Goal: Task Accomplishment & Management: Use online tool/utility

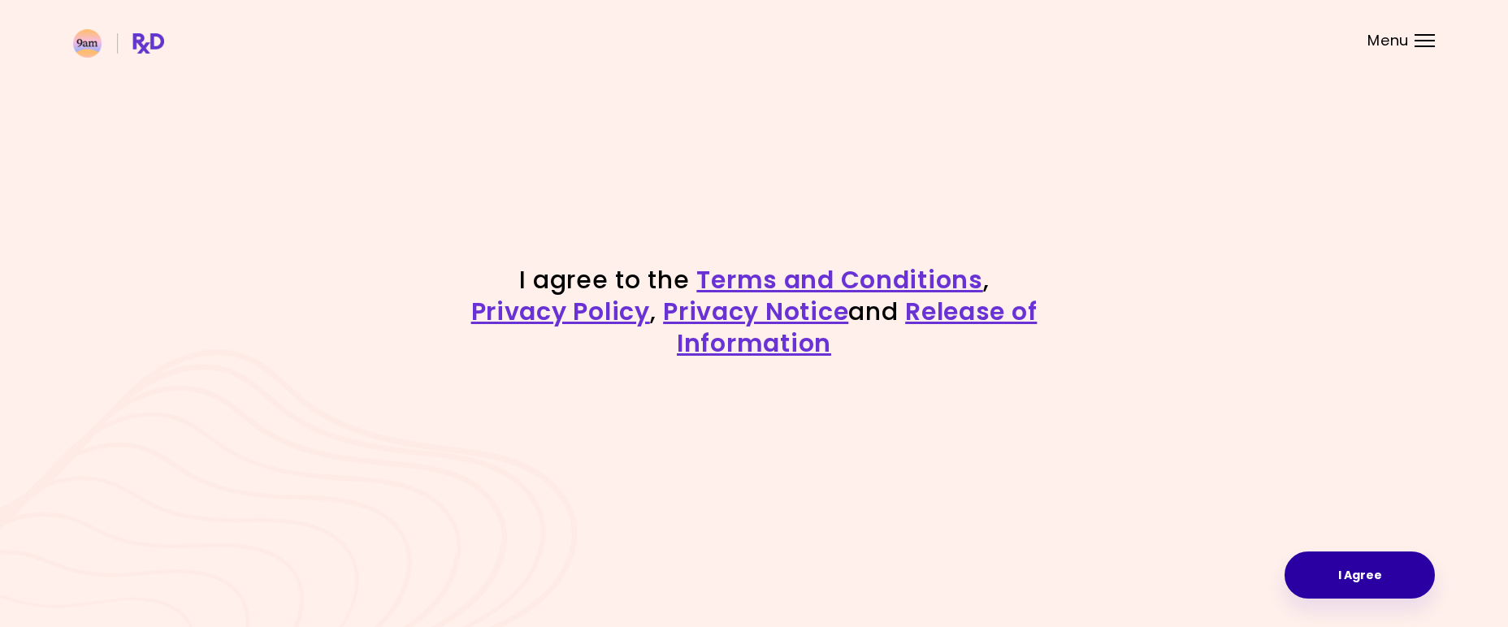
click at [1389, 592] on button "I Agree" at bounding box center [1359, 575] width 150 height 47
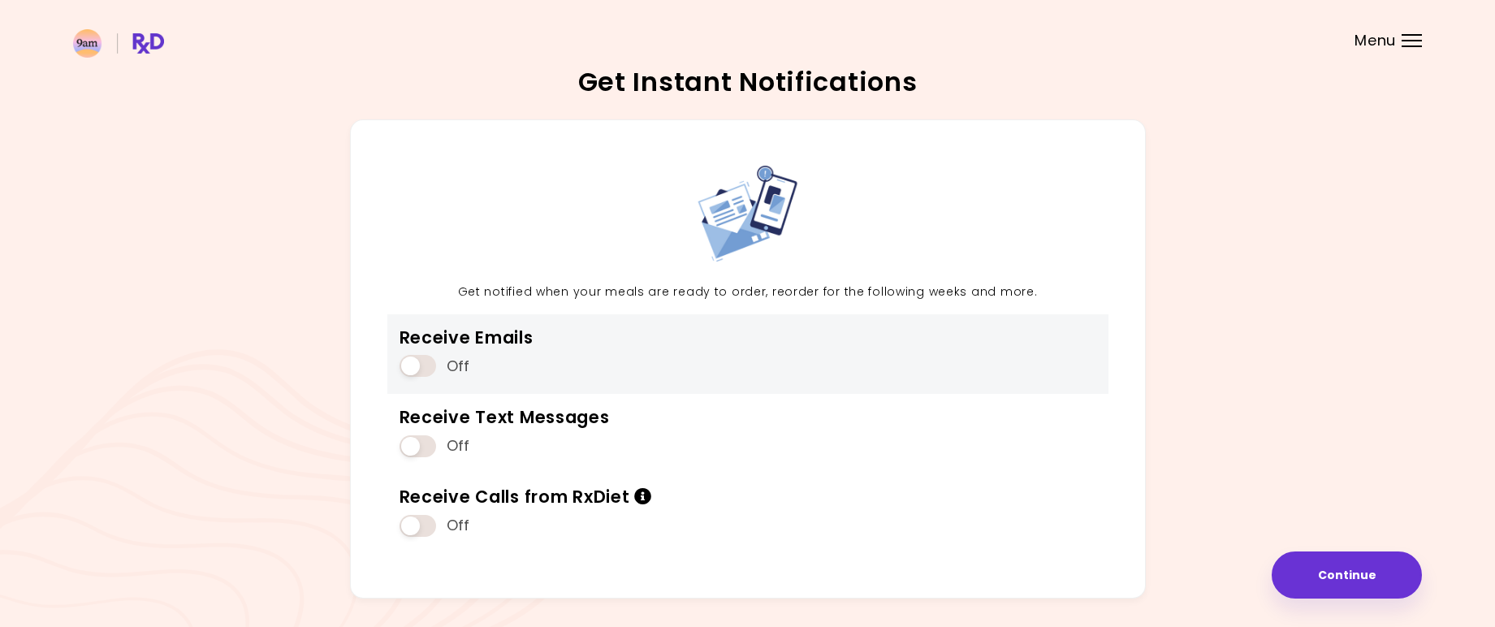
click at [426, 367] on span at bounding box center [418, 366] width 37 height 22
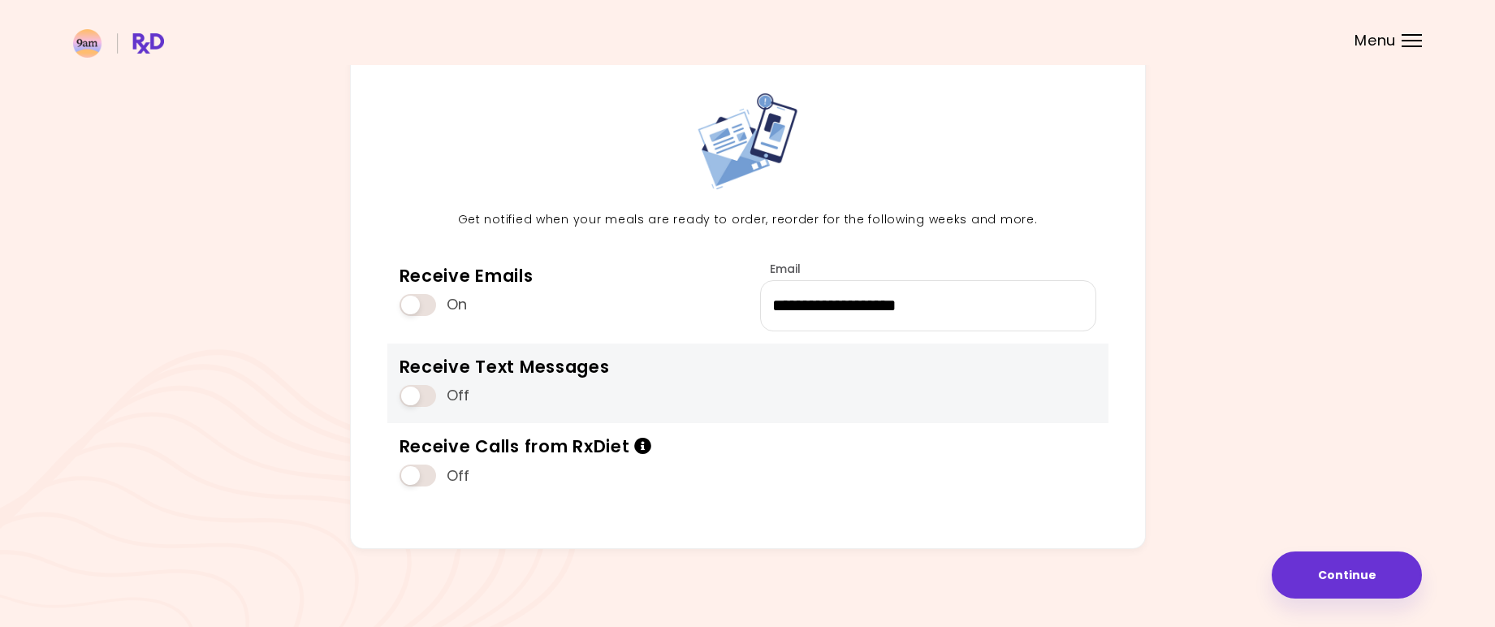
scroll to position [76, 0]
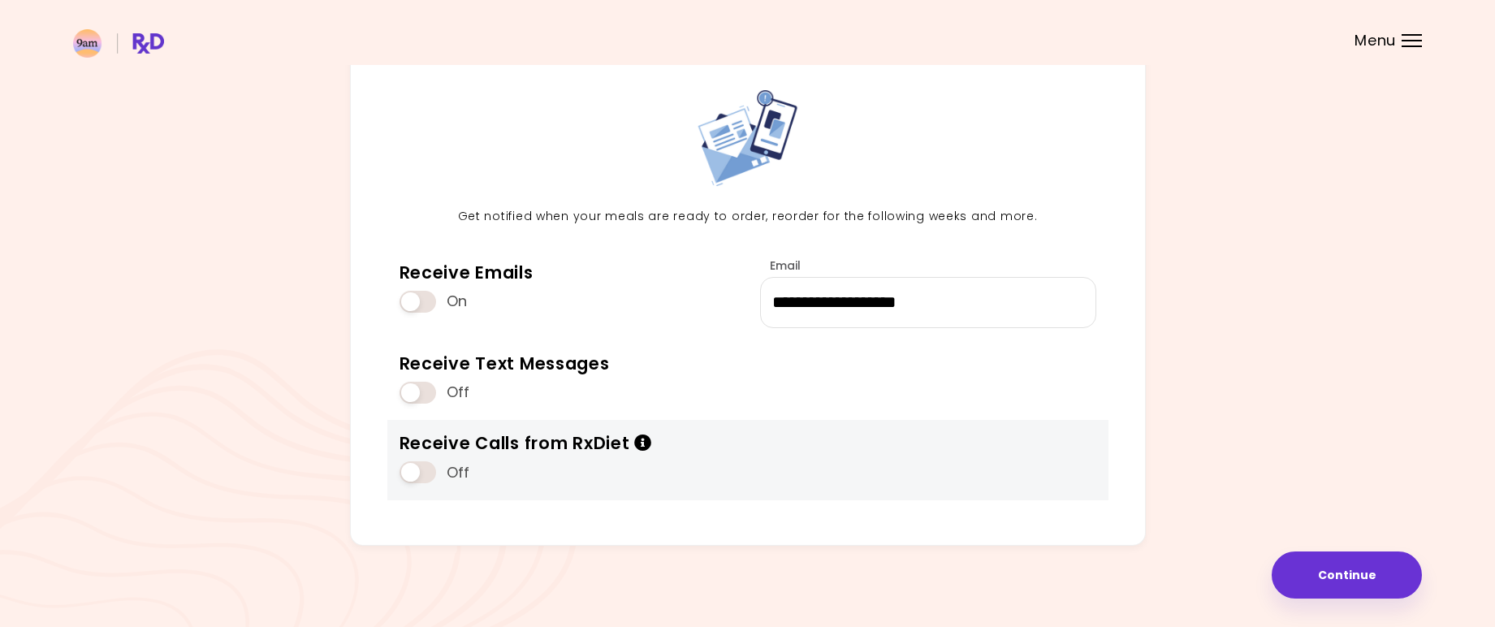
click at [648, 441] on icon "Info" at bounding box center [643, 443] width 18 height 17
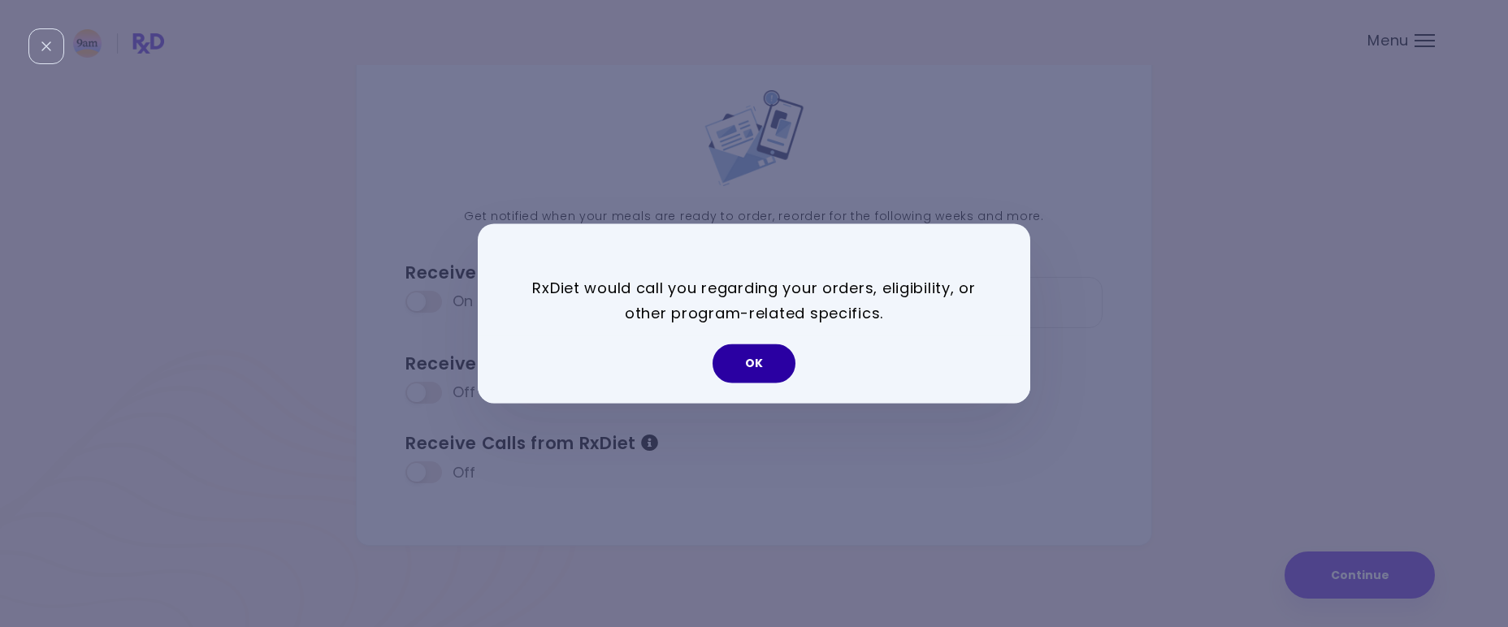
click at [736, 358] on button "OK" at bounding box center [753, 363] width 83 height 39
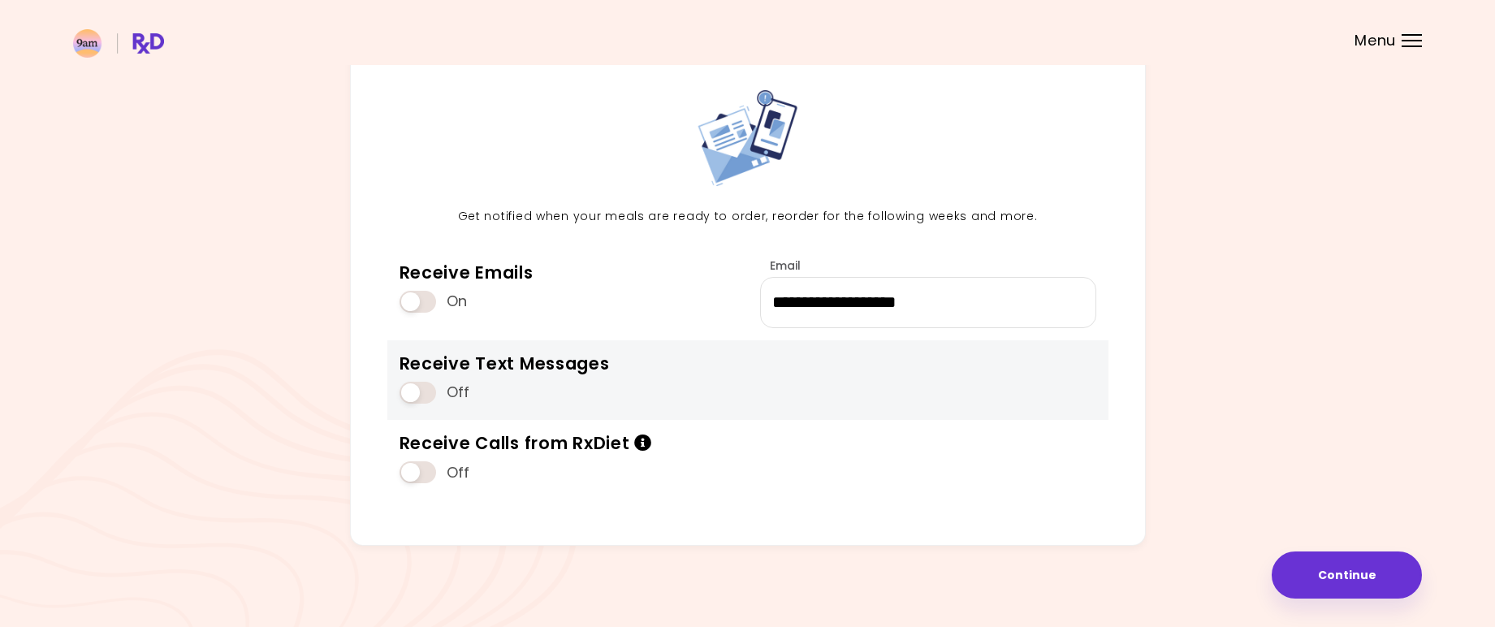
click at [424, 391] on span at bounding box center [418, 393] width 37 height 22
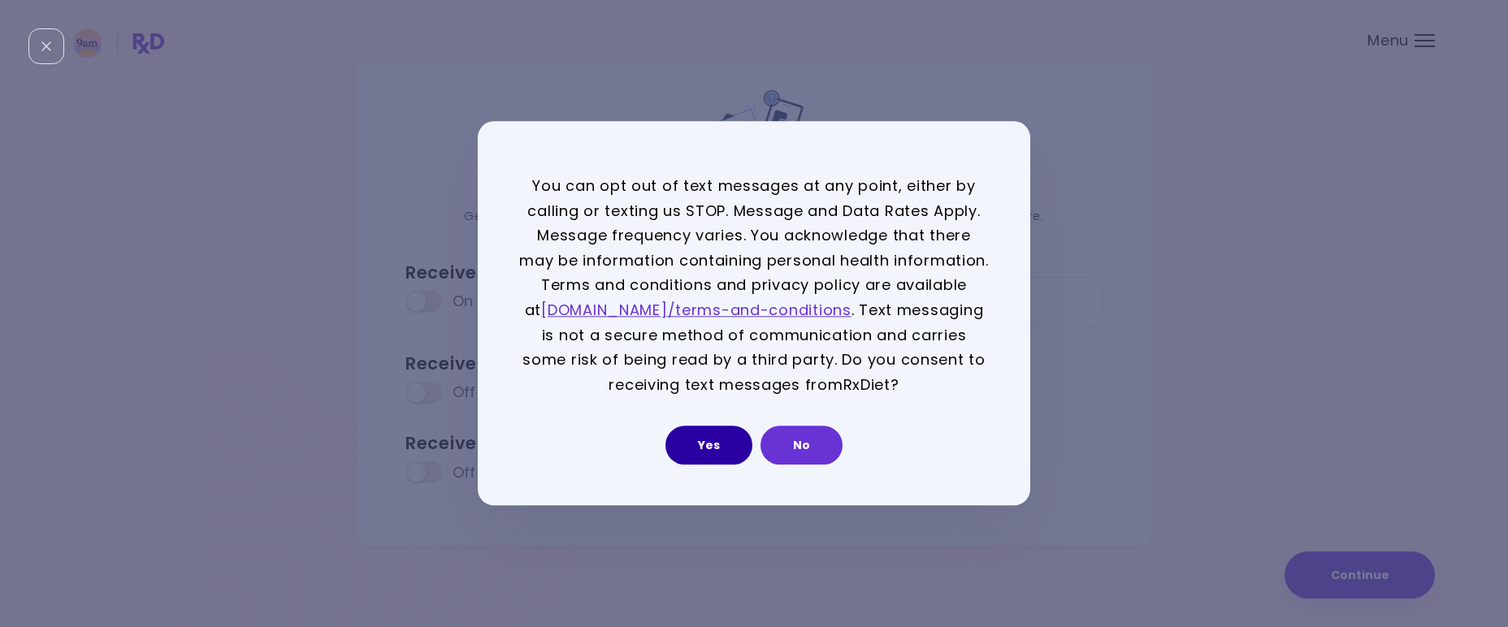
click at [699, 435] on button "Yes" at bounding box center [708, 445] width 87 height 39
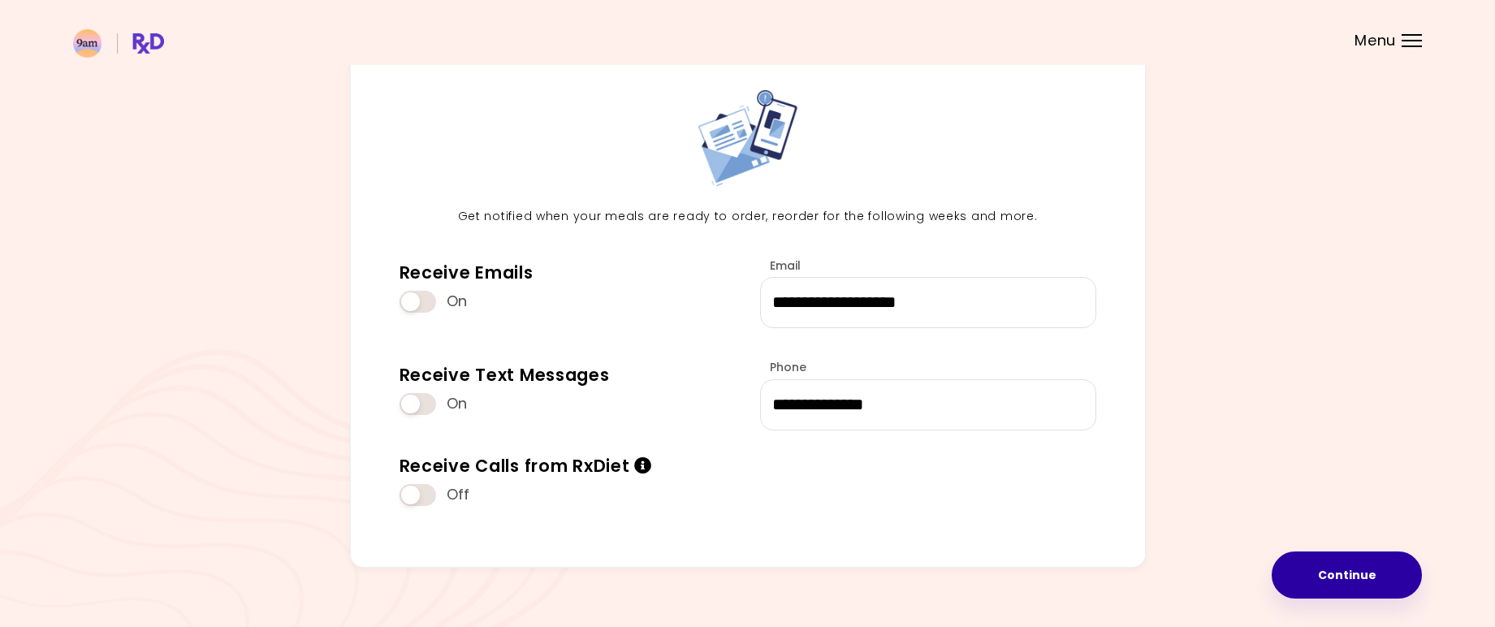
click at [1300, 576] on button "Continue" at bounding box center [1347, 575] width 150 height 47
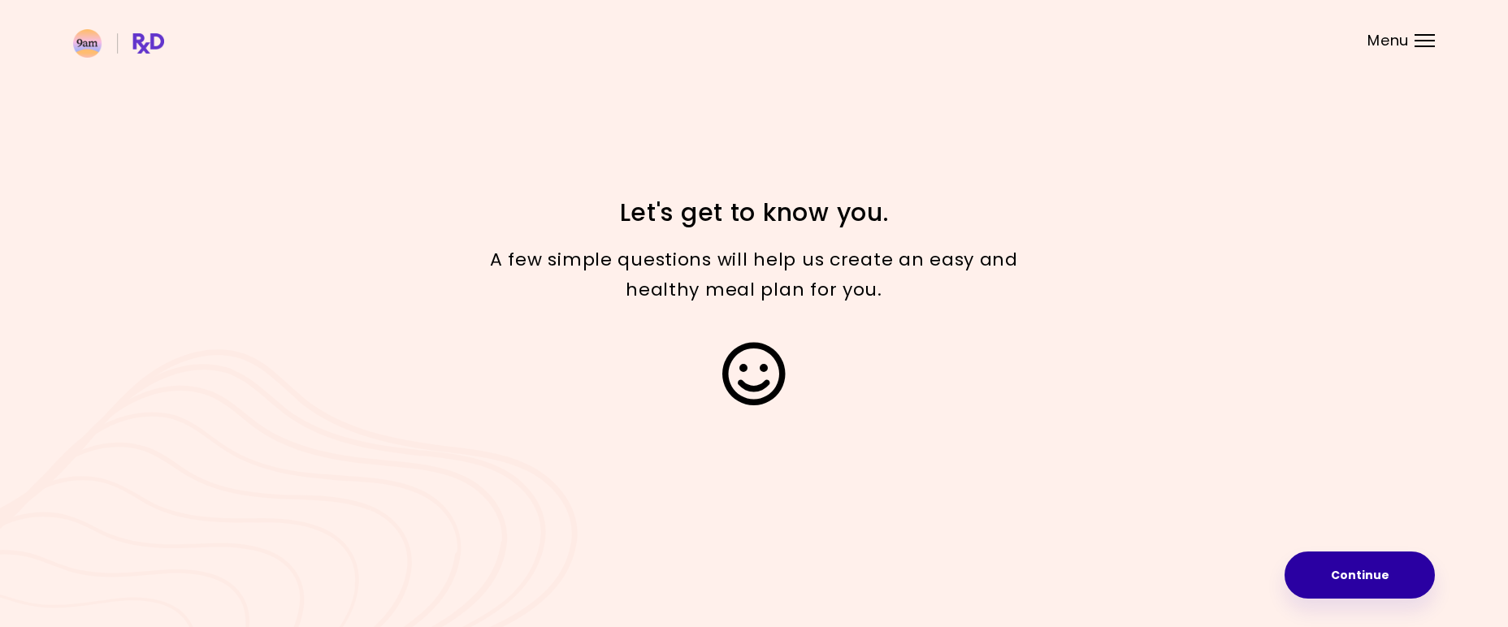
click at [1368, 569] on button "Continue" at bounding box center [1359, 575] width 150 height 47
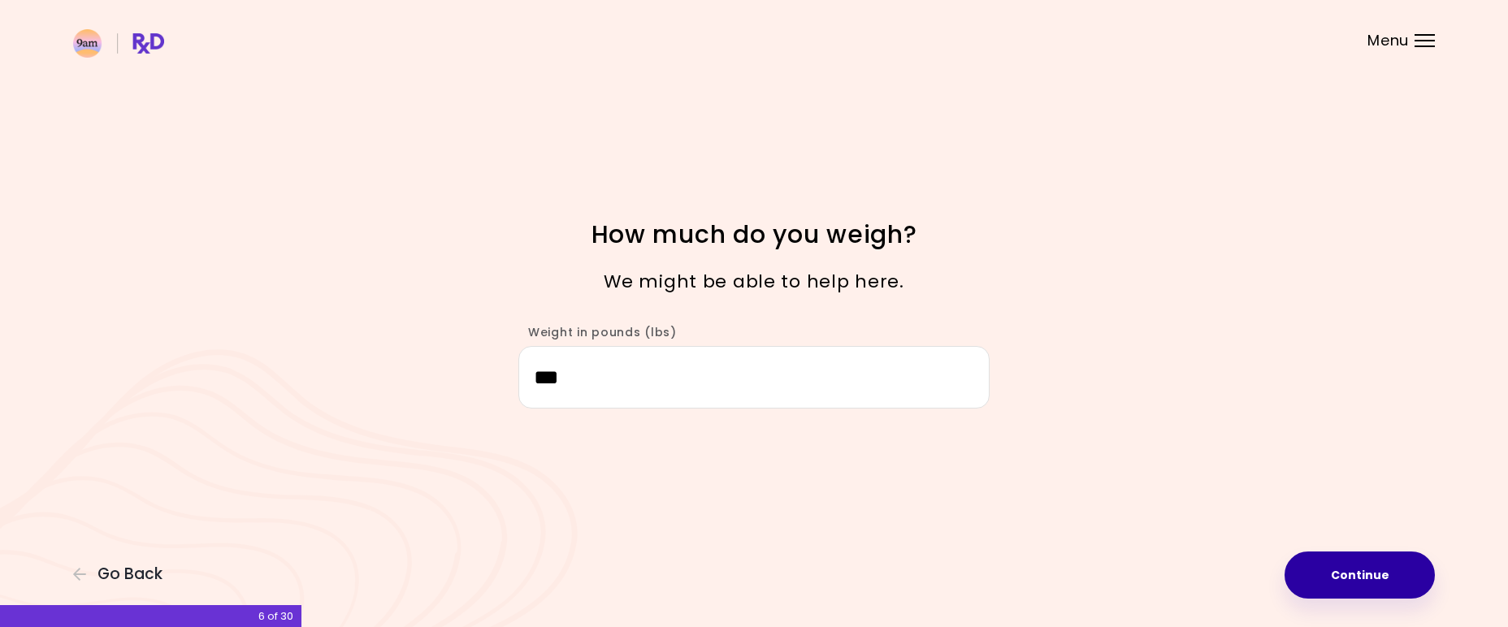
click at [1344, 572] on button "Continue" at bounding box center [1359, 575] width 150 height 47
select select "****"
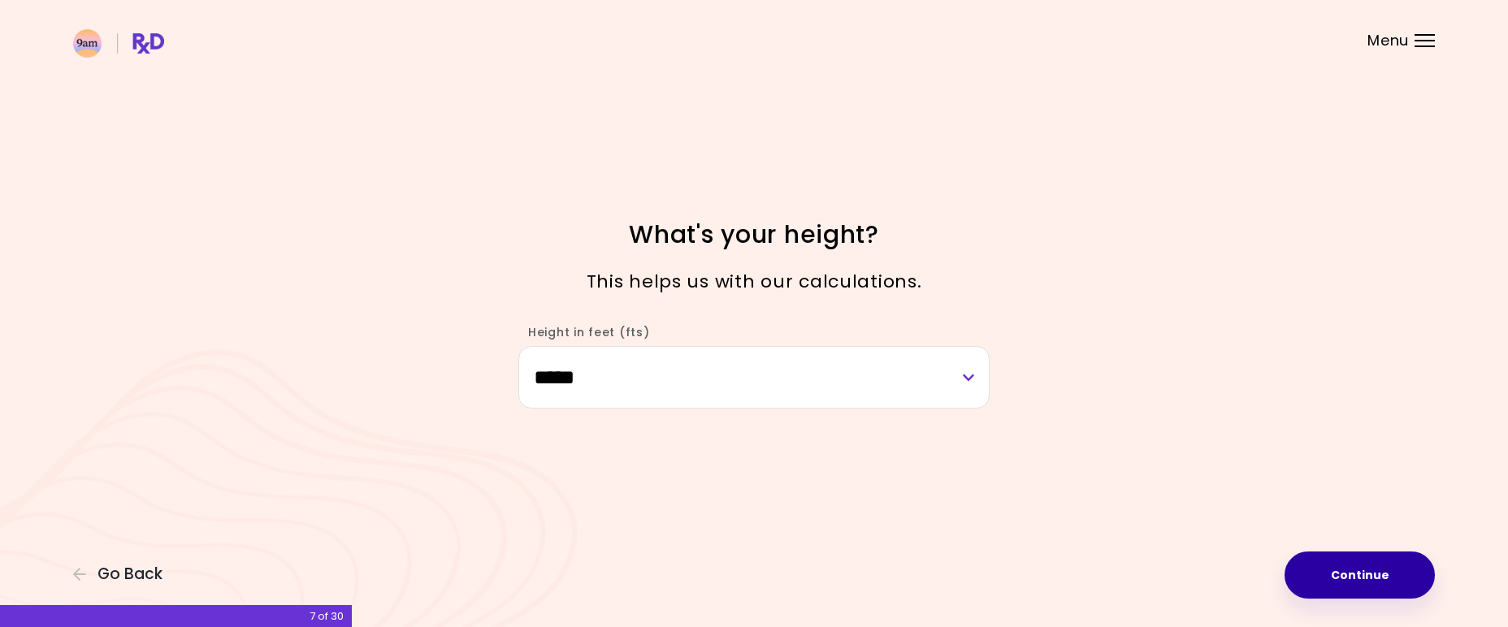
click at [1355, 589] on button "Continue" at bounding box center [1359, 575] width 150 height 47
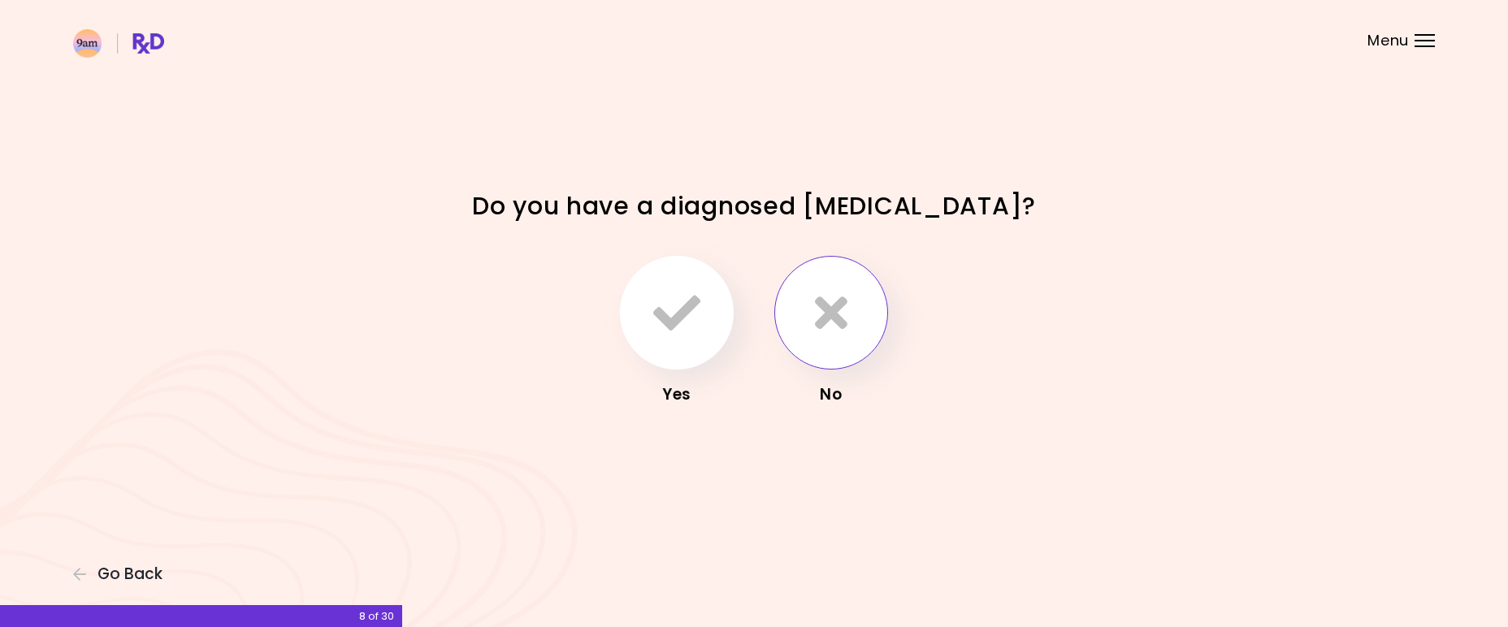
click at [839, 312] on icon "button" at bounding box center [831, 312] width 32 height 47
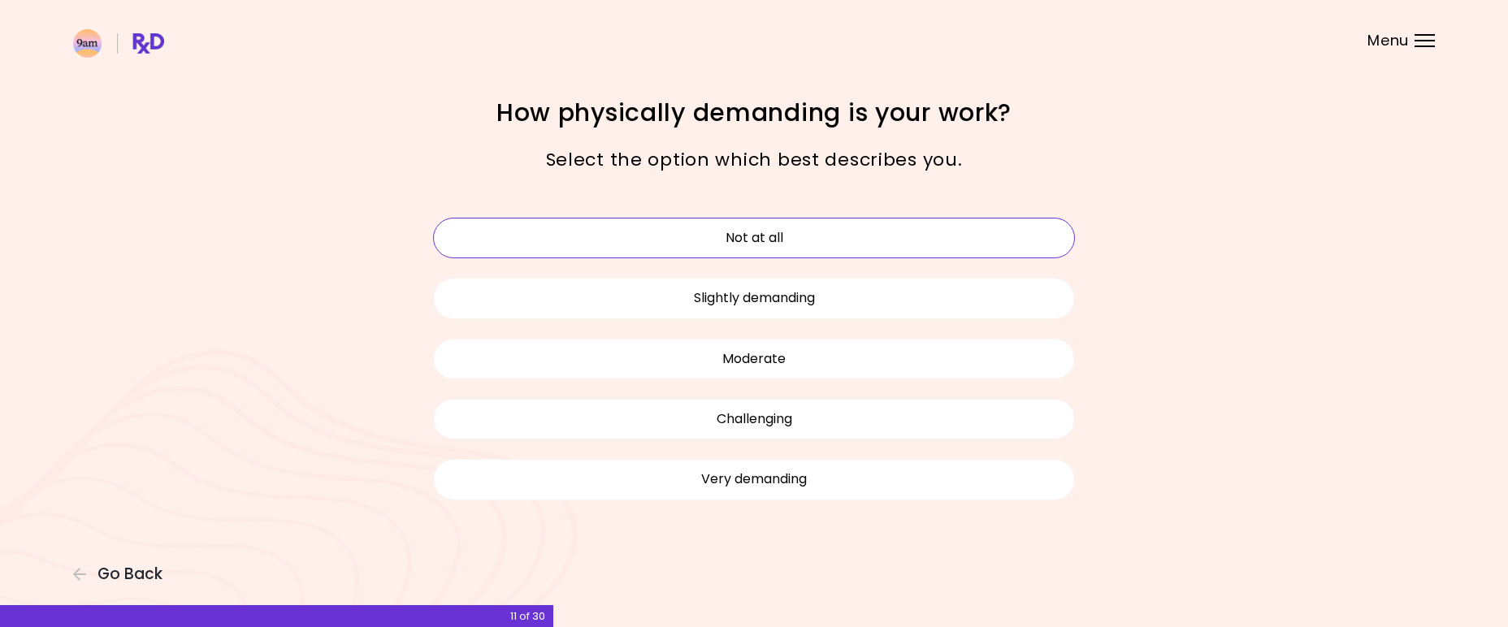
click at [778, 245] on button "Not at all" at bounding box center [754, 238] width 642 height 41
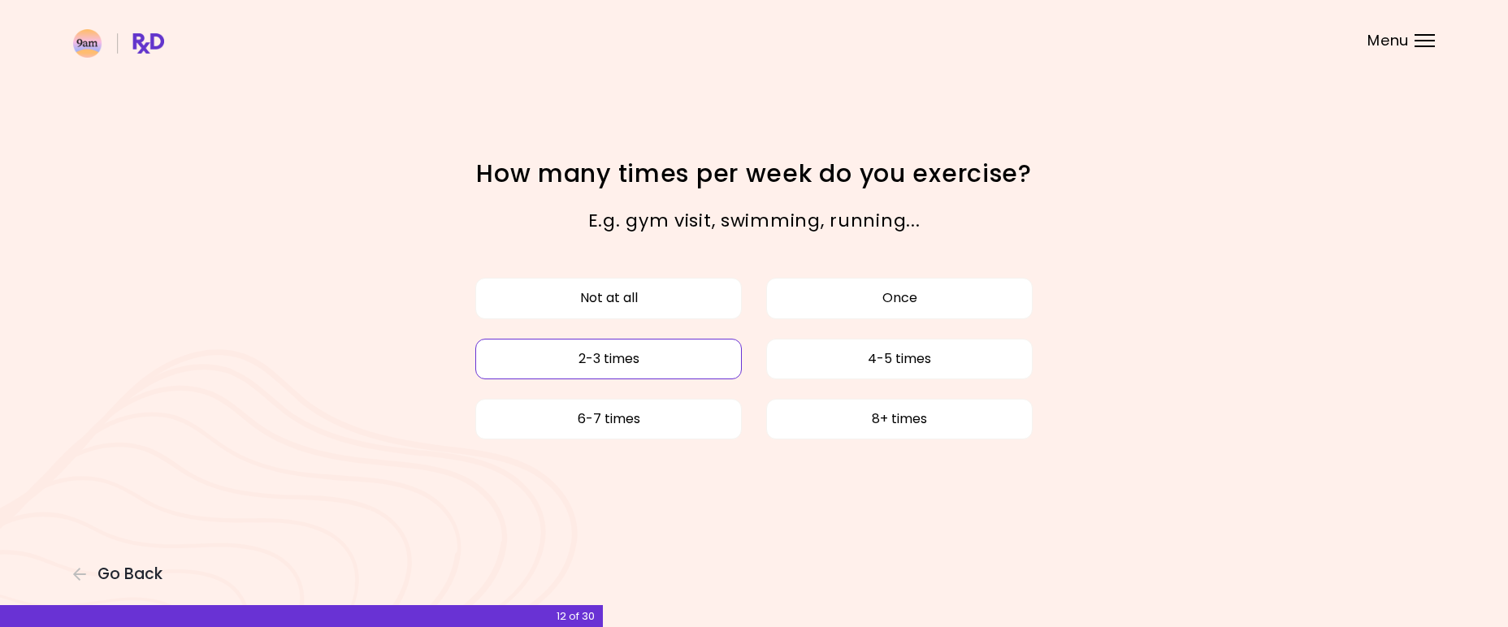
click at [630, 354] on button "2-3 times" at bounding box center [608, 359] width 266 height 41
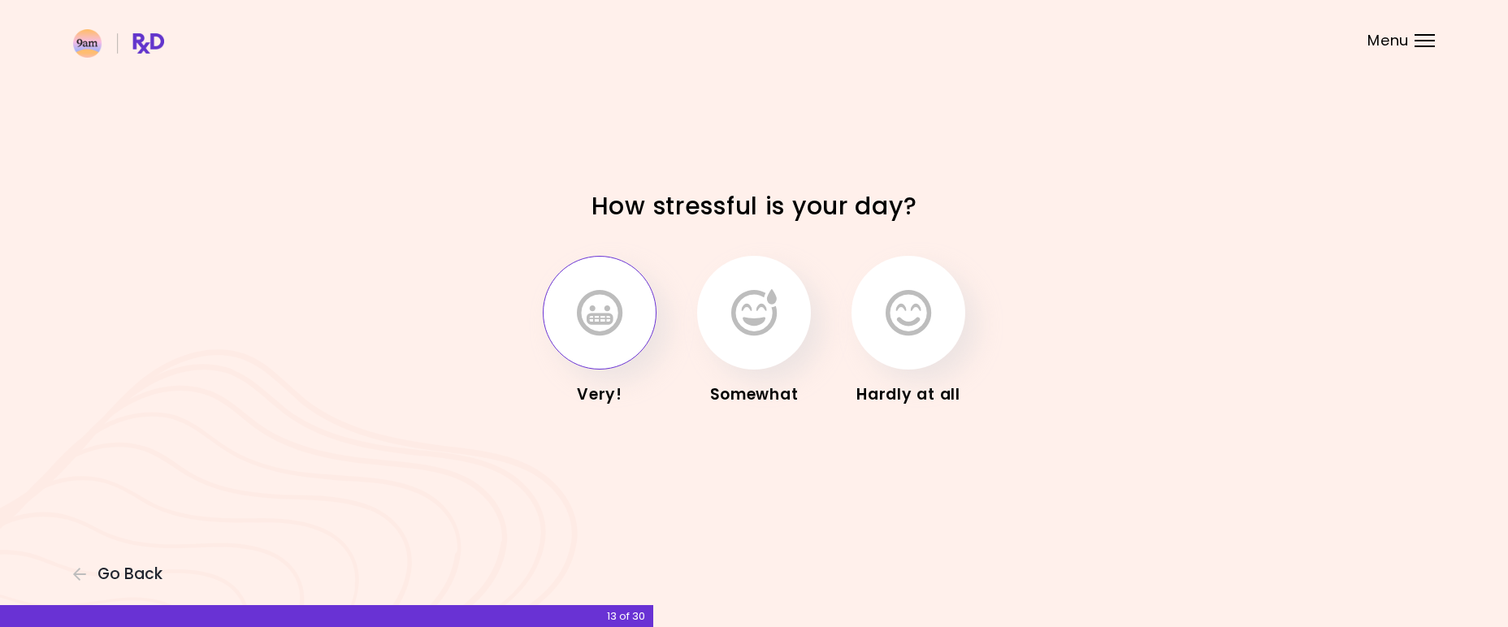
click at [608, 319] on icon "button" at bounding box center [599, 312] width 45 height 47
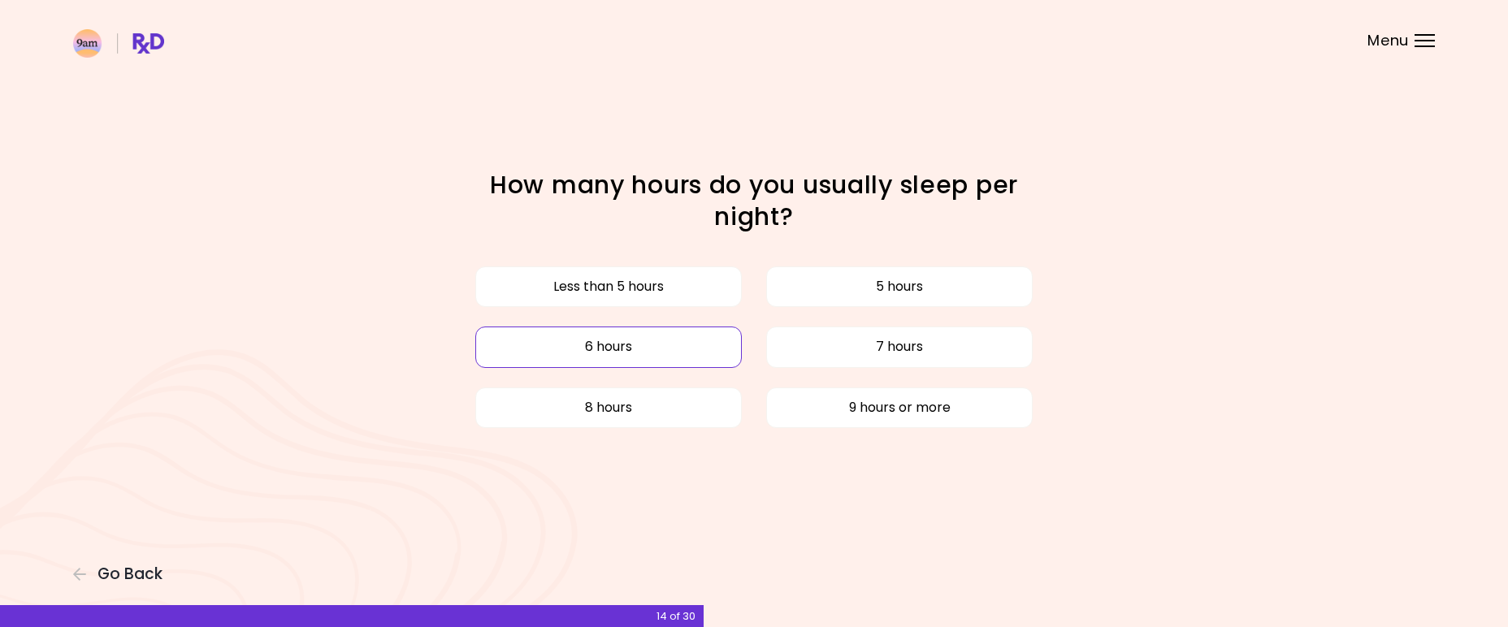
click at [653, 348] on button "6 hours" at bounding box center [608, 347] width 266 height 41
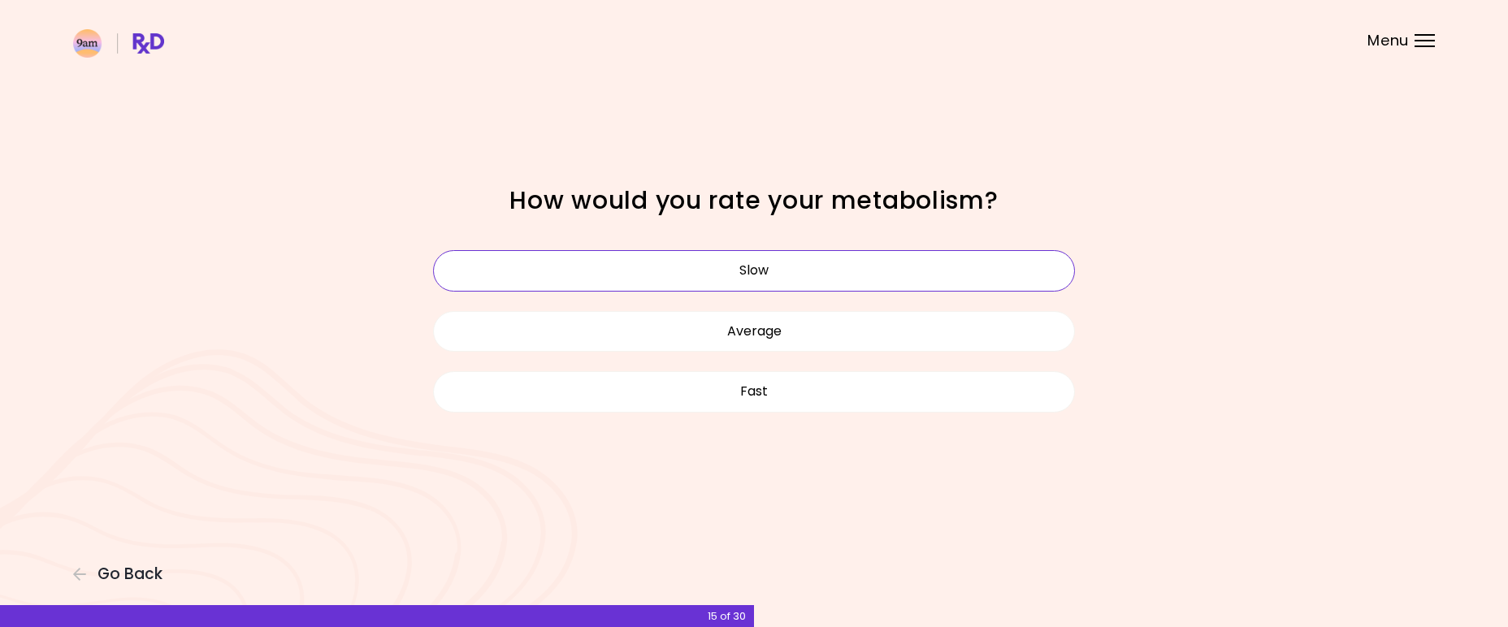
click at [776, 273] on button "Slow" at bounding box center [754, 270] width 642 height 41
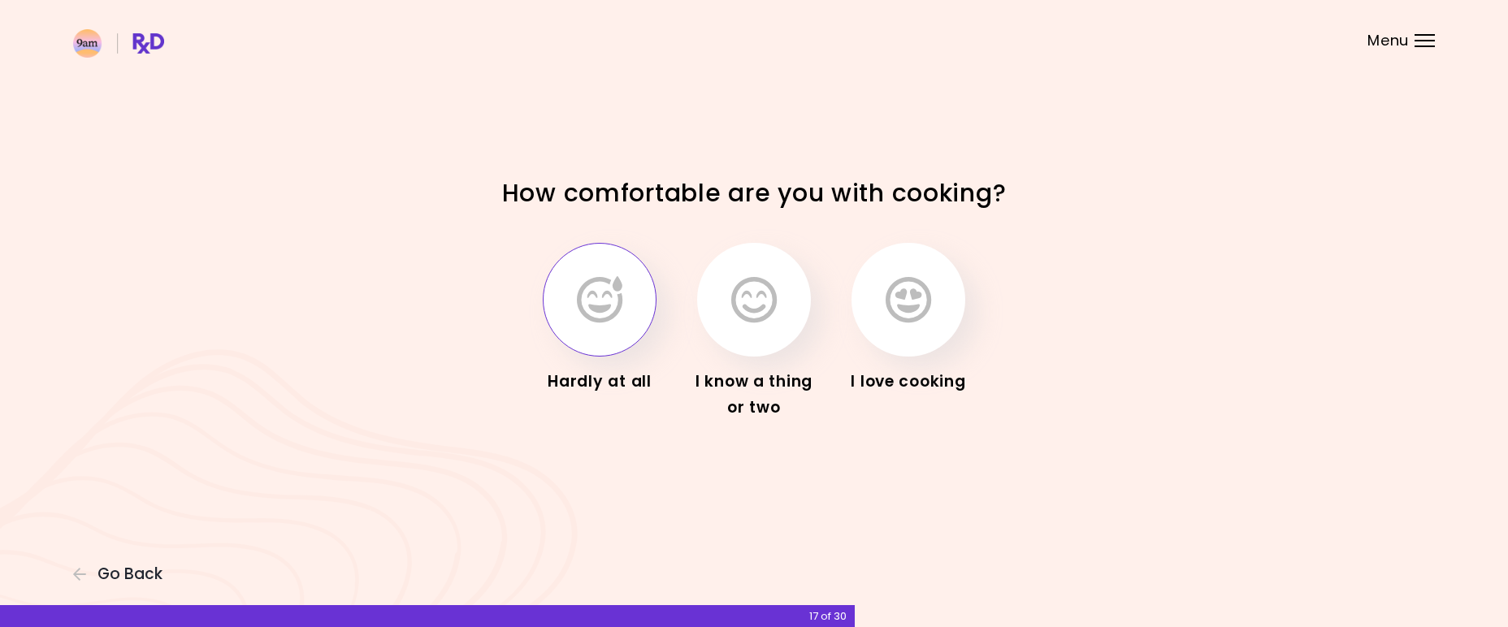
click at [604, 315] on icon "button" at bounding box center [599, 299] width 45 height 47
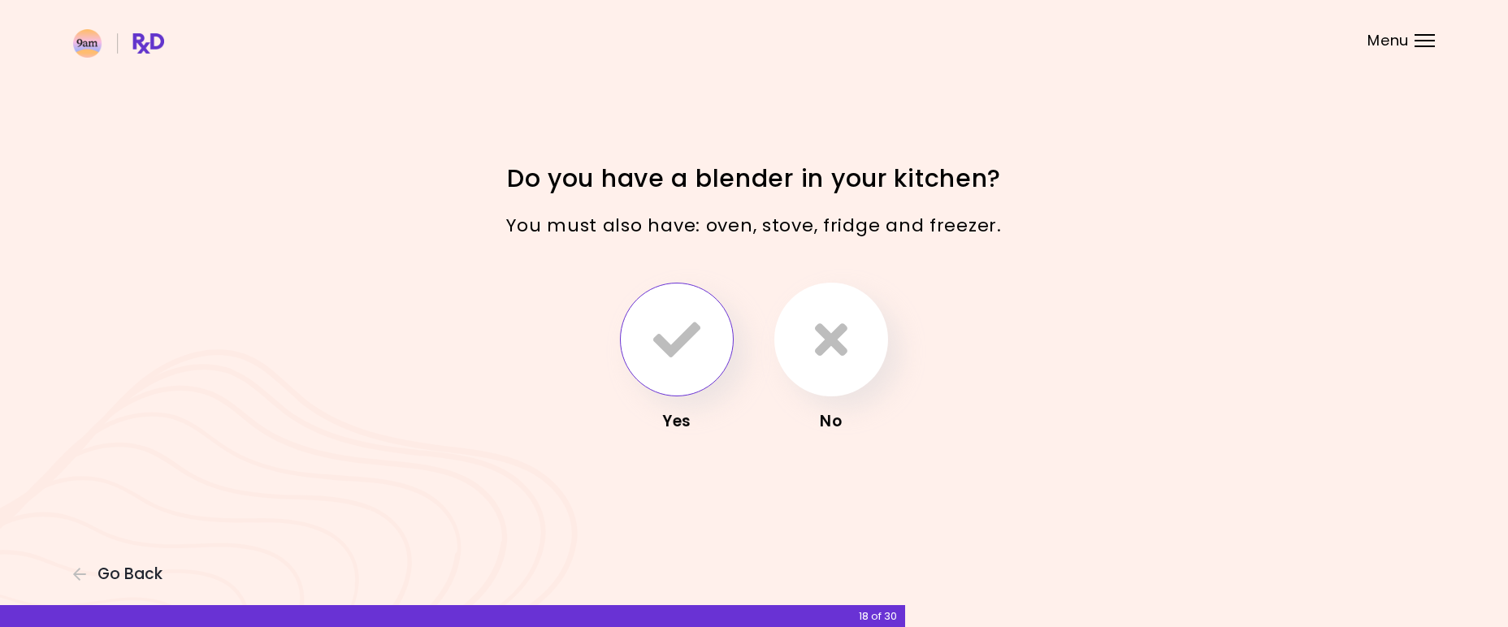
click at [673, 344] on icon "button" at bounding box center [676, 339] width 47 height 47
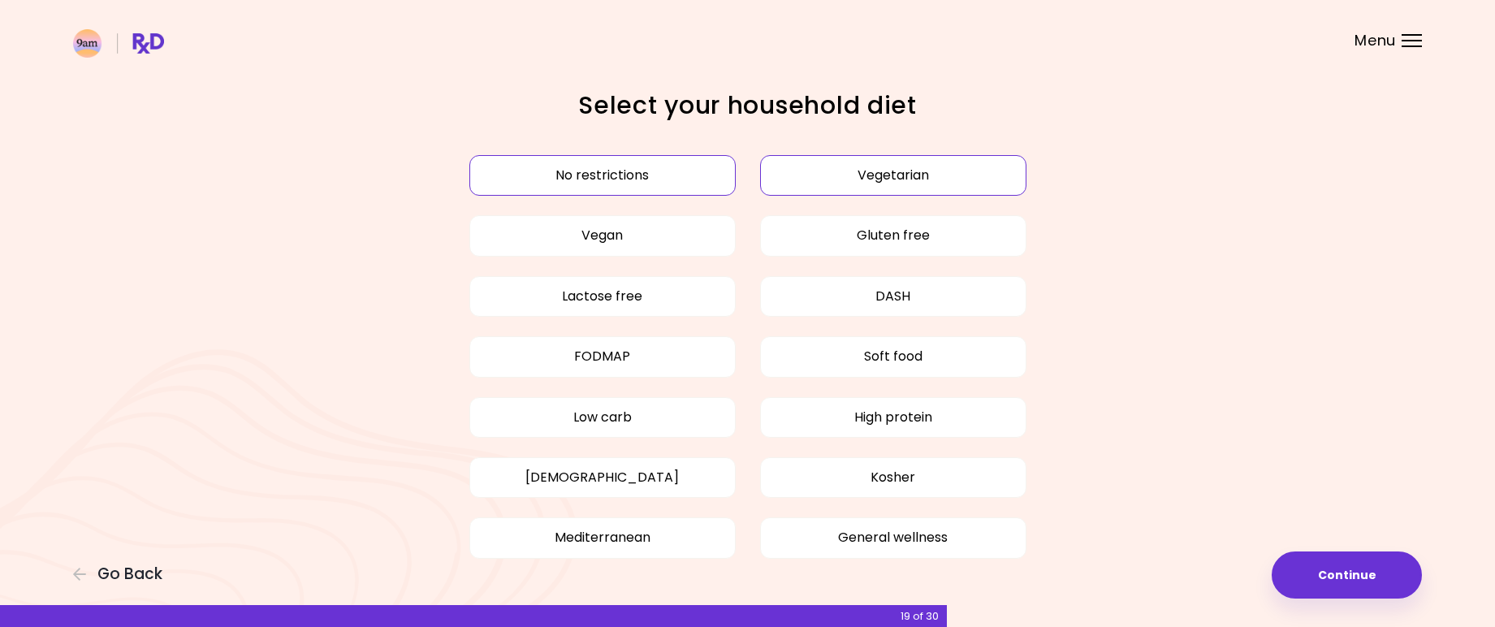
click at [928, 179] on button "Vegetarian" at bounding box center [893, 175] width 266 height 41
click at [926, 226] on button "Gluten free" at bounding box center [893, 235] width 266 height 41
click at [940, 236] on button "Gluten free" at bounding box center [893, 235] width 266 height 41
click at [933, 543] on button "General wellness" at bounding box center [893, 537] width 266 height 41
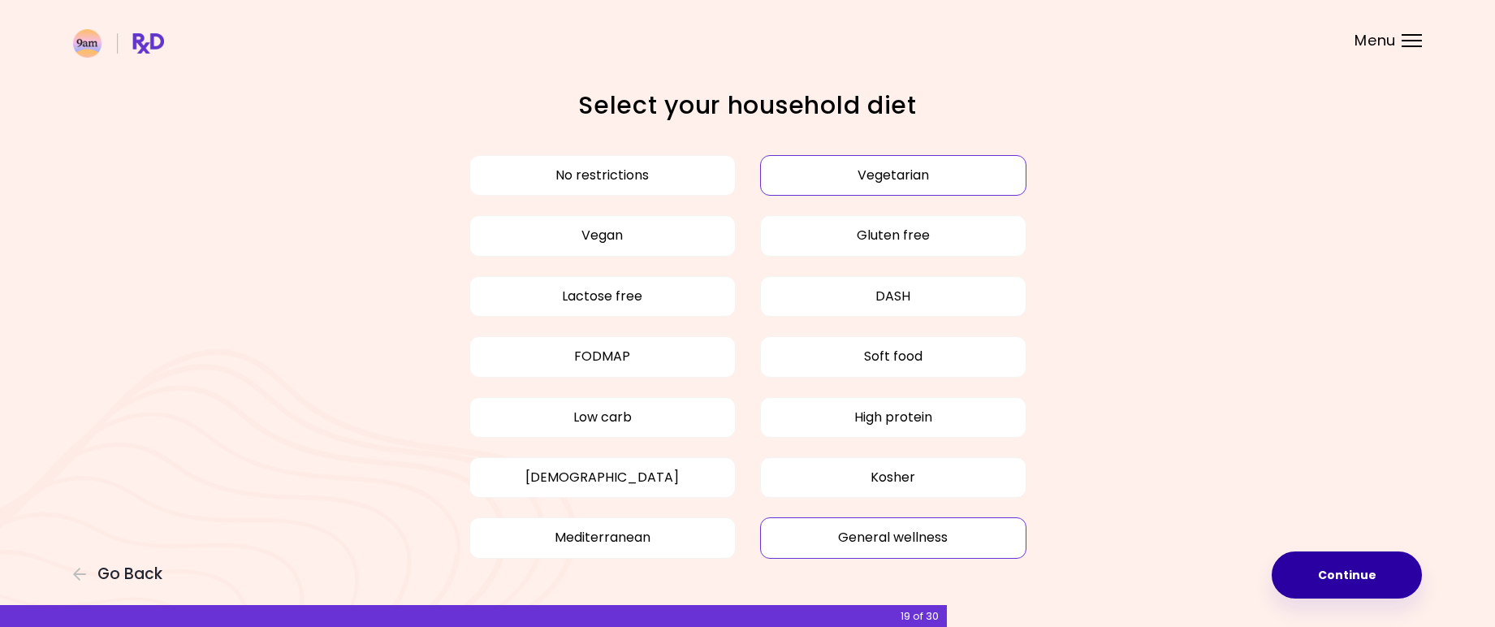
click at [1324, 586] on button "Continue" at bounding box center [1347, 575] width 150 height 47
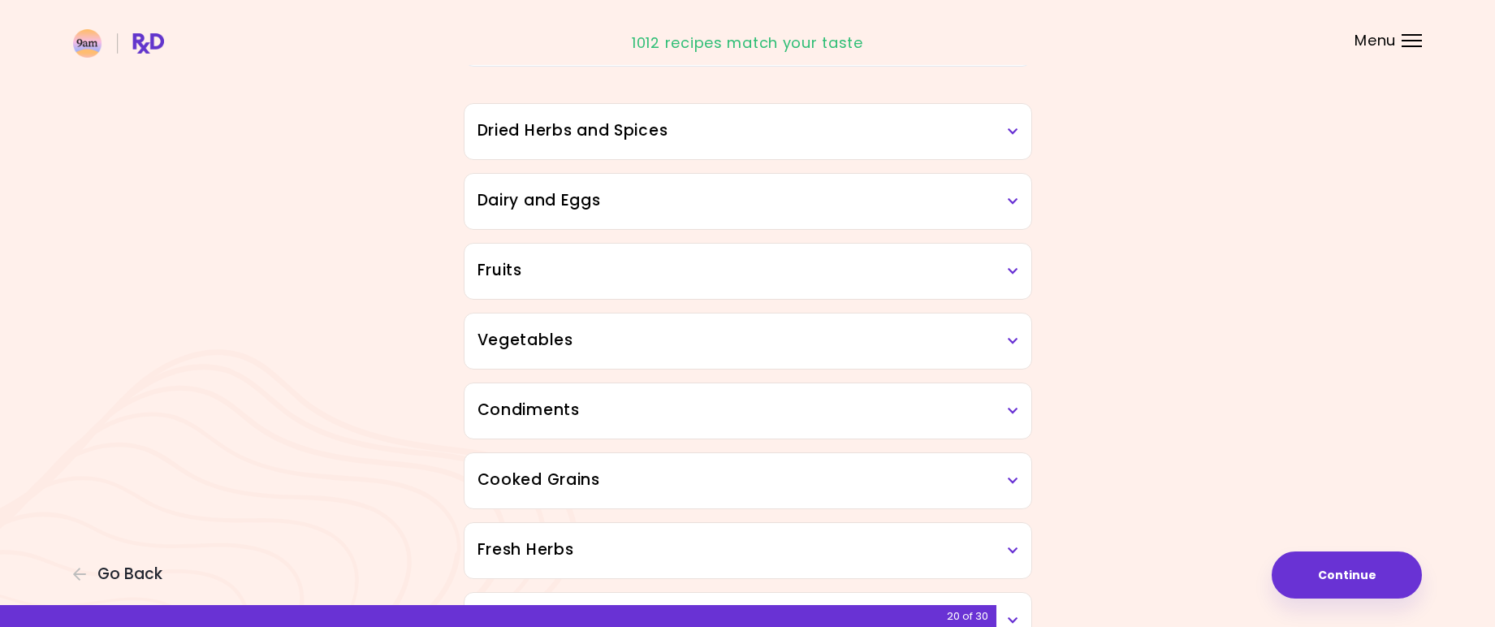
scroll to position [46, 0]
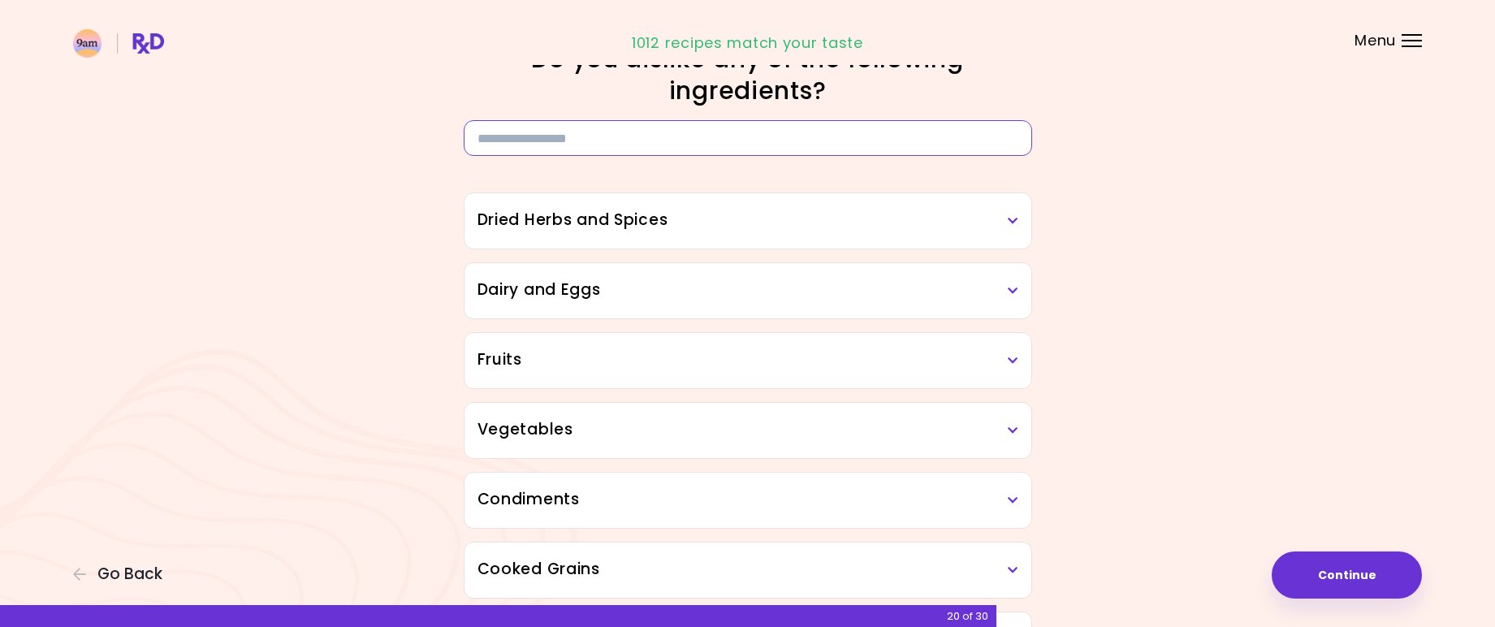
click at [677, 128] on input at bounding box center [748, 138] width 569 height 36
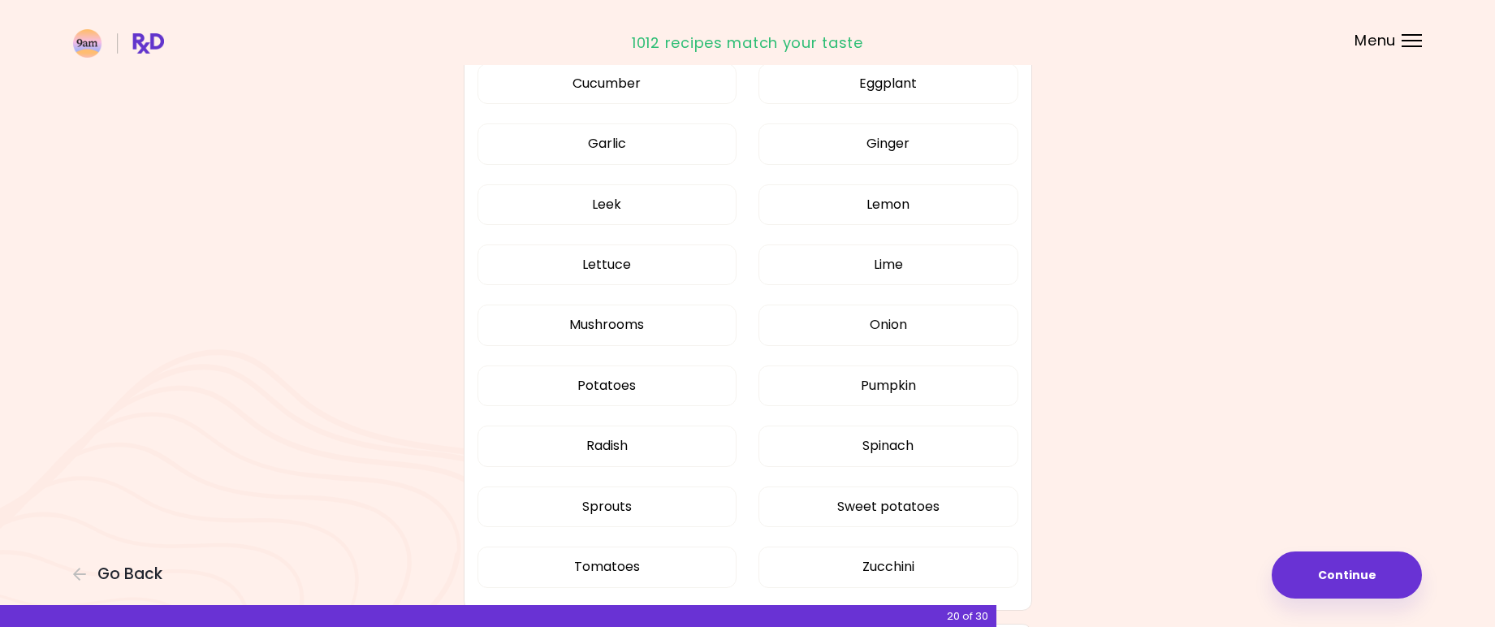
scroll to position [899, 0]
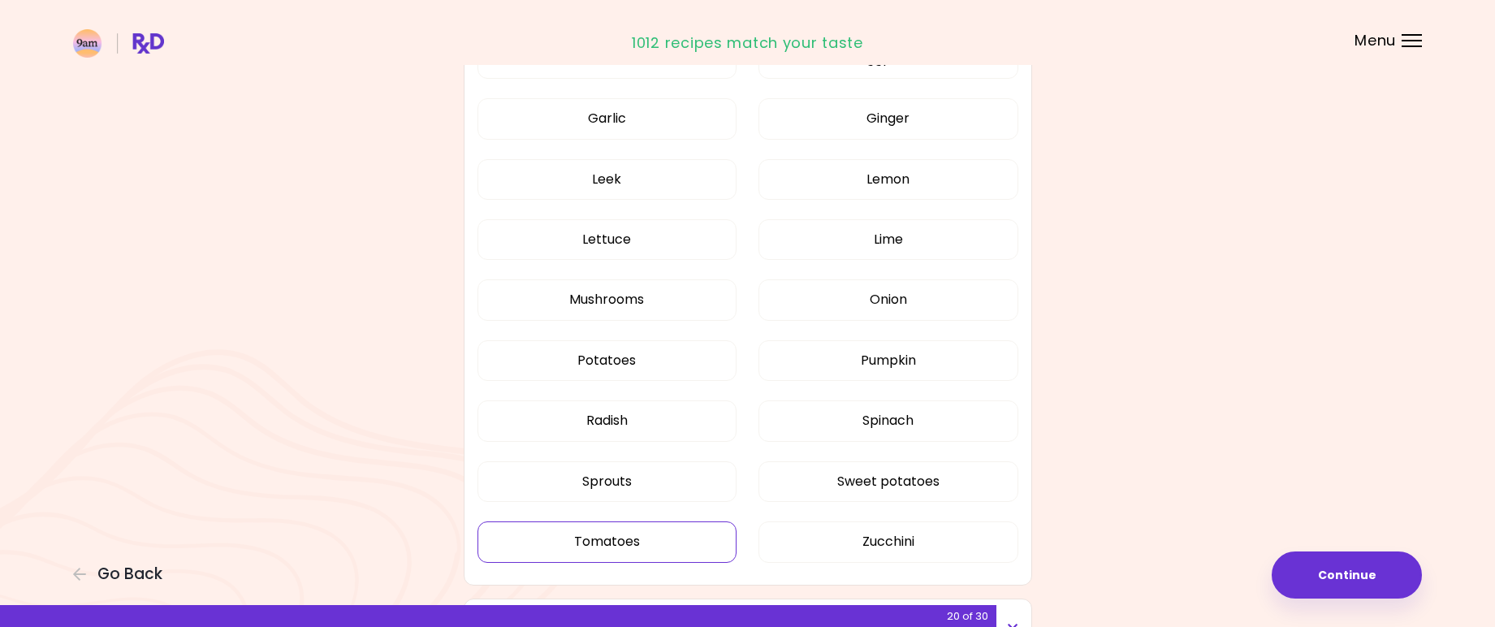
type input "****"
click at [633, 547] on button "Tomatoes" at bounding box center [608, 541] width 260 height 41
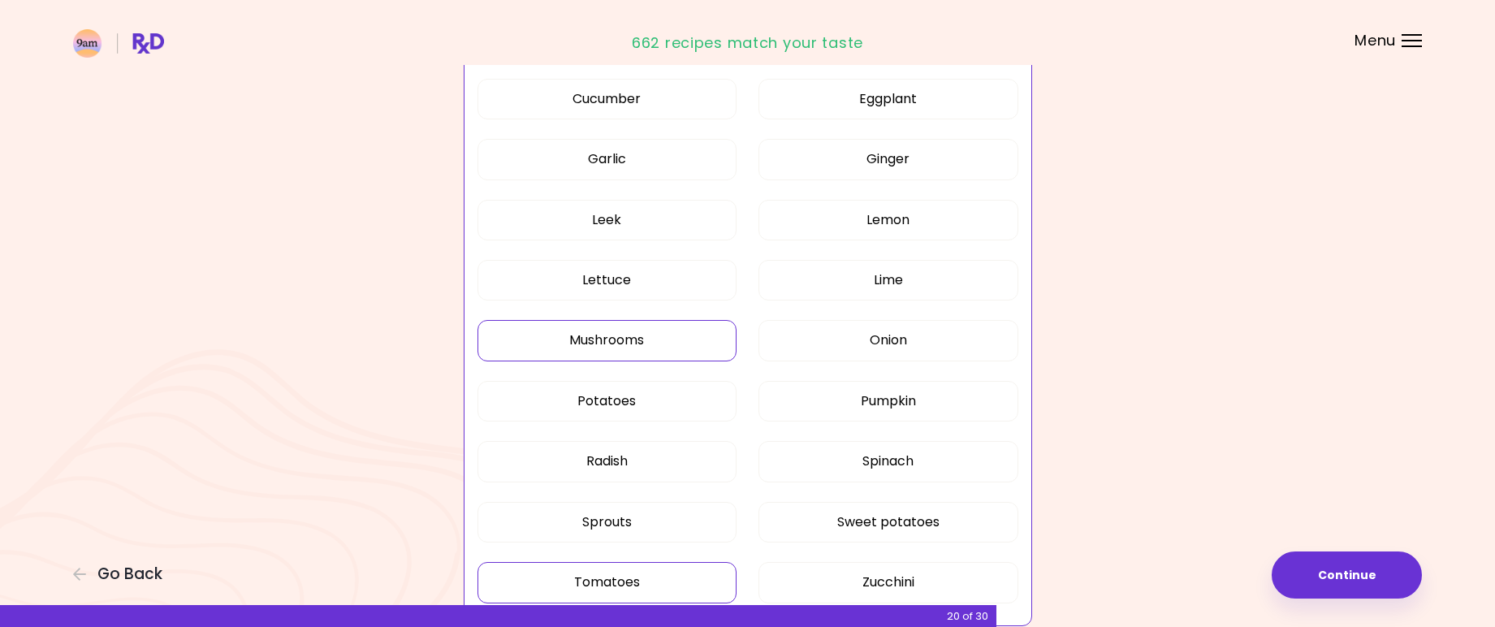
scroll to position [811, 0]
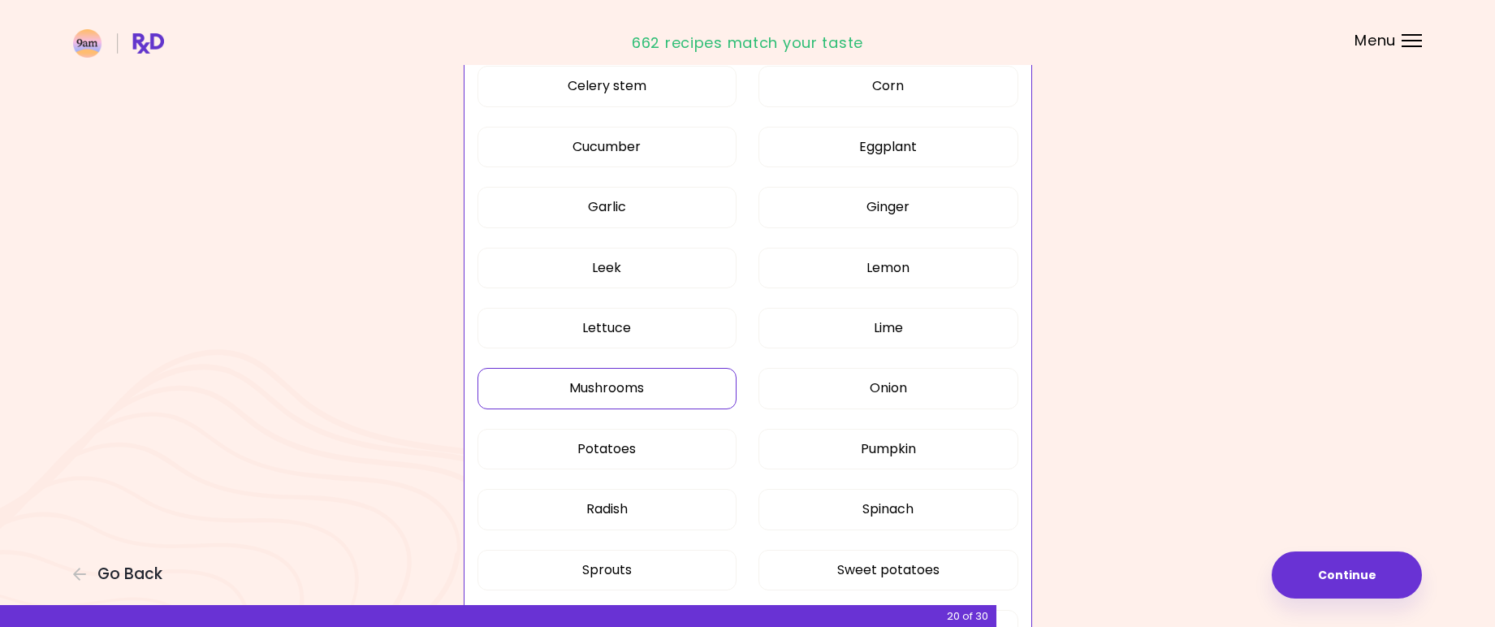
click at [634, 392] on button "Mushrooms" at bounding box center [608, 388] width 260 height 41
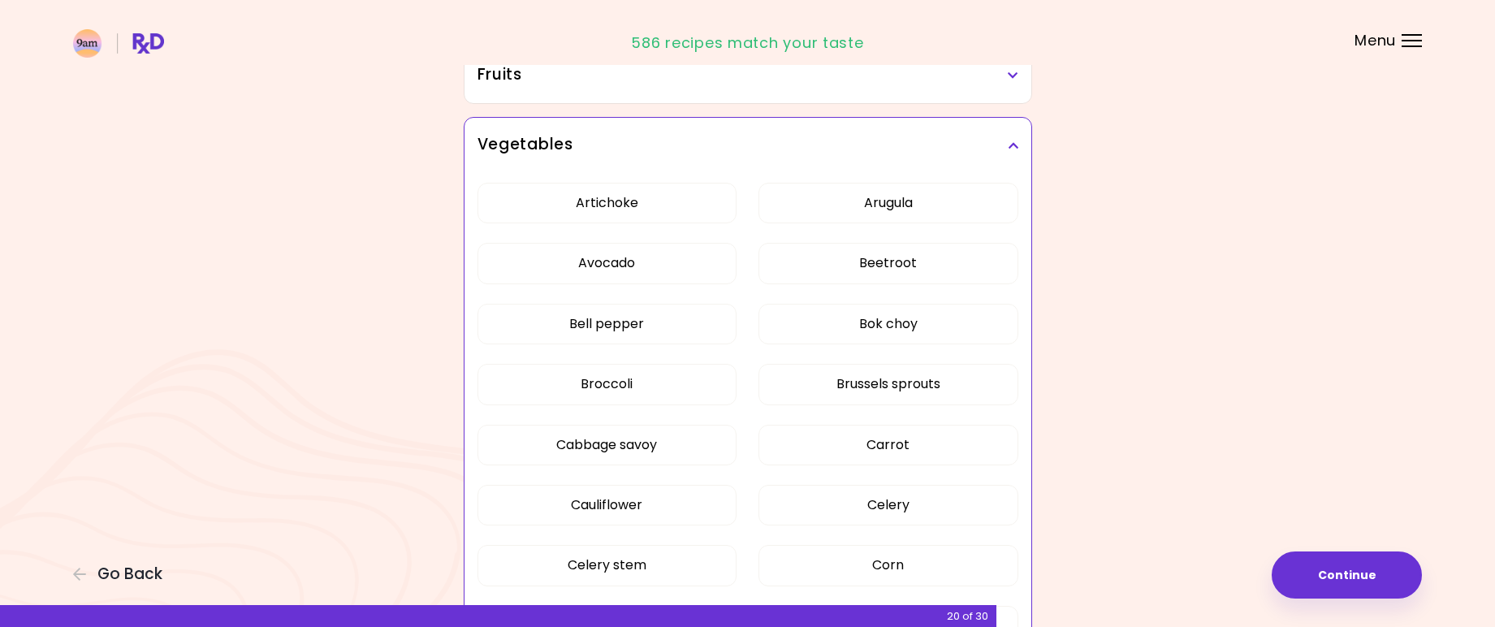
scroll to position [331, 0]
click at [660, 208] on button "Artichoke" at bounding box center [608, 204] width 260 height 41
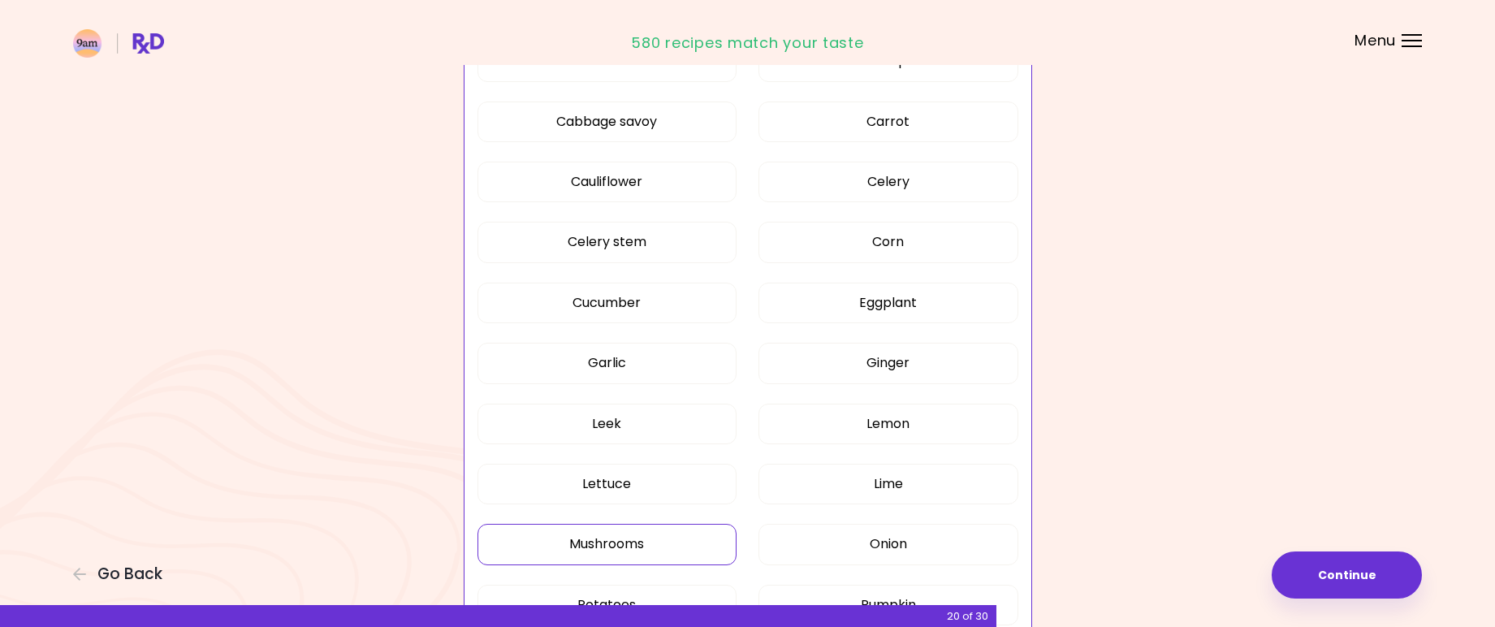
scroll to position [678, 0]
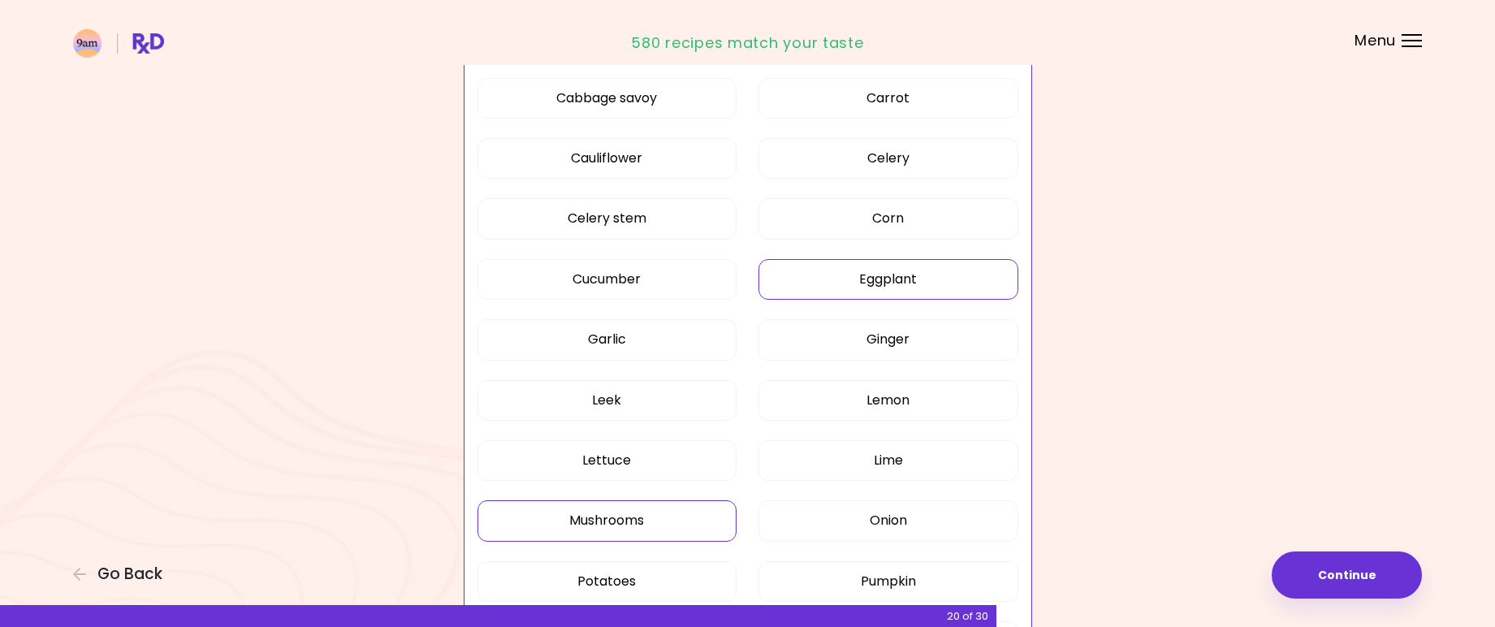
click at [884, 290] on button "Eggplant" at bounding box center [889, 279] width 260 height 41
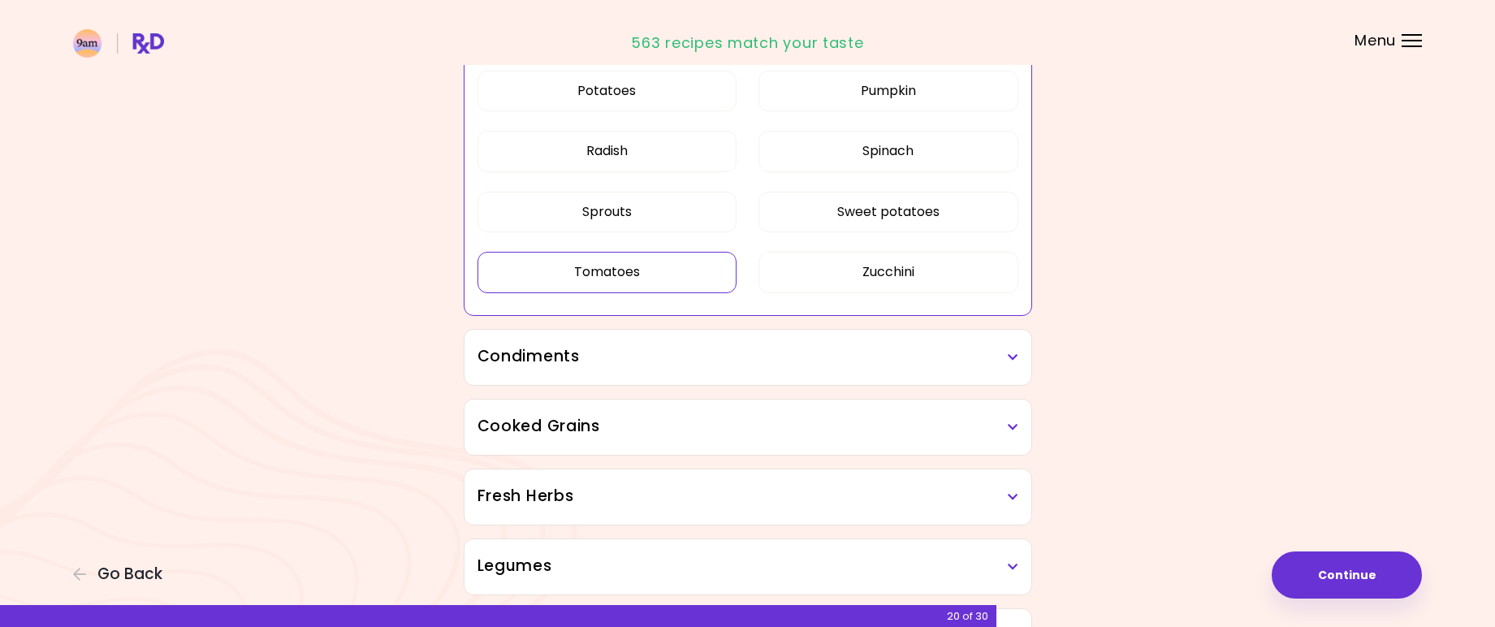
scroll to position [1172, 0]
click at [742, 355] on h3 "Condiments" at bounding box center [748, 354] width 541 height 24
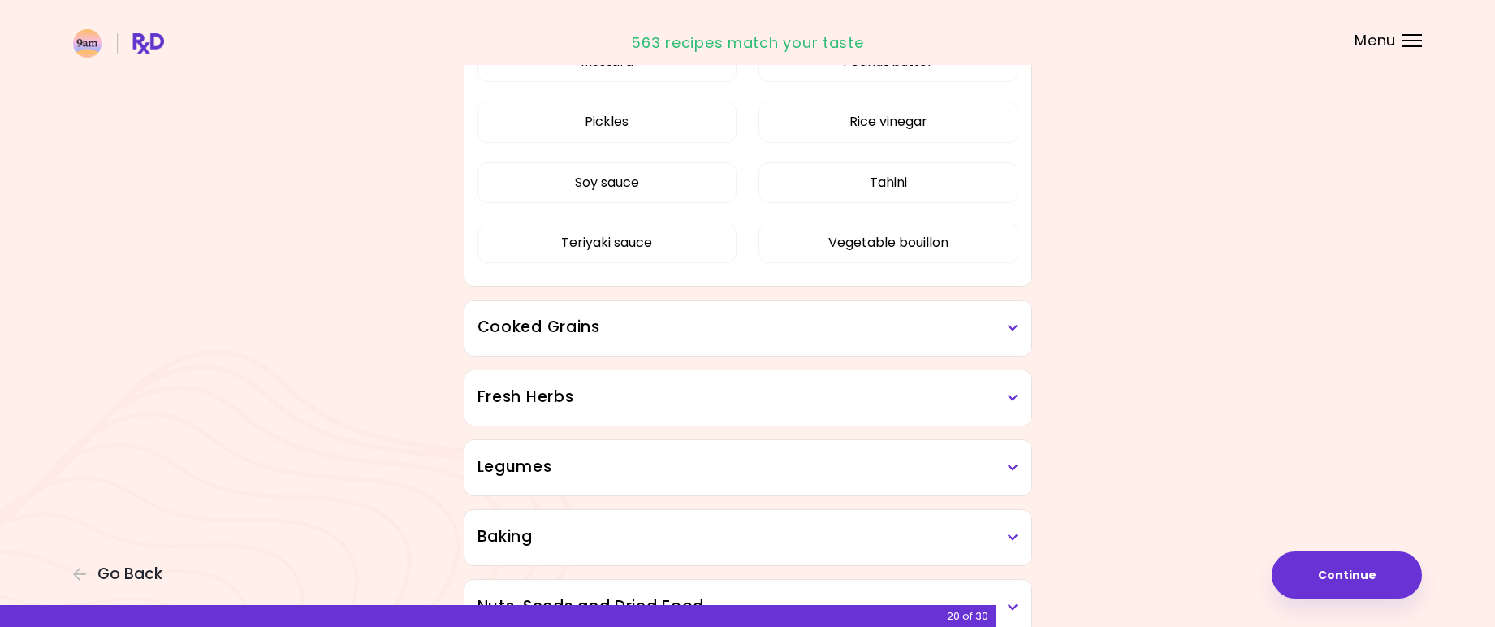
scroll to position [1690, 0]
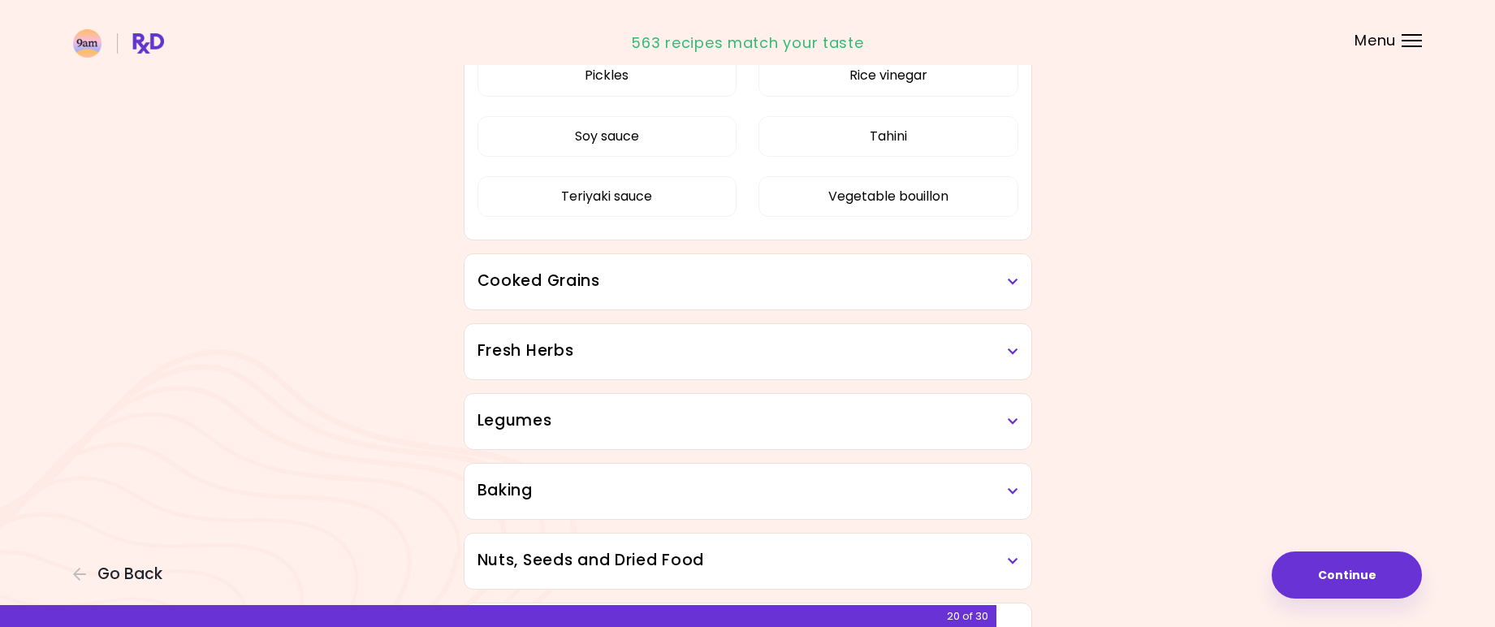
click at [876, 280] on h3 "Cooked Grains" at bounding box center [748, 282] width 541 height 24
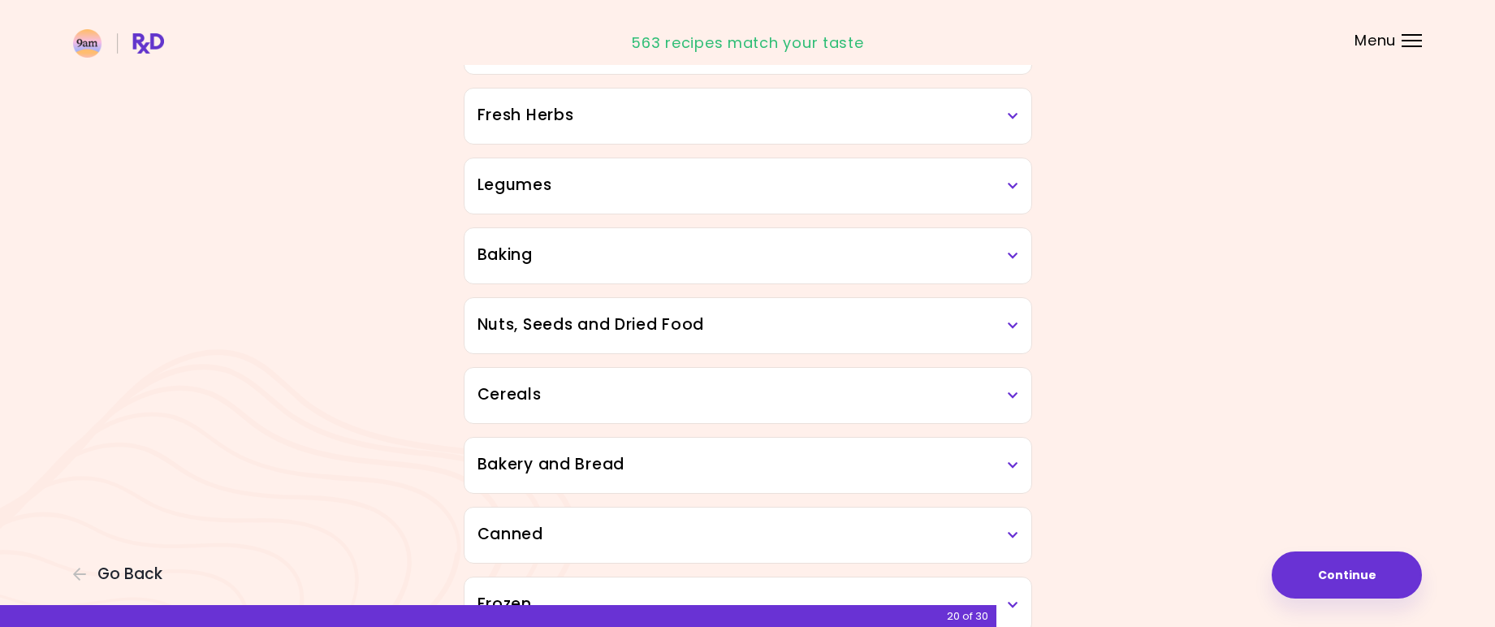
scroll to position [2119, 0]
click at [531, 120] on h3 "Fresh Herbs" at bounding box center [748, 116] width 541 height 24
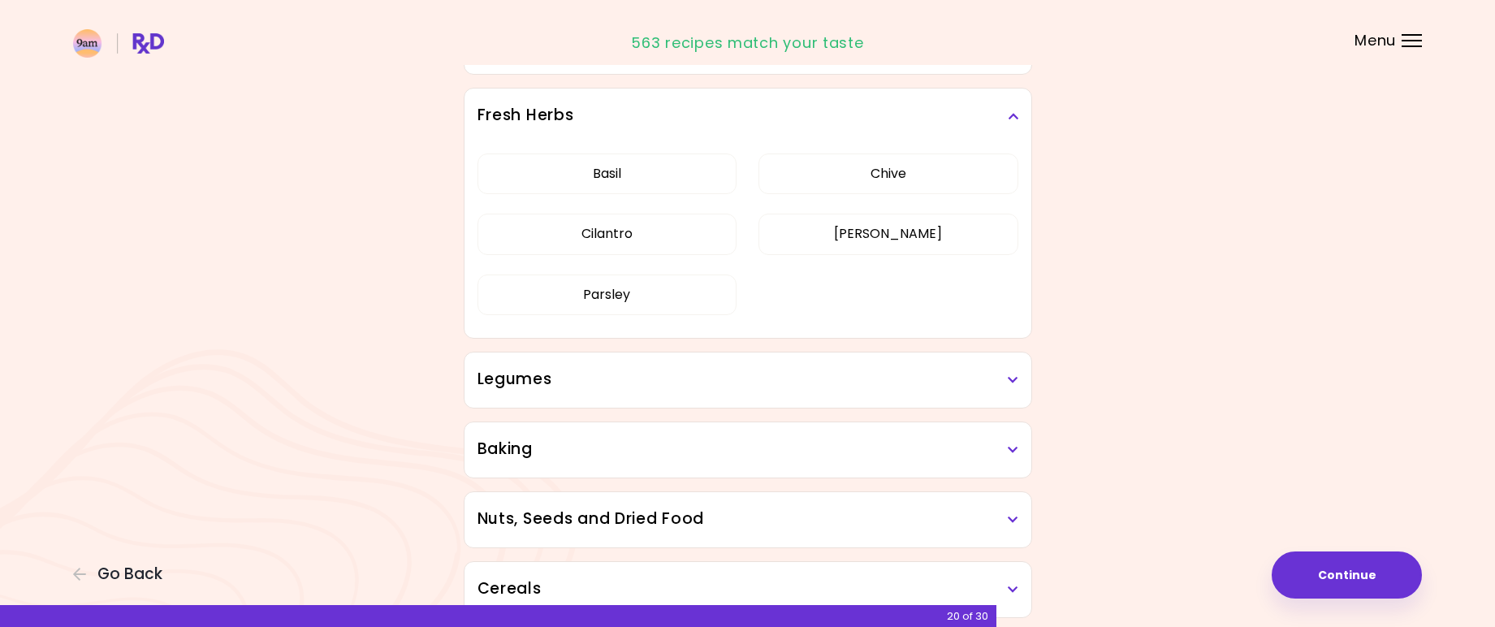
click at [526, 378] on h3 "Legumes" at bounding box center [748, 380] width 541 height 24
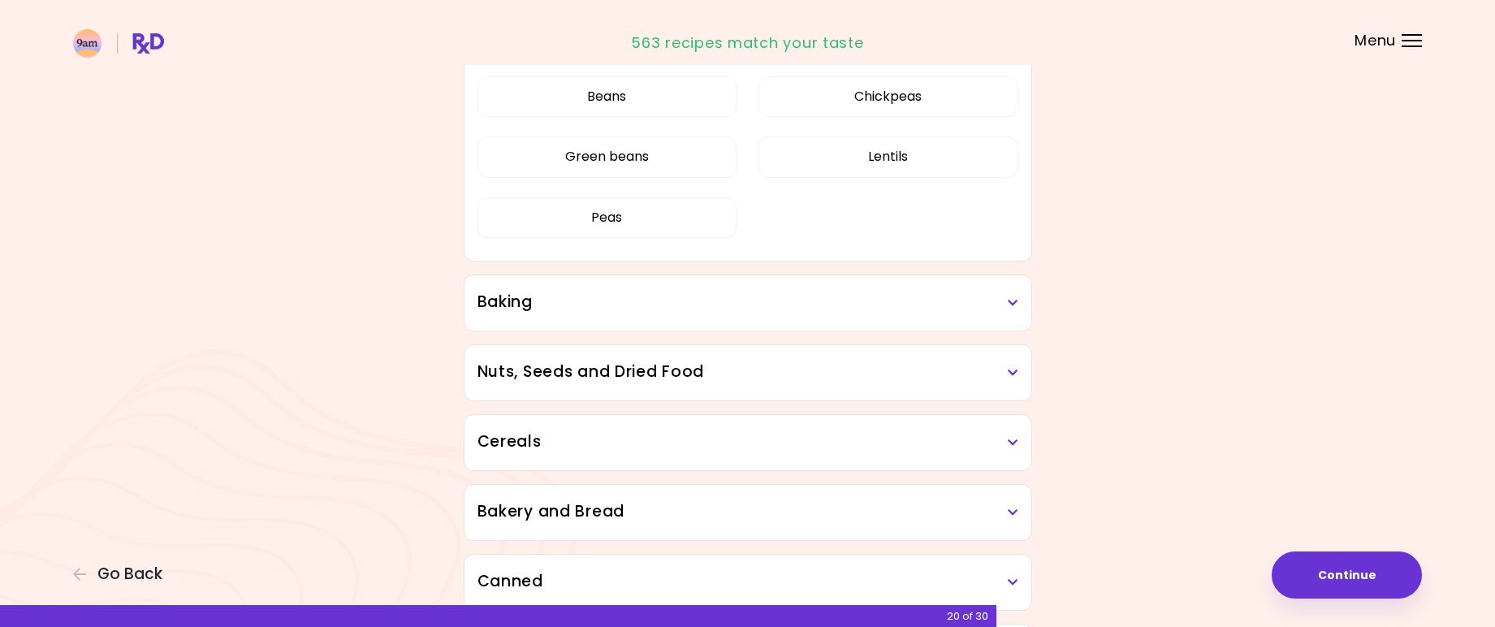
scroll to position [2463, 0]
click at [514, 300] on h3 "Baking" at bounding box center [748, 300] width 541 height 24
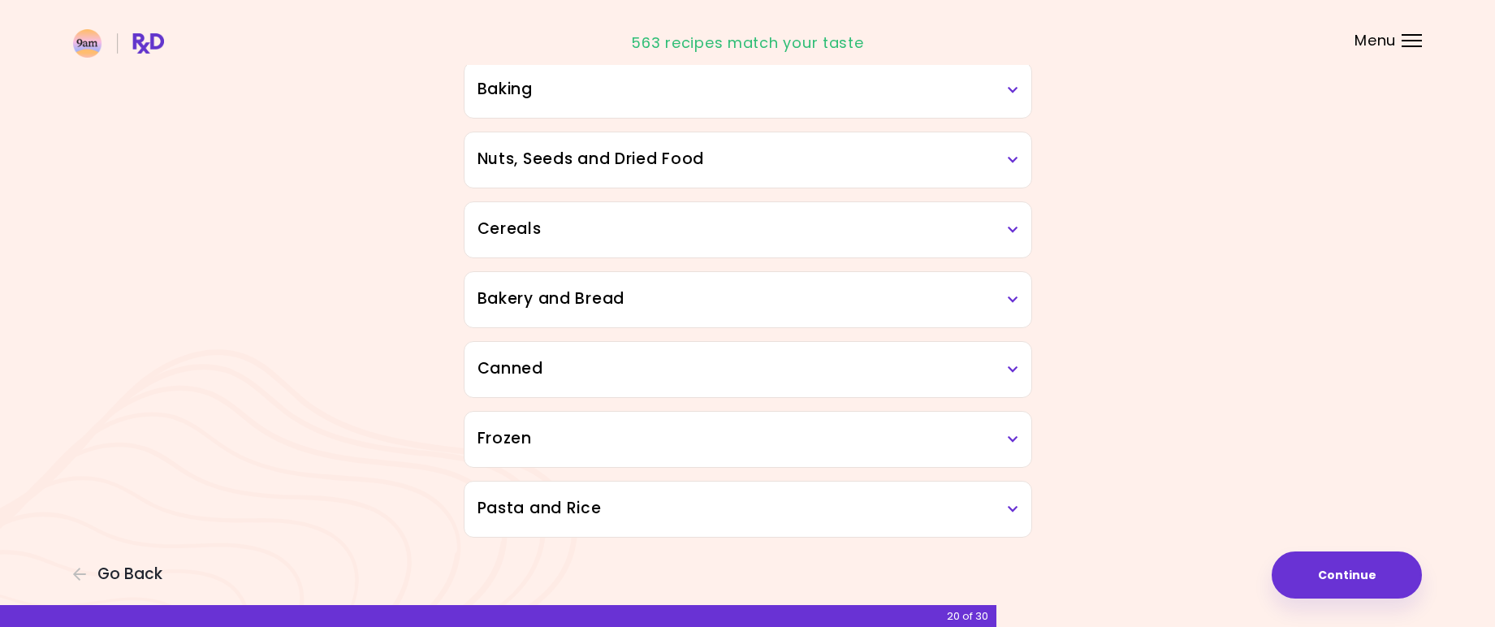
click at [575, 25] on button "Peas" at bounding box center [608, 5] width 260 height 41
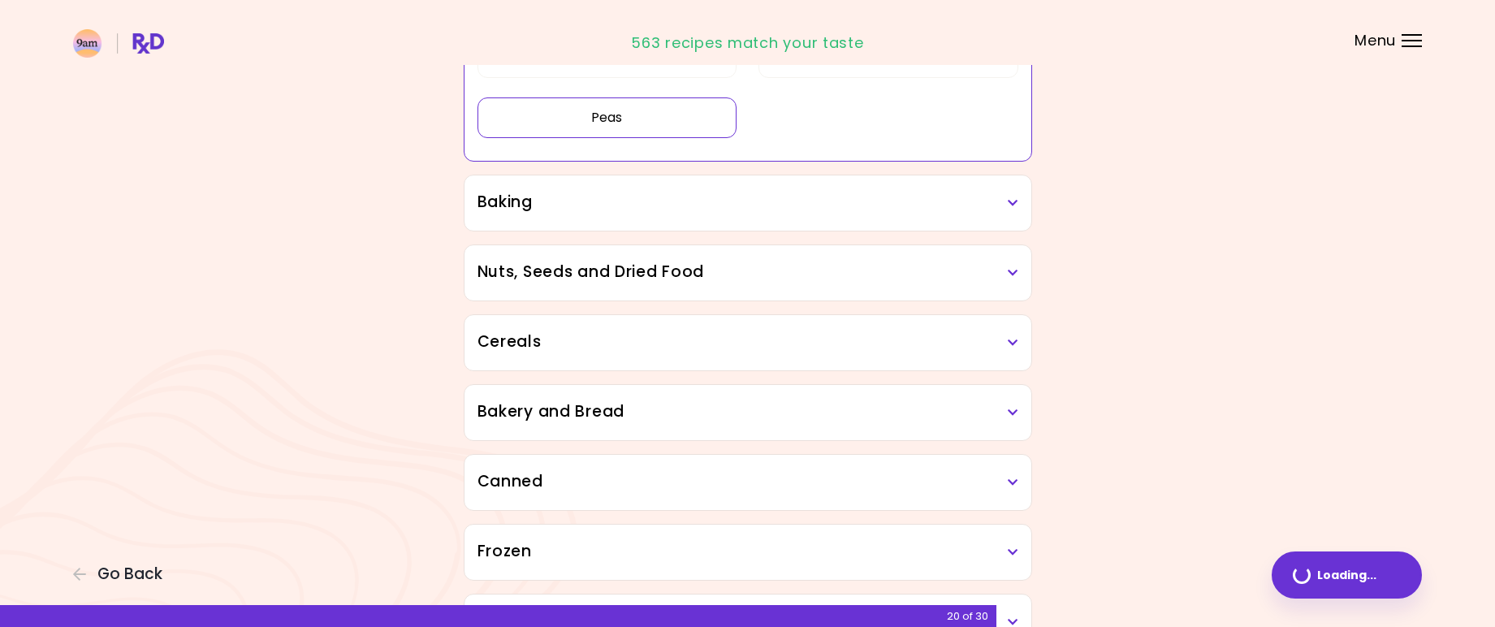
scroll to position [720, 0]
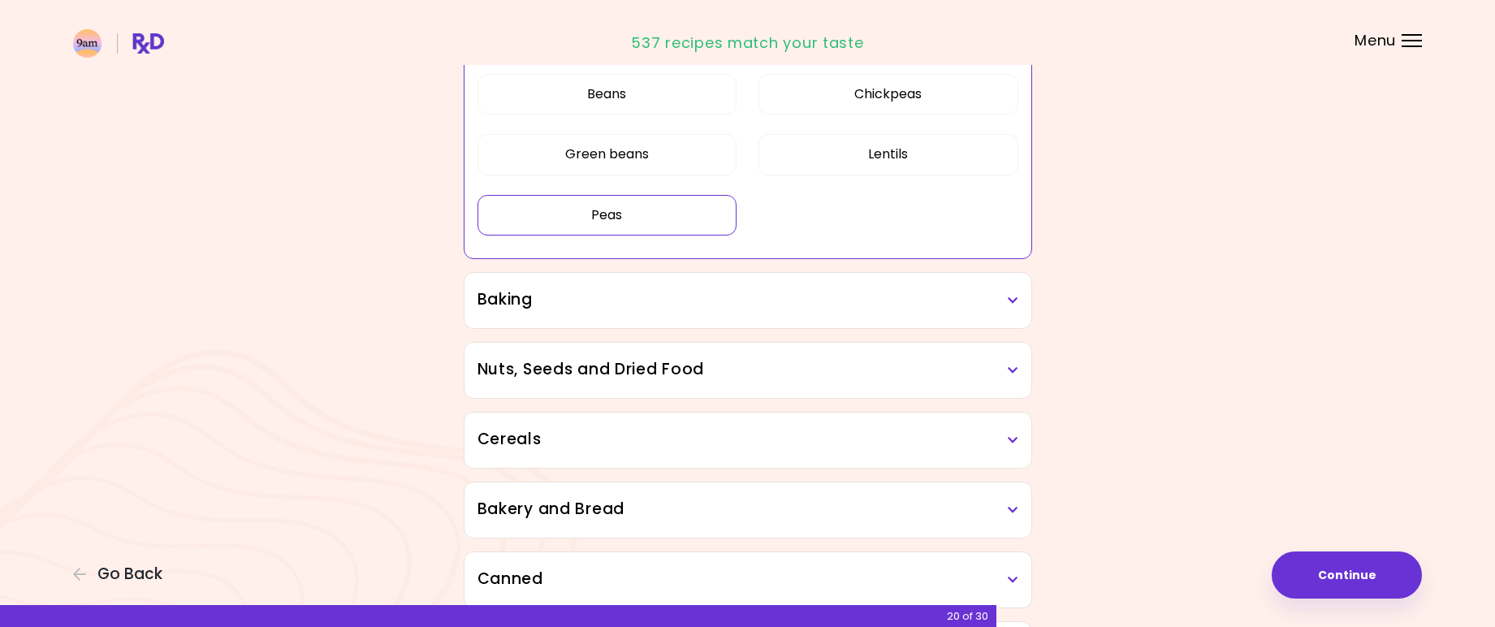
click at [532, 311] on h3 "Baking" at bounding box center [748, 300] width 541 height 24
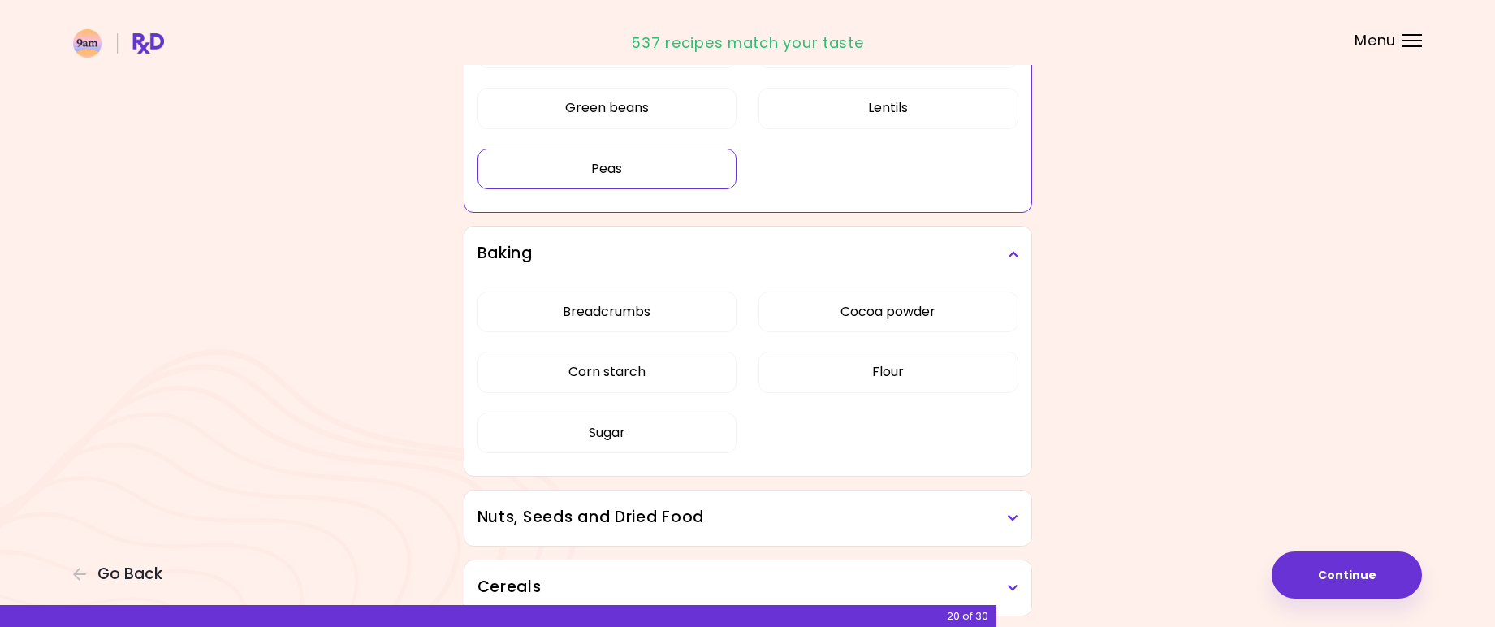
scroll to position [870, 0]
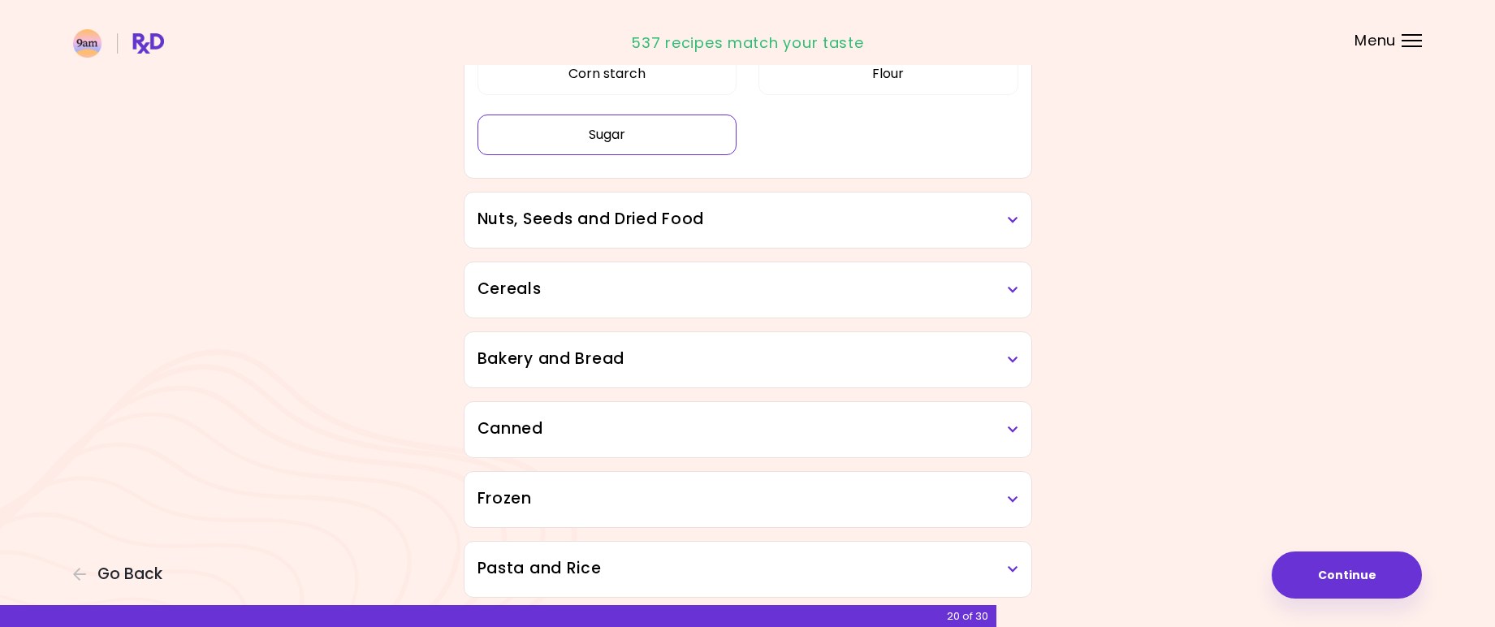
click at [595, 155] on button "Sugar" at bounding box center [608, 135] width 260 height 41
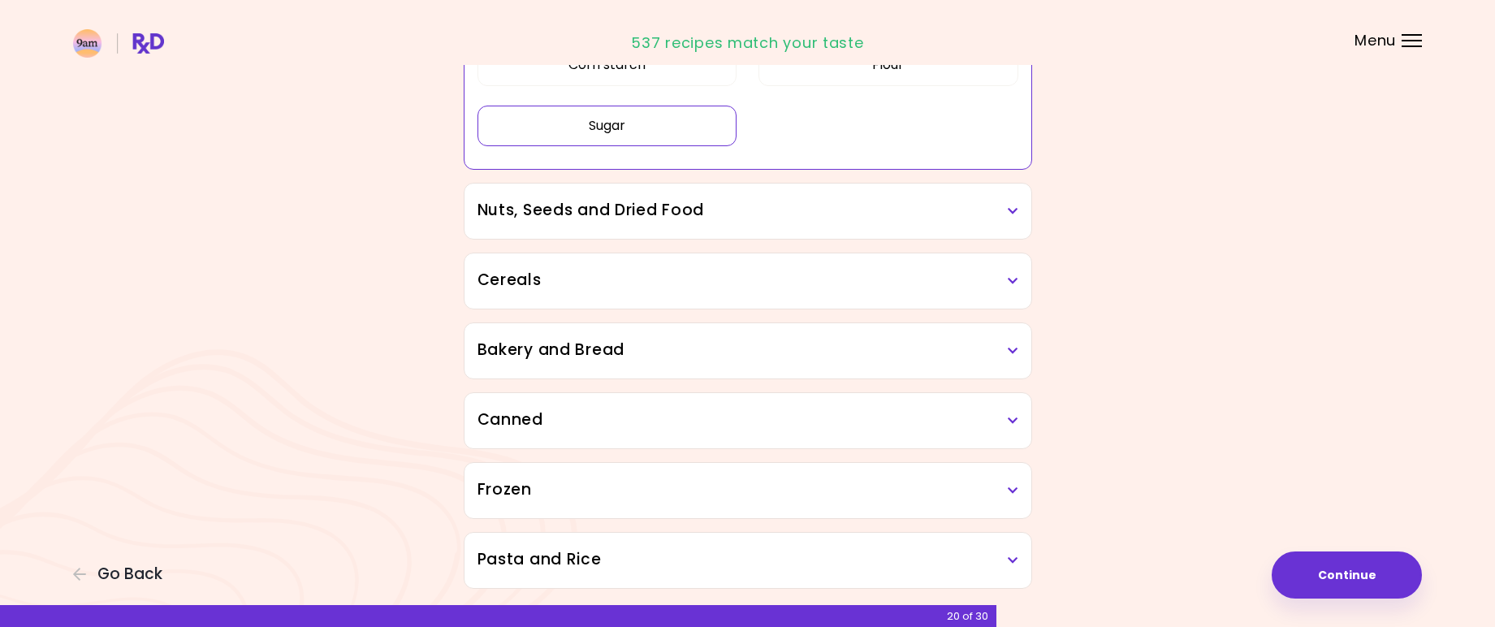
scroll to position [889, 0]
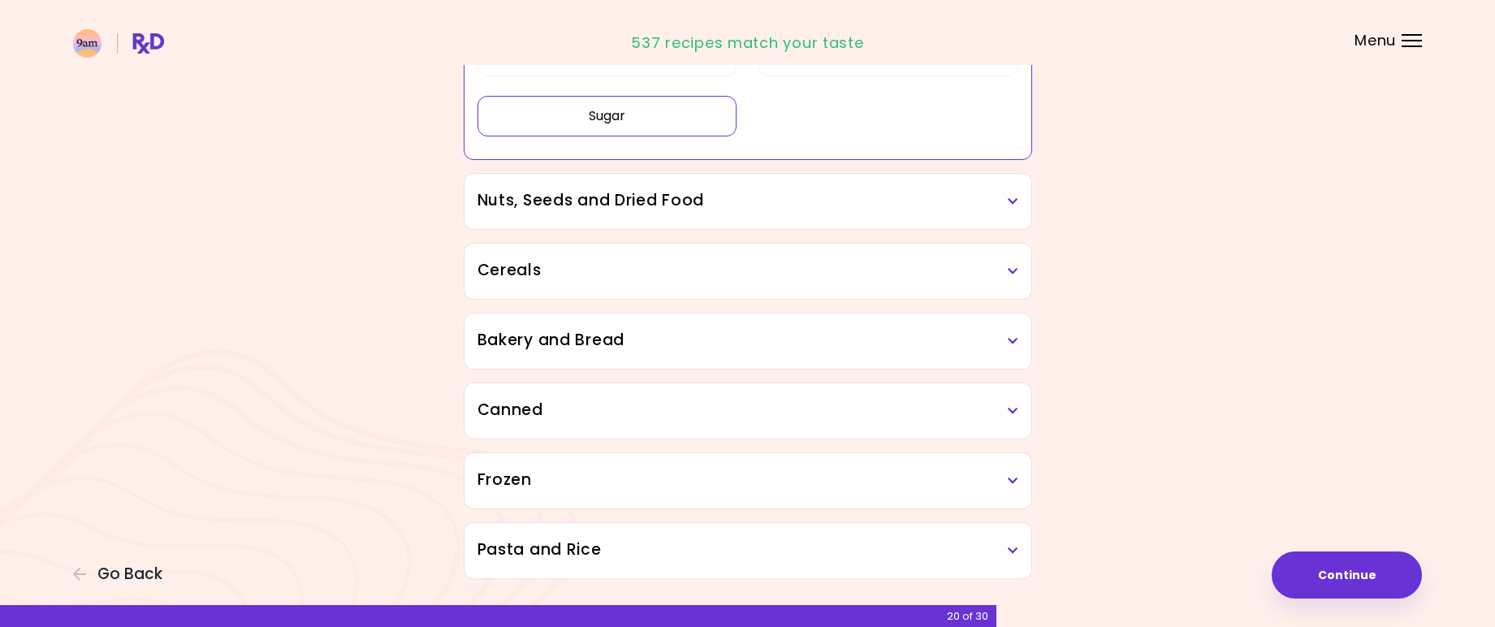
click at [527, 208] on h3 "Nuts, Seeds and Dried Food" at bounding box center [748, 201] width 541 height 24
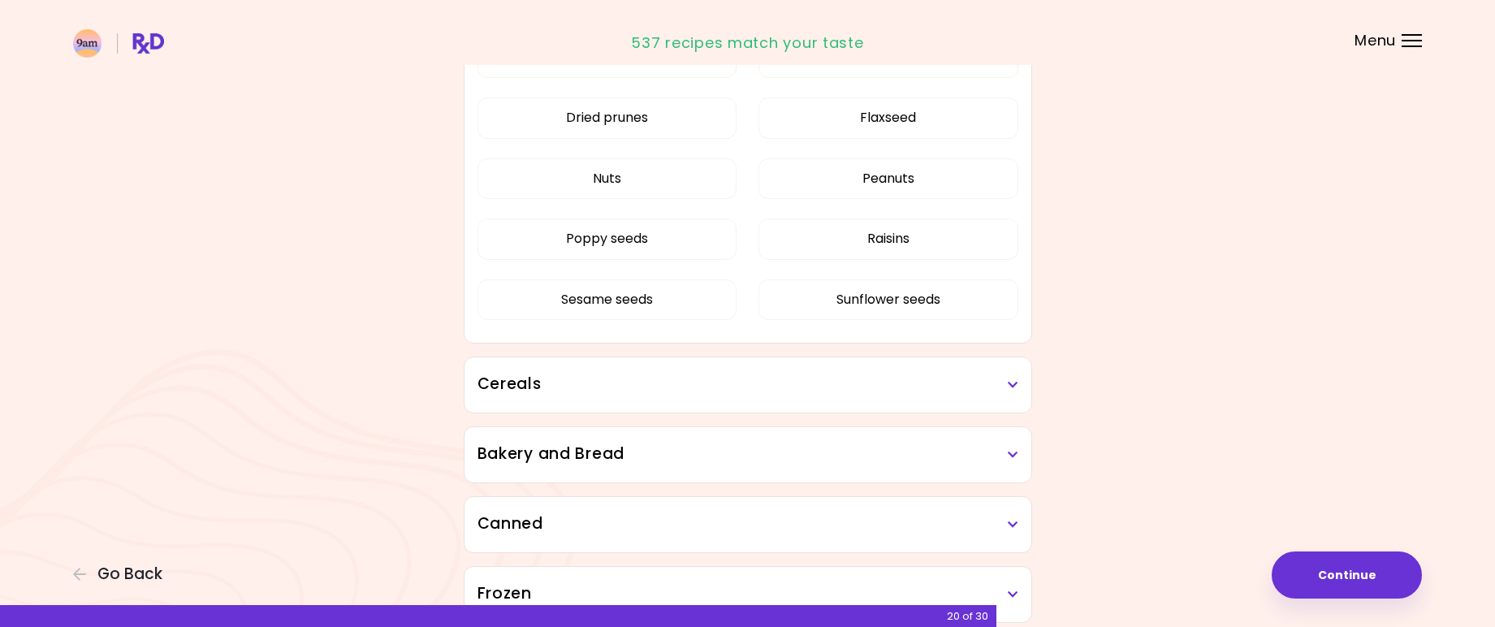
scroll to position [1123, 0]
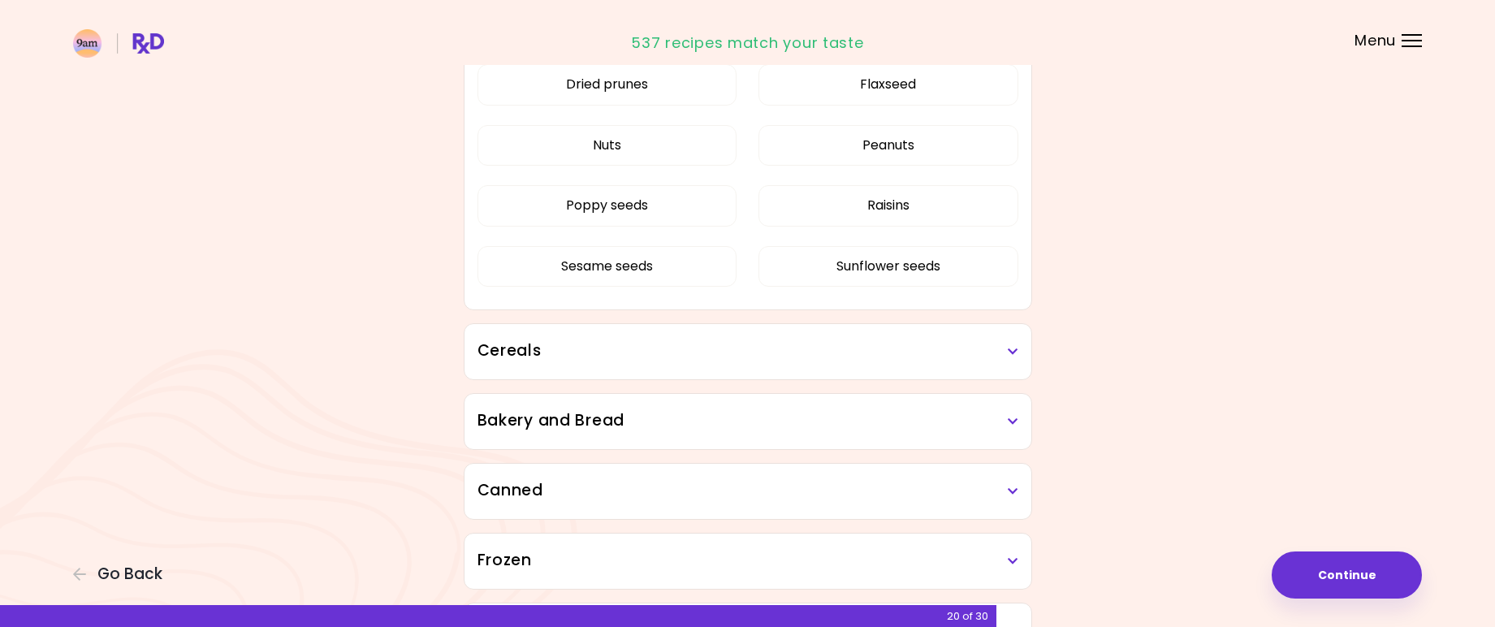
click at [513, 354] on h3 "Cereals" at bounding box center [748, 352] width 541 height 24
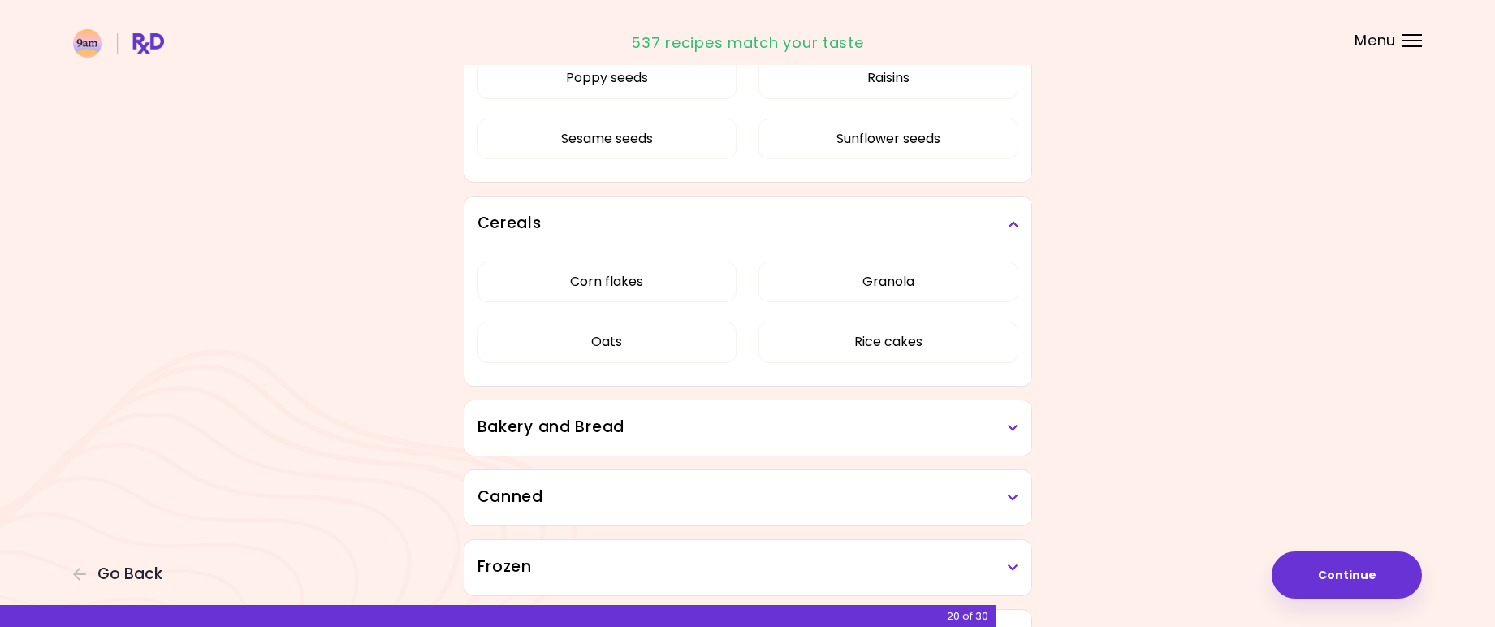
scroll to position [1279, 0]
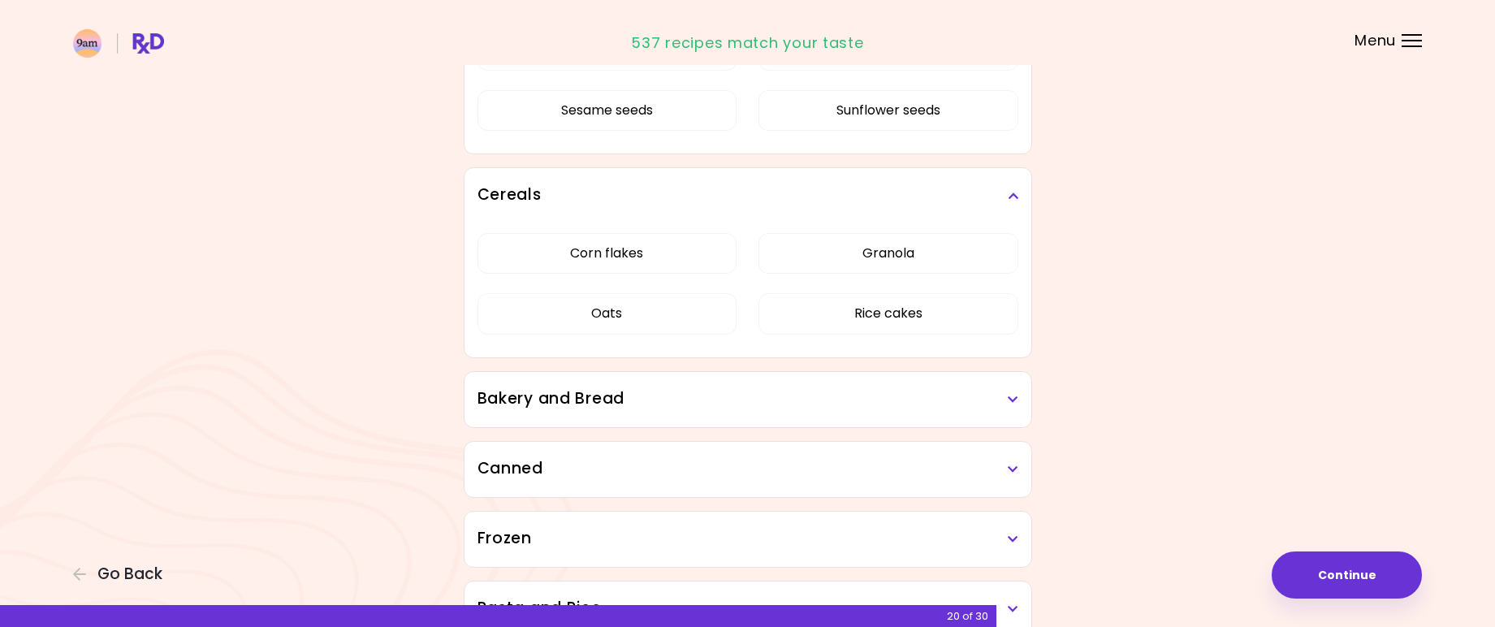
click at [537, 402] on h3 "Bakery and Bread" at bounding box center [748, 399] width 541 height 24
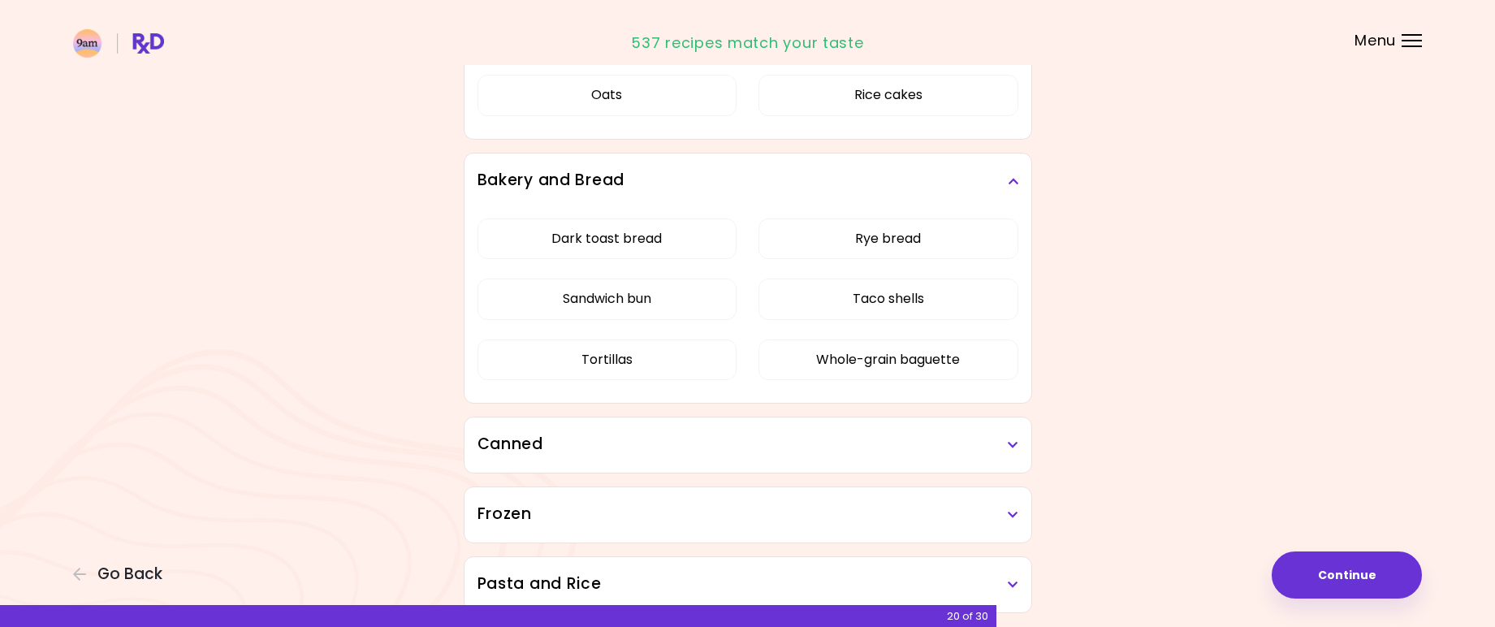
scroll to position [1523, 0]
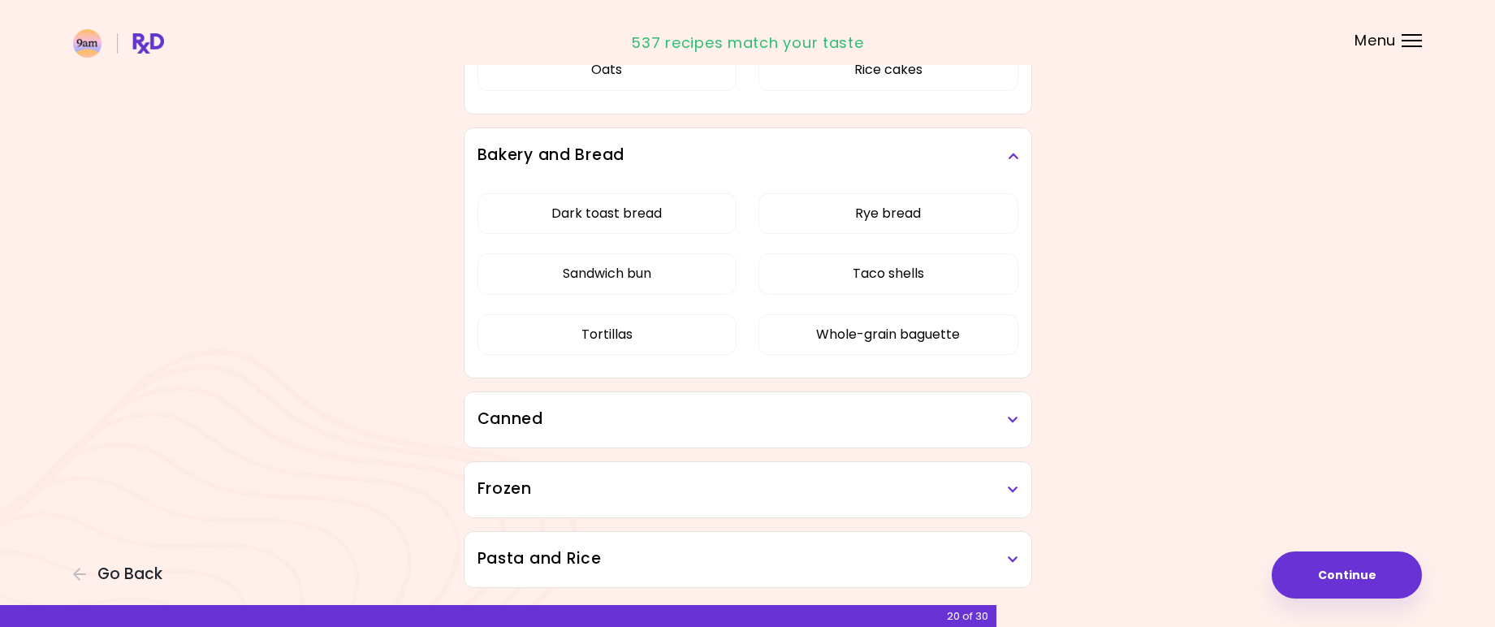
click at [560, 423] on h3 "Canned" at bounding box center [748, 420] width 541 height 24
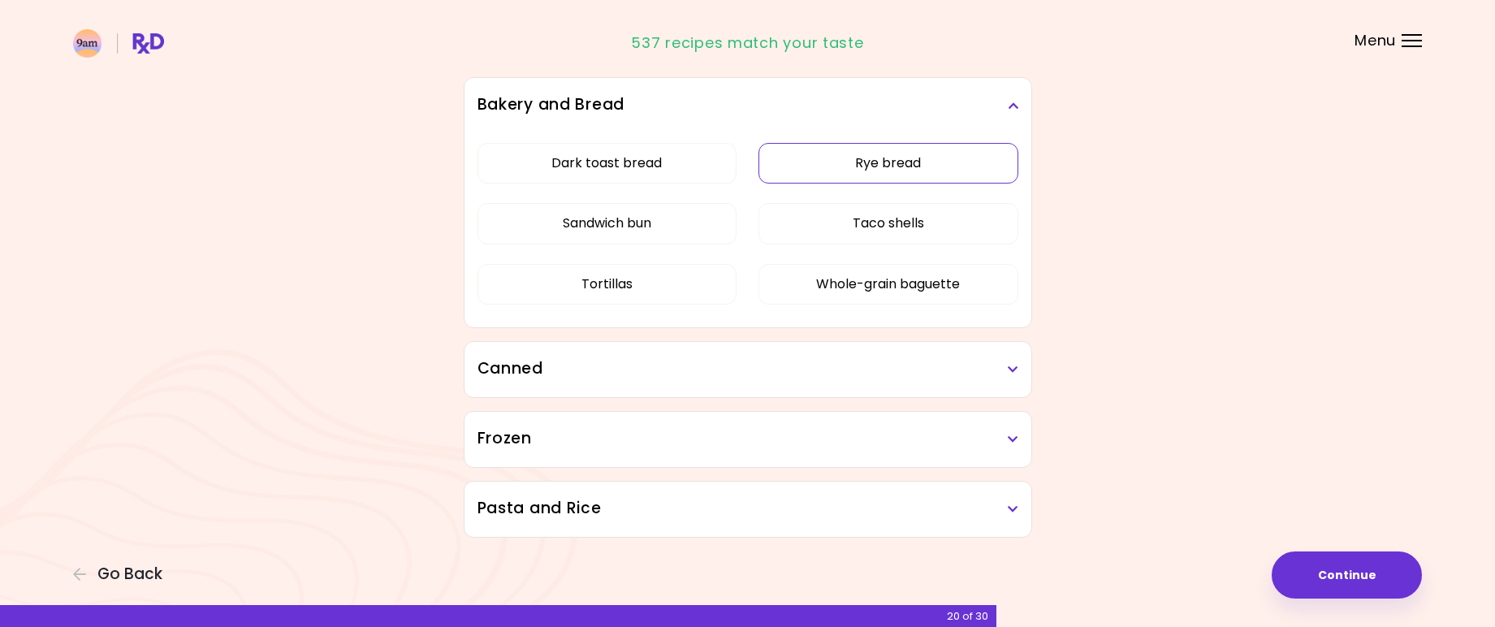
click at [912, 164] on div "Dark toast bread Rye bread Sandwich bun Taco shells Tortillas Whole-grain bague…" at bounding box center [748, 230] width 541 height 194
click at [846, 160] on button "Rye bread" at bounding box center [889, 163] width 260 height 41
click at [508, 379] on h3 "Canned" at bounding box center [748, 369] width 541 height 24
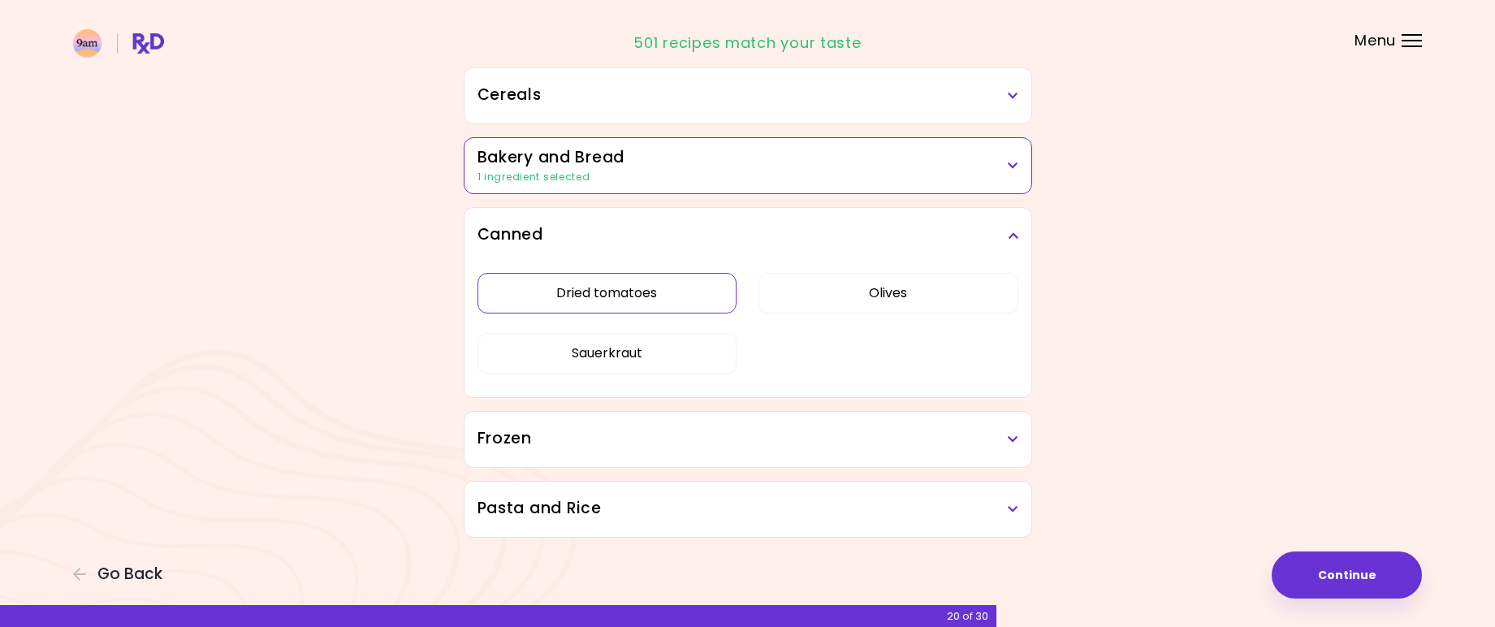
click at [654, 294] on button "Dried tomatoes" at bounding box center [608, 293] width 260 height 41
click at [1018, 236] on div "Canned" at bounding box center [748, 235] width 567 height 55
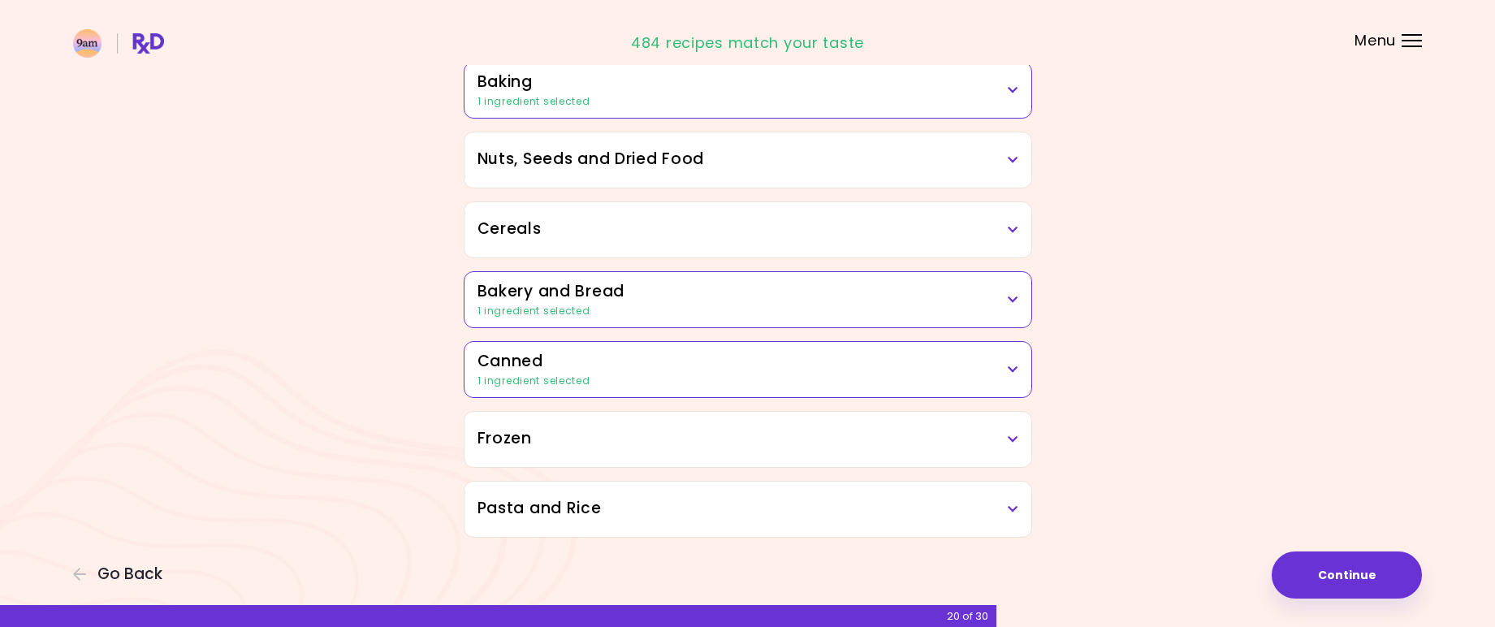
scroll to position [736, 0]
click at [760, 444] on h3 "Frozen" at bounding box center [748, 439] width 541 height 24
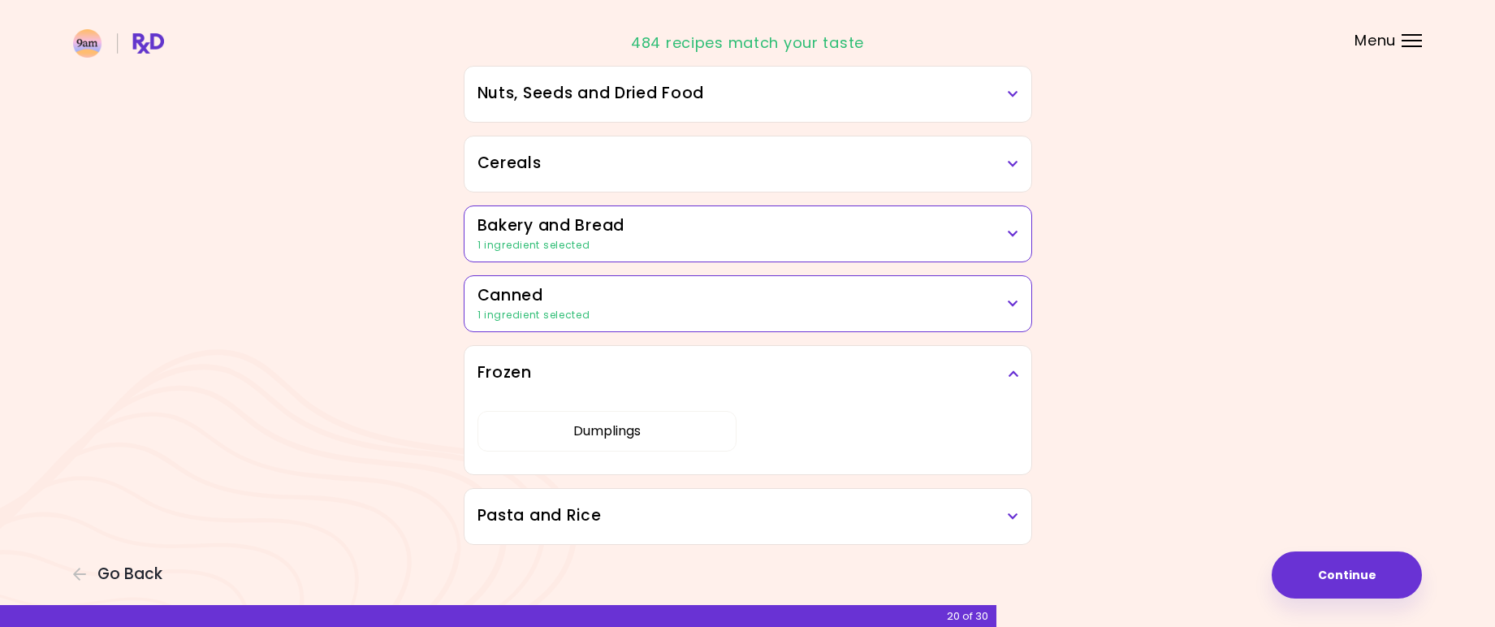
scroll to position [809, 0]
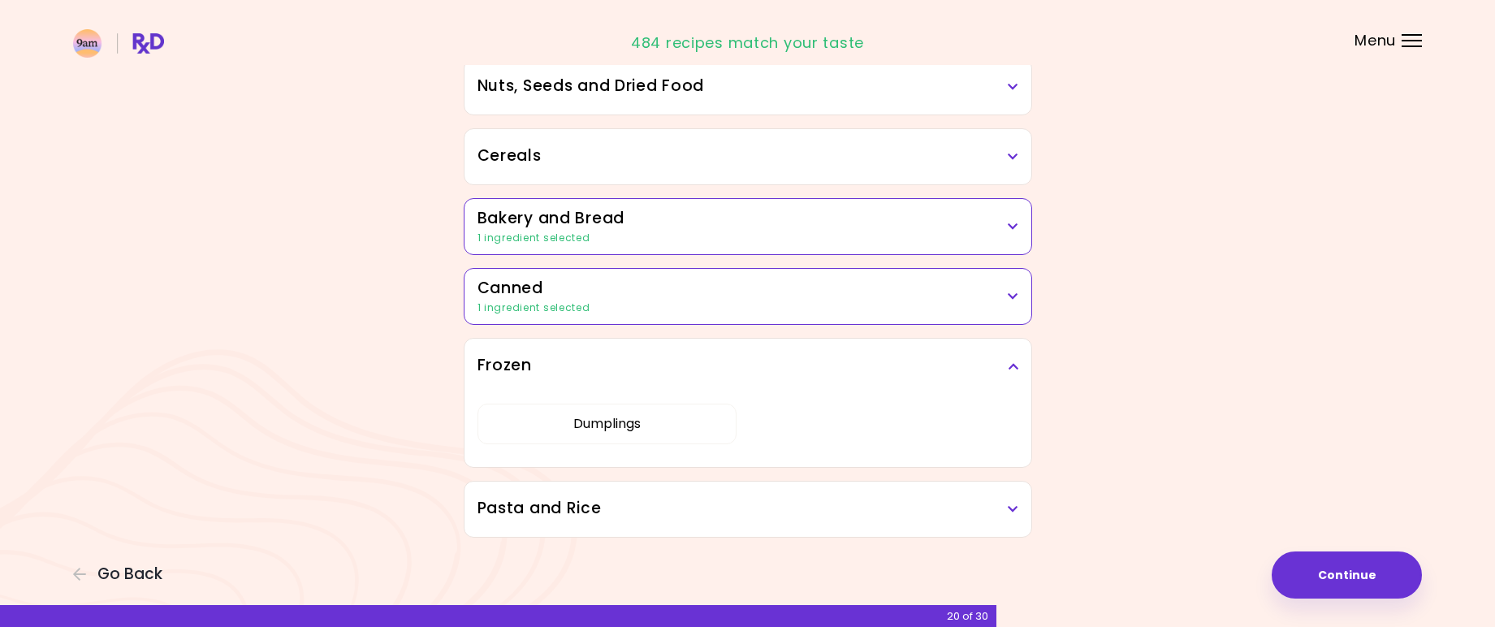
drag, startPoint x: 603, startPoint y: 515, endPoint x: 410, endPoint y: 483, distance: 195.1
click at [601, 515] on h3 "Pasta and Rice" at bounding box center [748, 509] width 541 height 24
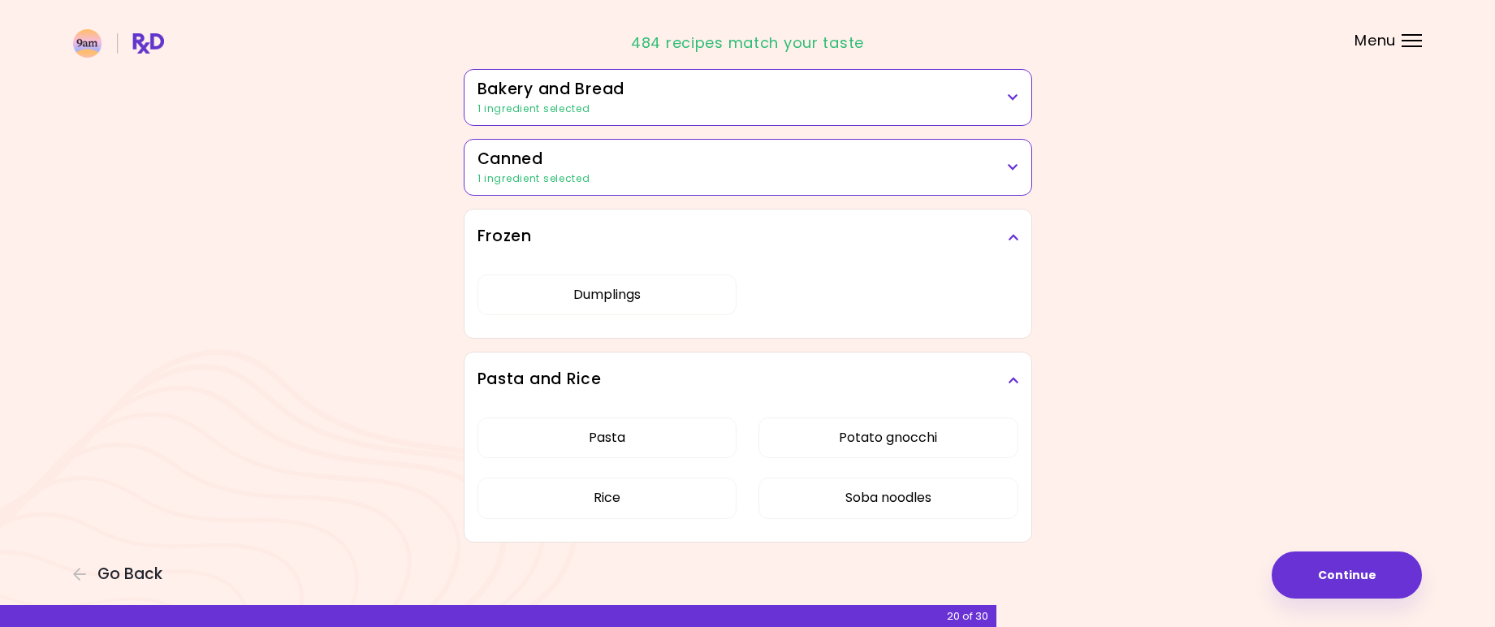
scroll to position [943, 0]
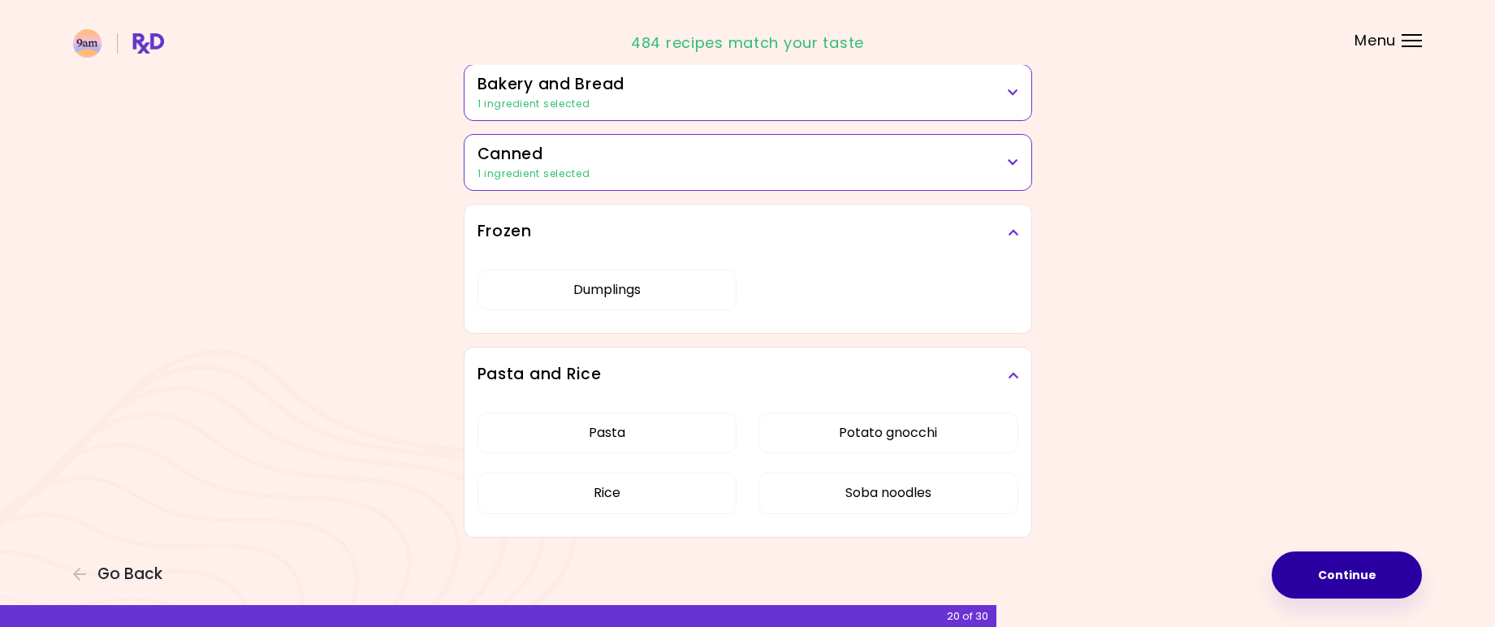
click at [1343, 585] on button "Continue" at bounding box center [1347, 575] width 150 height 47
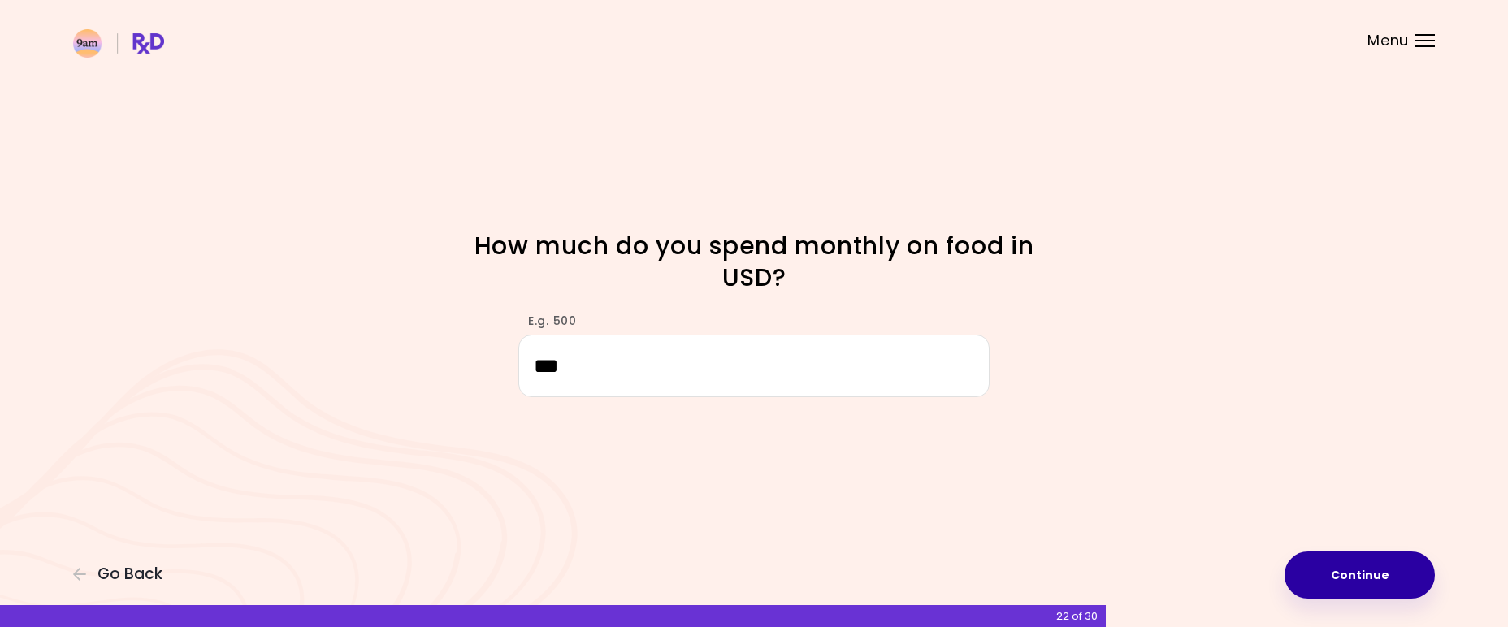
type input "***"
click at [1358, 583] on button "Continue" at bounding box center [1359, 575] width 150 height 47
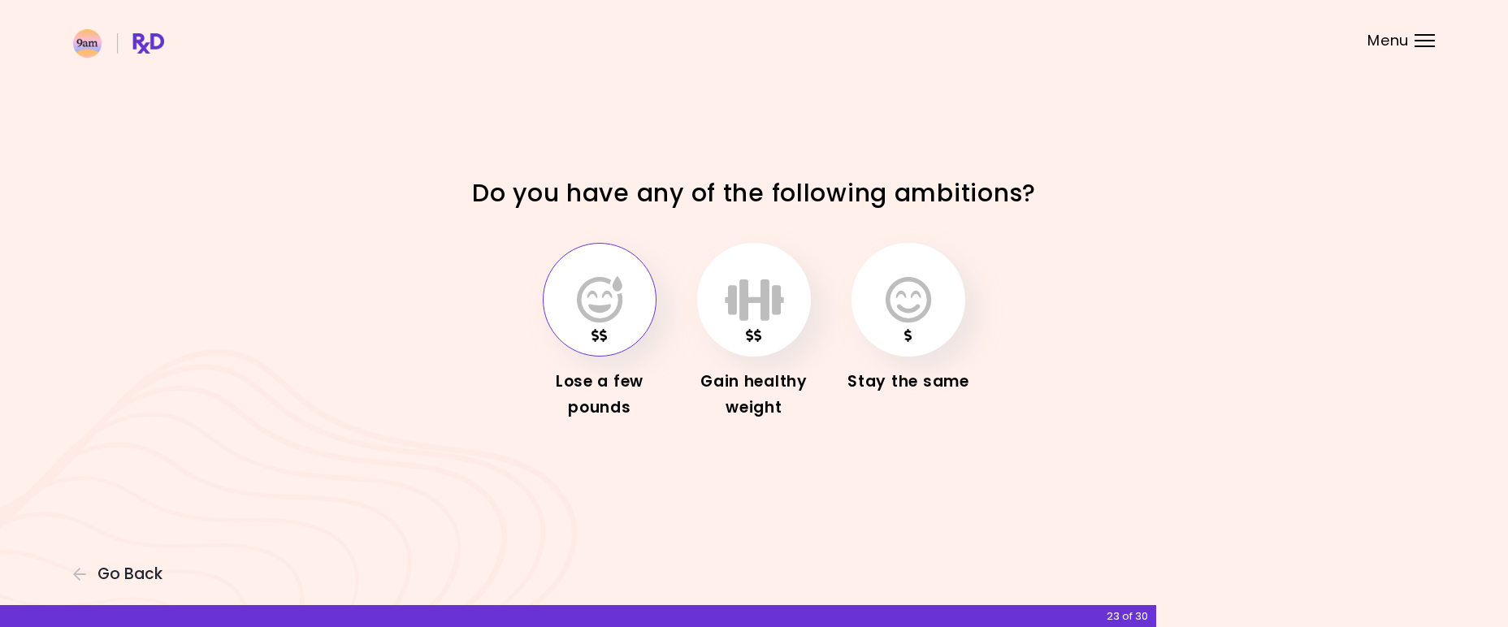
click at [610, 303] on icon "button" at bounding box center [599, 299] width 45 height 47
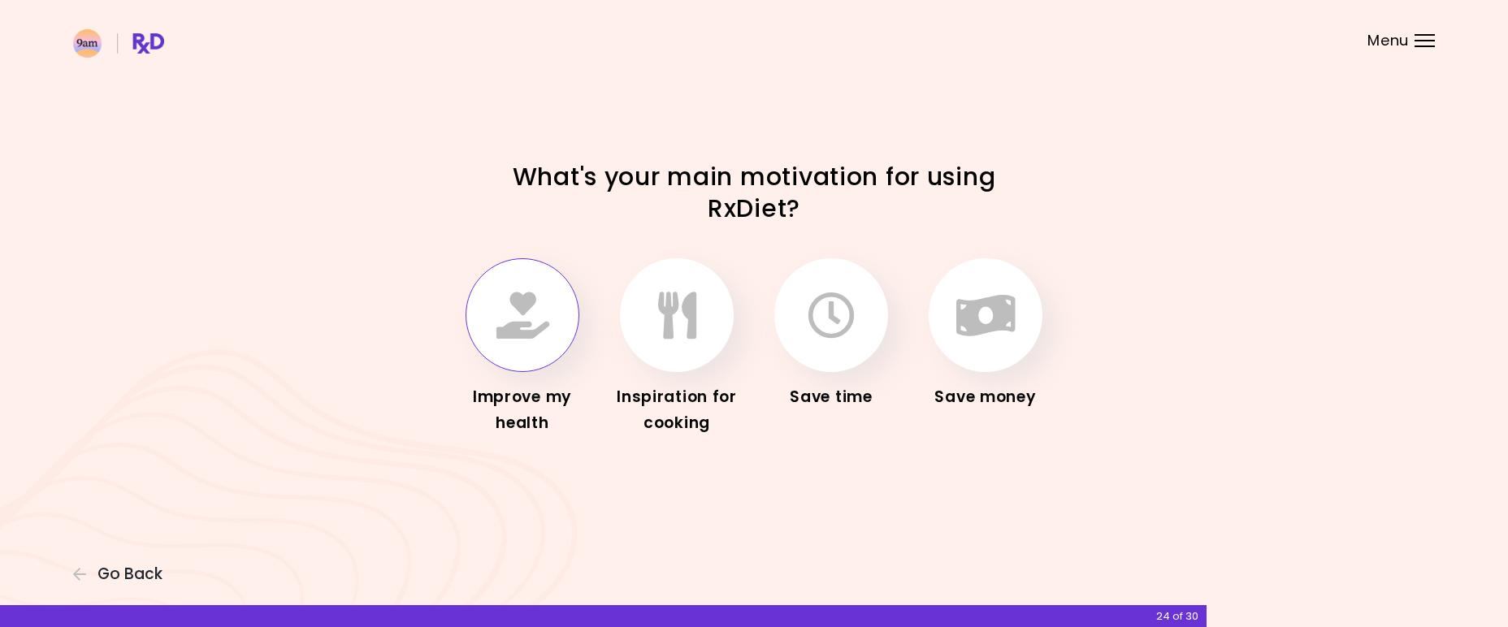
click at [534, 321] on icon "button" at bounding box center [522, 315] width 53 height 47
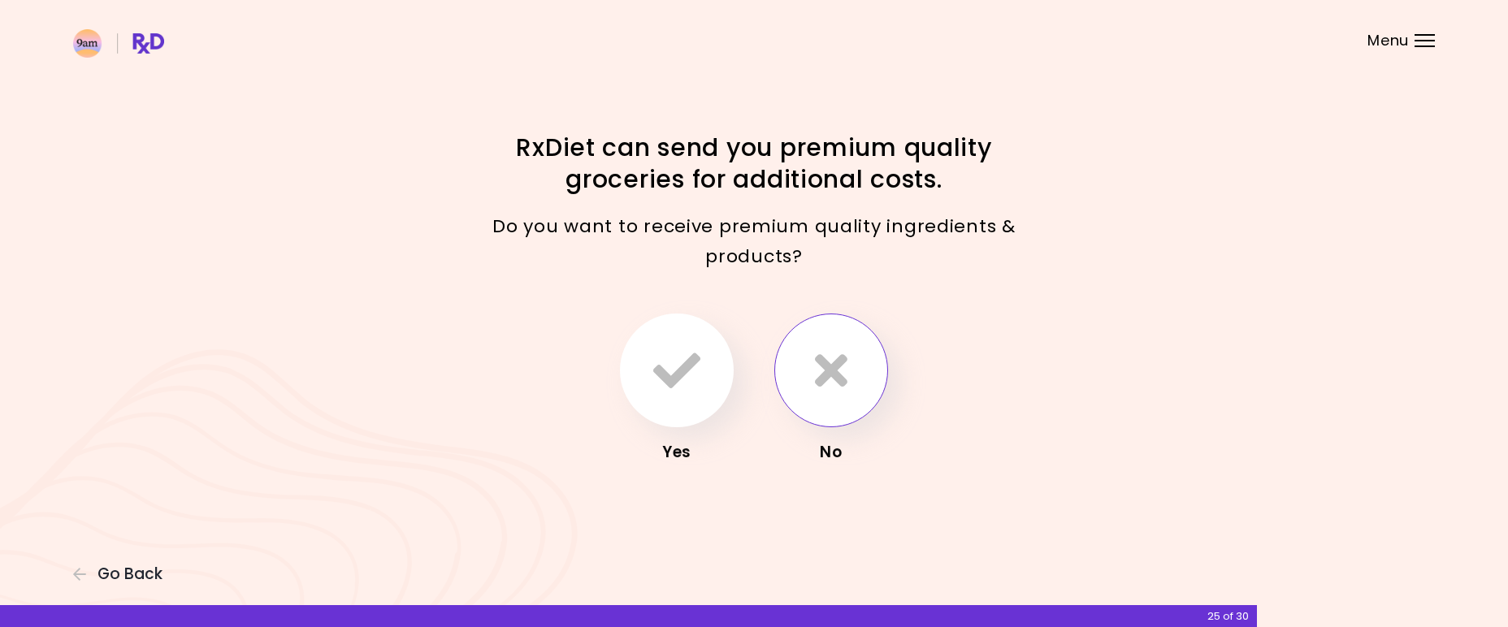
click at [822, 376] on icon "button" at bounding box center [831, 370] width 32 height 47
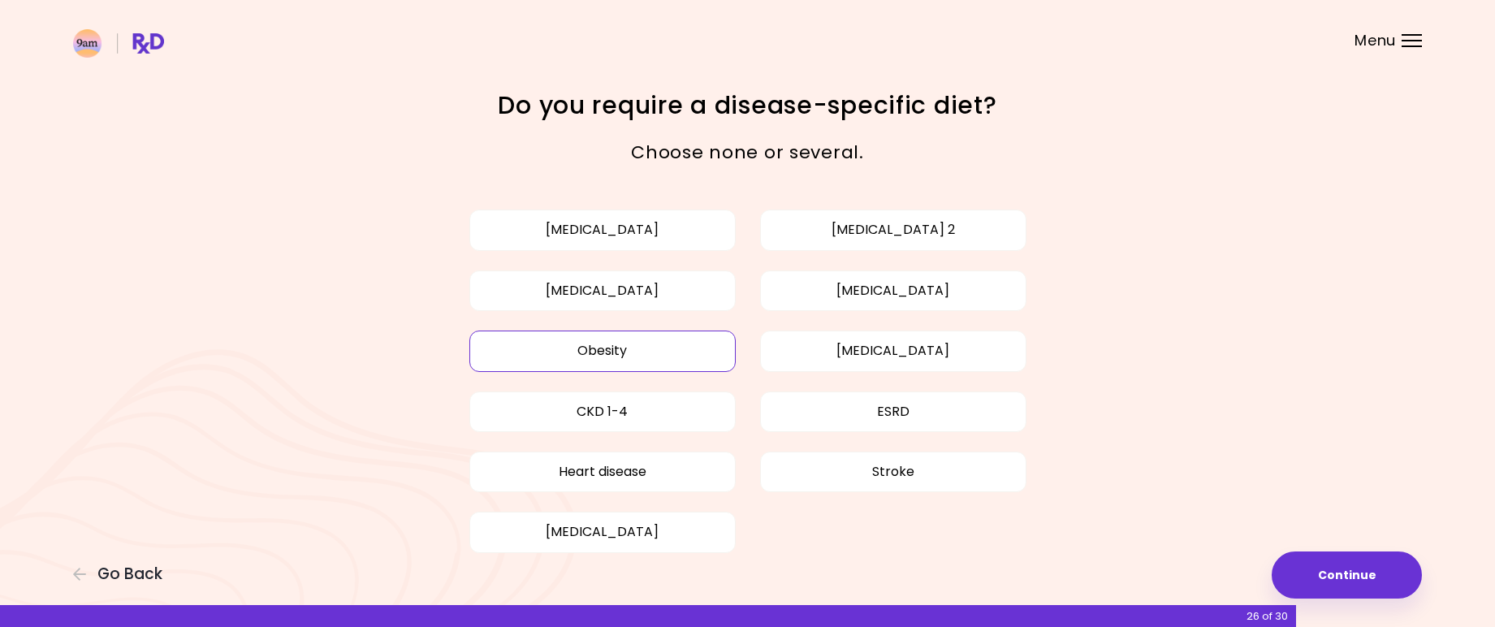
click at [643, 355] on button "Obesity" at bounding box center [603, 351] width 266 height 41
click at [666, 294] on button "[MEDICAL_DATA]" at bounding box center [603, 290] width 266 height 41
click at [1367, 576] on button "Continue" at bounding box center [1347, 575] width 150 height 47
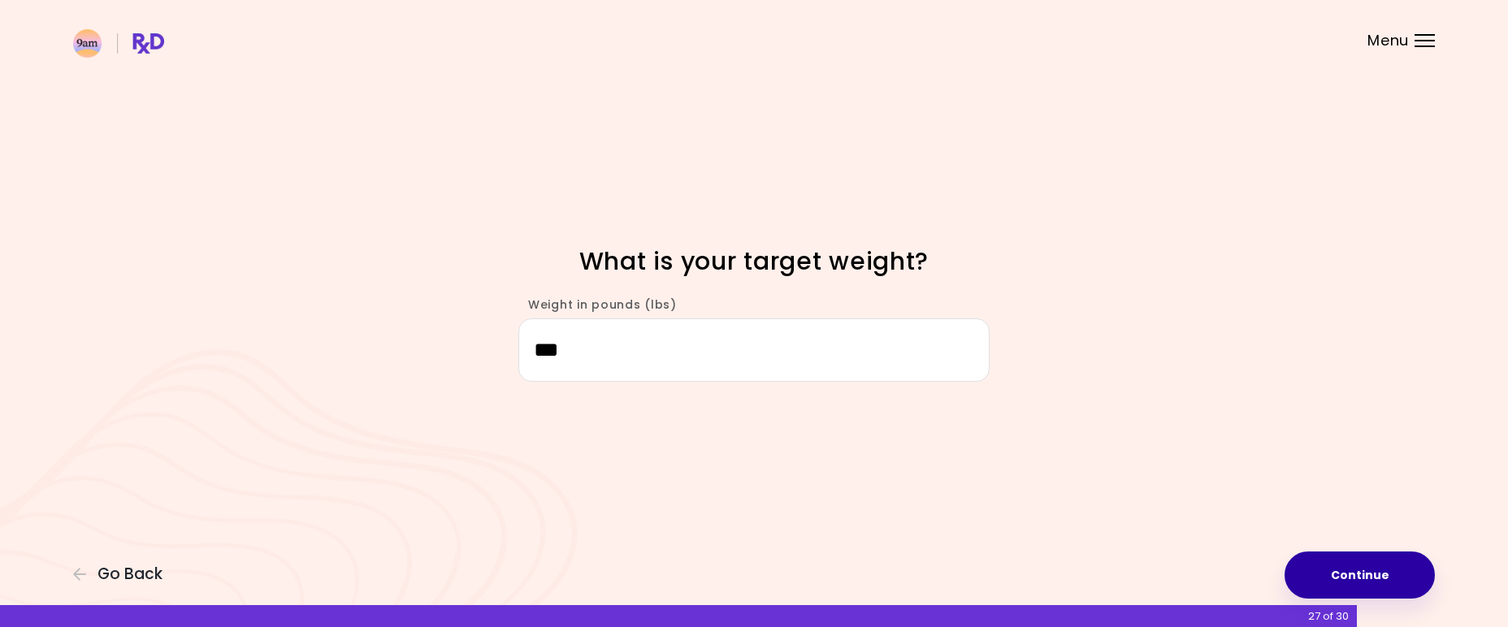
type input "***"
click at [1355, 574] on button "Continue" at bounding box center [1359, 575] width 150 height 47
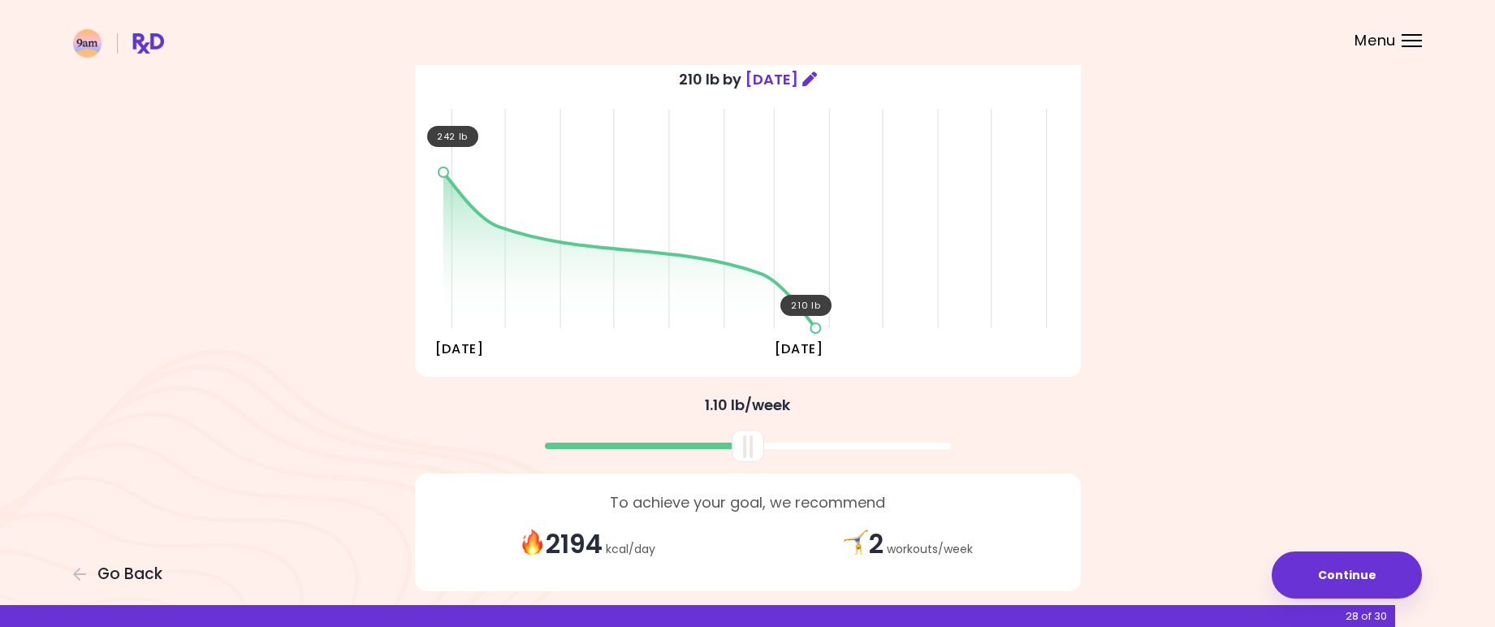
scroll to position [138, 0]
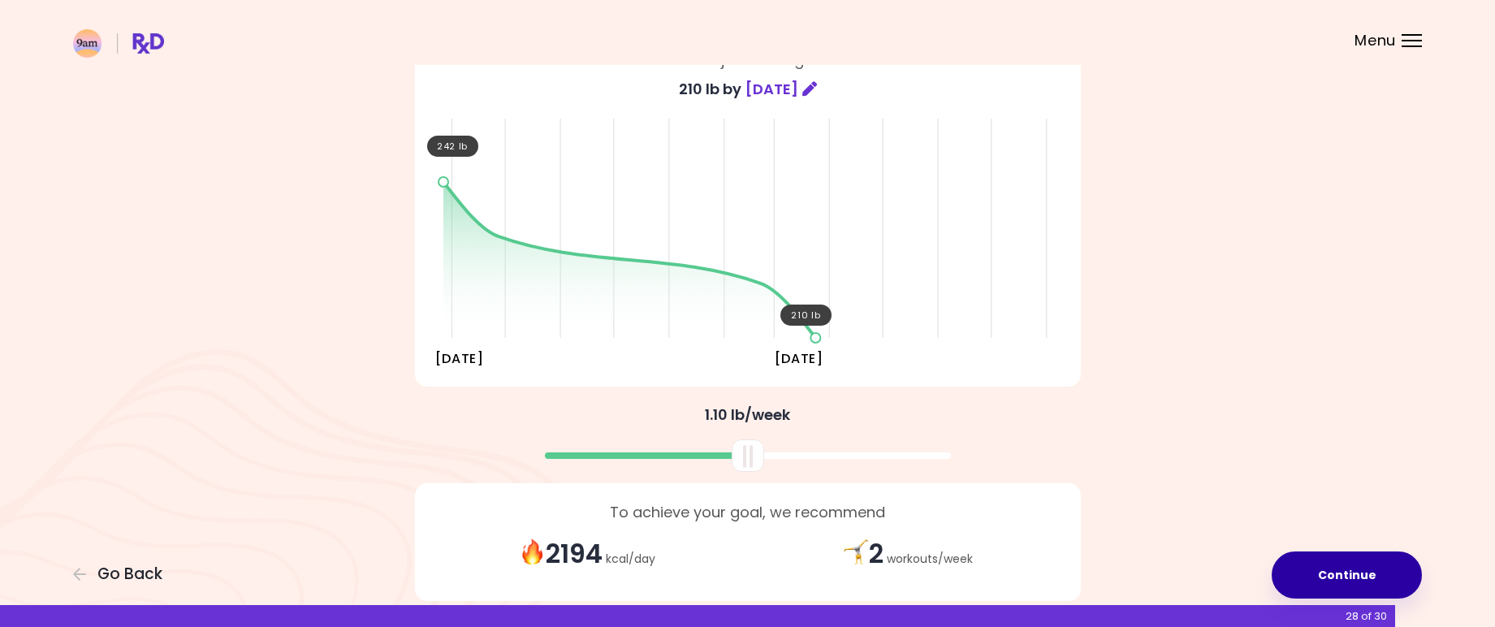
click at [1352, 567] on button "Continue" at bounding box center [1347, 575] width 150 height 47
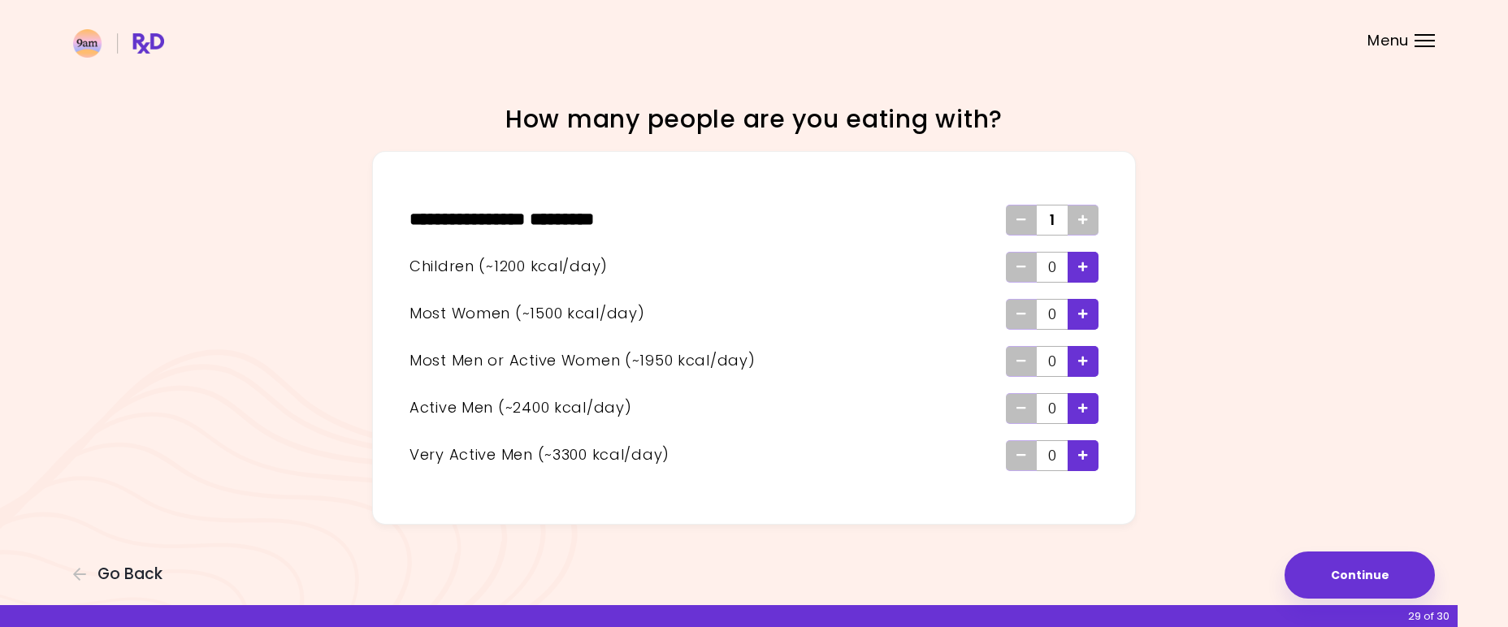
click at [1084, 315] on icon "Add - Woman" at bounding box center [1083, 314] width 10 height 11
click at [1084, 268] on icon "Add - Child" at bounding box center [1083, 267] width 10 height 11
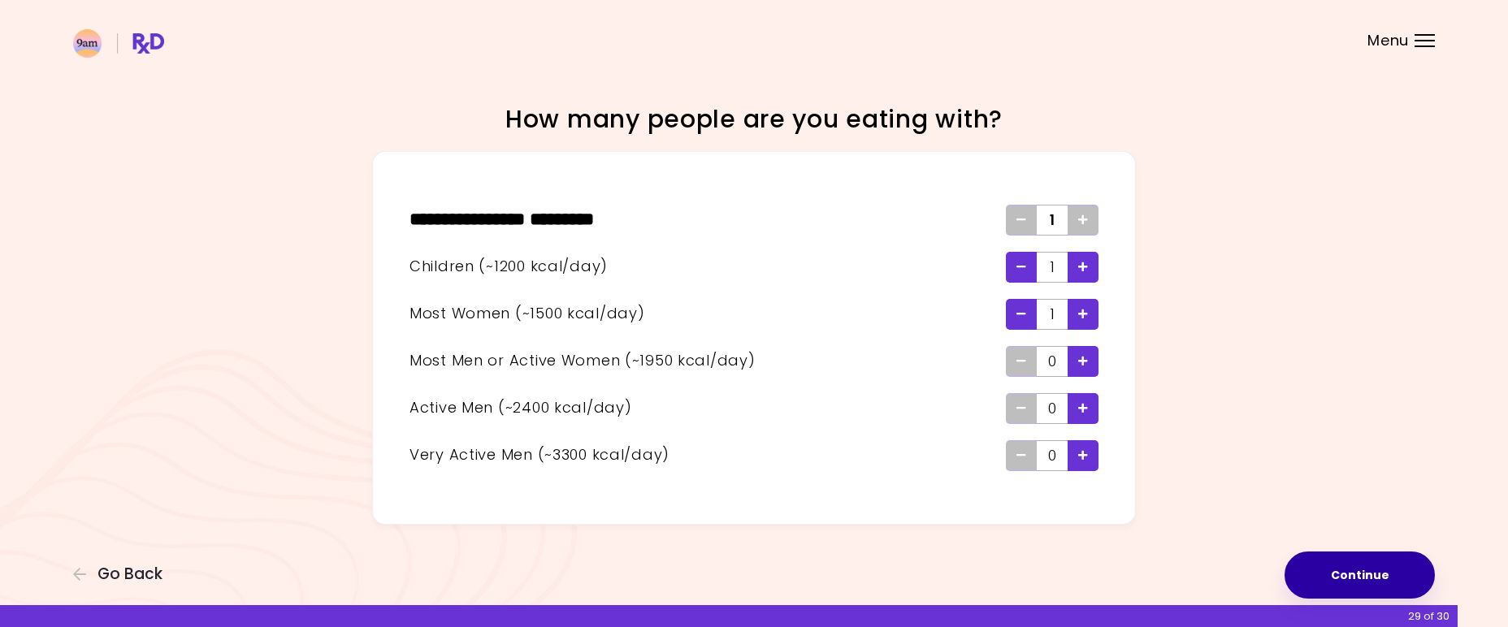
click at [1370, 572] on button "Continue" at bounding box center [1359, 575] width 150 height 47
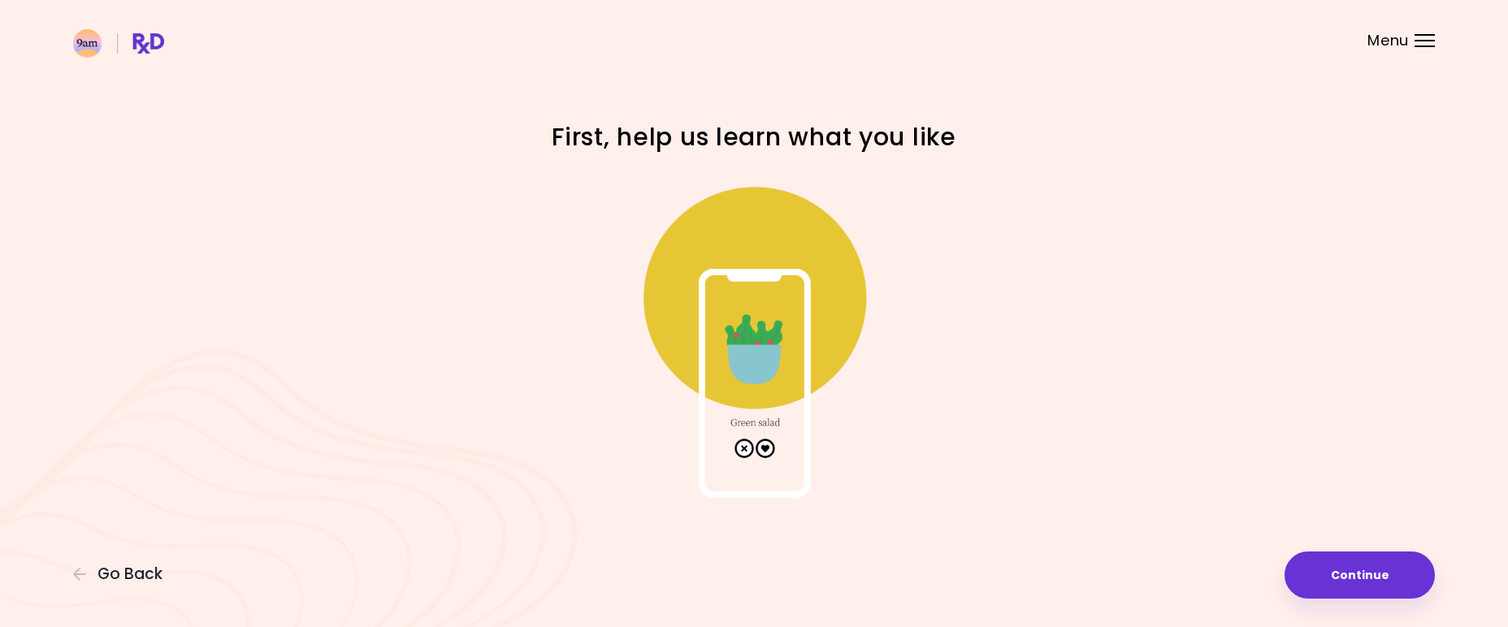
click at [782, 371] on img at bounding box center [753, 335] width 325 height 325
click at [770, 359] on img at bounding box center [753, 335] width 325 height 325
click at [768, 449] on img at bounding box center [753, 335] width 325 height 325
click at [1335, 571] on button "Continue" at bounding box center [1359, 575] width 150 height 47
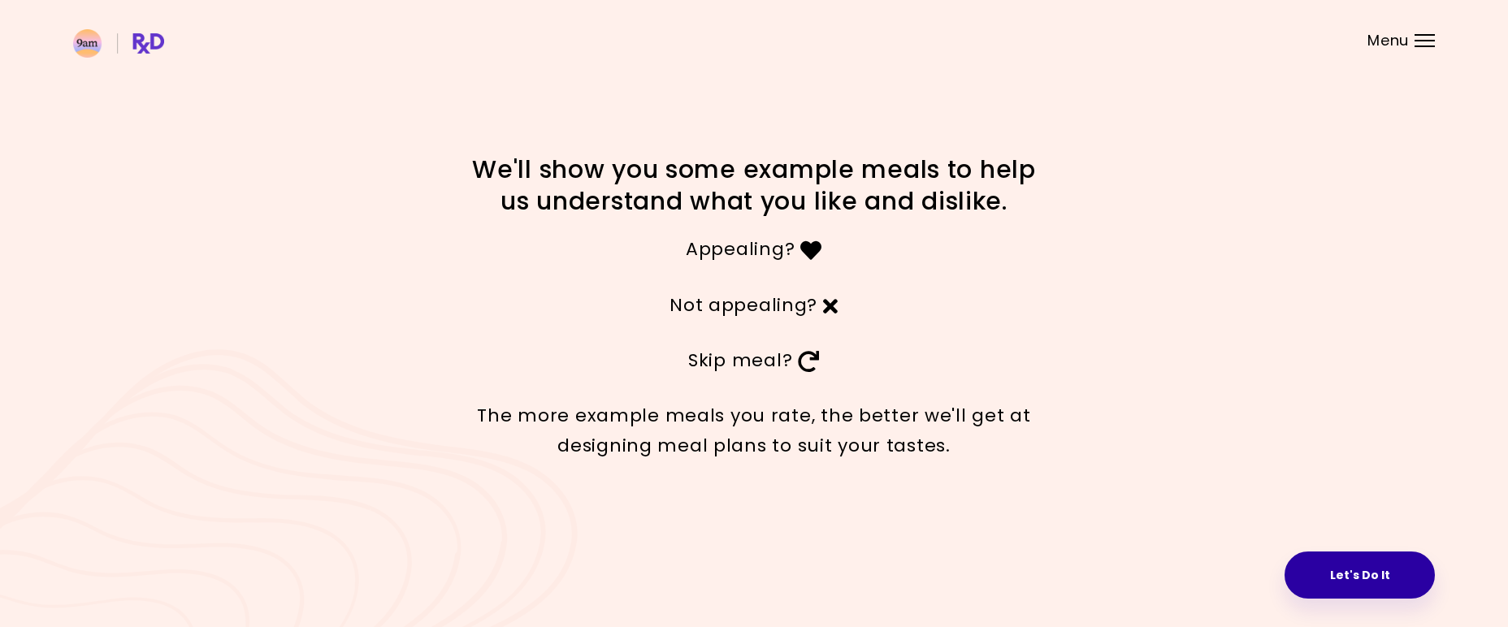
click at [1348, 579] on button "Let's Do It" at bounding box center [1359, 575] width 150 height 47
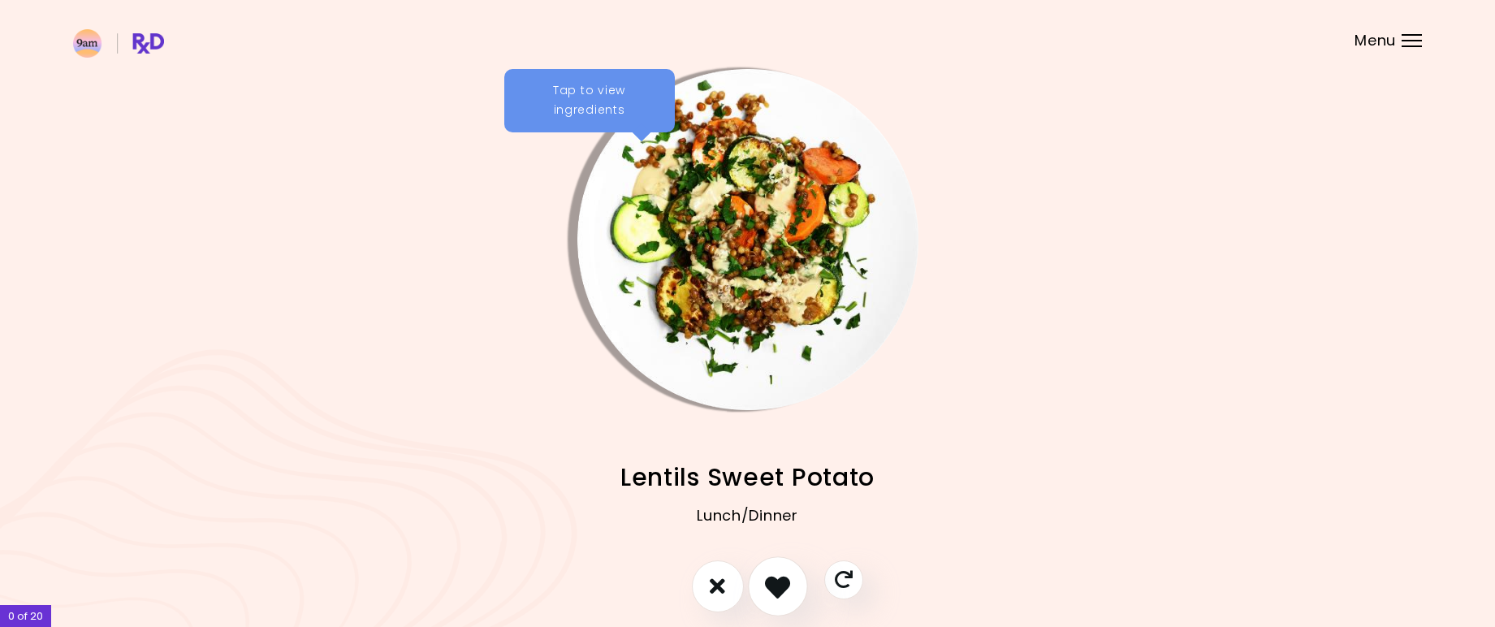
click at [784, 586] on icon "I like this recipe" at bounding box center [777, 585] width 25 height 25
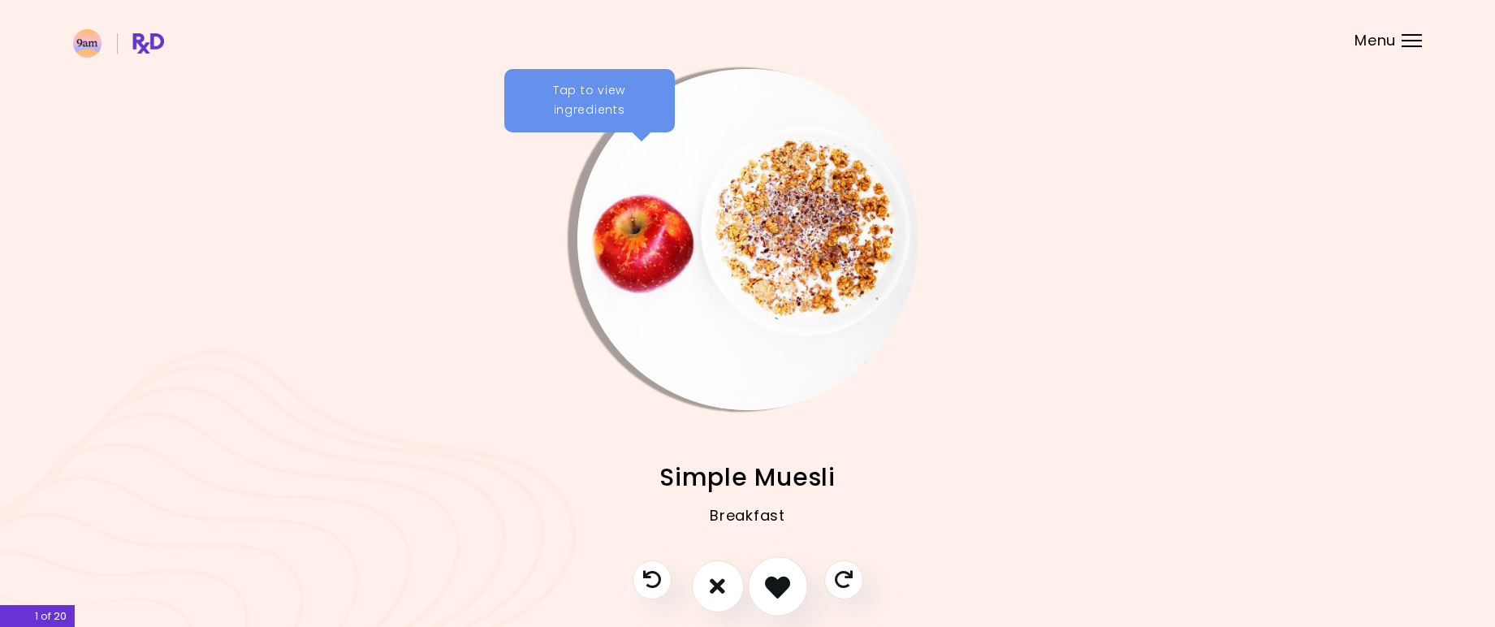
click at [772, 585] on icon "I like this recipe" at bounding box center [777, 585] width 25 height 25
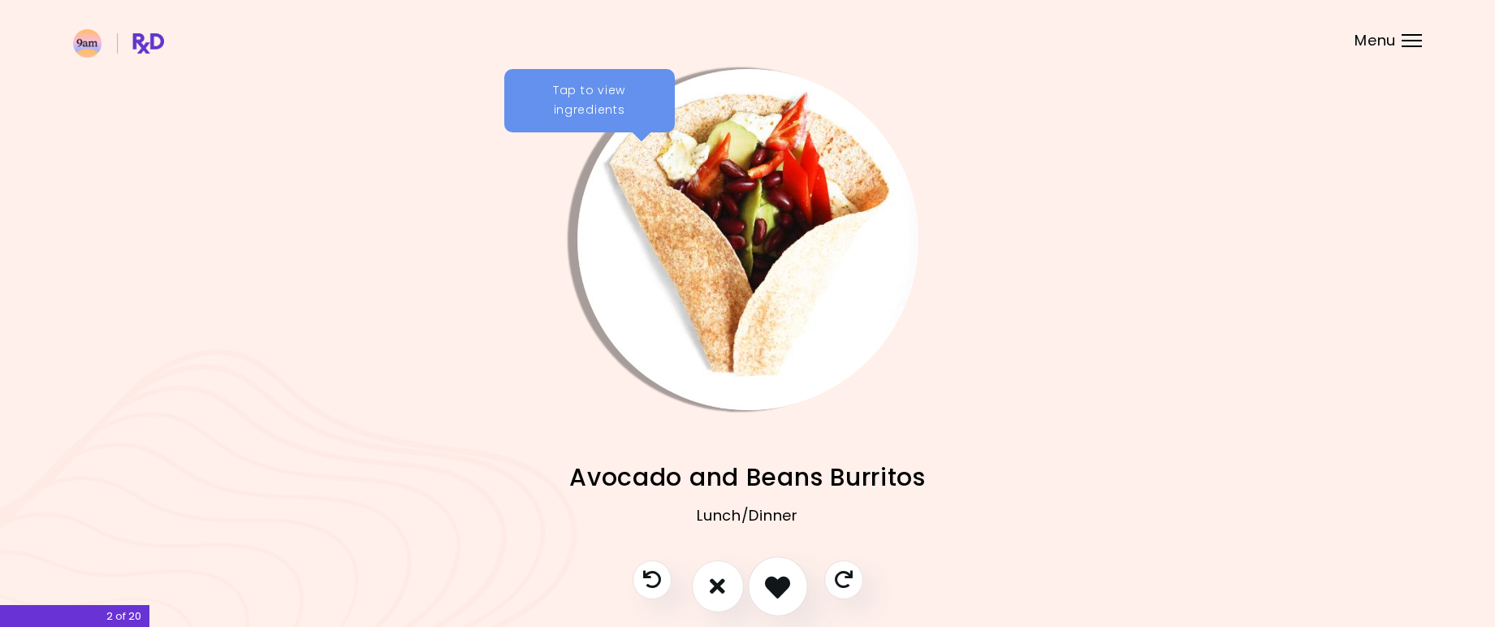
click at [785, 578] on icon "I like this recipe" at bounding box center [777, 585] width 25 height 25
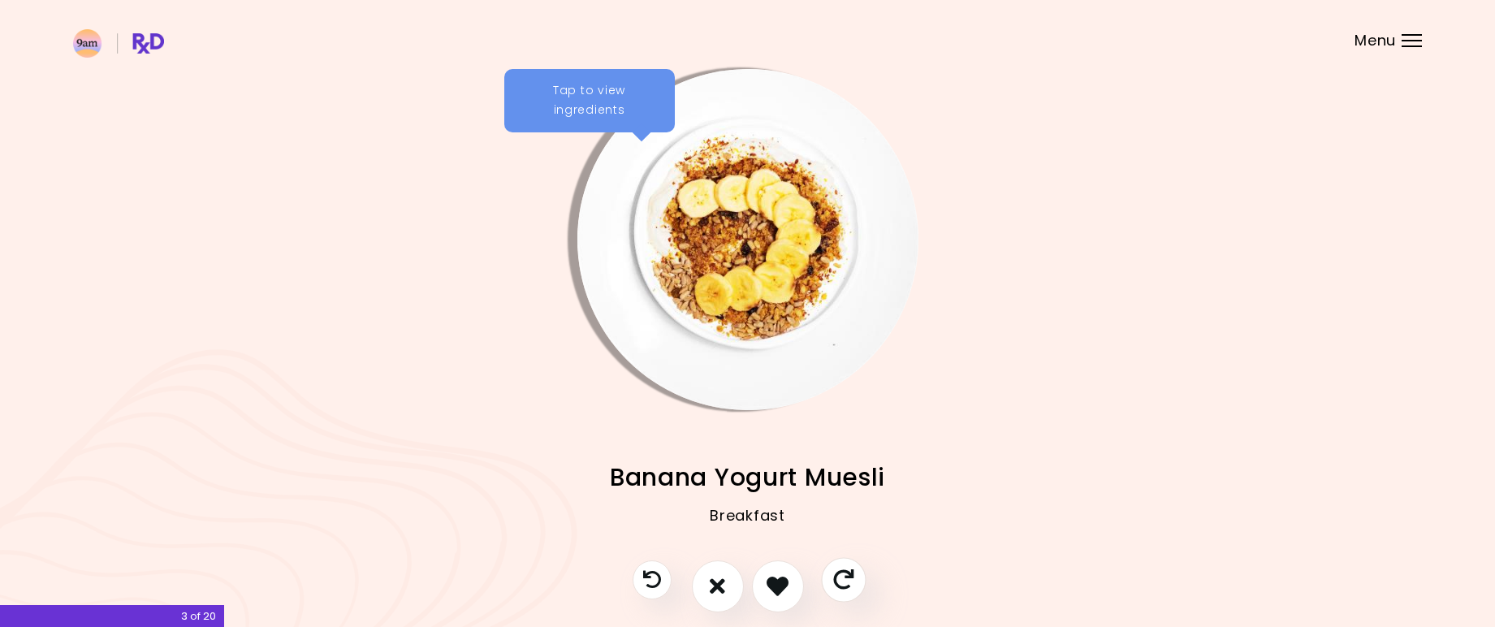
click at [839, 581] on icon "Skip" at bounding box center [843, 579] width 20 height 20
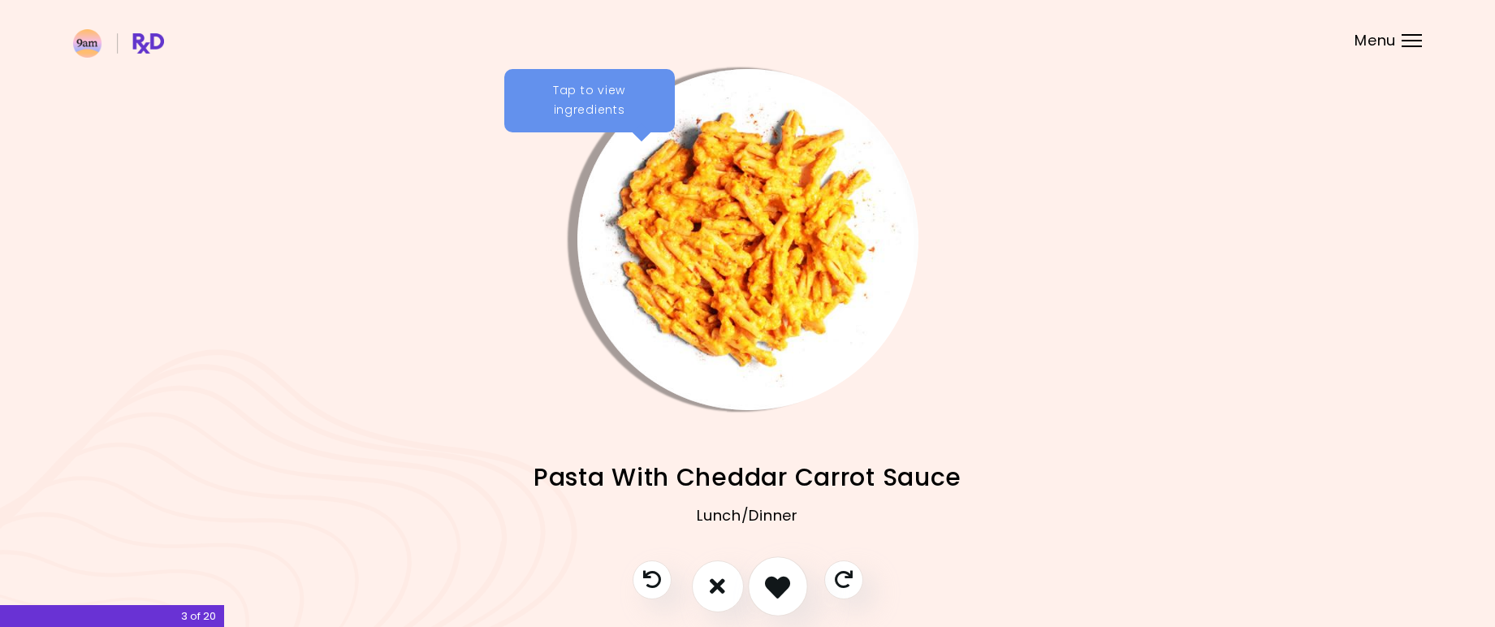
click at [768, 592] on icon "I like this recipe" at bounding box center [777, 585] width 25 height 25
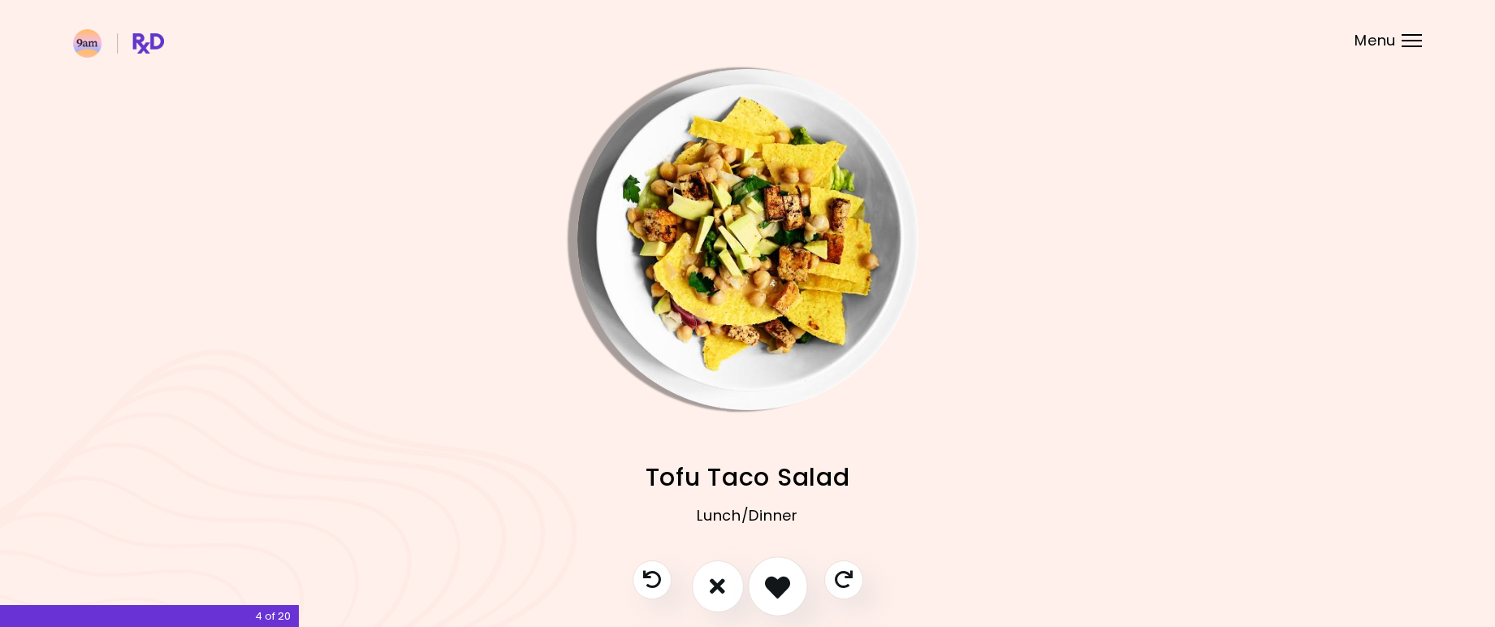
click at [768, 592] on icon "I like this recipe" at bounding box center [777, 585] width 25 height 25
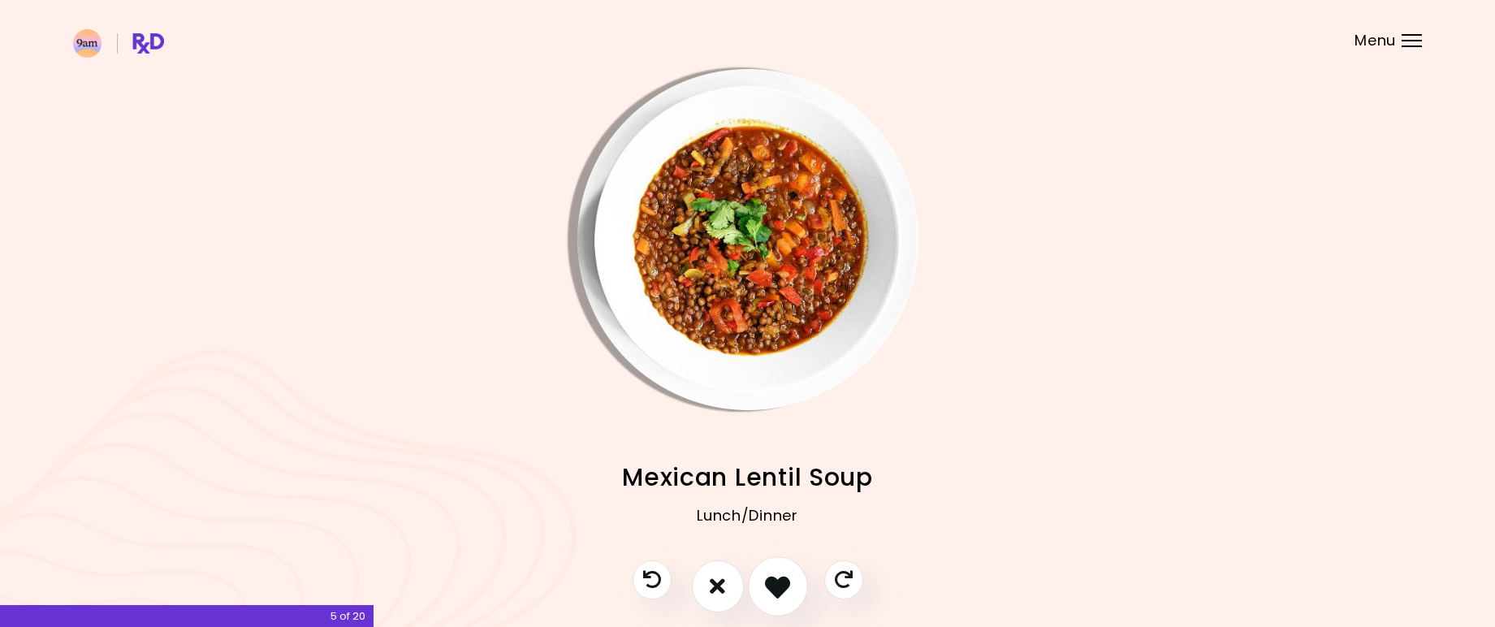
click at [768, 592] on icon "I like this recipe" at bounding box center [777, 585] width 25 height 25
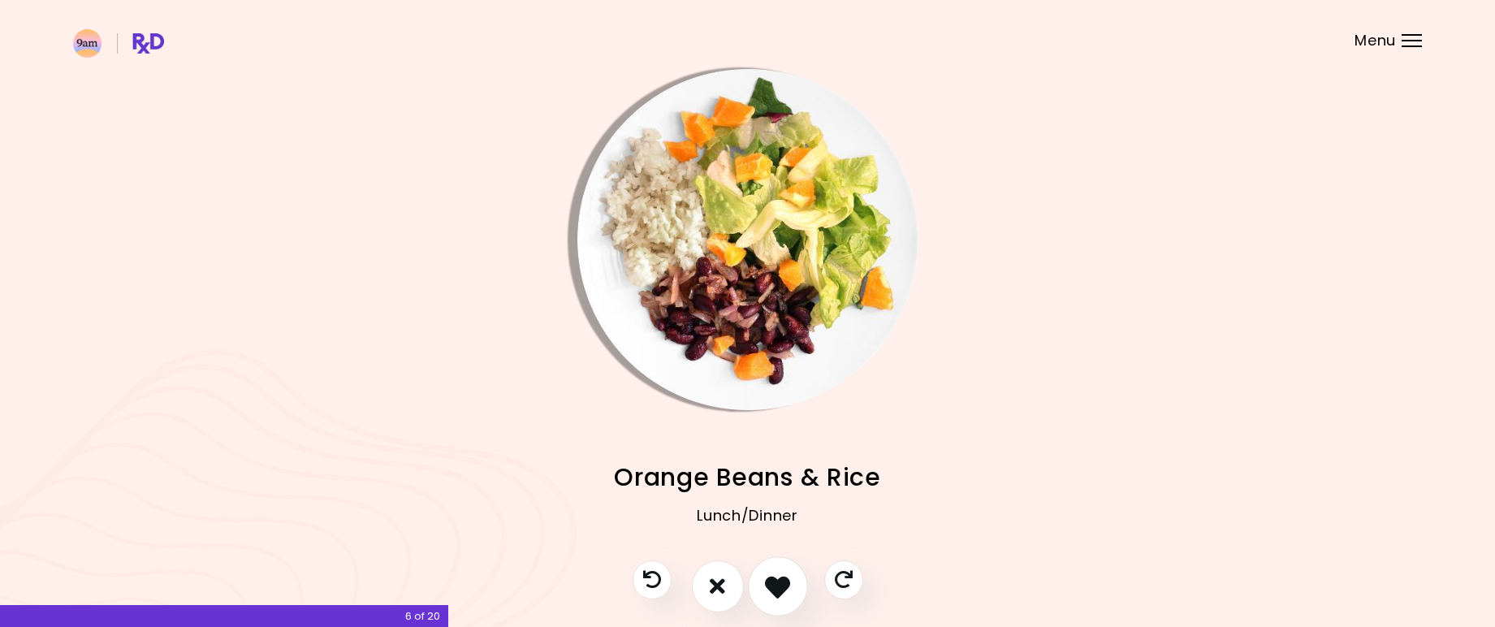
click at [768, 592] on icon "I like this recipe" at bounding box center [777, 585] width 25 height 25
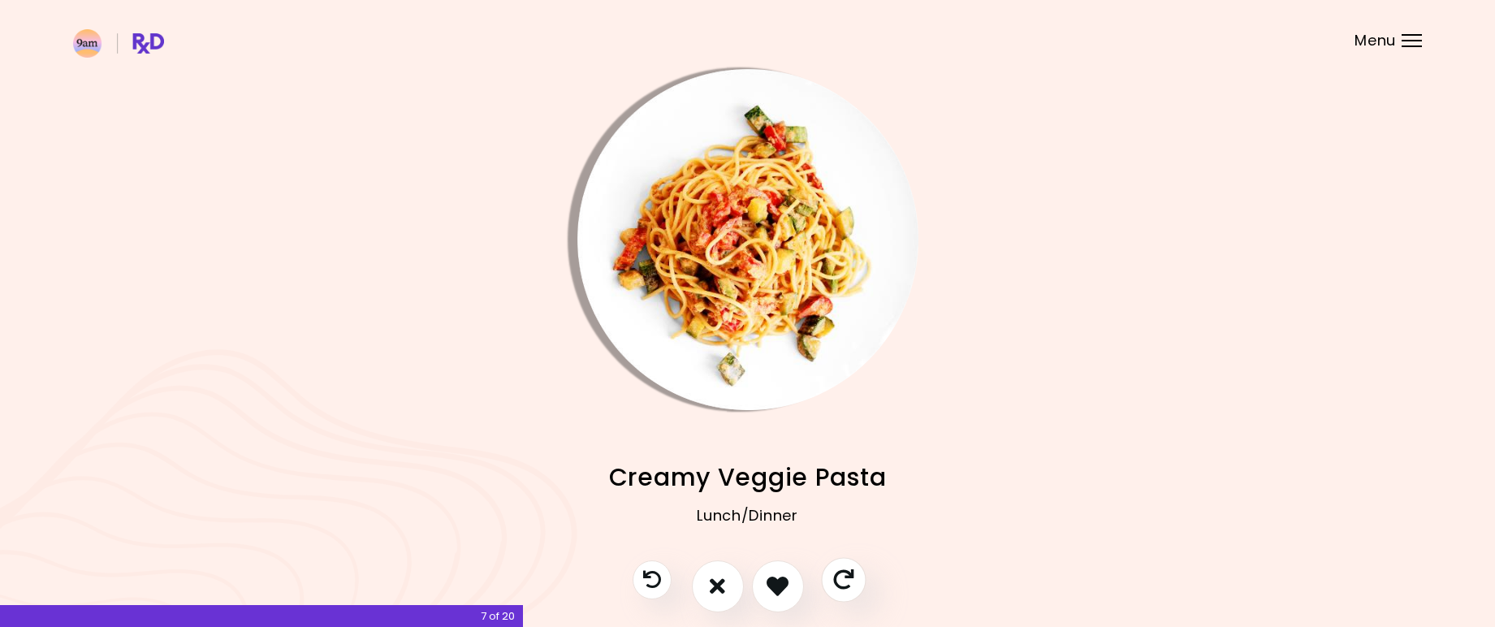
click at [840, 586] on icon "Skip" at bounding box center [843, 579] width 20 height 20
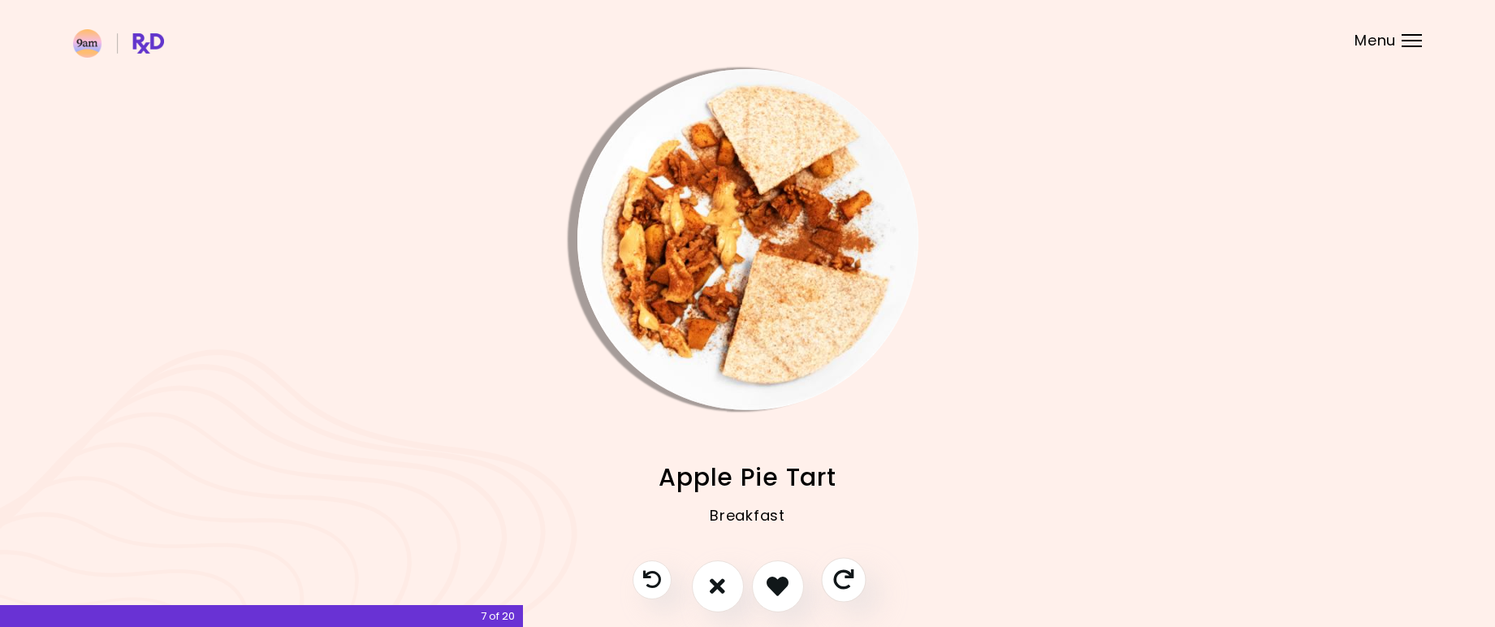
click at [852, 582] on icon "Skip" at bounding box center [843, 579] width 20 height 20
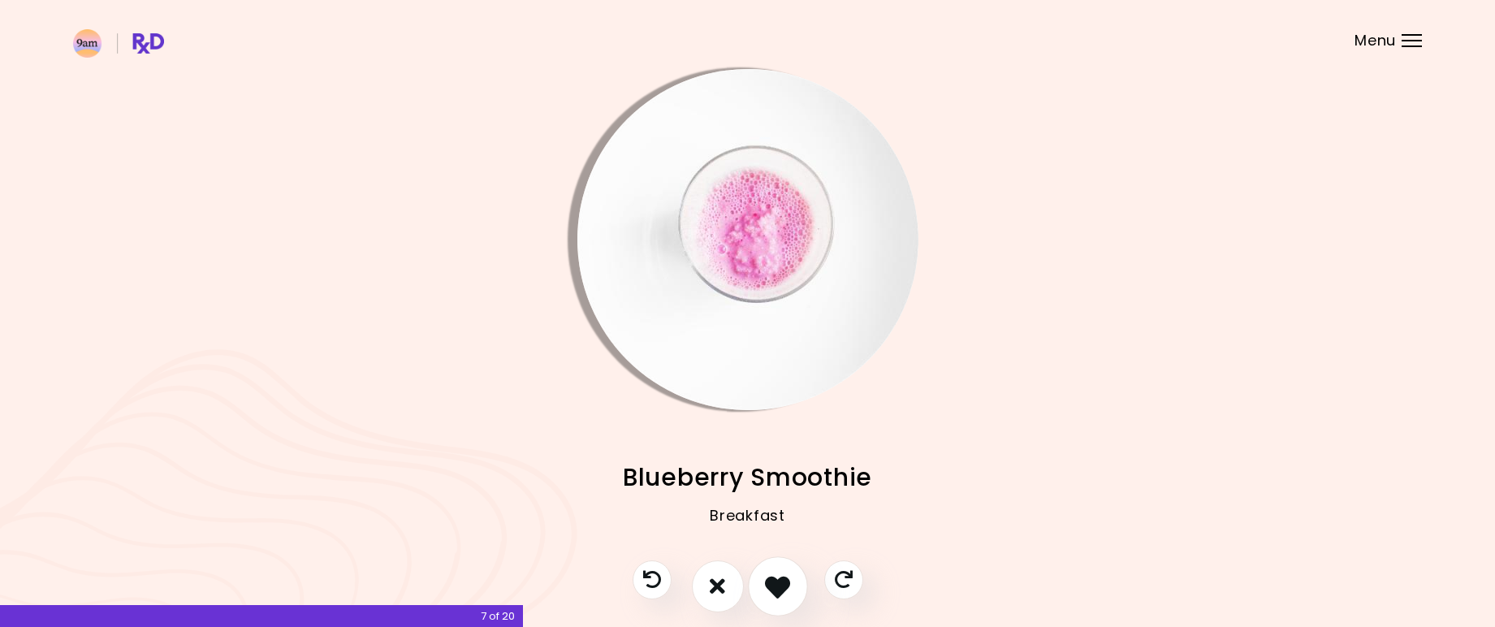
click at [790, 586] on button "I like this recipe" at bounding box center [778, 586] width 60 height 60
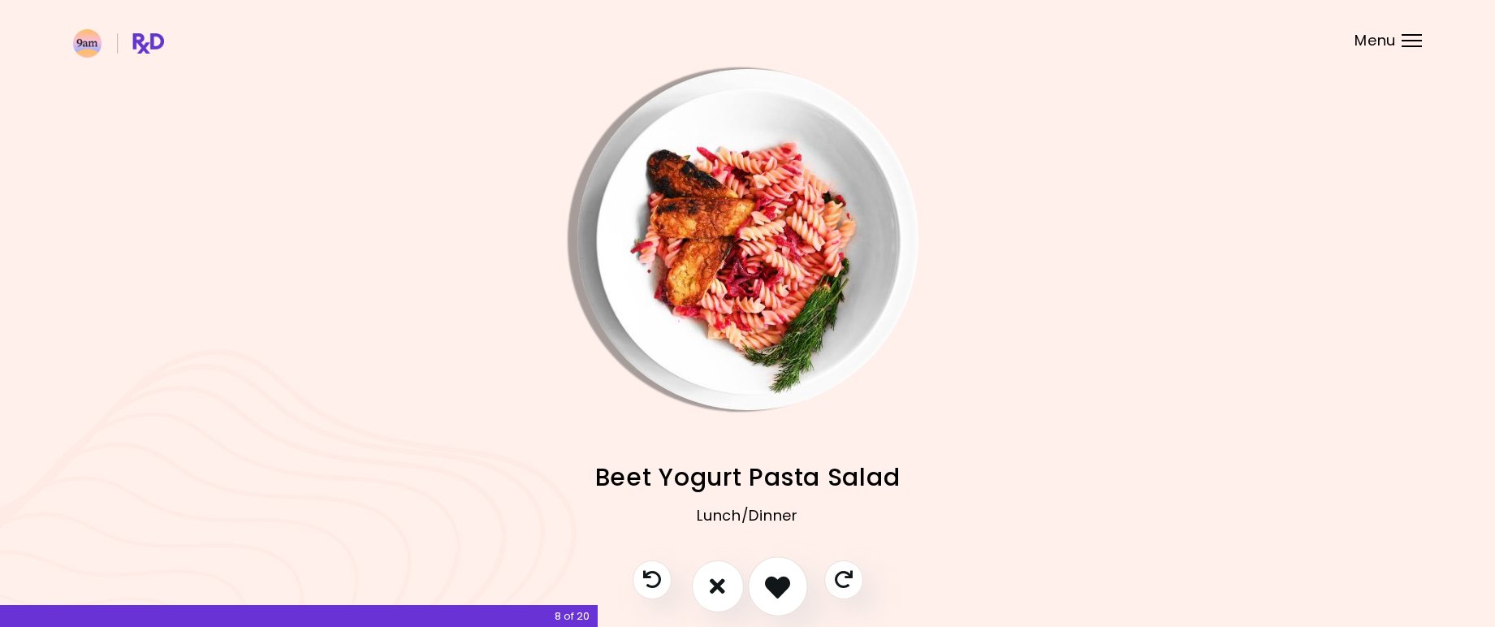
click at [780, 582] on icon "I like this recipe" at bounding box center [777, 585] width 25 height 25
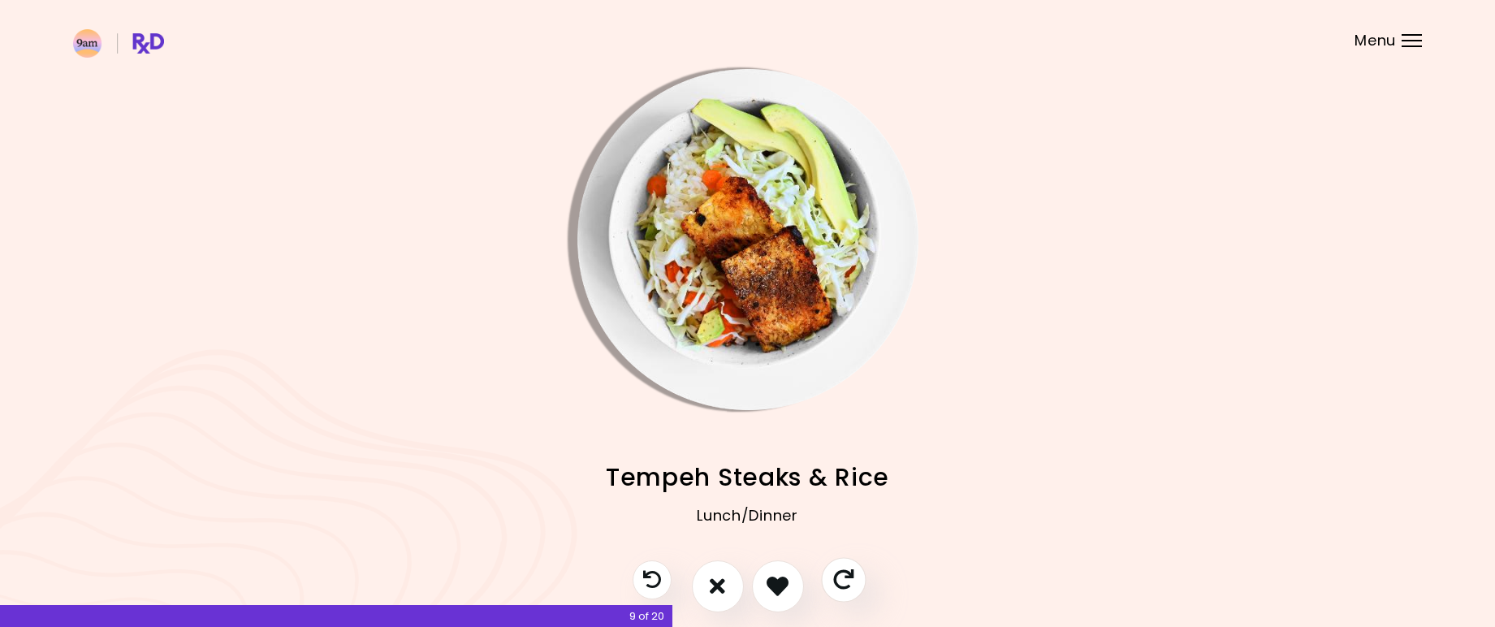
click at [841, 579] on icon "Skip" at bounding box center [843, 579] width 20 height 20
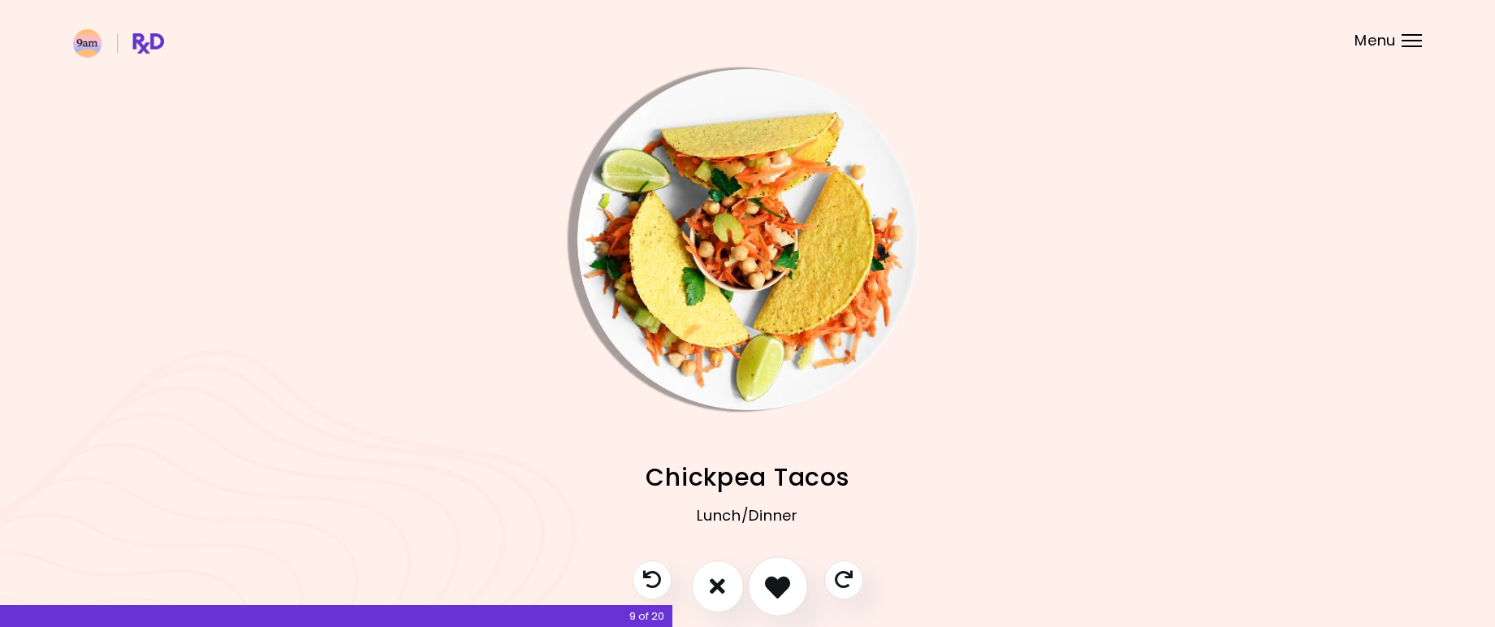
click at [785, 585] on icon "I like this recipe" at bounding box center [777, 585] width 25 height 25
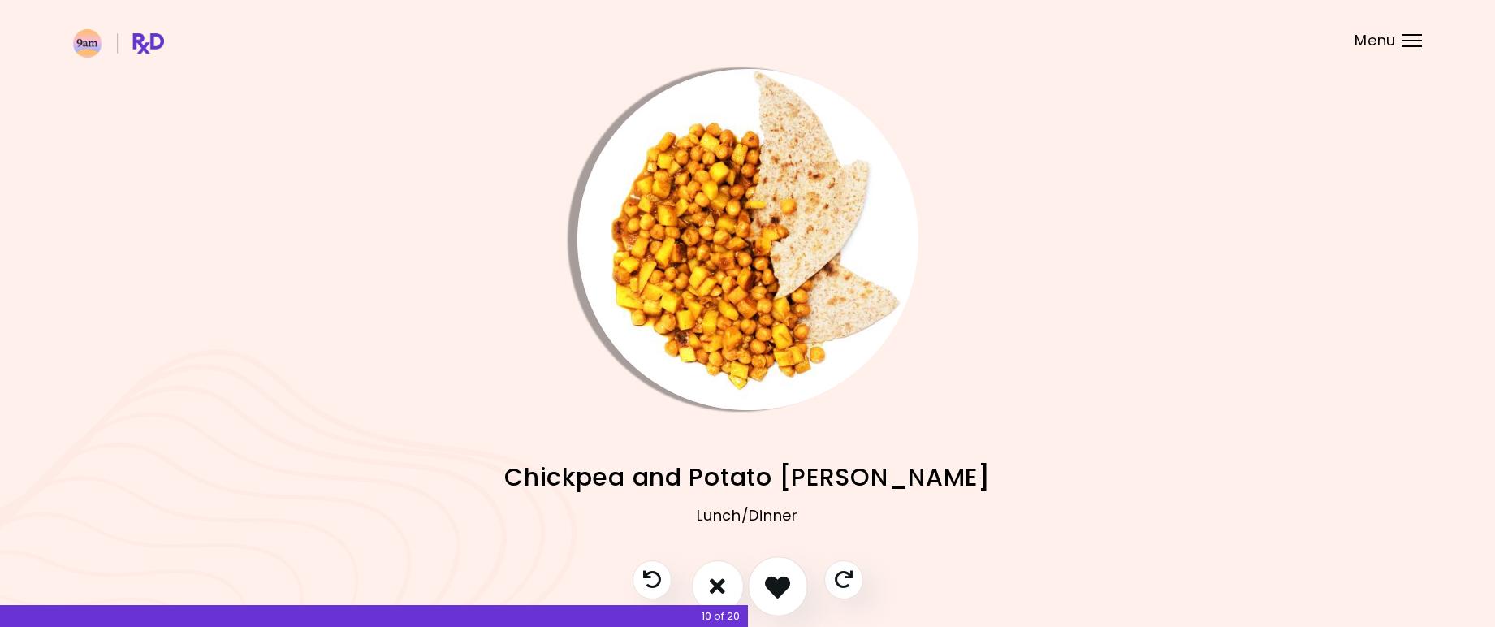
click at [788, 583] on icon "I like this recipe" at bounding box center [777, 585] width 25 height 25
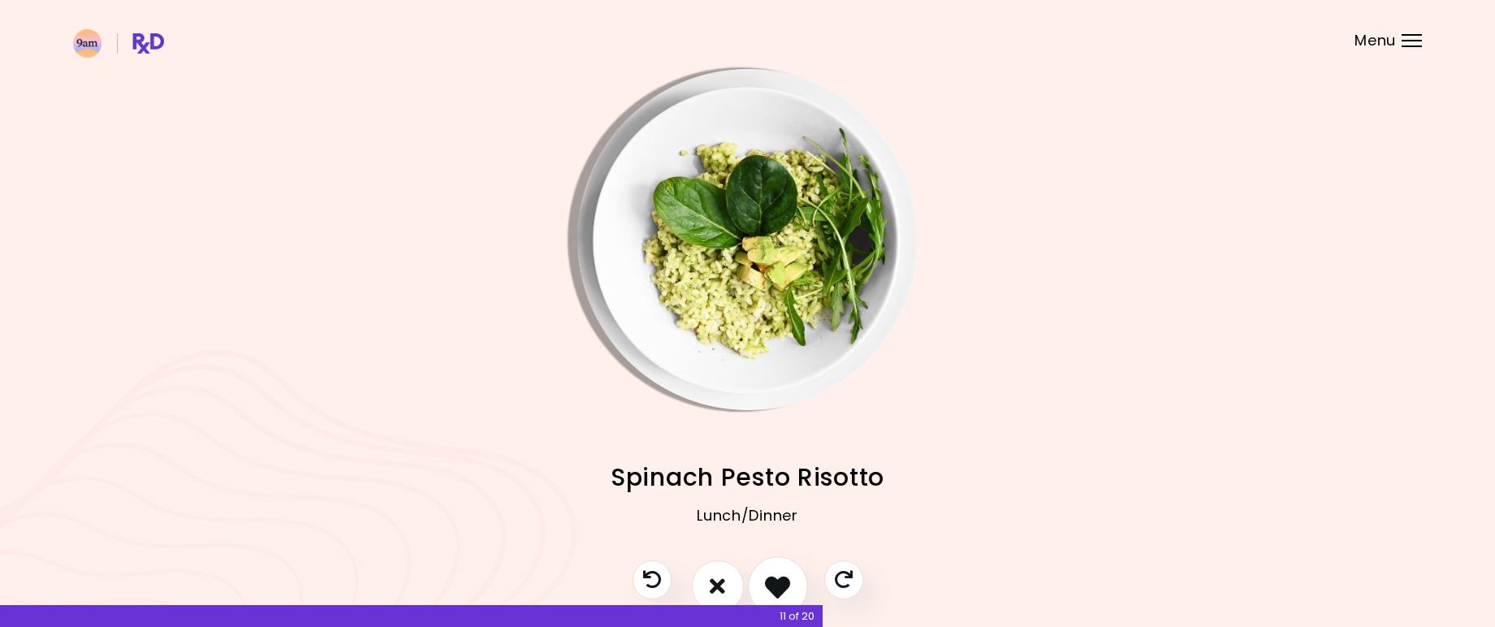
click at [788, 583] on icon "I like this recipe" at bounding box center [777, 585] width 25 height 25
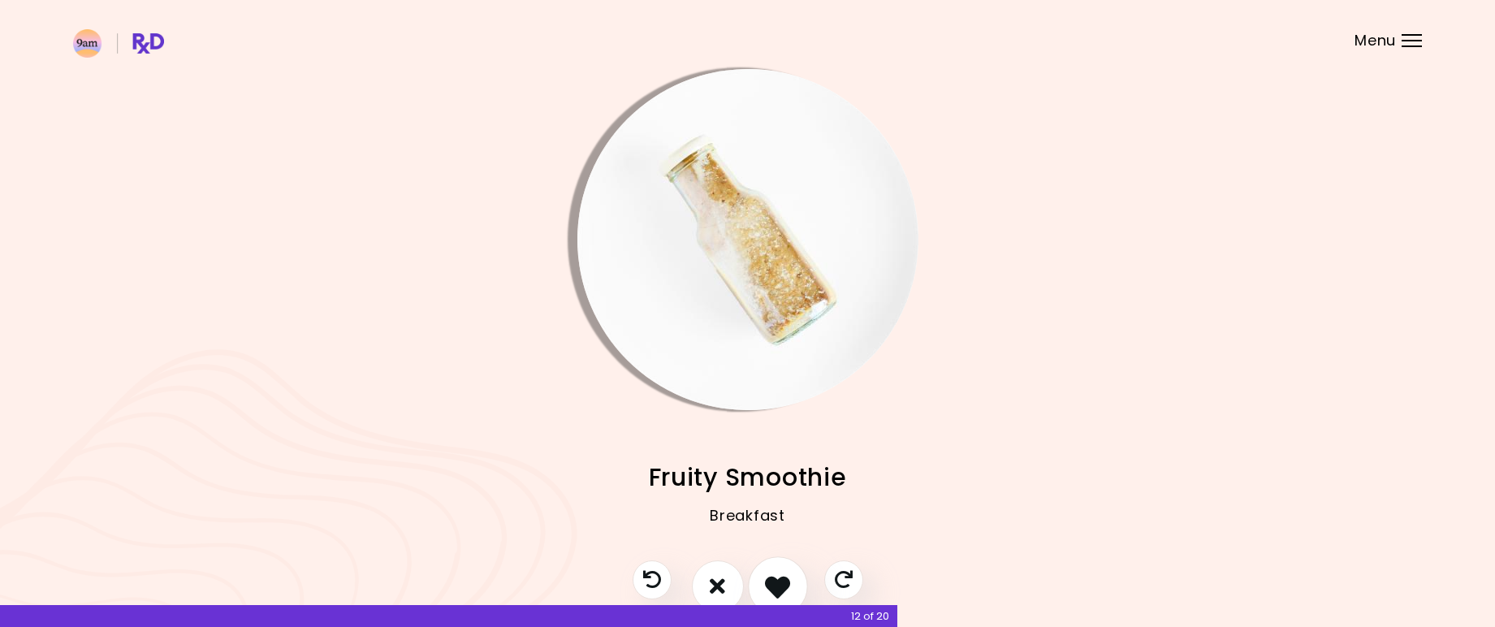
click at [789, 582] on icon "I like this recipe" at bounding box center [777, 585] width 25 height 25
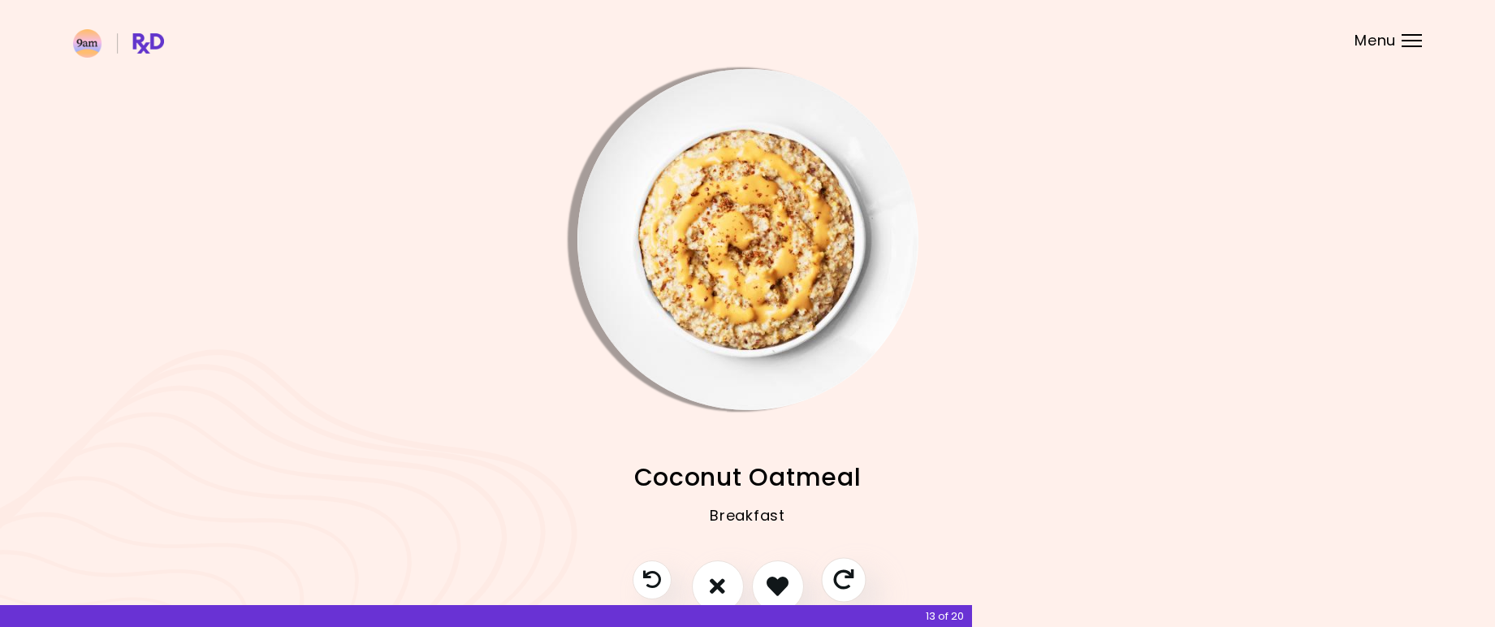
click at [849, 576] on icon "Skip" at bounding box center [843, 579] width 20 height 20
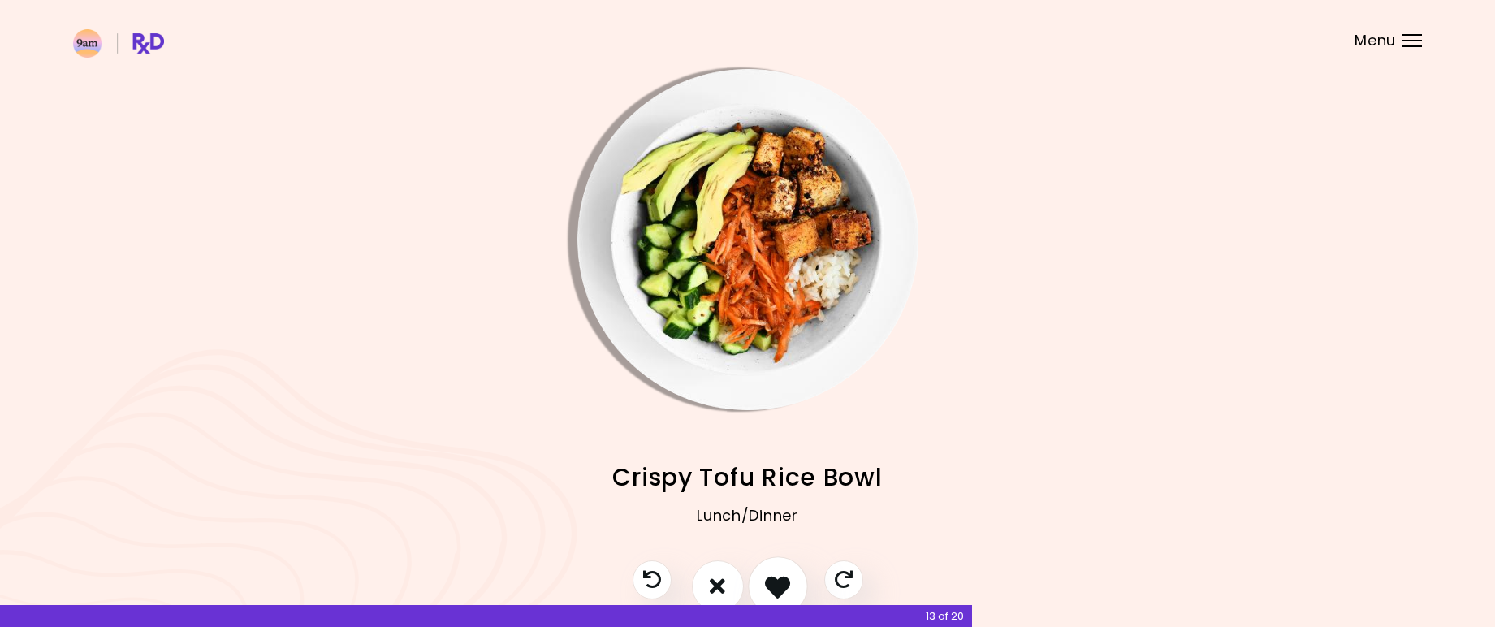
click at [787, 578] on icon "I like this recipe" at bounding box center [777, 585] width 25 height 25
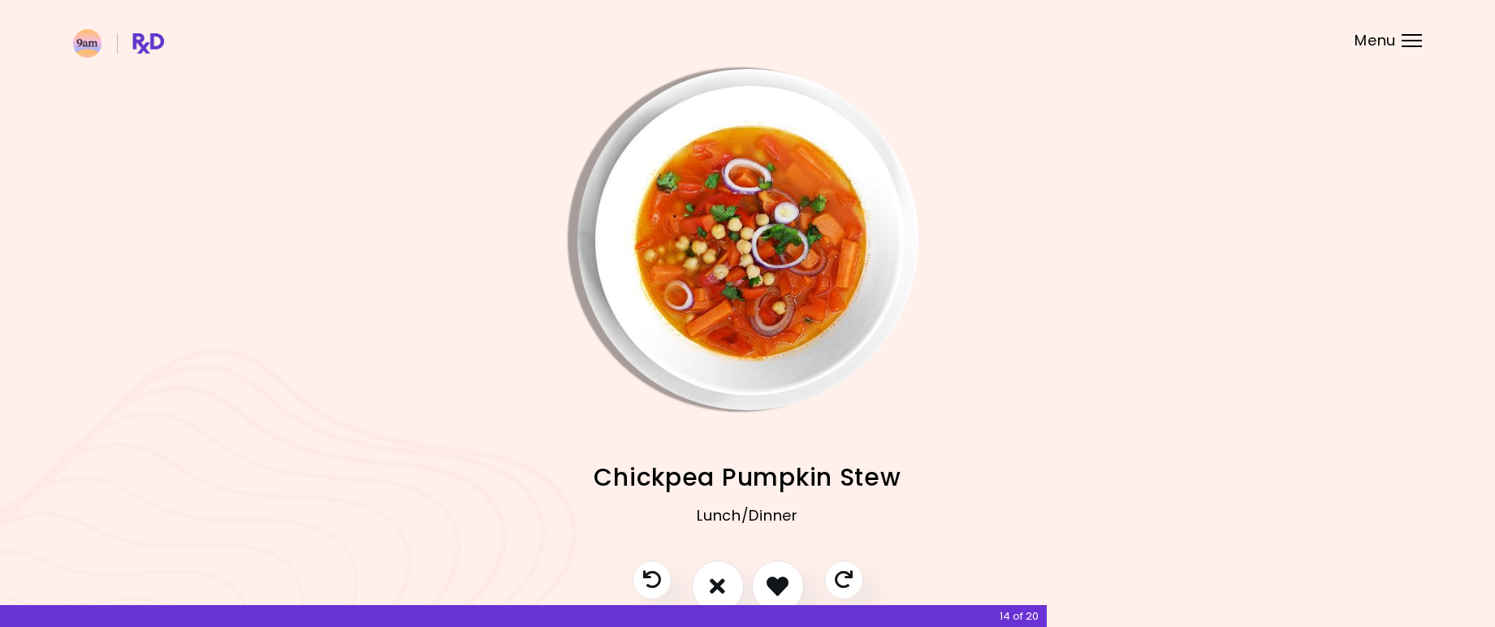
drag, startPoint x: 787, startPoint y: 578, endPoint x: 791, endPoint y: 496, distance: 81.3
click at [791, 496] on div "Lentils Sweet Potato Lunch/Dinner Simple Muesli Breakfast Avocado and Beans Bur…" at bounding box center [747, 349] width 1495 height 698
click at [784, 578] on icon "I like this recipe" at bounding box center [777, 585] width 25 height 25
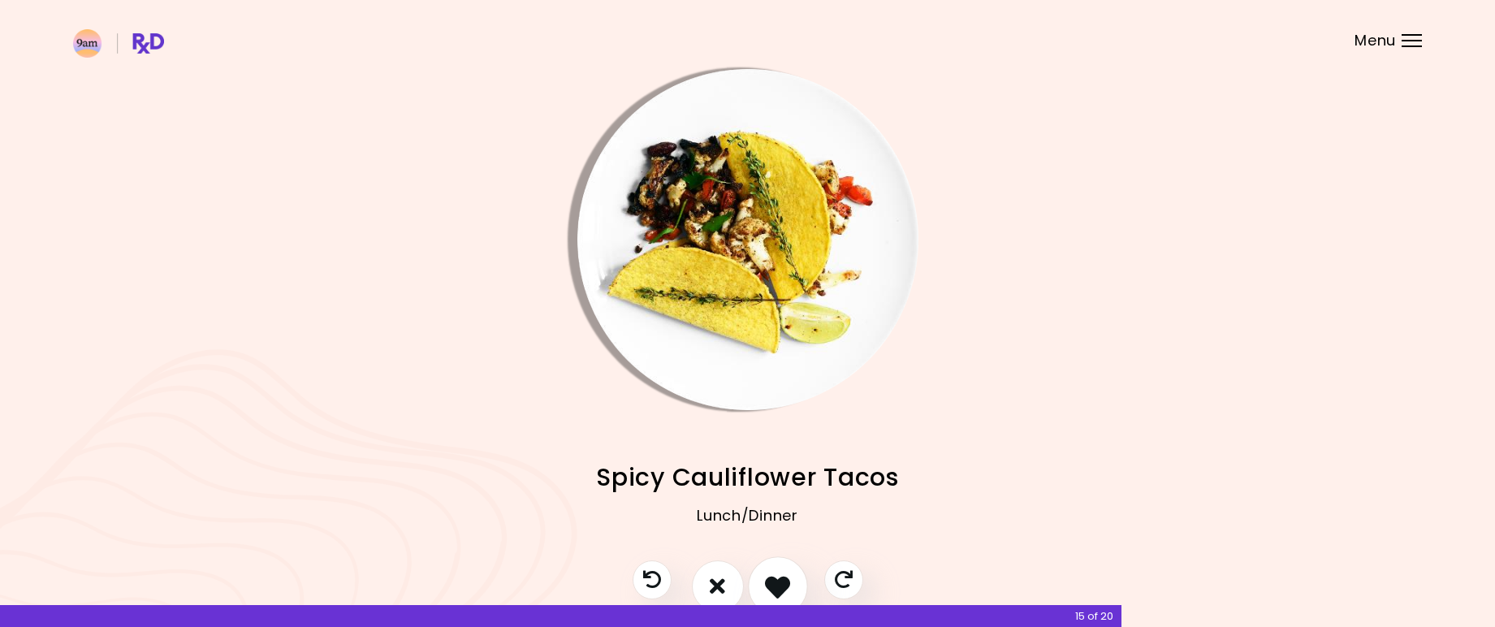
click at [784, 578] on icon "I like this recipe" at bounding box center [777, 585] width 25 height 25
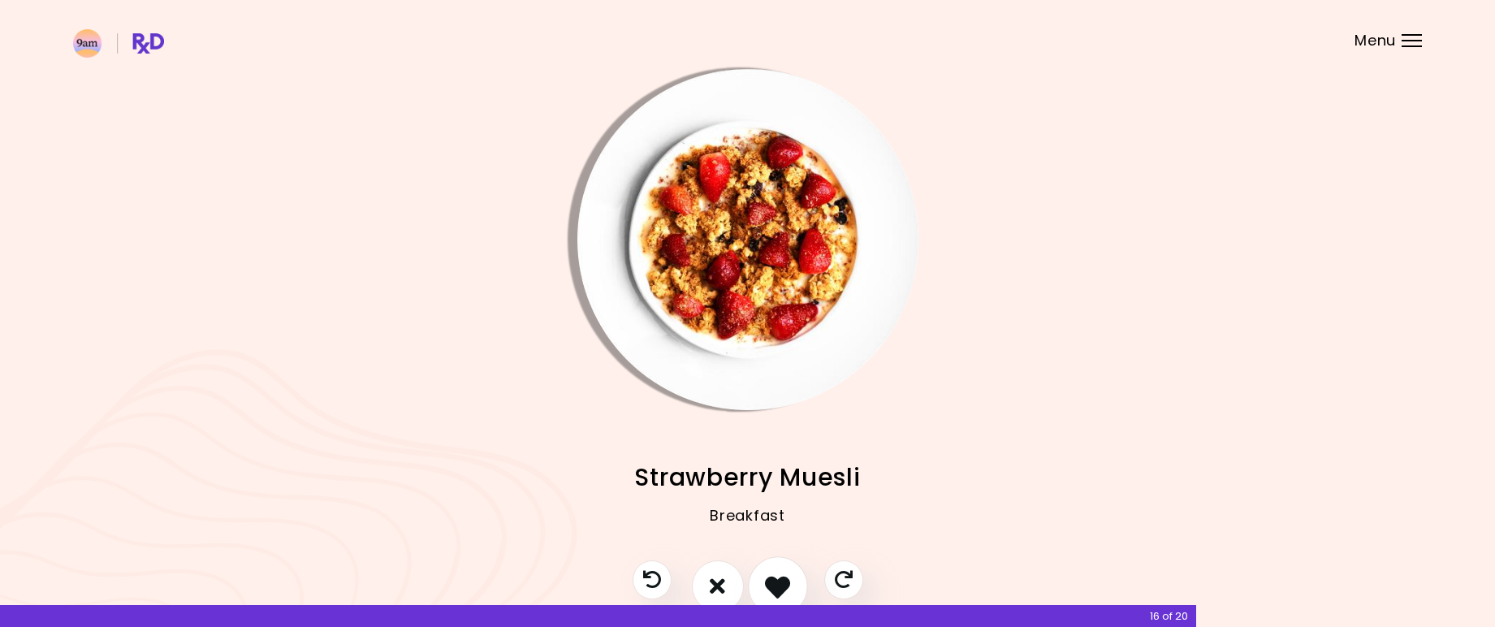
click at [784, 578] on icon "I like this recipe" at bounding box center [777, 585] width 25 height 25
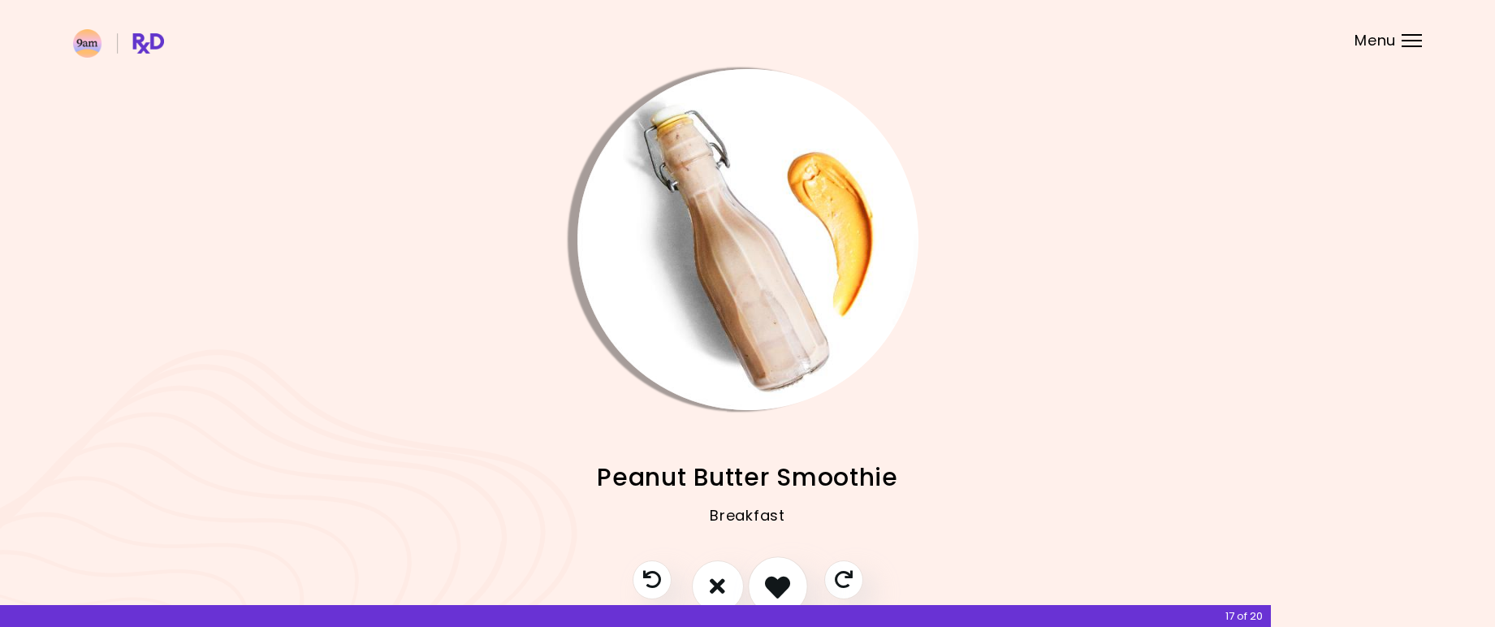
click at [784, 578] on icon "I like this recipe" at bounding box center [777, 585] width 25 height 25
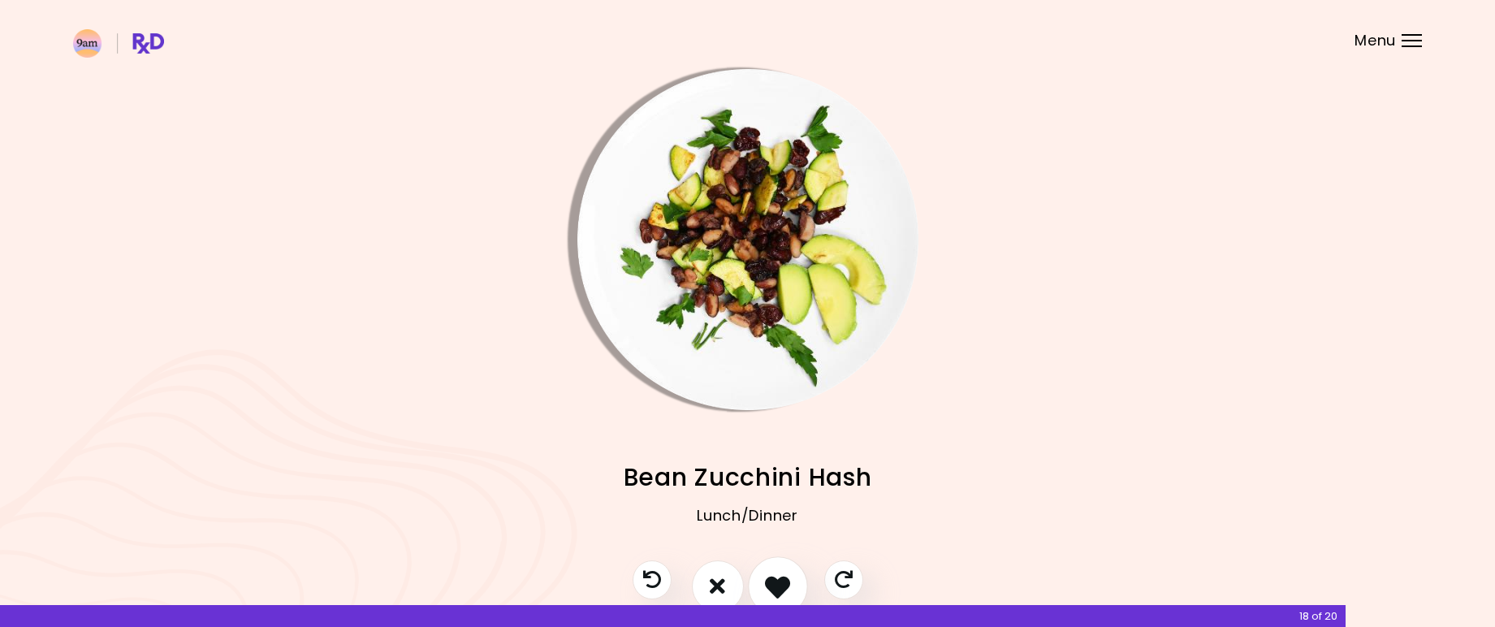
click at [784, 578] on icon "I like this recipe" at bounding box center [777, 585] width 25 height 25
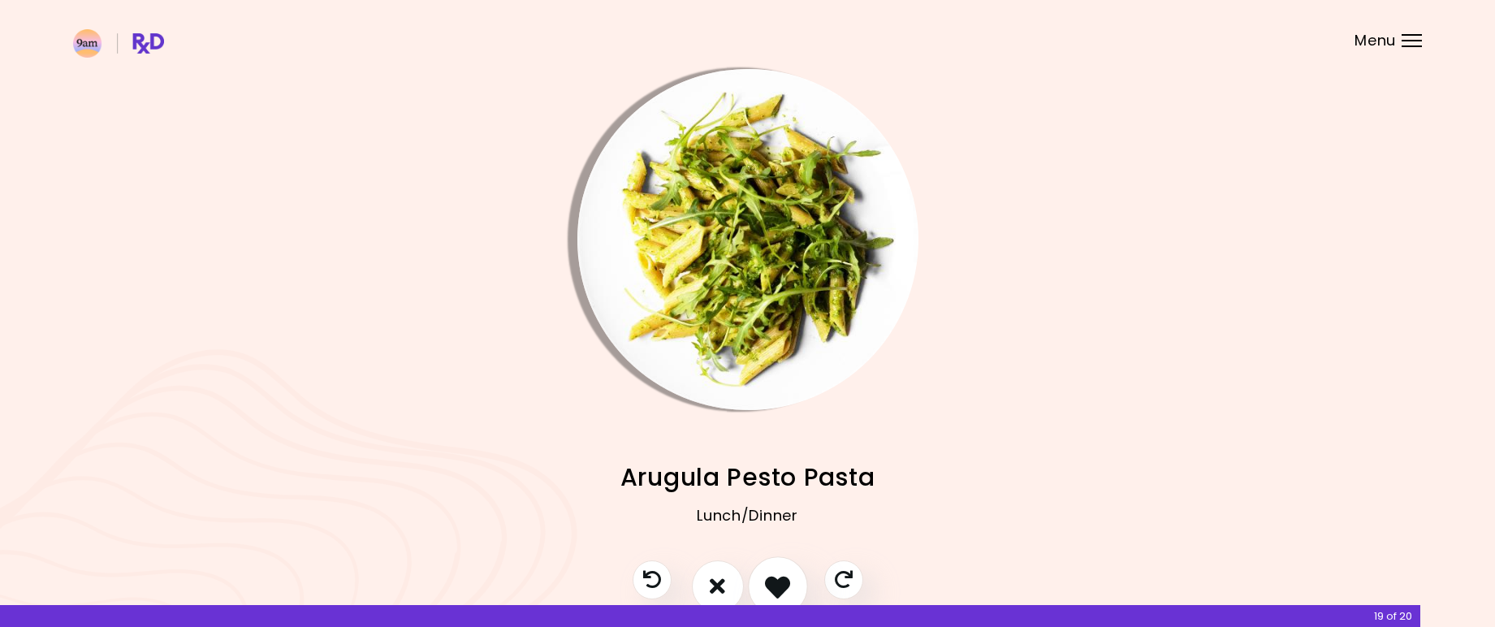
click at [784, 578] on icon "I like this recipe" at bounding box center [777, 585] width 25 height 25
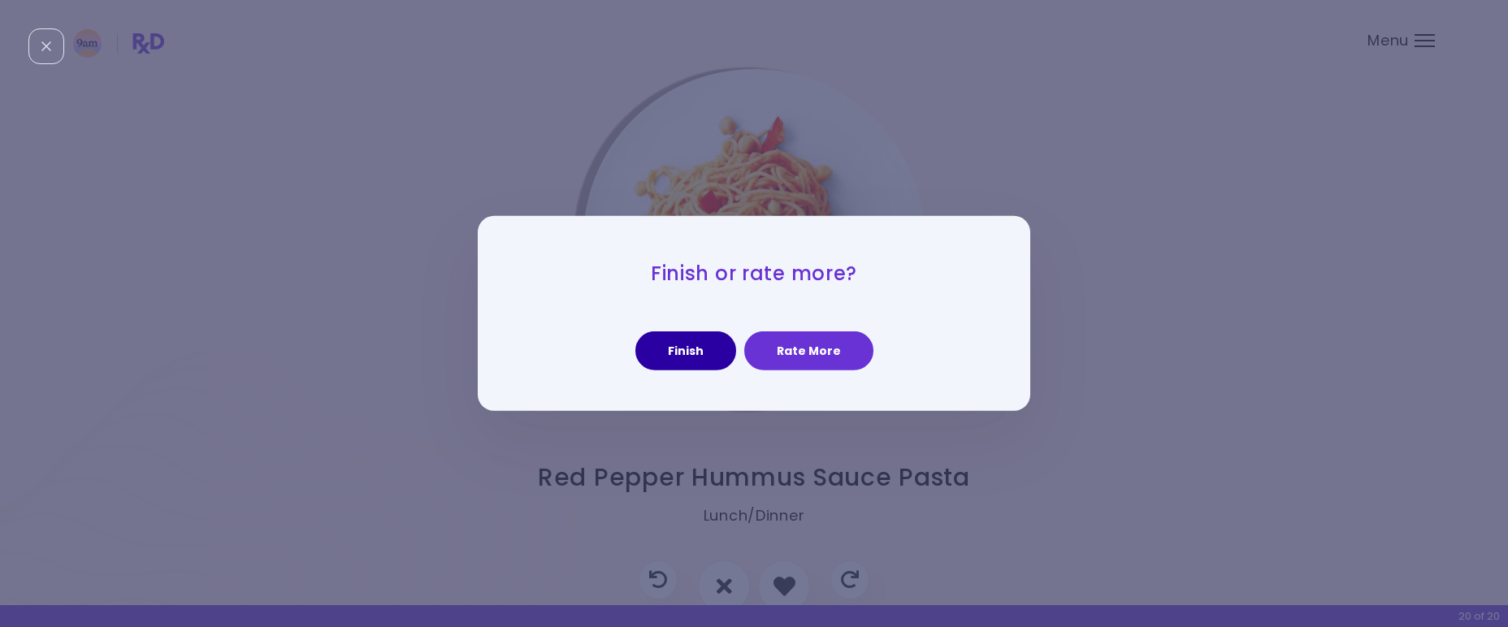
click at [701, 350] on button "Finish" at bounding box center [685, 350] width 101 height 39
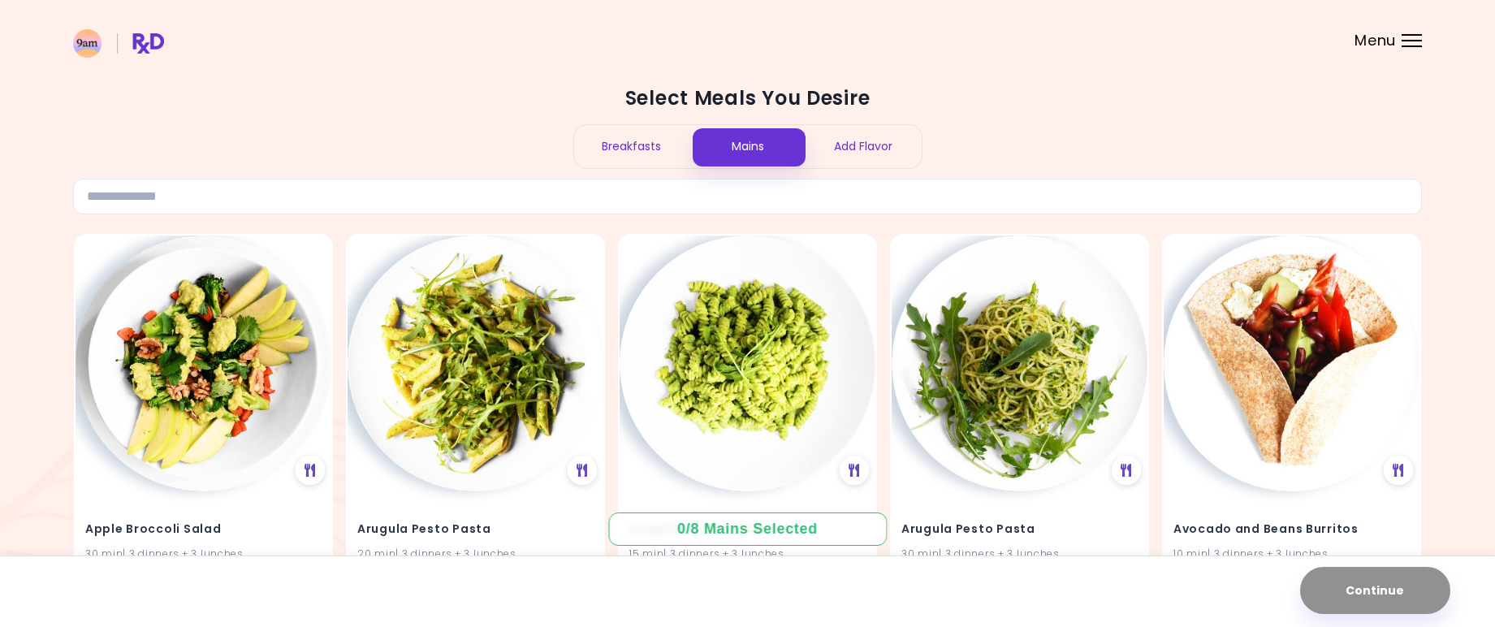
click at [622, 151] on div "Breakfasts" at bounding box center [632, 146] width 116 height 43
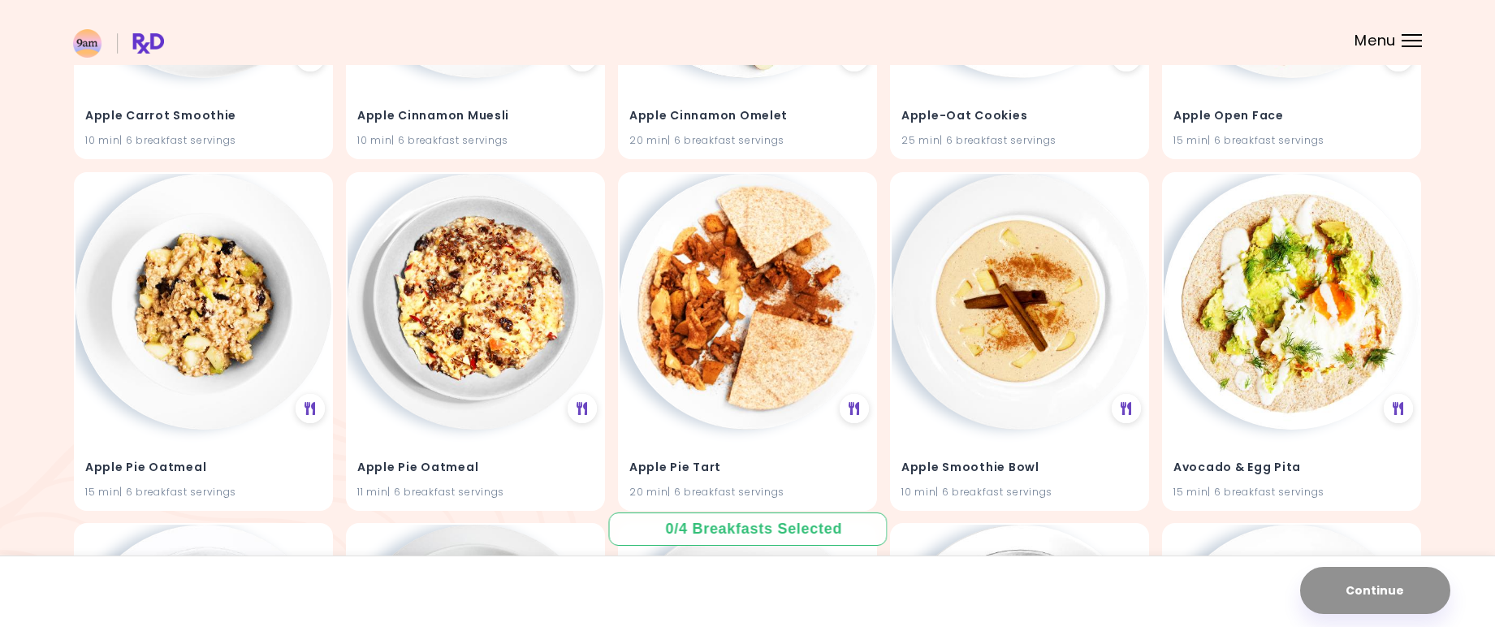
scroll to position [492, 0]
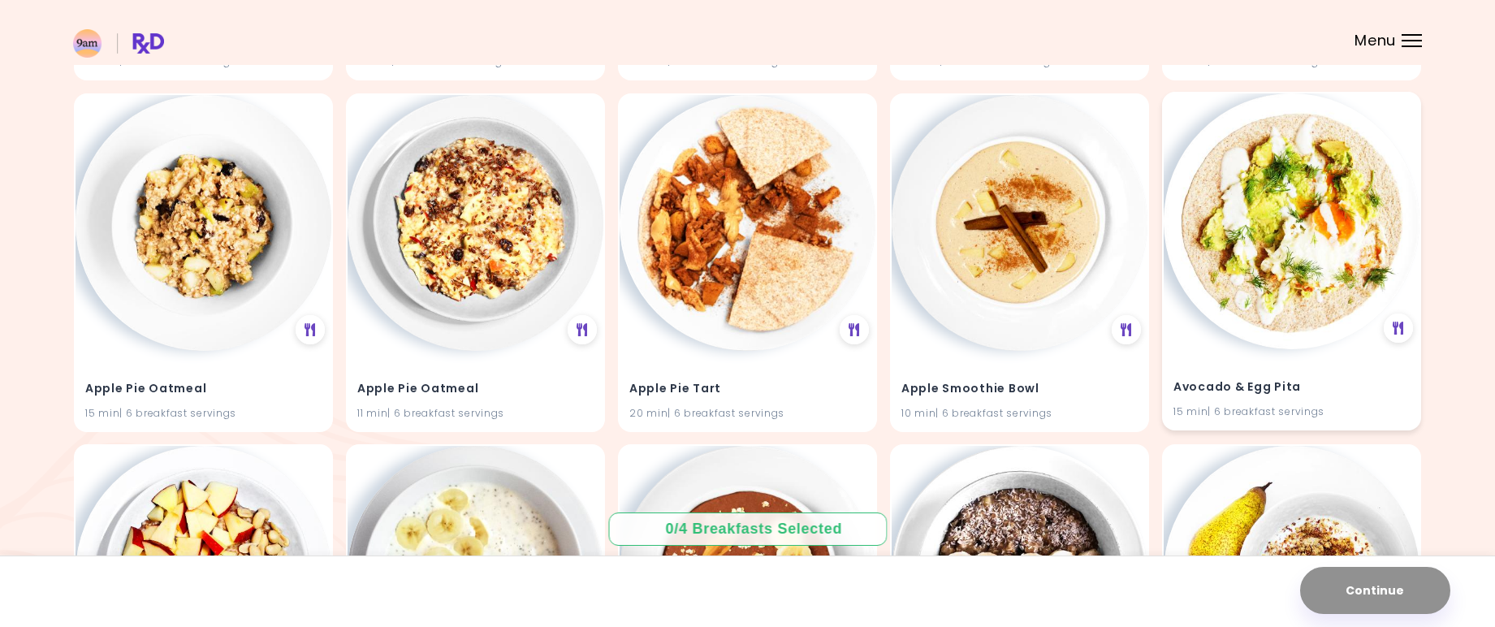
click at [1305, 297] on img at bounding box center [1292, 221] width 256 height 256
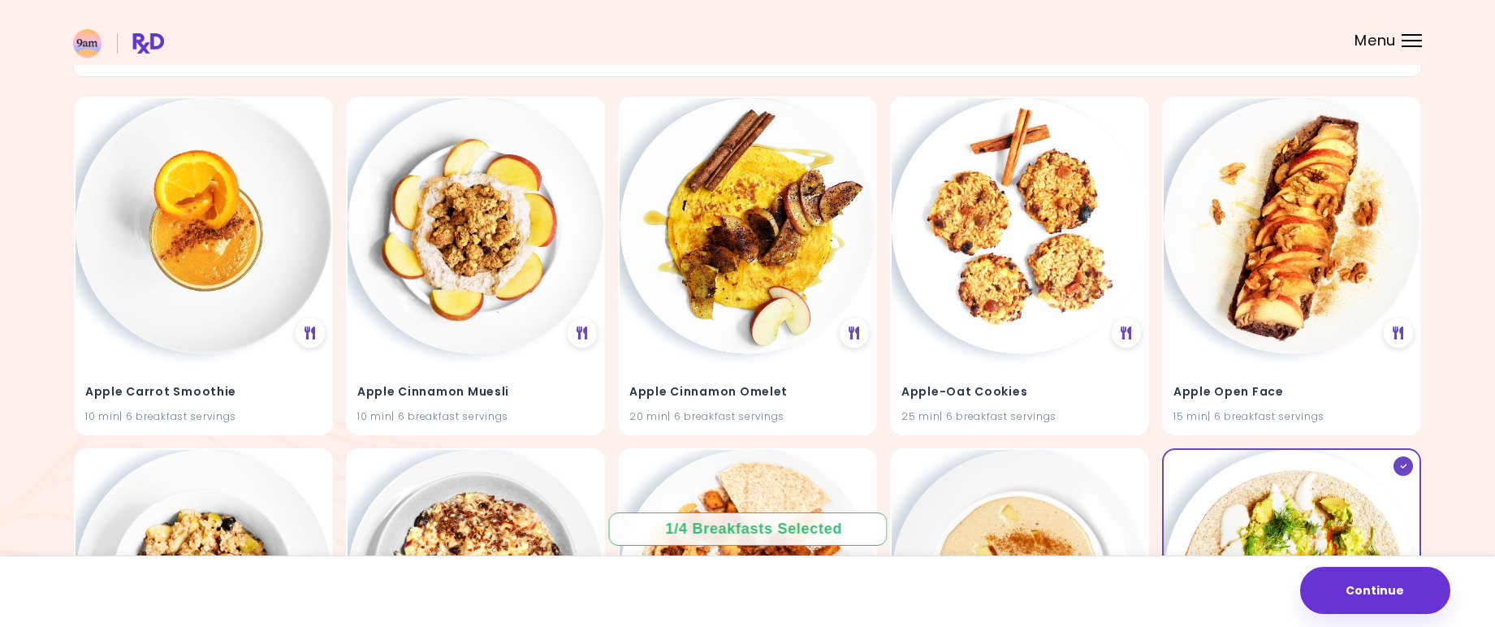
scroll to position [139, 0]
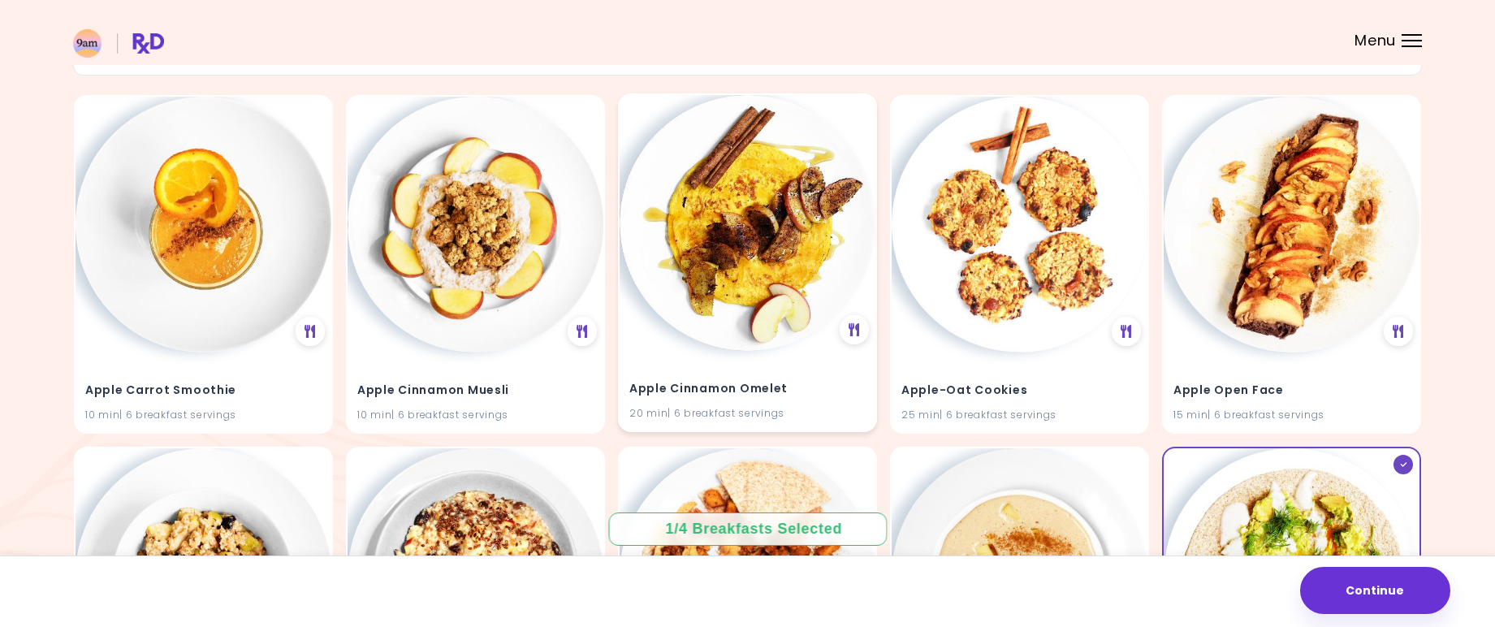
click at [712, 312] on img at bounding box center [748, 223] width 256 height 256
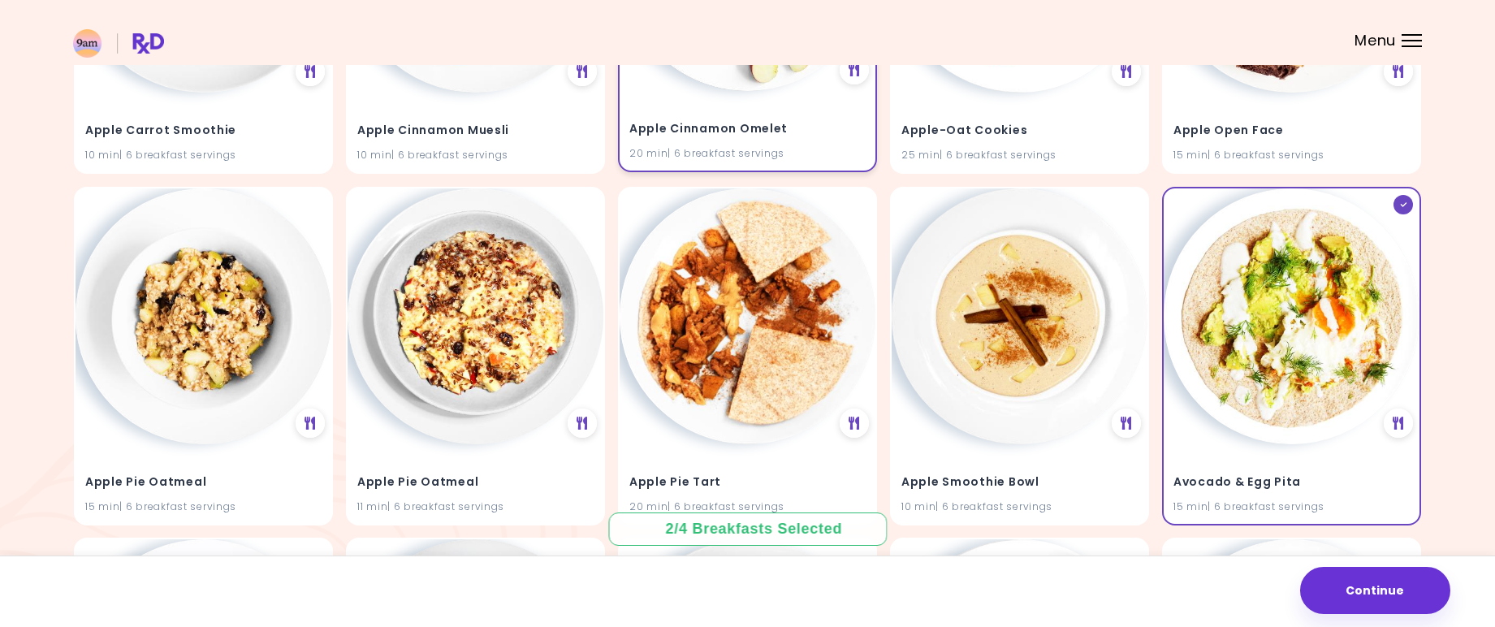
scroll to position [562, 0]
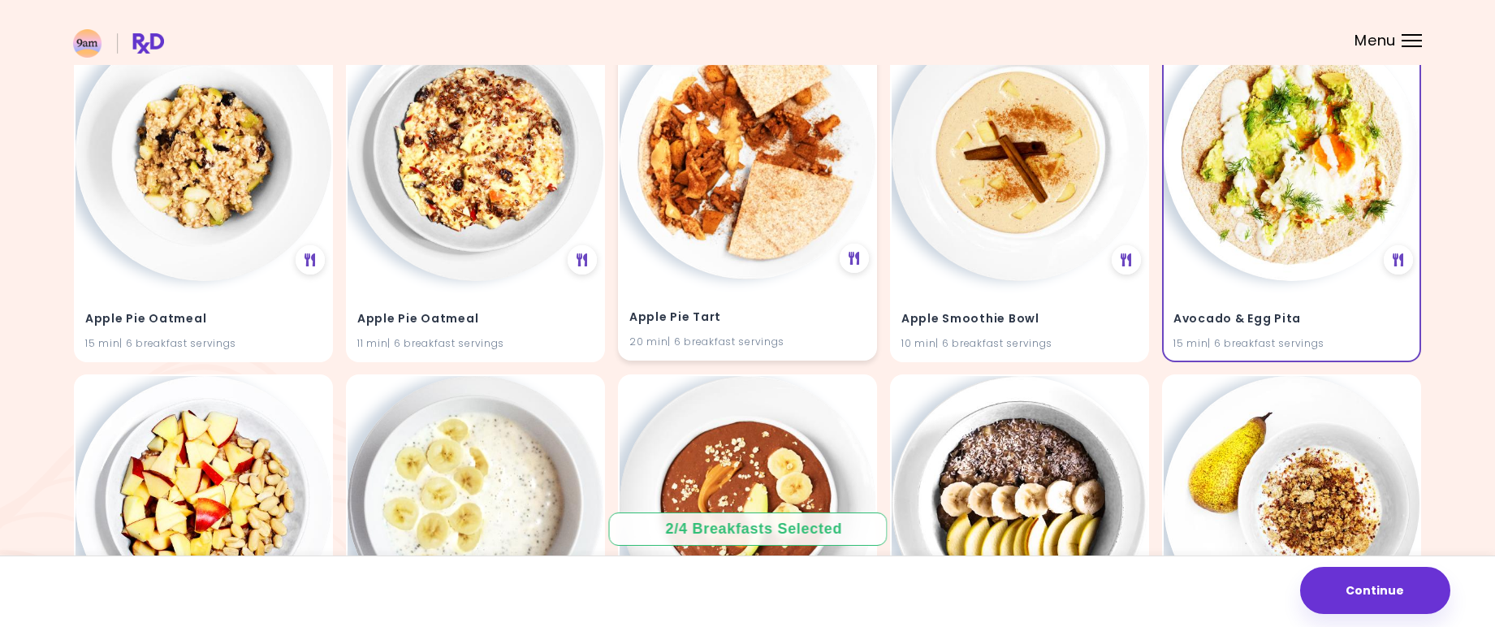
click at [713, 171] on img at bounding box center [748, 152] width 256 height 256
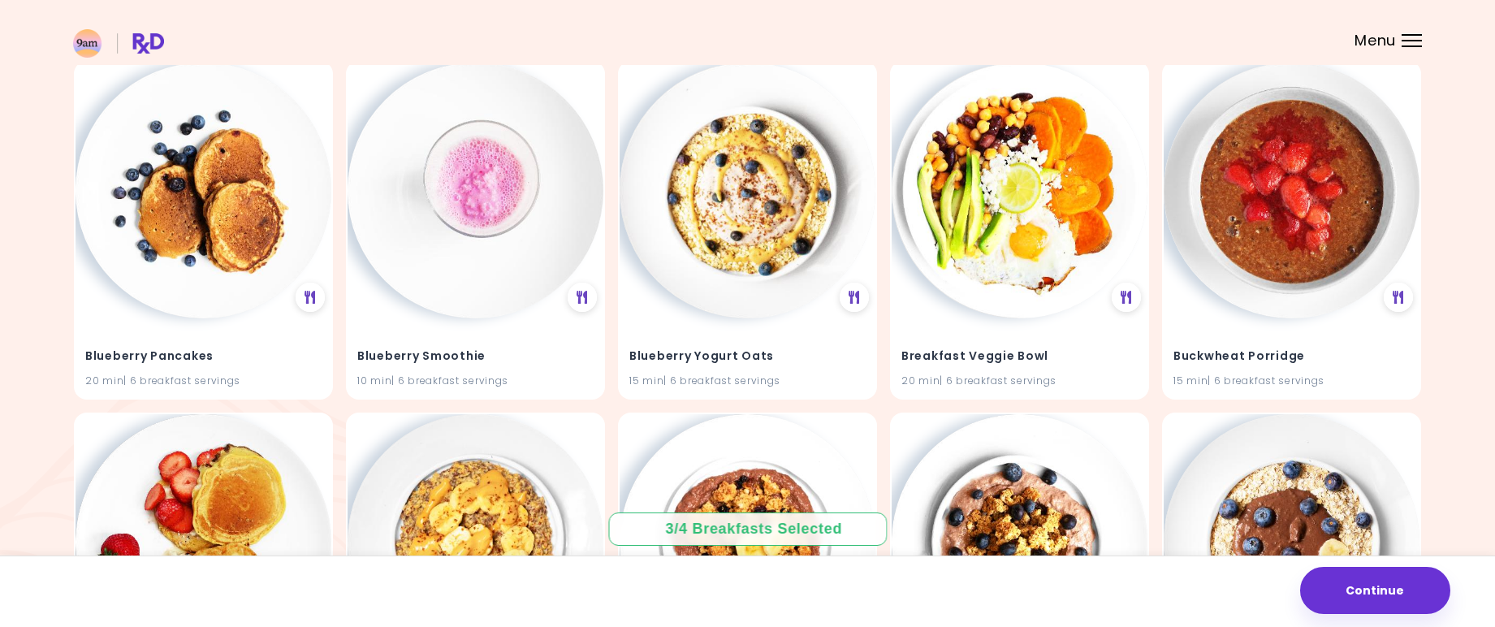
scroll to position [1946, 0]
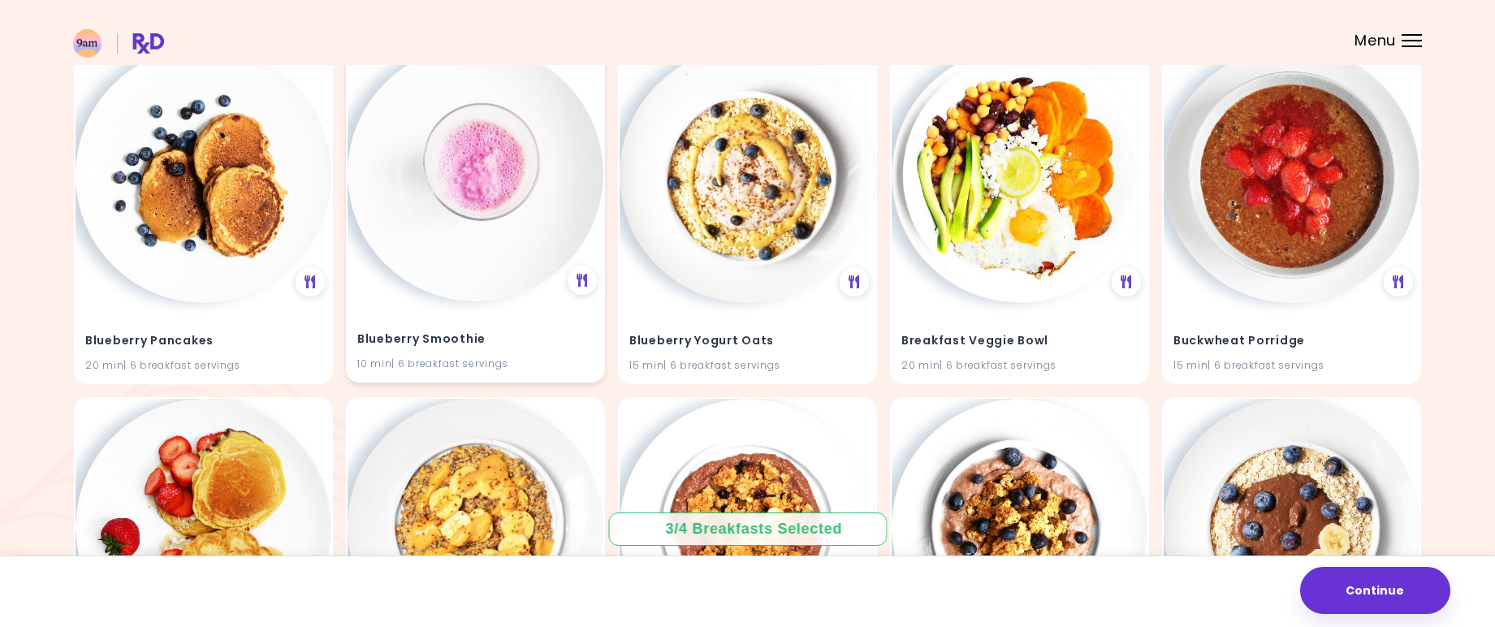
click at [510, 238] on img at bounding box center [476, 173] width 256 height 256
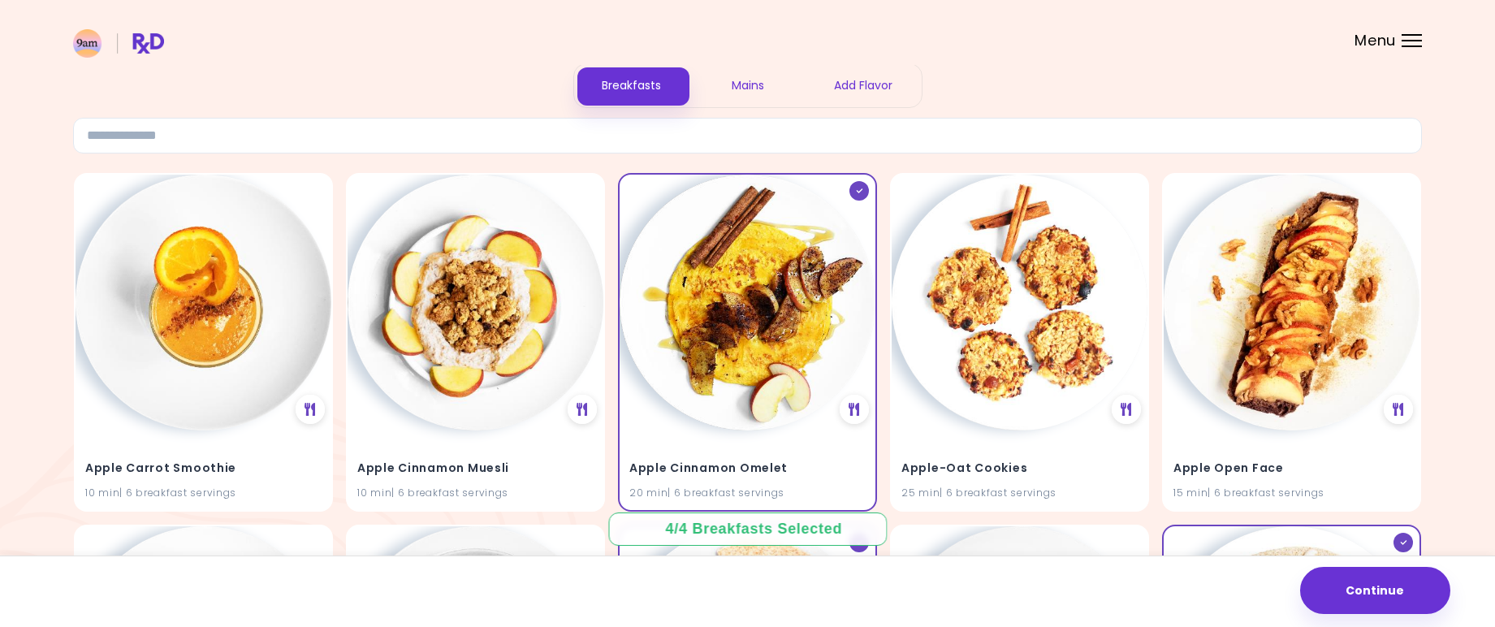
scroll to position [0, 0]
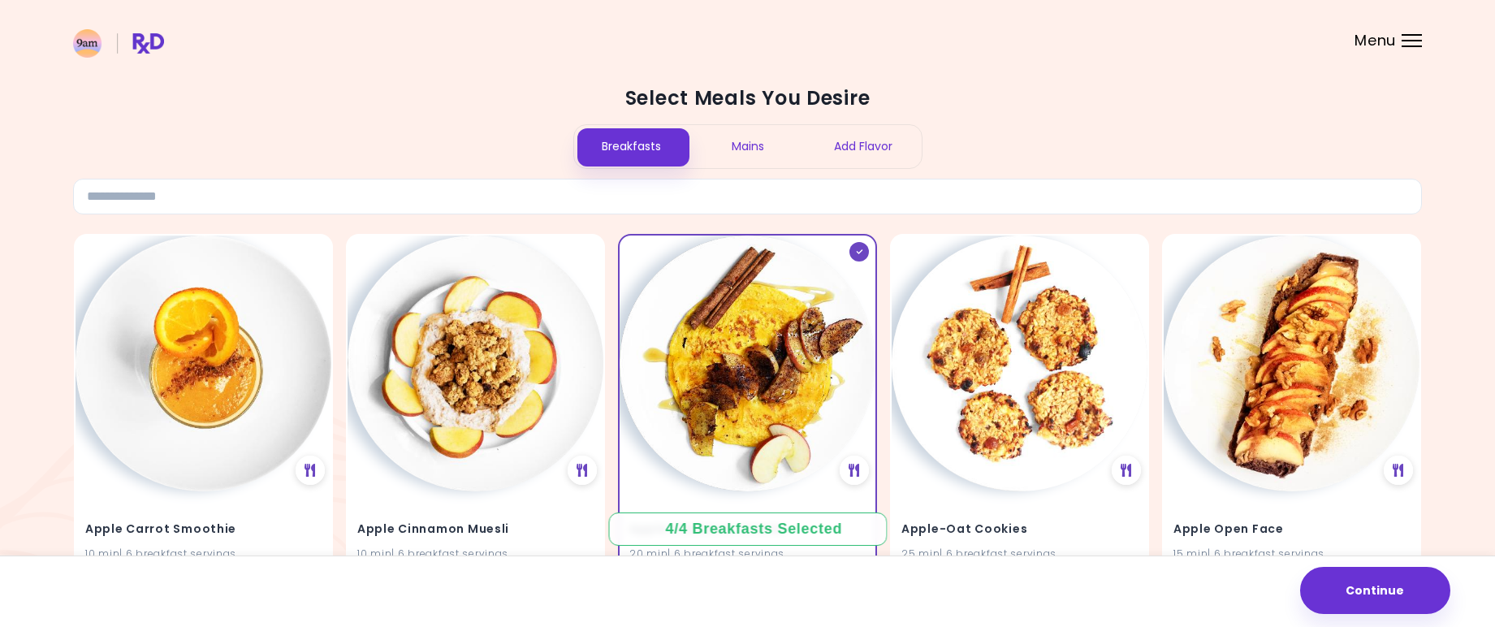
click at [763, 136] on div "Mains" at bounding box center [748, 146] width 116 height 43
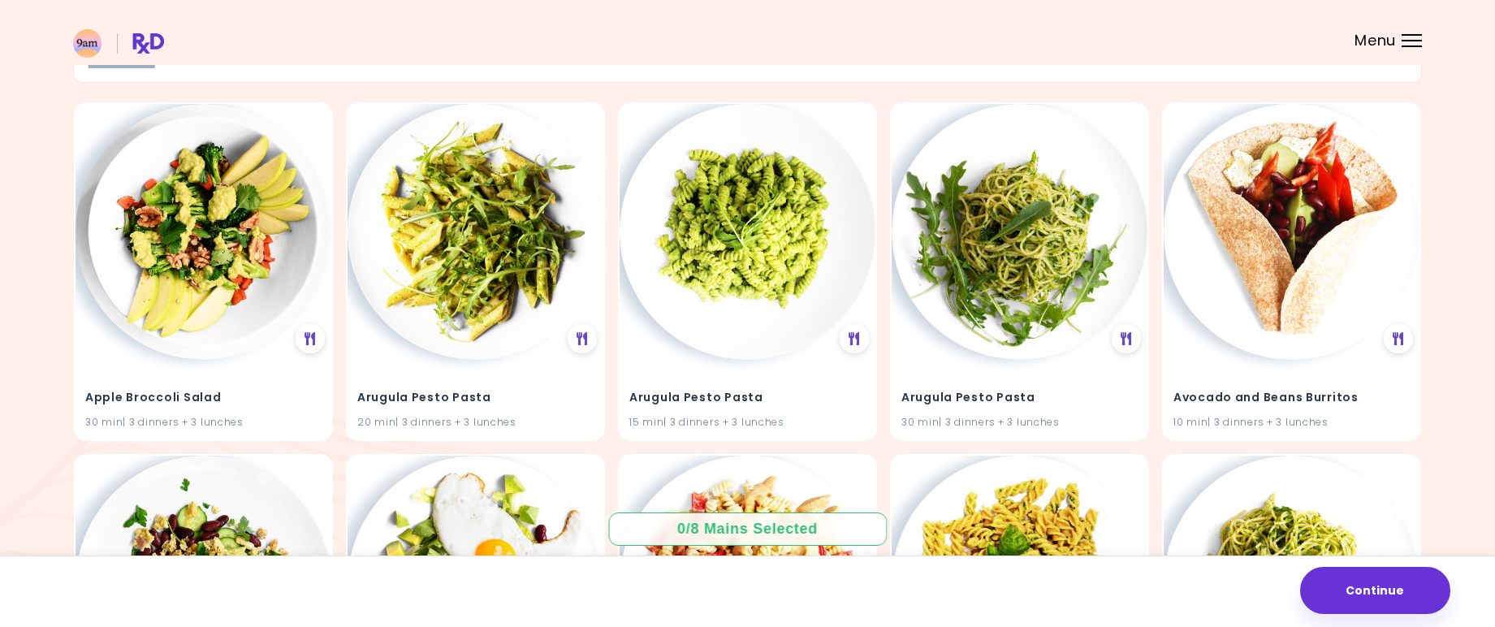
scroll to position [158, 0]
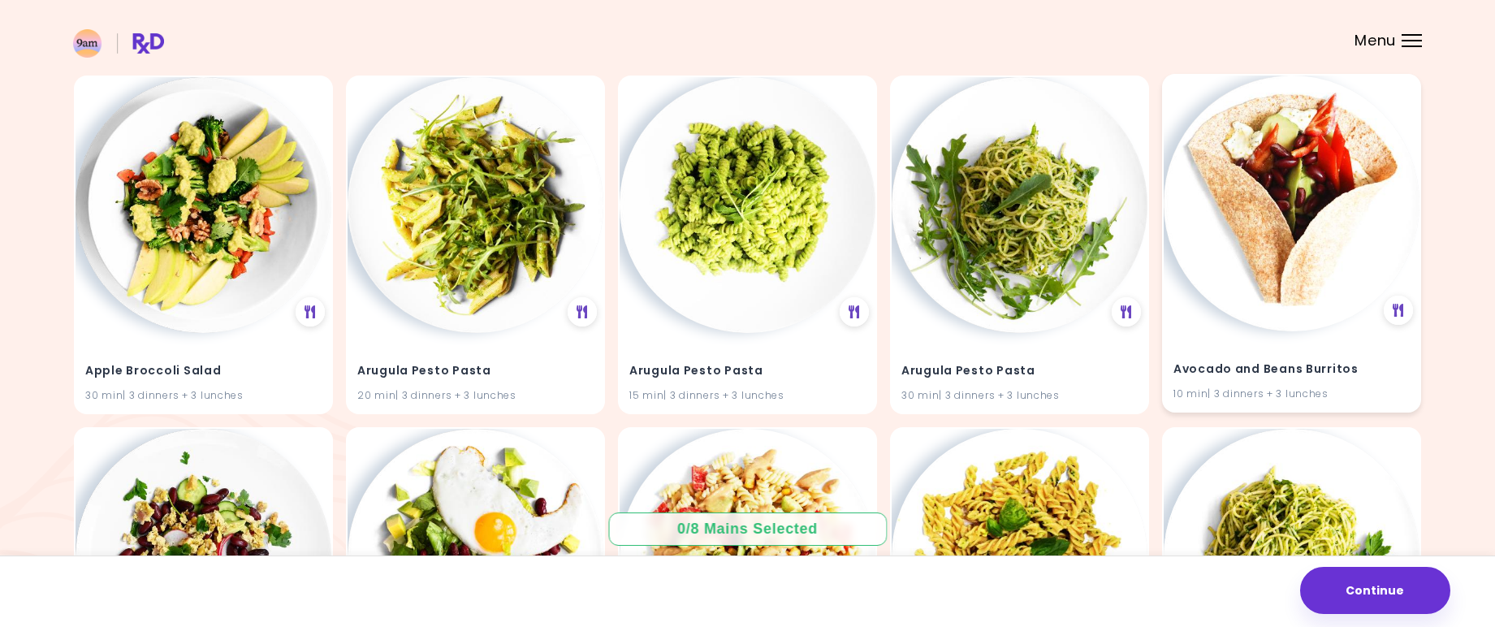
click at [1257, 339] on div "Avocado and Beans Burritos 10 min | 3 dinners + 3 lunches" at bounding box center [1292, 371] width 256 height 80
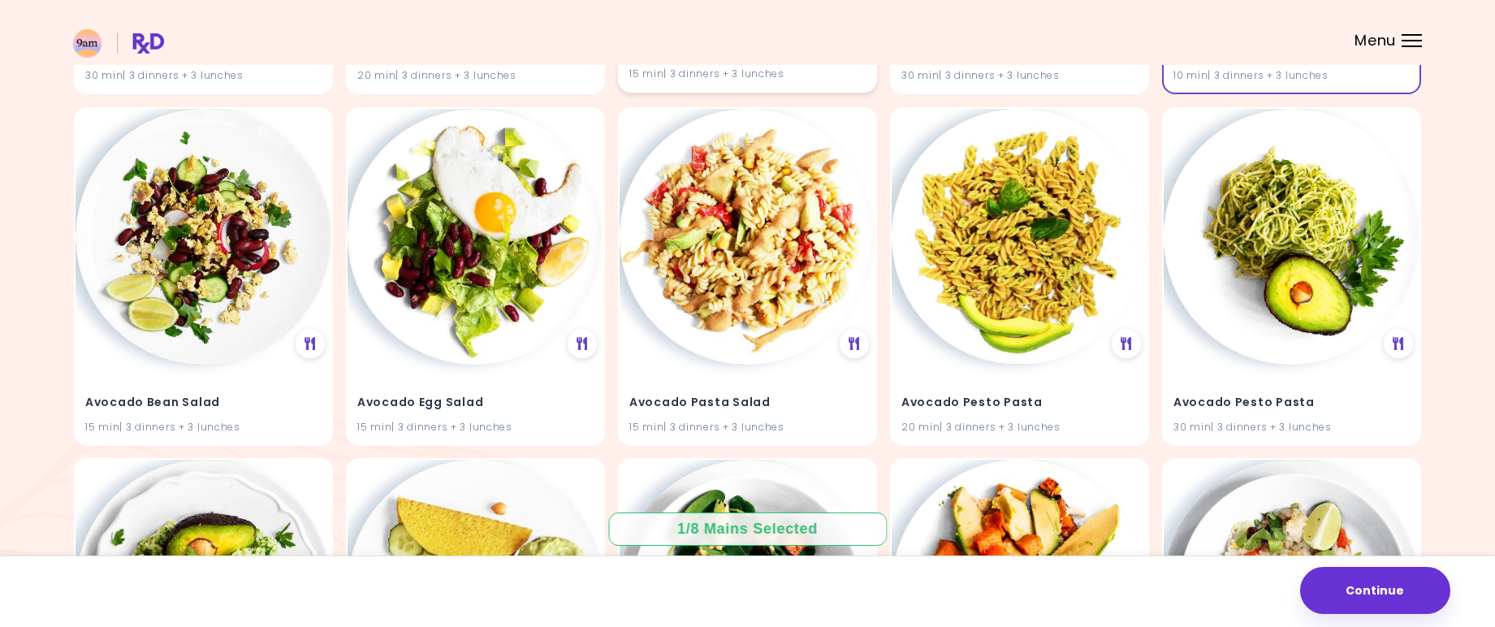
scroll to position [482, 0]
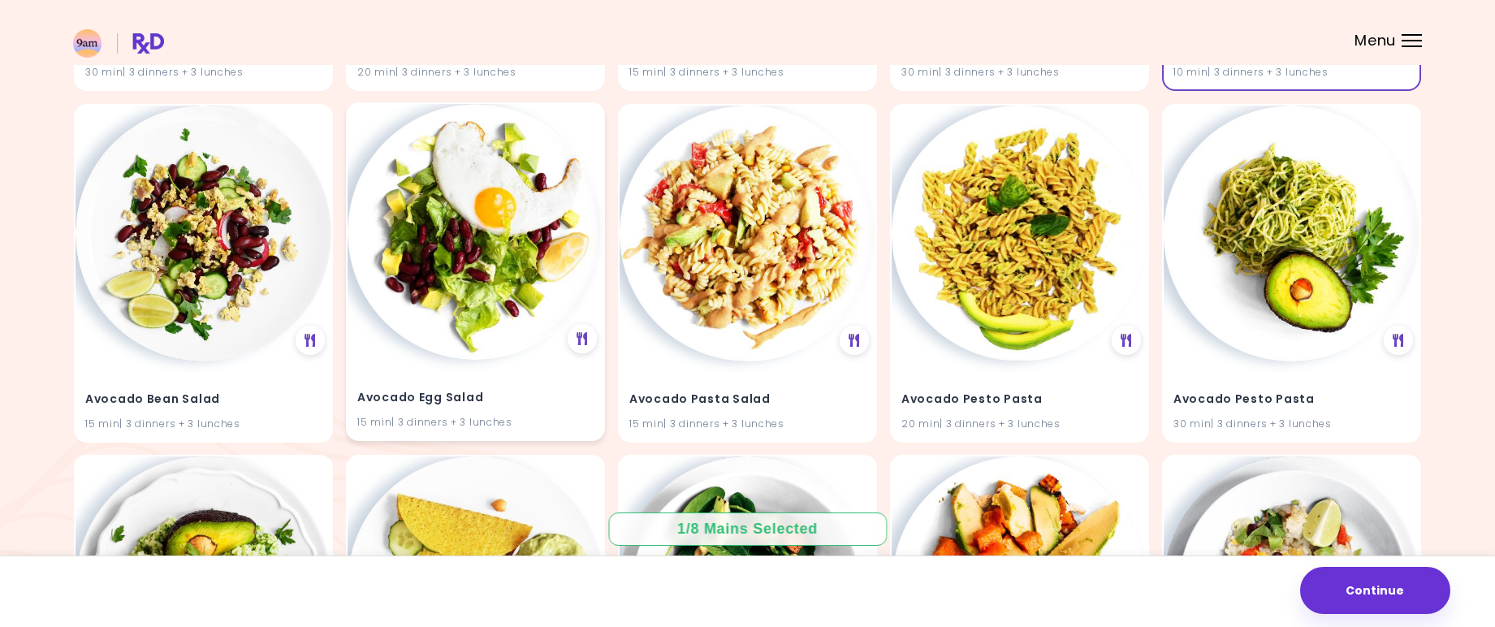
click at [499, 316] on img at bounding box center [476, 232] width 256 height 256
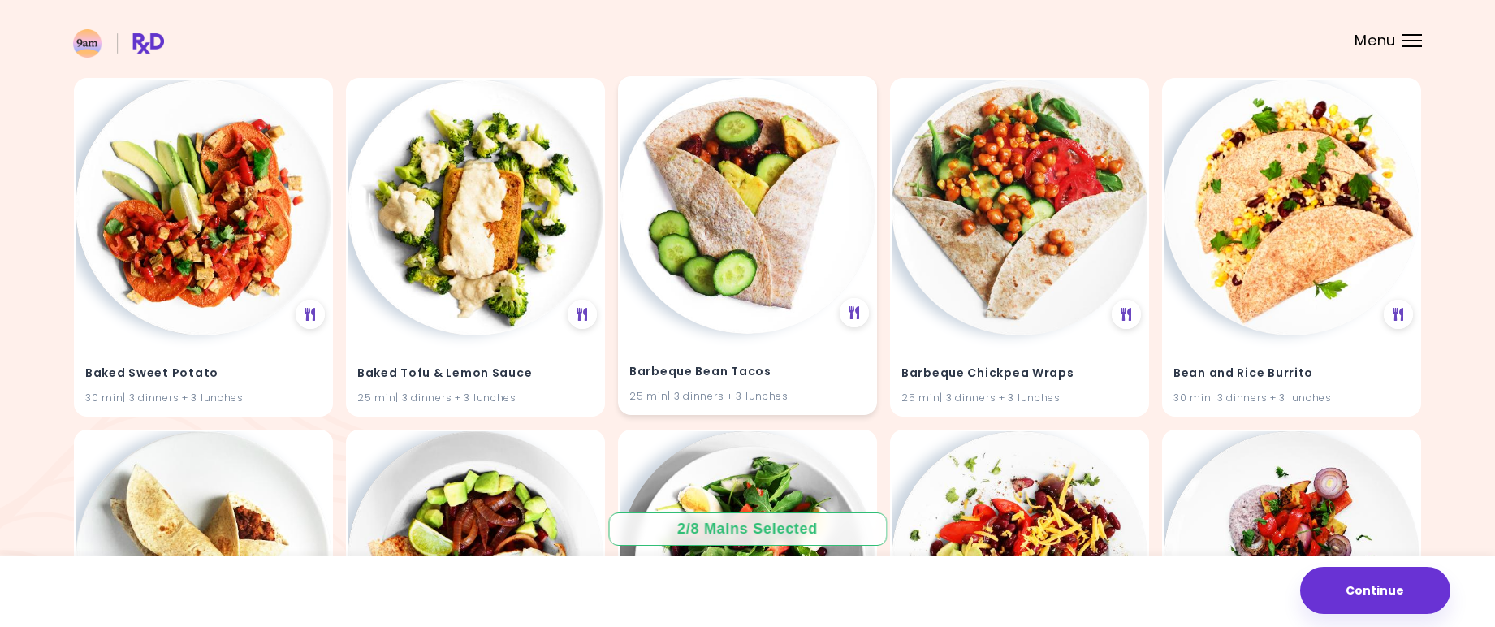
scroll to position [1207, 0]
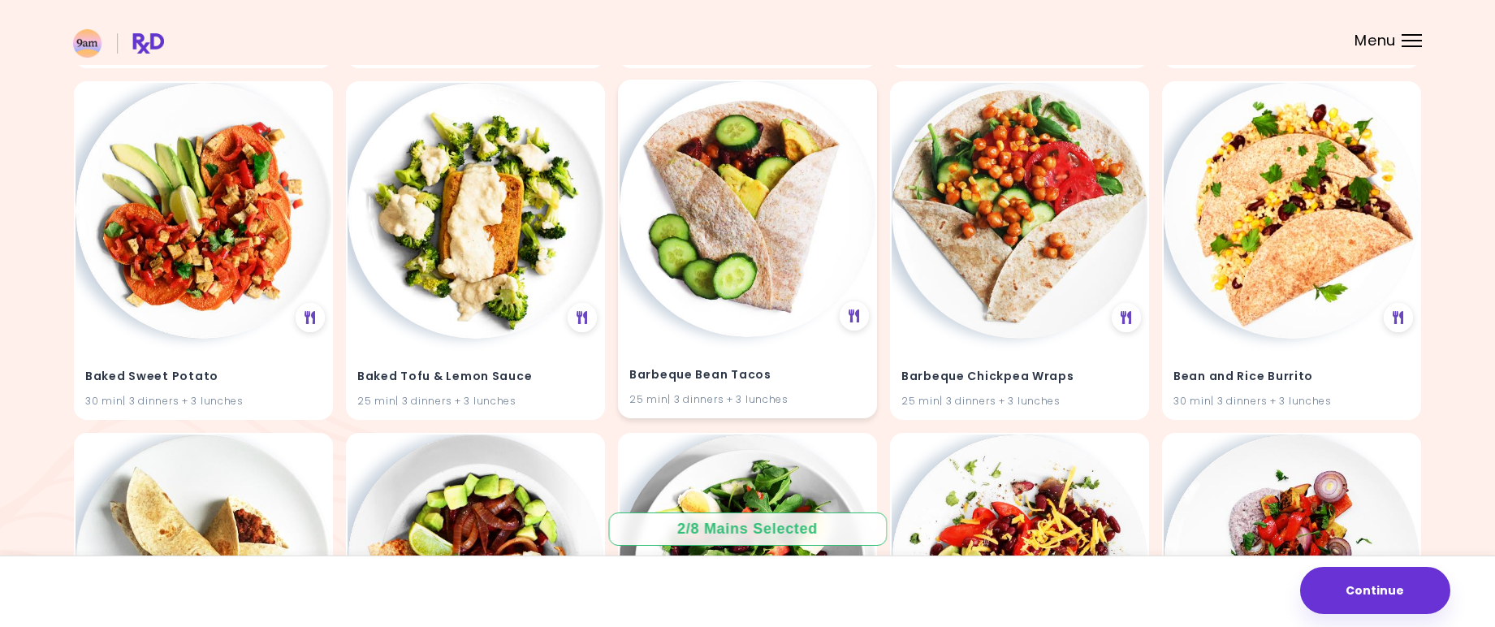
click at [775, 293] on img at bounding box center [748, 209] width 256 height 256
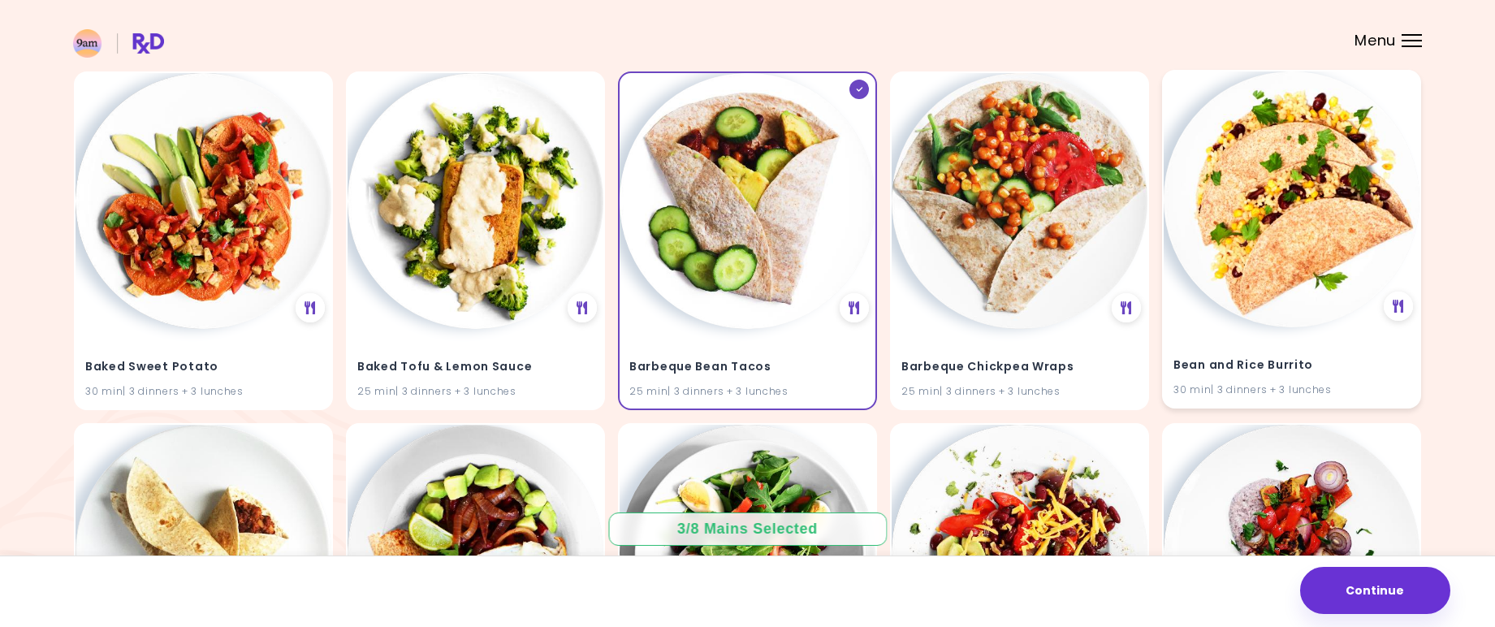
scroll to position [1218, 0]
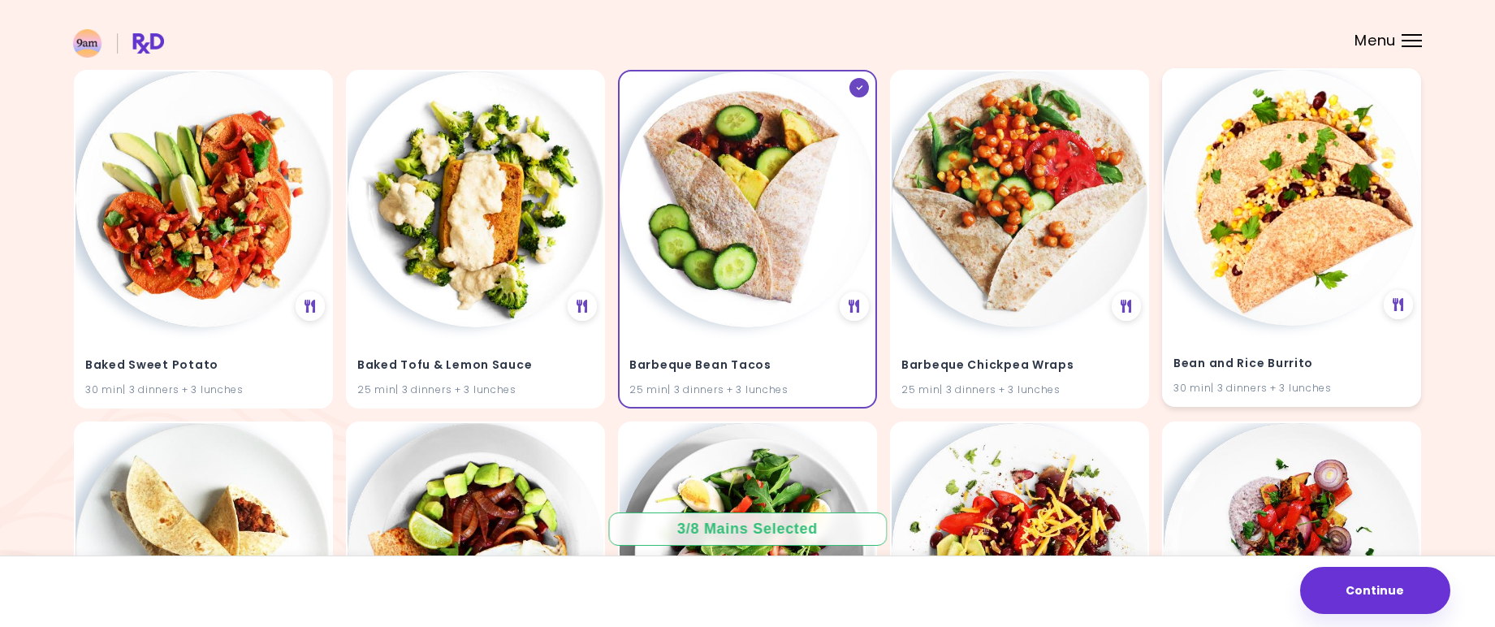
click at [1258, 319] on img at bounding box center [1292, 198] width 256 height 256
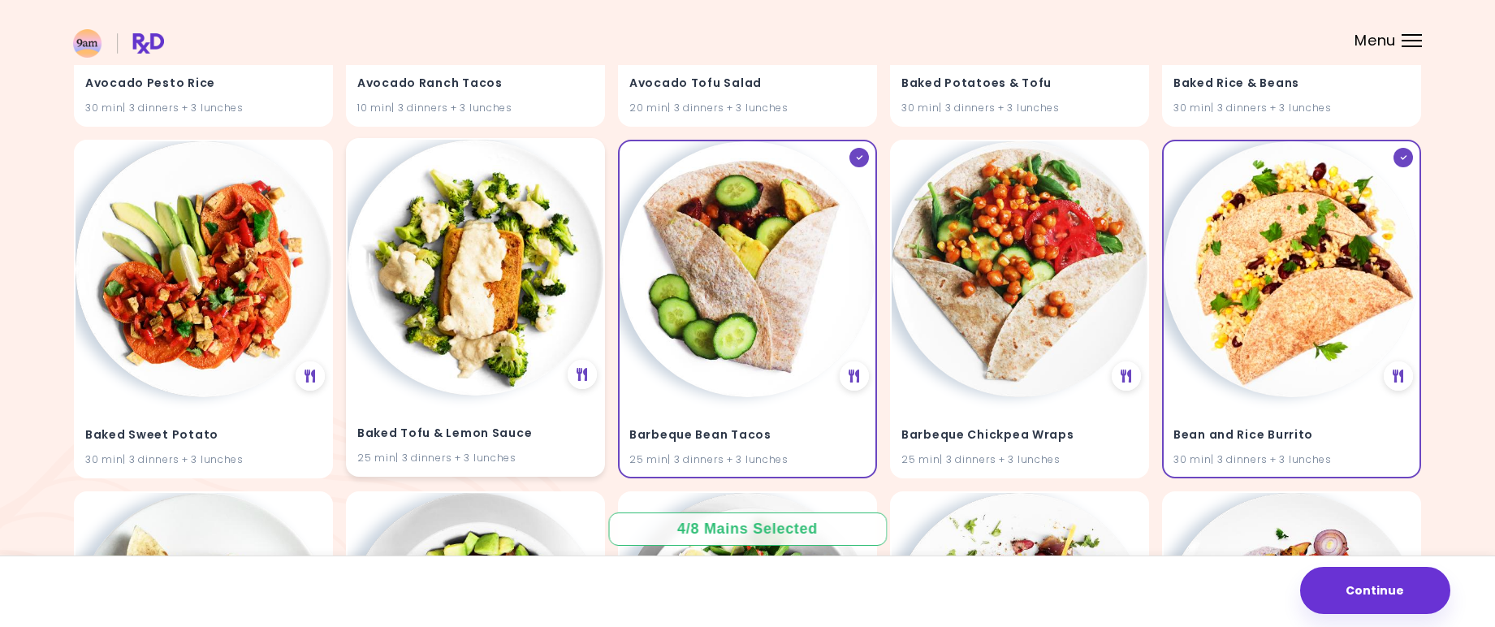
scroll to position [1085, 0]
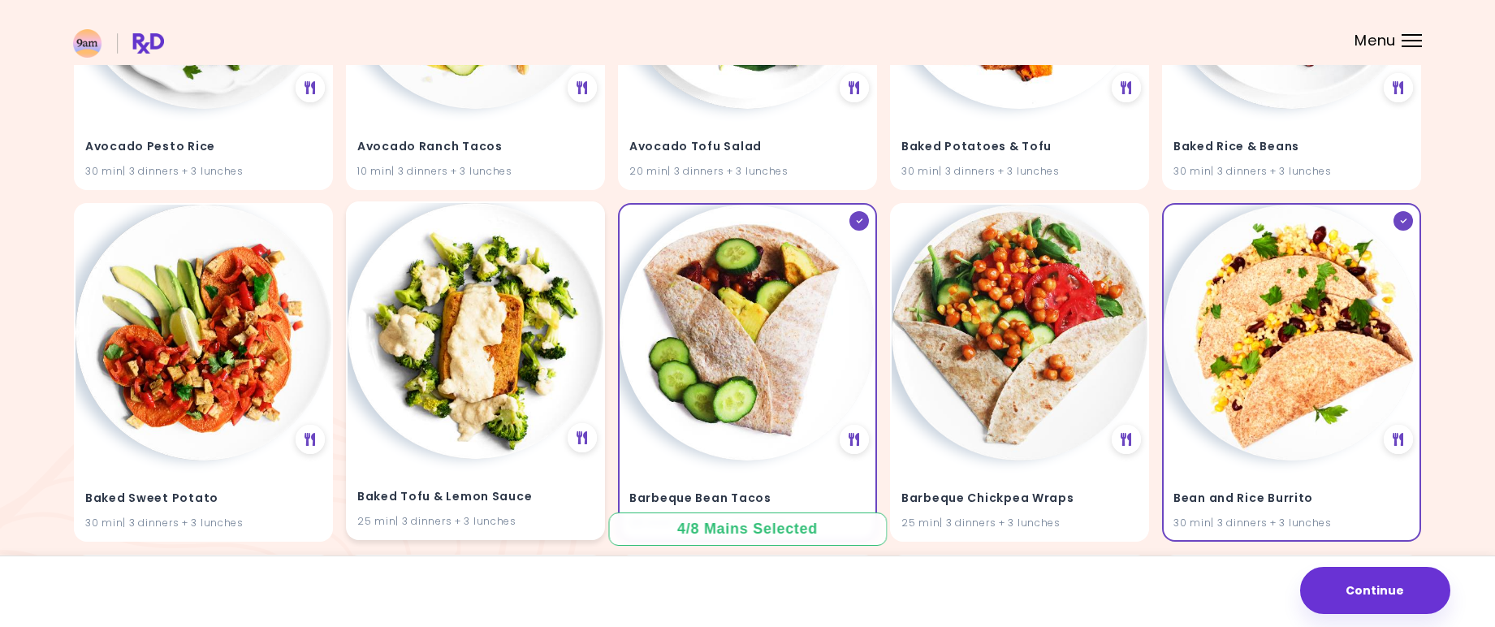
click at [422, 345] on img at bounding box center [476, 331] width 256 height 256
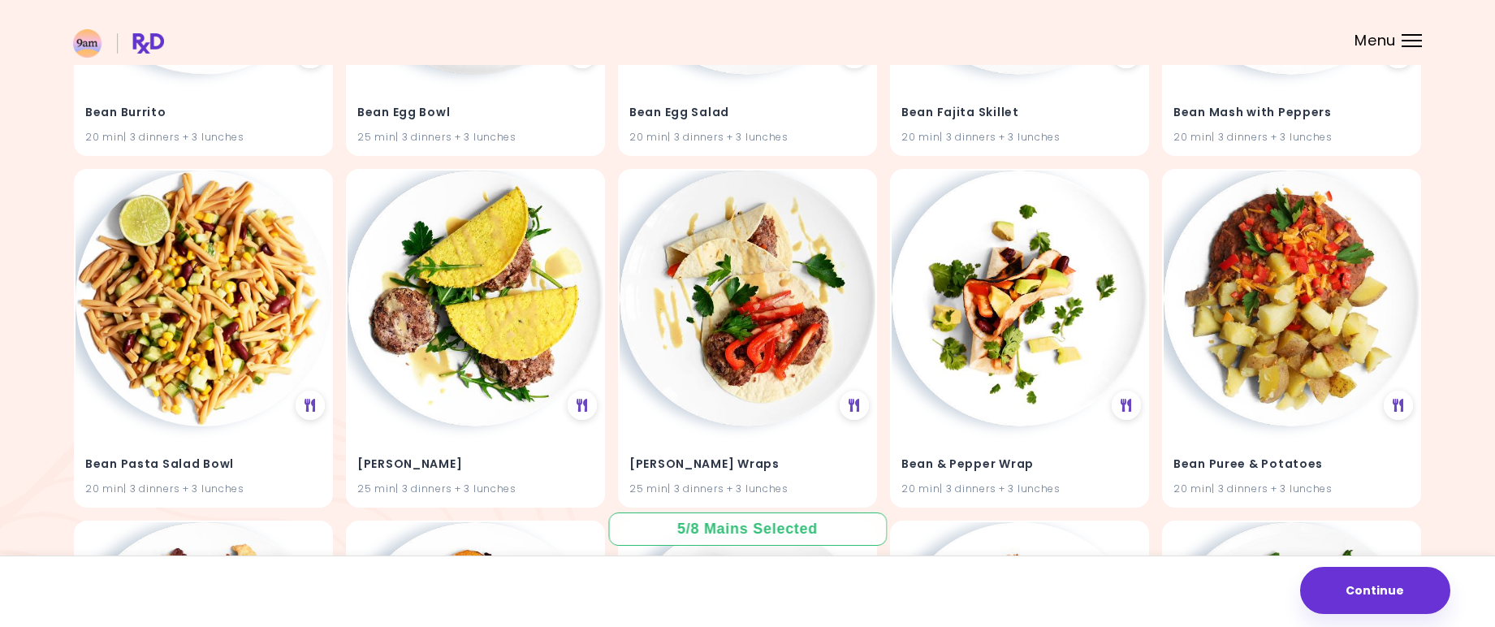
scroll to position [1827, 0]
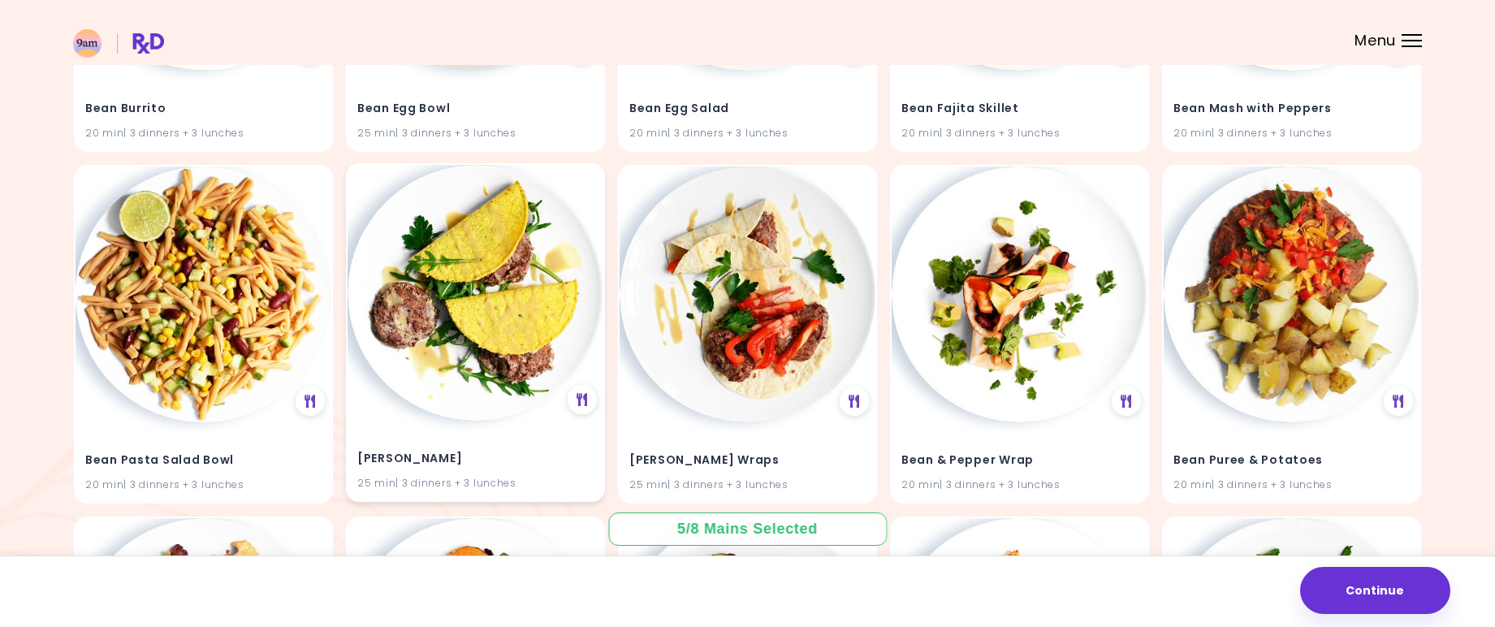
click at [480, 362] on img at bounding box center [476, 293] width 256 height 256
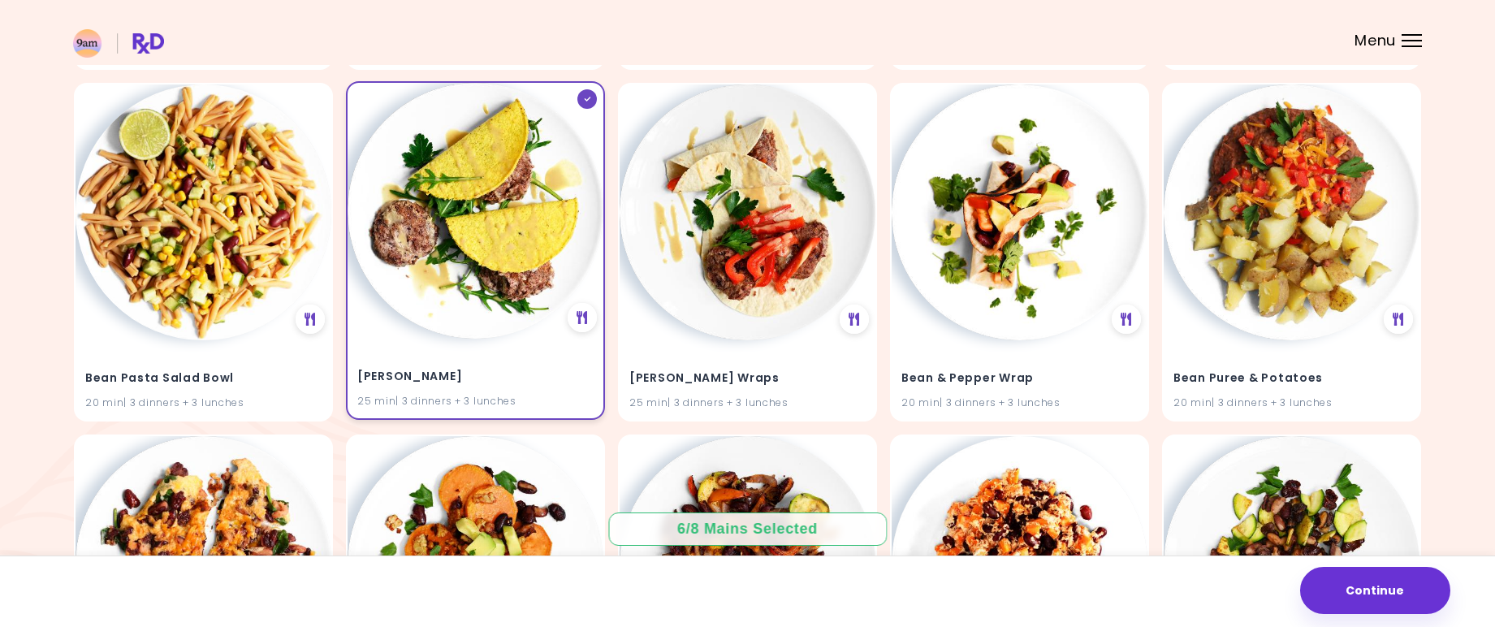
scroll to position [1898, 0]
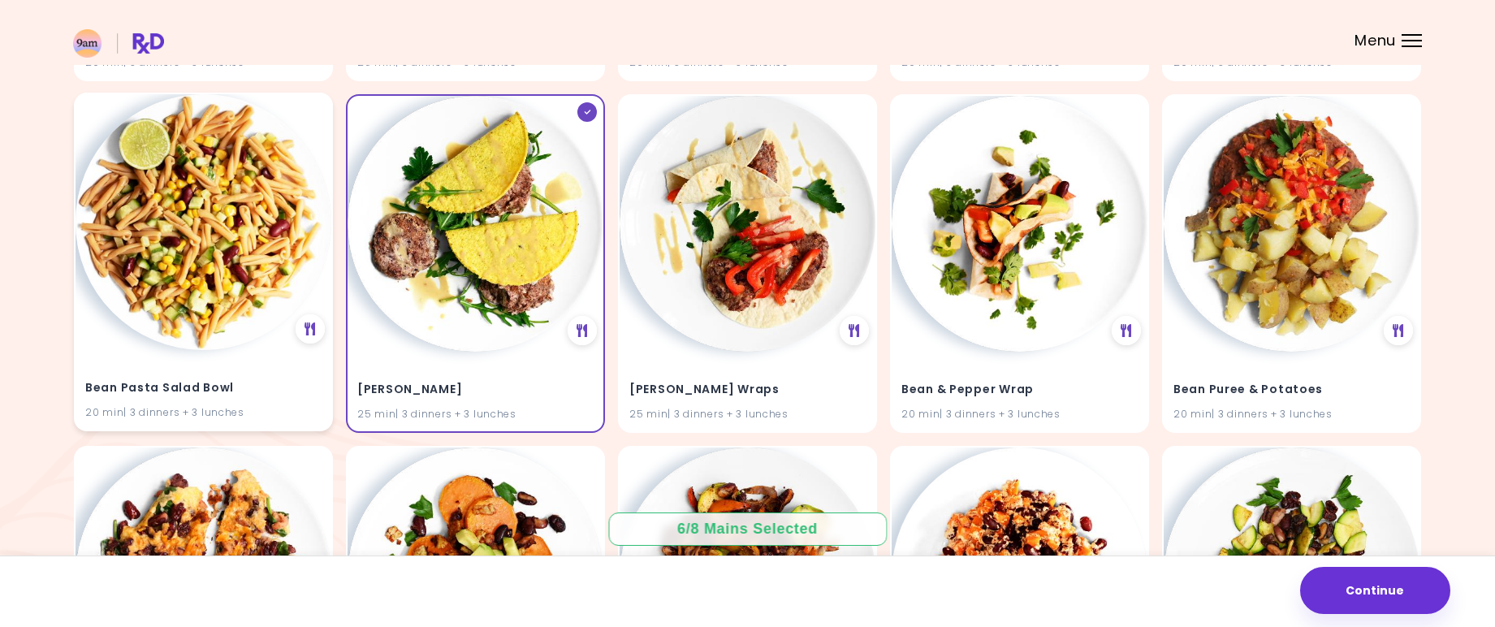
click at [202, 286] on img at bounding box center [204, 222] width 256 height 256
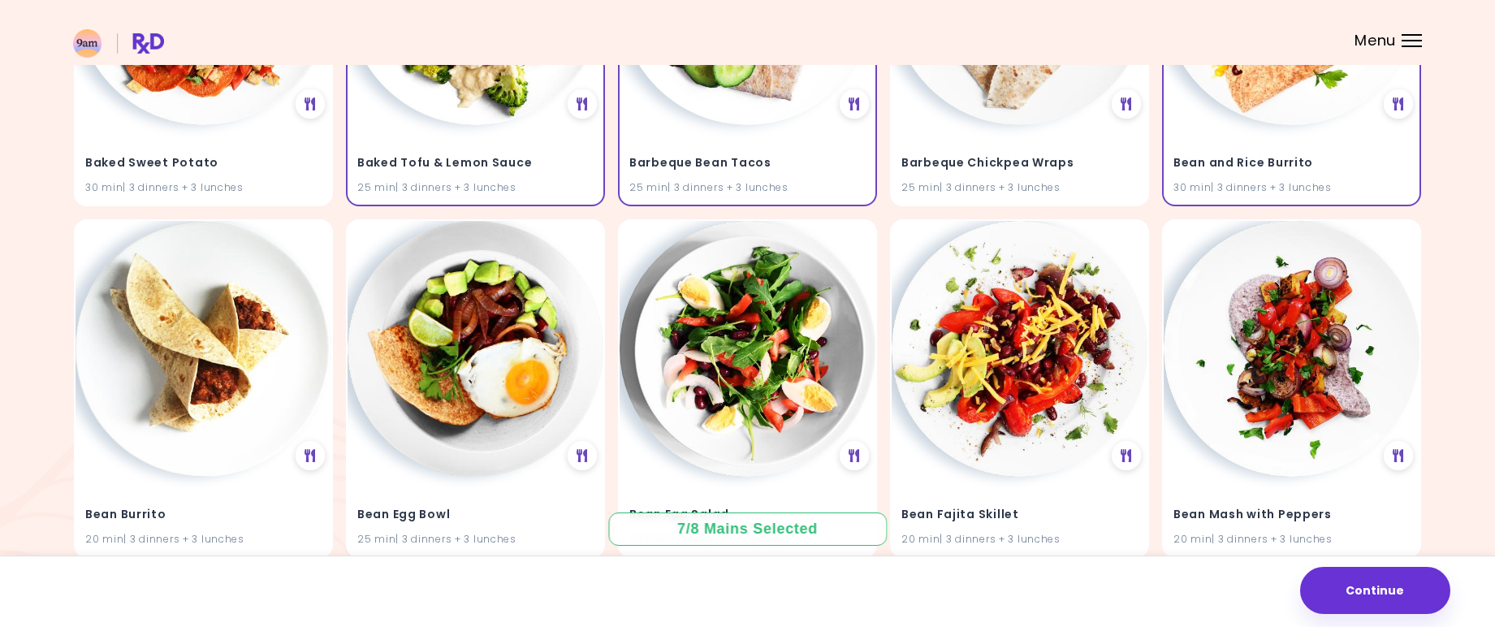
scroll to position [1420, 0]
click at [791, 329] on img at bounding box center [748, 348] width 256 height 256
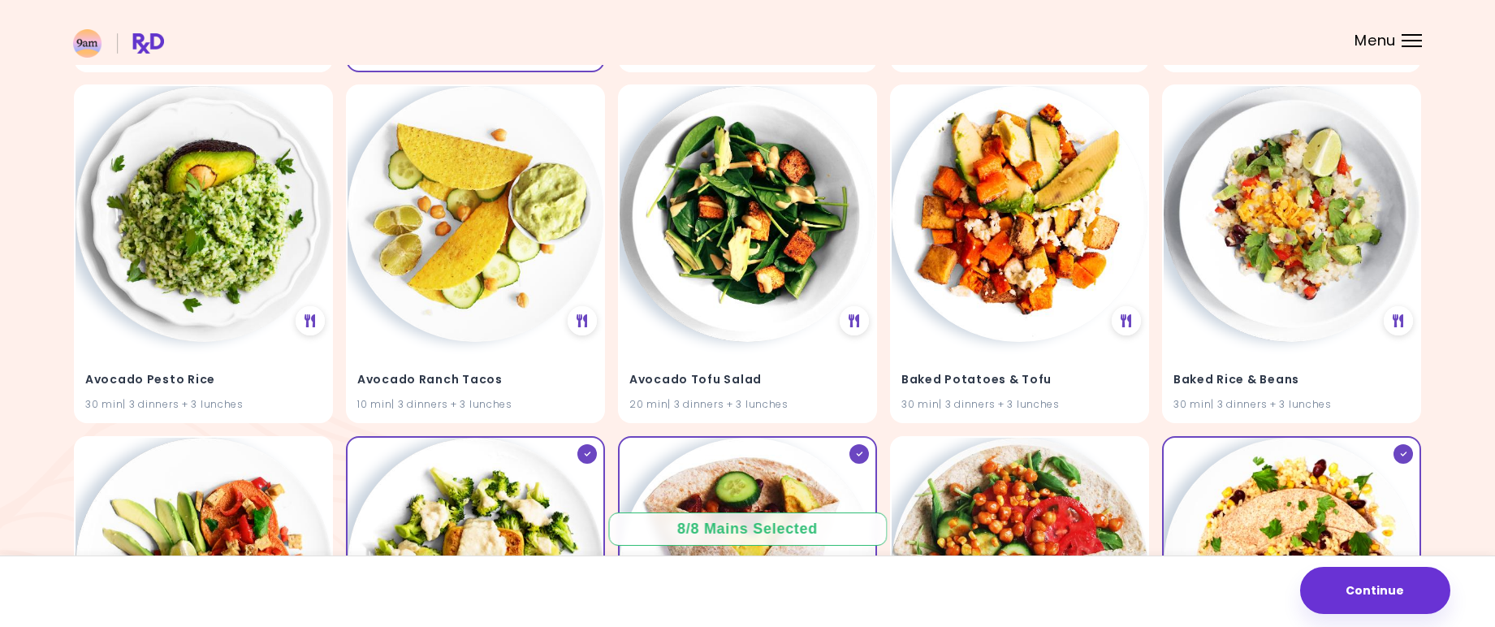
scroll to position [76, 0]
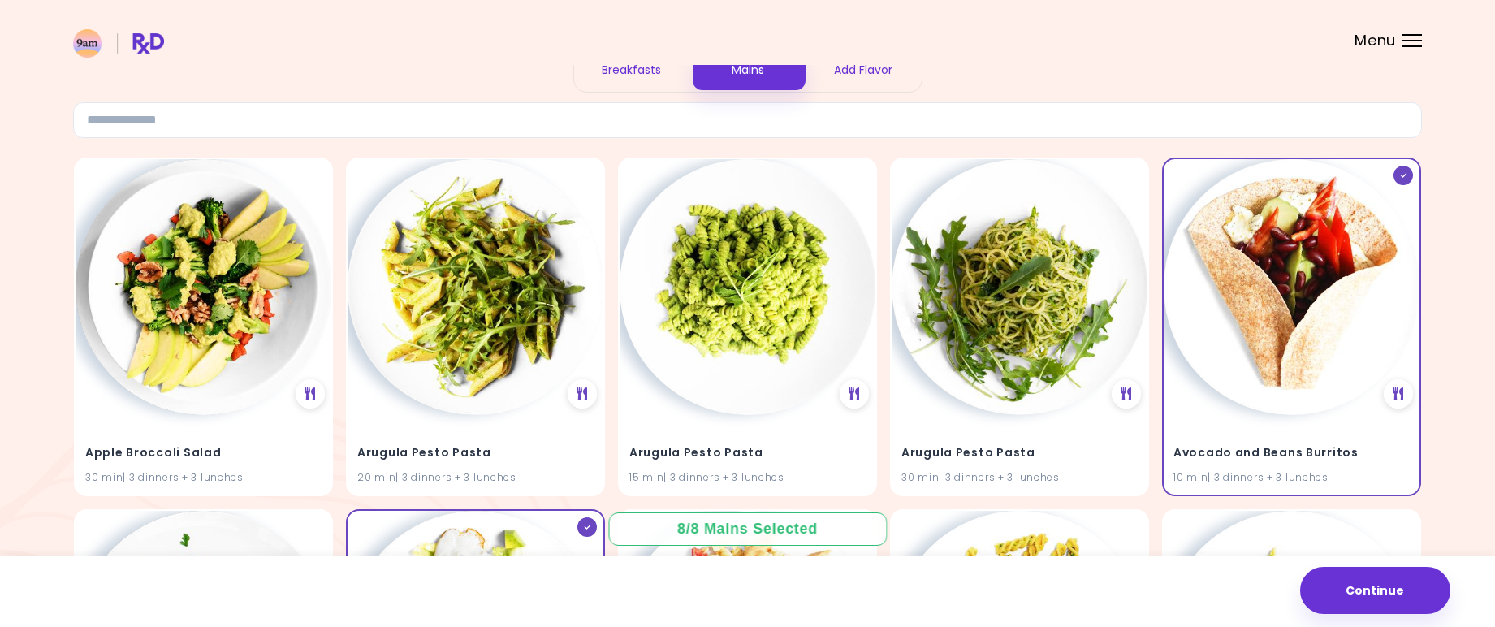
click at [875, 75] on div "Add Flavor" at bounding box center [864, 70] width 116 height 43
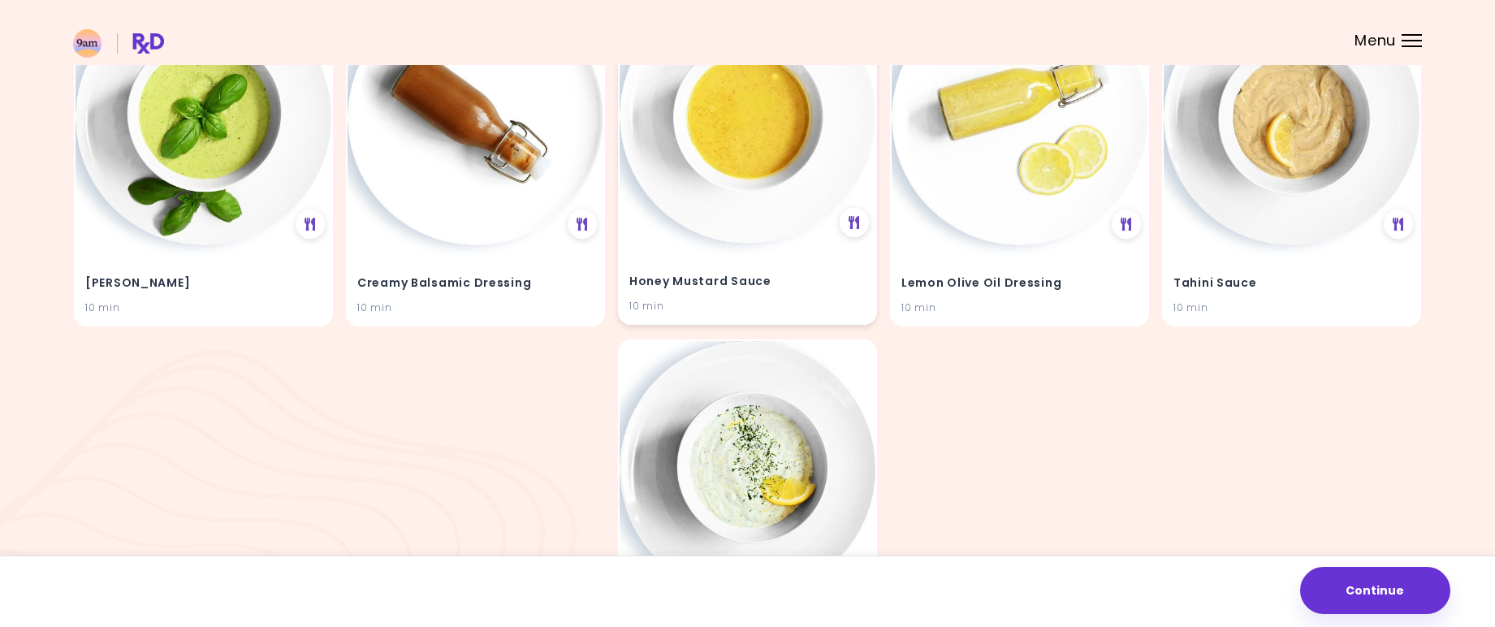
scroll to position [277, 0]
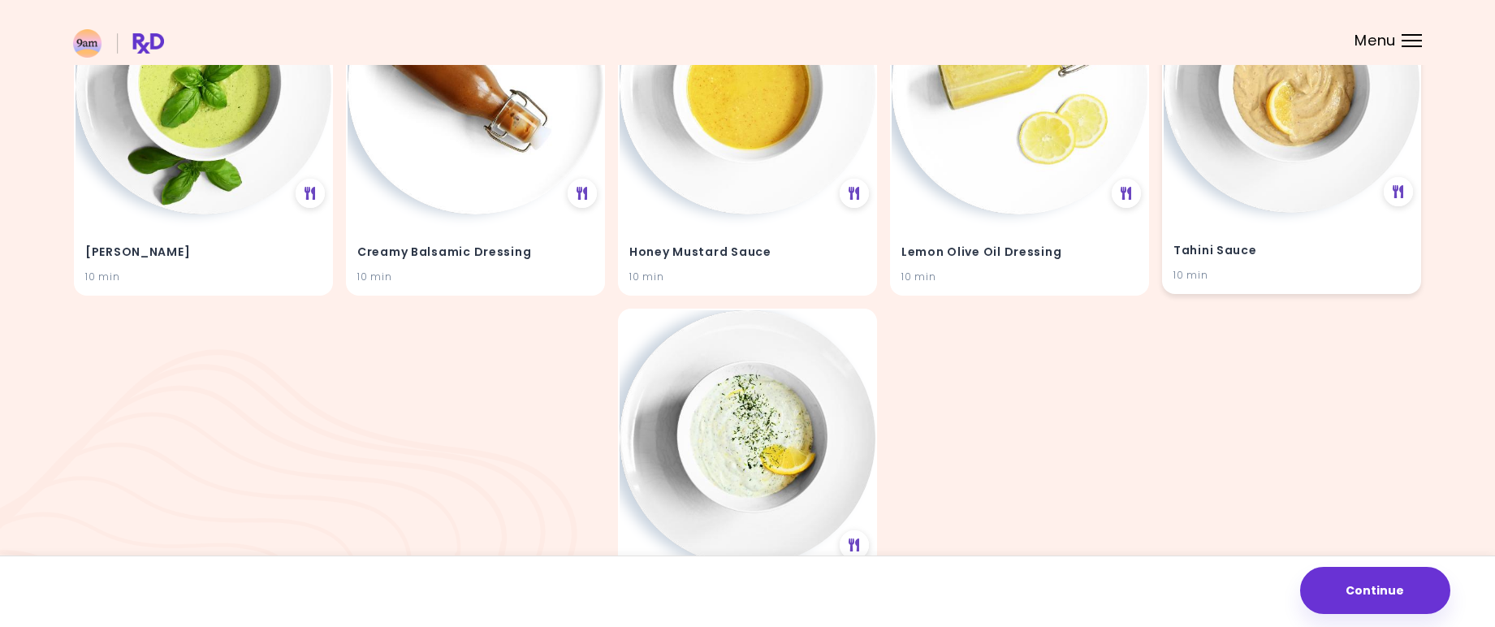
click at [1270, 148] on img at bounding box center [1292, 85] width 256 height 256
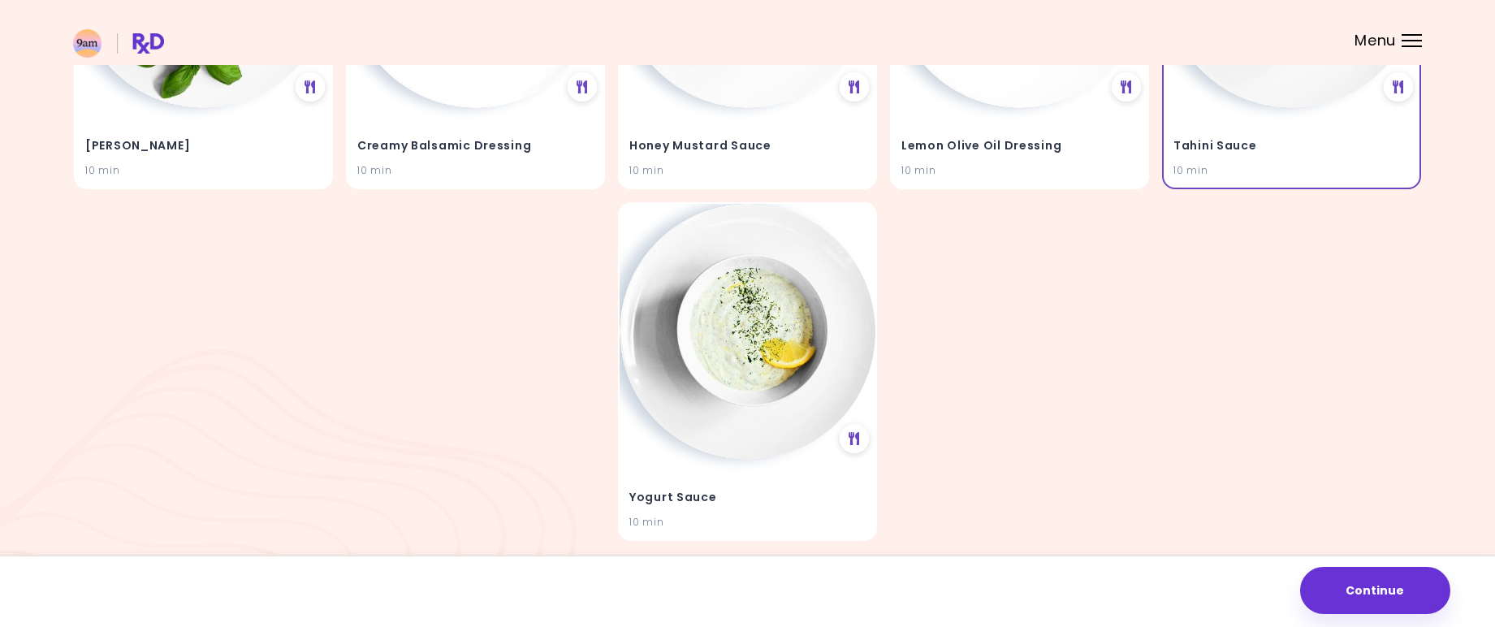
scroll to position [387, 0]
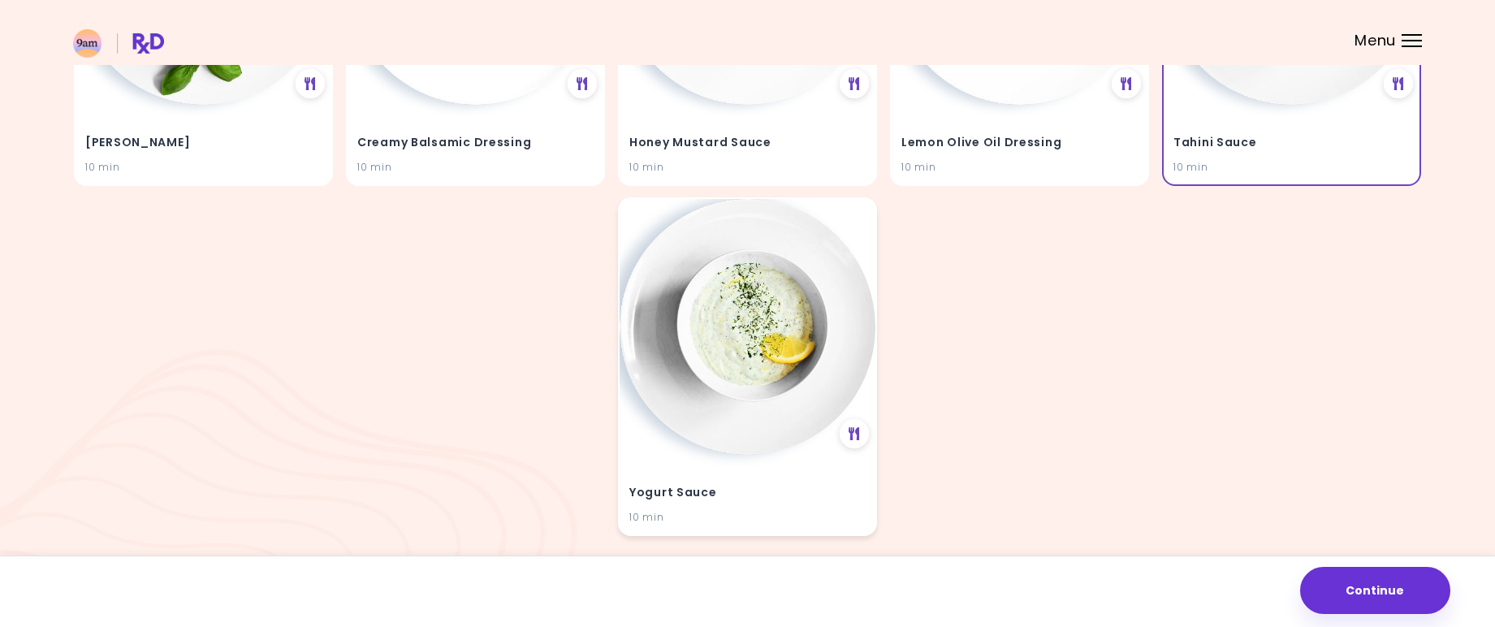
click at [767, 336] on img at bounding box center [748, 327] width 256 height 256
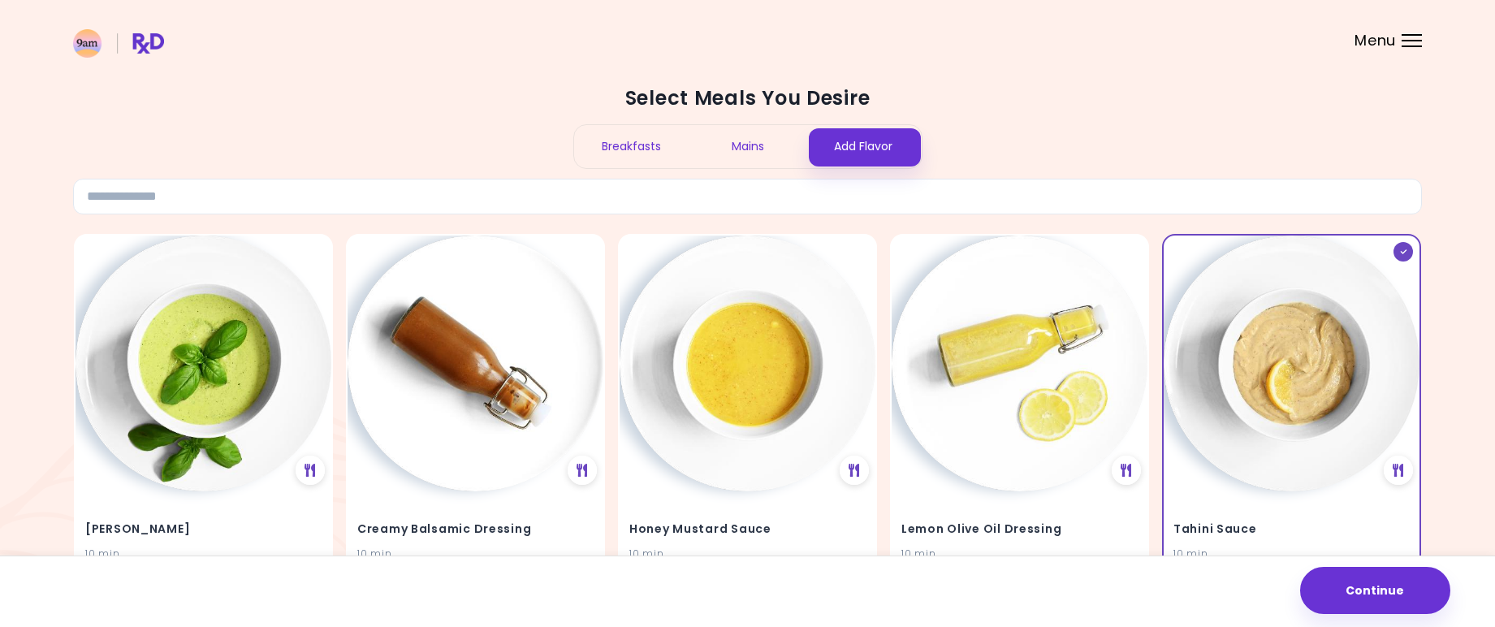
scroll to position [445, 0]
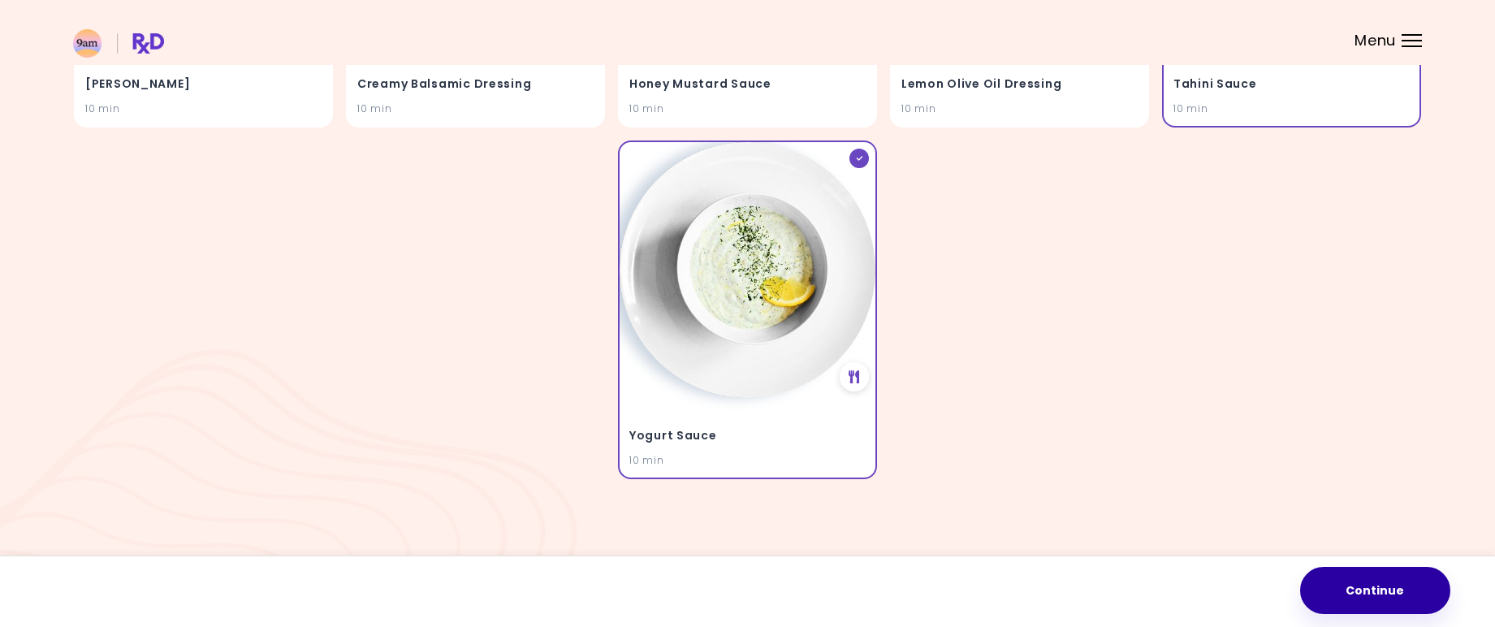
click at [1413, 590] on button "Continue" at bounding box center [1375, 590] width 150 height 47
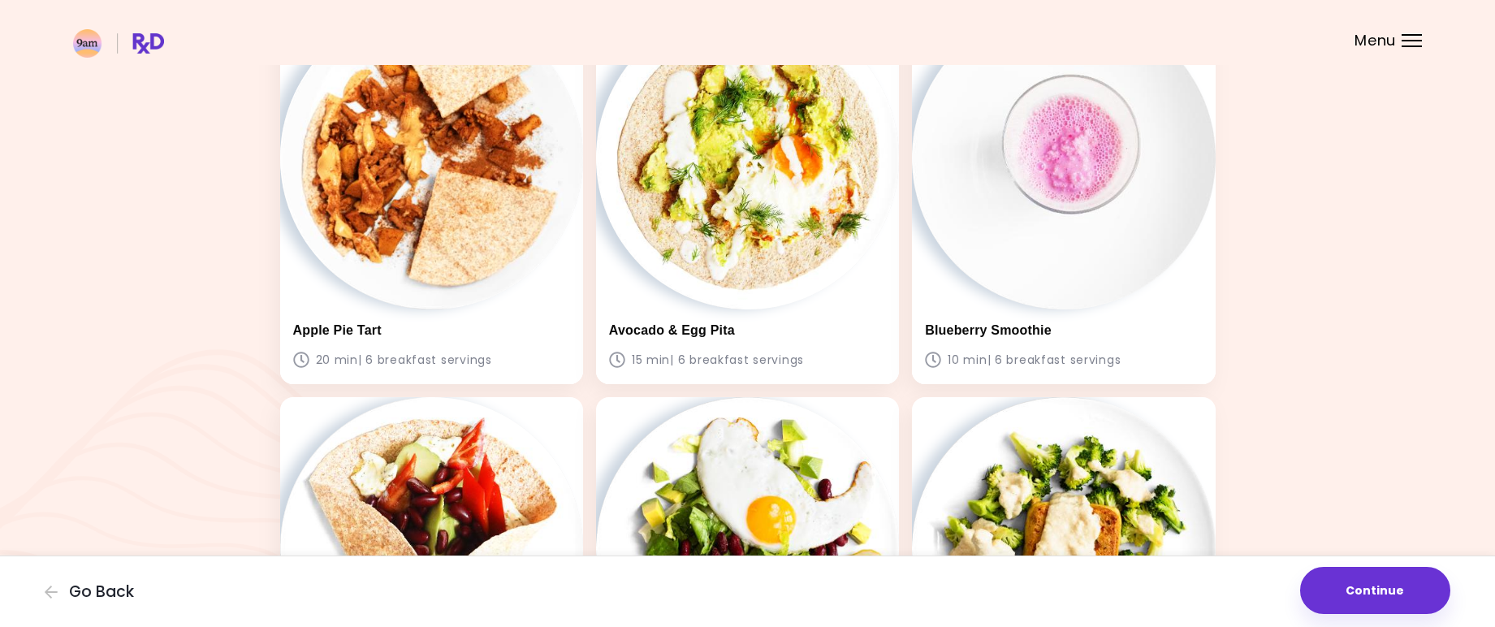
scroll to position [1608, 0]
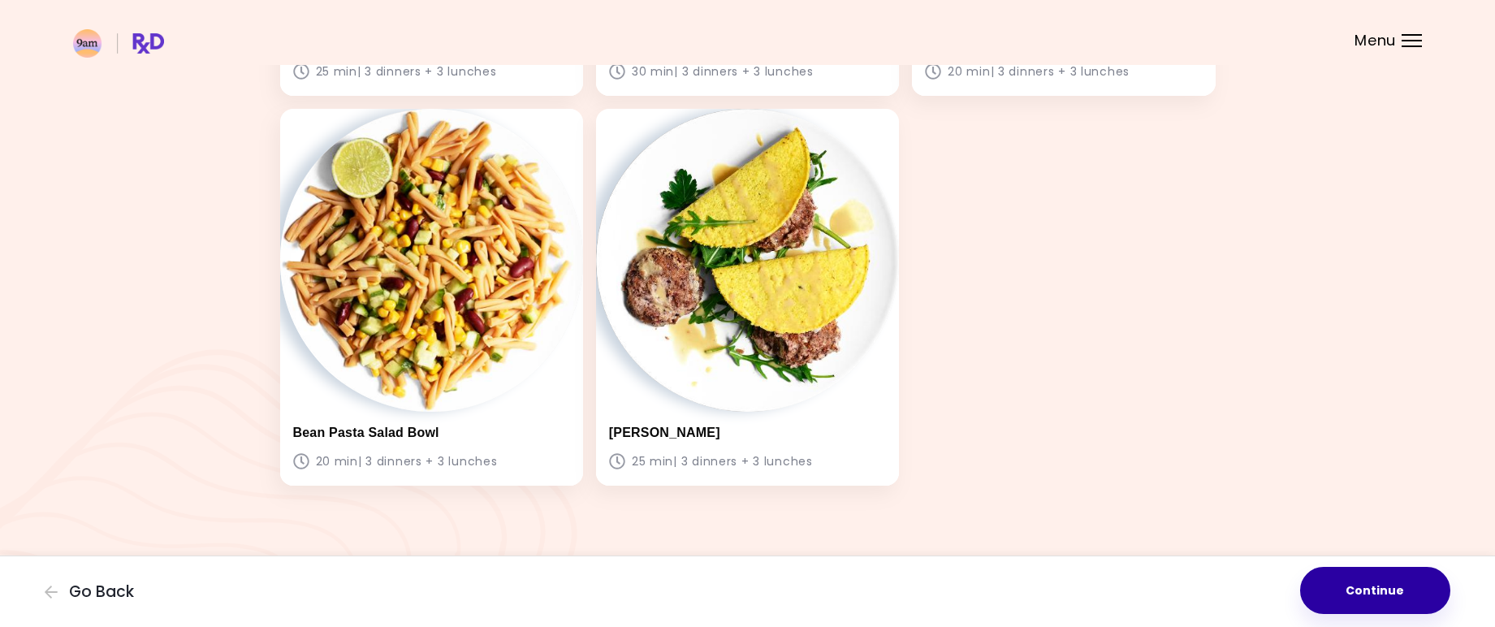
click at [1348, 580] on button "Continue" at bounding box center [1375, 590] width 150 height 47
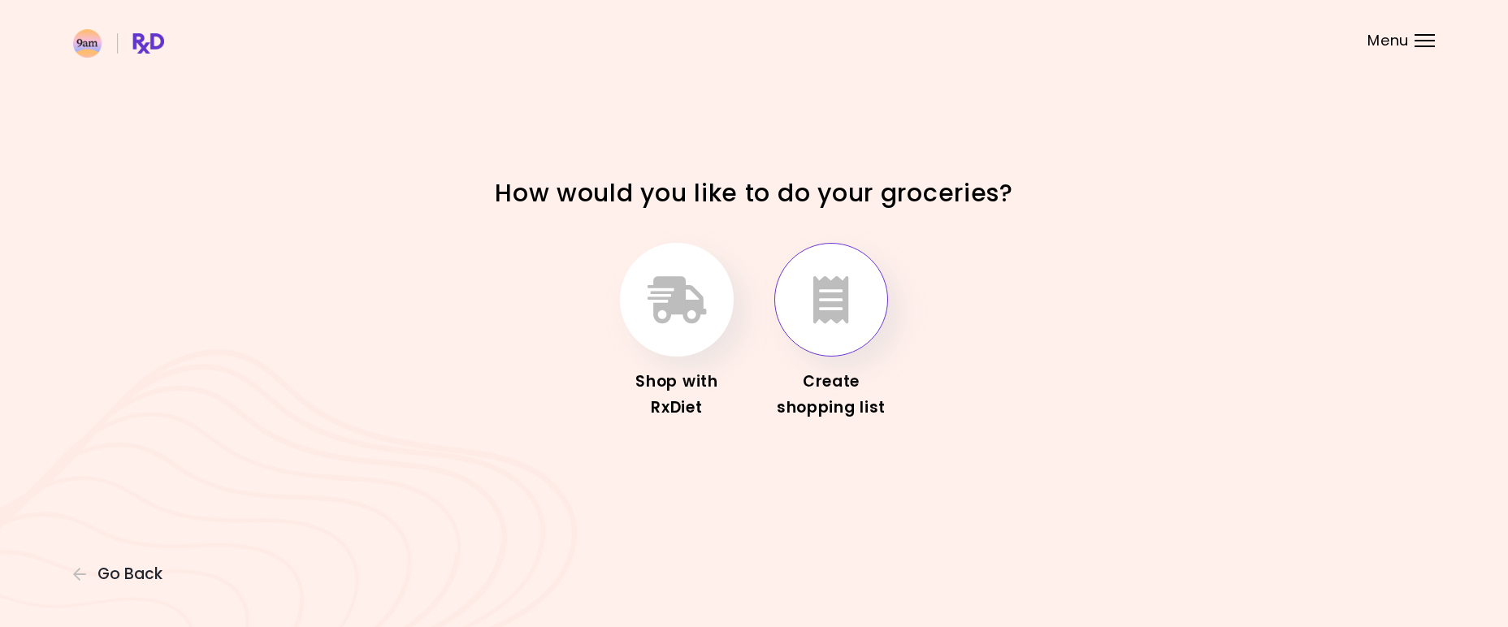
click at [849, 308] on button "button" at bounding box center [831, 300] width 114 height 114
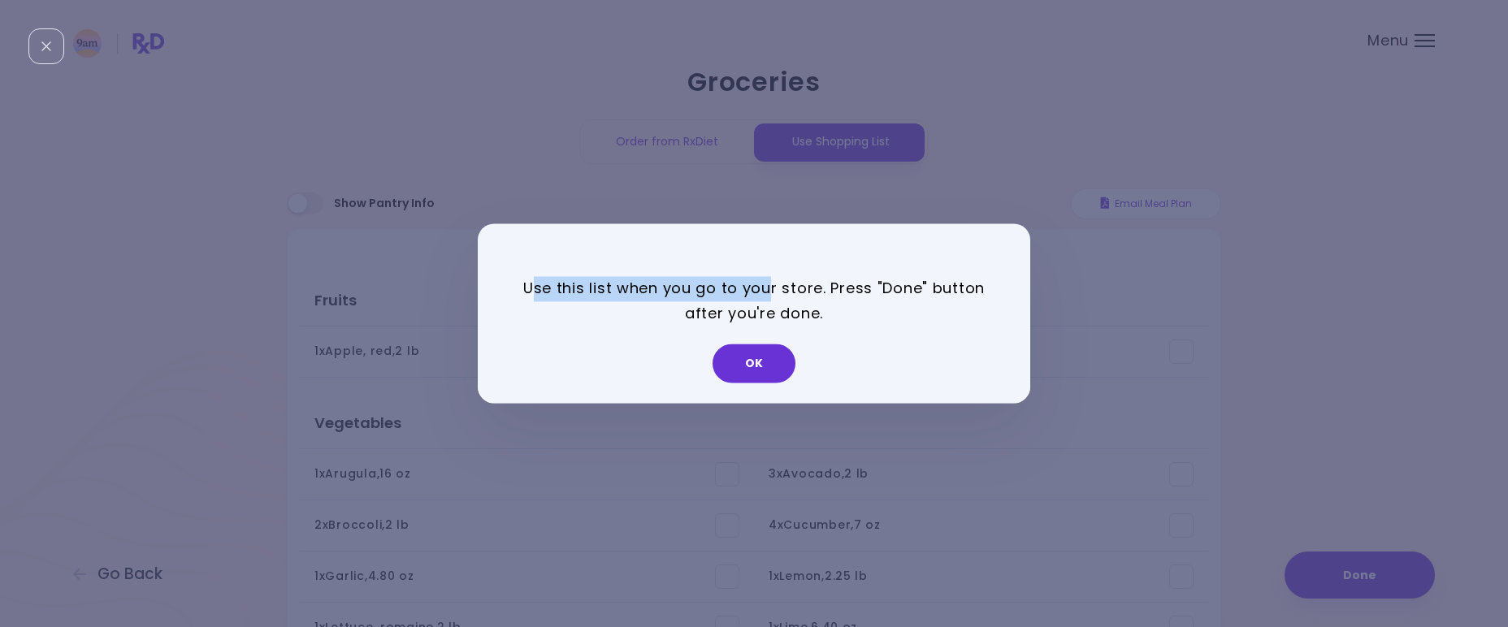
drag, startPoint x: 534, startPoint y: 285, endPoint x: 774, endPoint y: 300, distance: 240.9
click at [774, 300] on p "Use this list when you go to your store. Press "Done" button after you're done." at bounding box center [753, 301] width 471 height 50
click at [778, 294] on p "Use this list when you go to your store. Press "Done" button after you're done." at bounding box center [753, 301] width 471 height 50
click at [777, 294] on p "Use this list when you go to your store. Press "Done" button after you're done." at bounding box center [753, 301] width 471 height 50
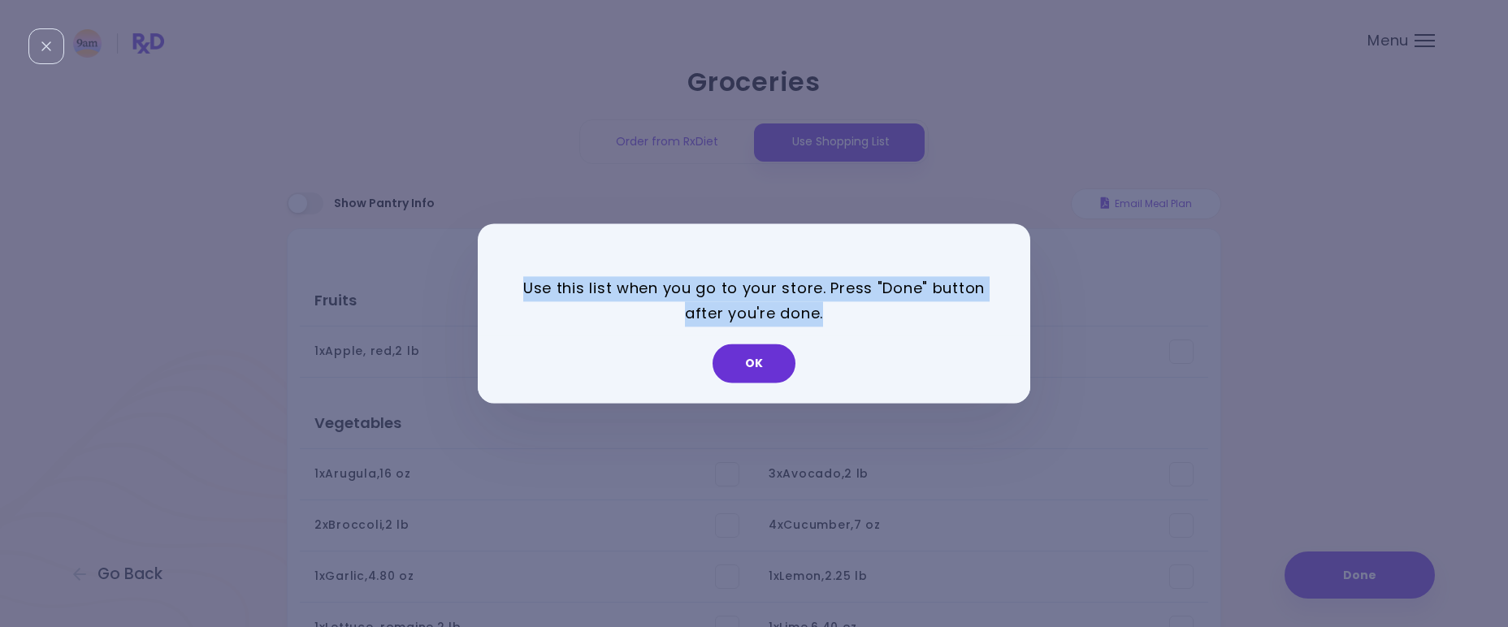
click at [777, 294] on p "Use this list when you go to your store. Press "Done" button after you're done." at bounding box center [753, 301] width 471 height 50
click at [756, 293] on p "Use this list when you go to your store. Press "Done" button after you're done." at bounding box center [753, 301] width 471 height 50
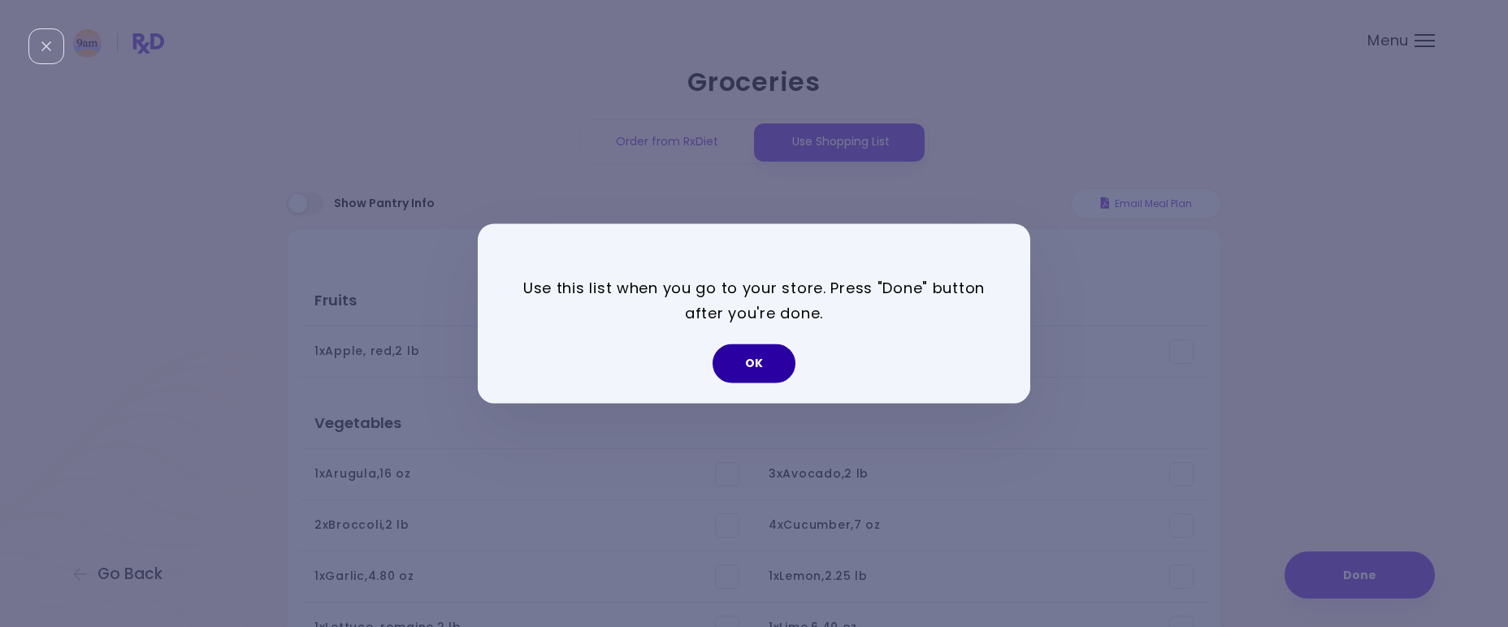
click at [759, 361] on button "OK" at bounding box center [753, 363] width 83 height 39
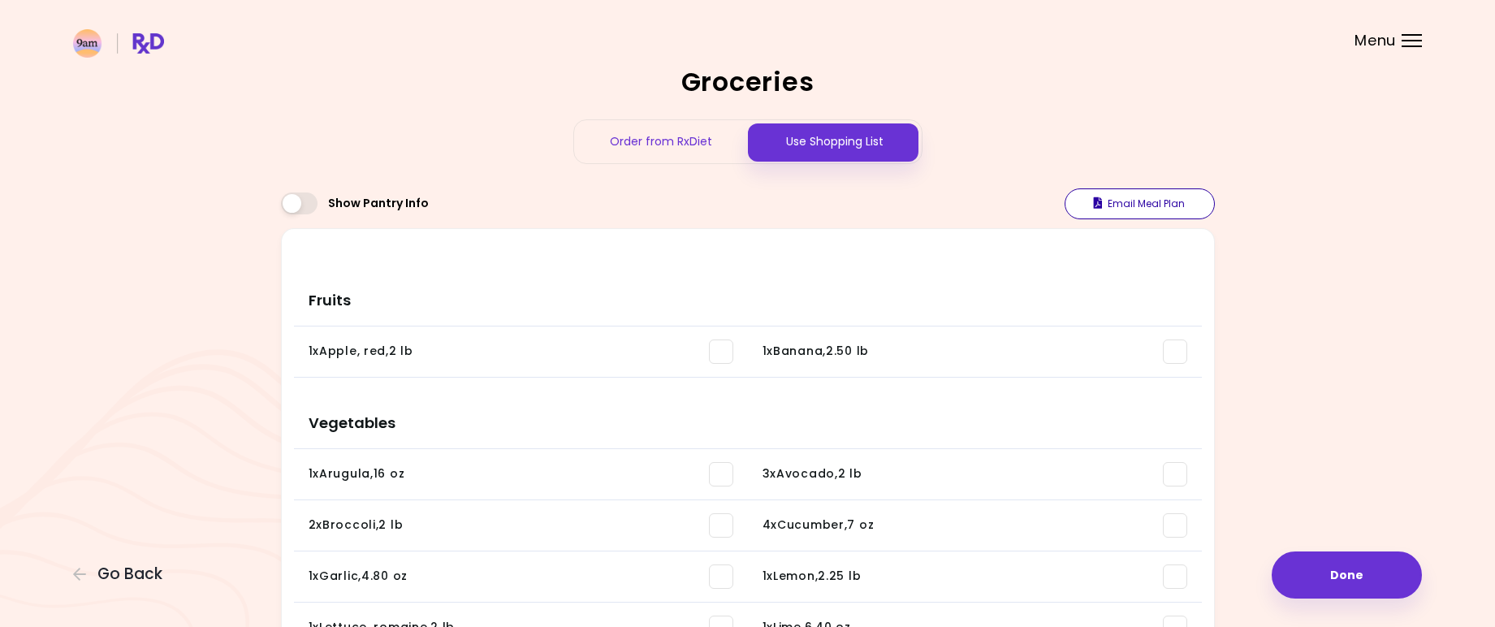
click at [1162, 204] on button "Email Meal Plan" at bounding box center [1140, 203] width 150 height 31
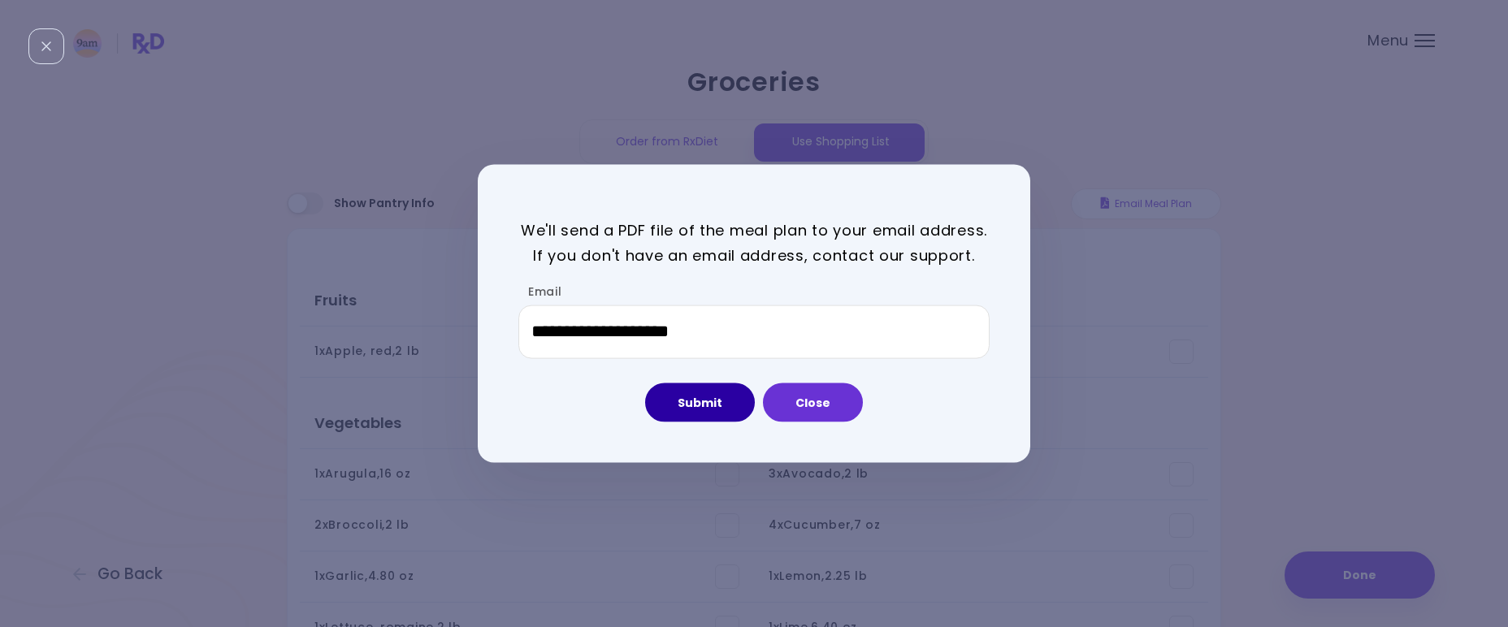
click at [689, 407] on button "Submit" at bounding box center [700, 402] width 110 height 39
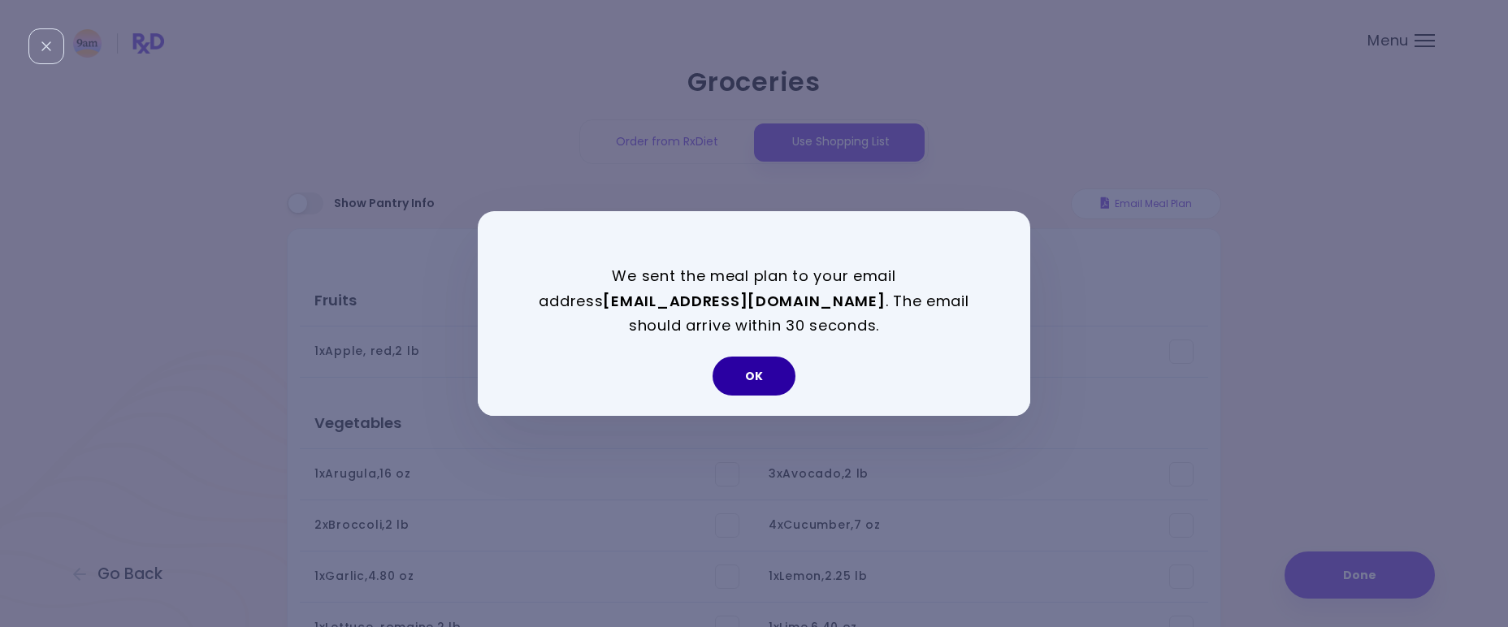
click at [746, 374] on button "OK" at bounding box center [753, 376] width 83 height 39
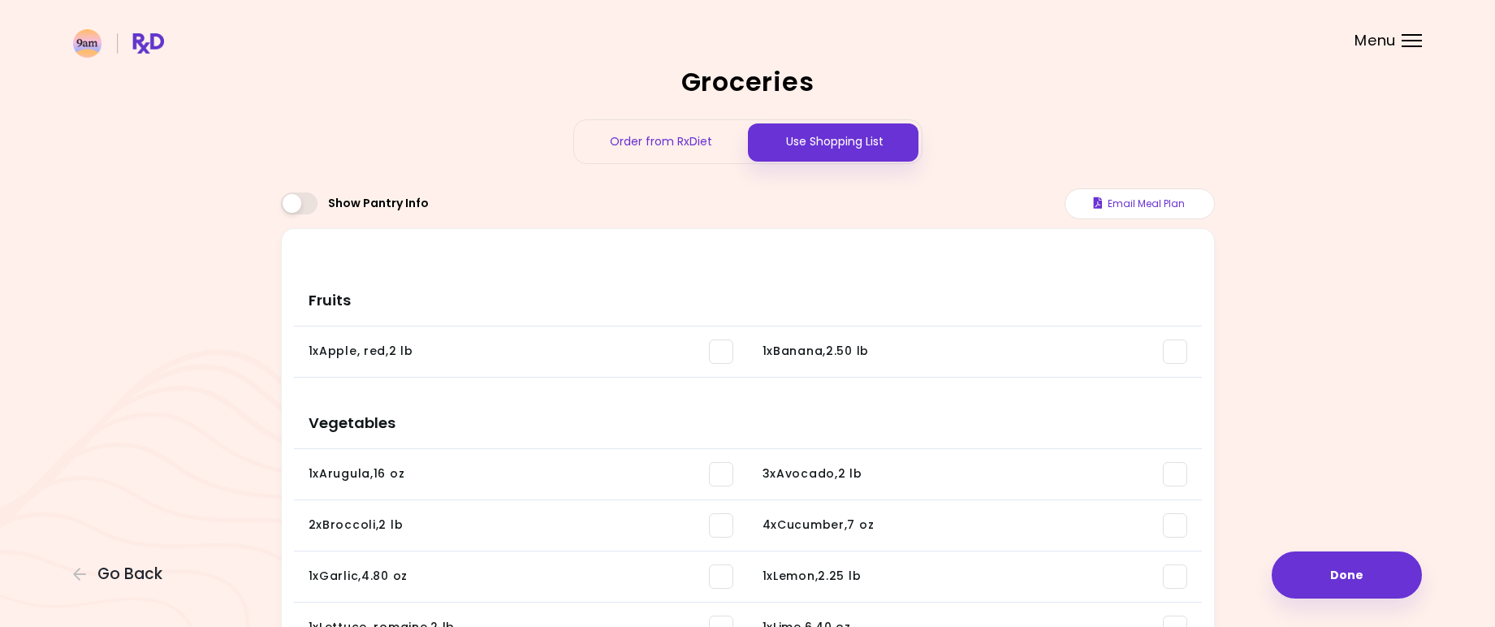
click at [308, 206] on span at bounding box center [299, 204] width 37 height 22
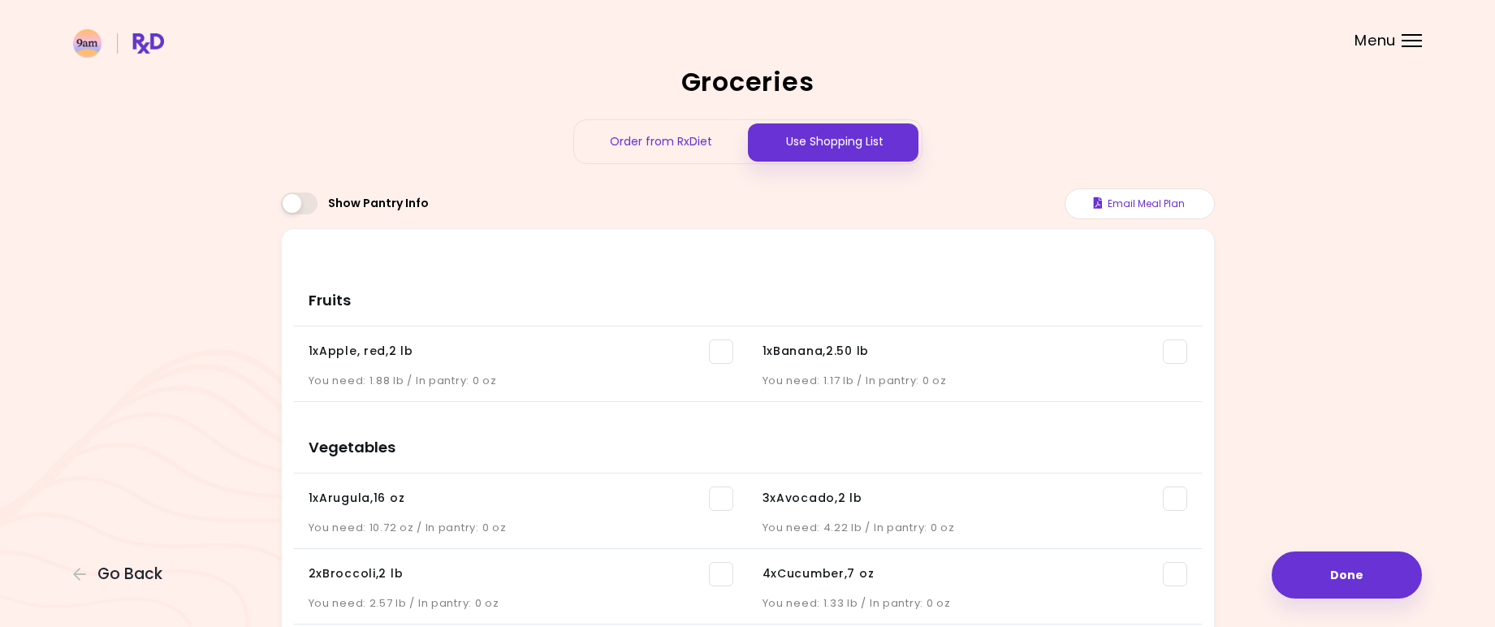
click at [307, 206] on span at bounding box center [299, 204] width 37 height 22
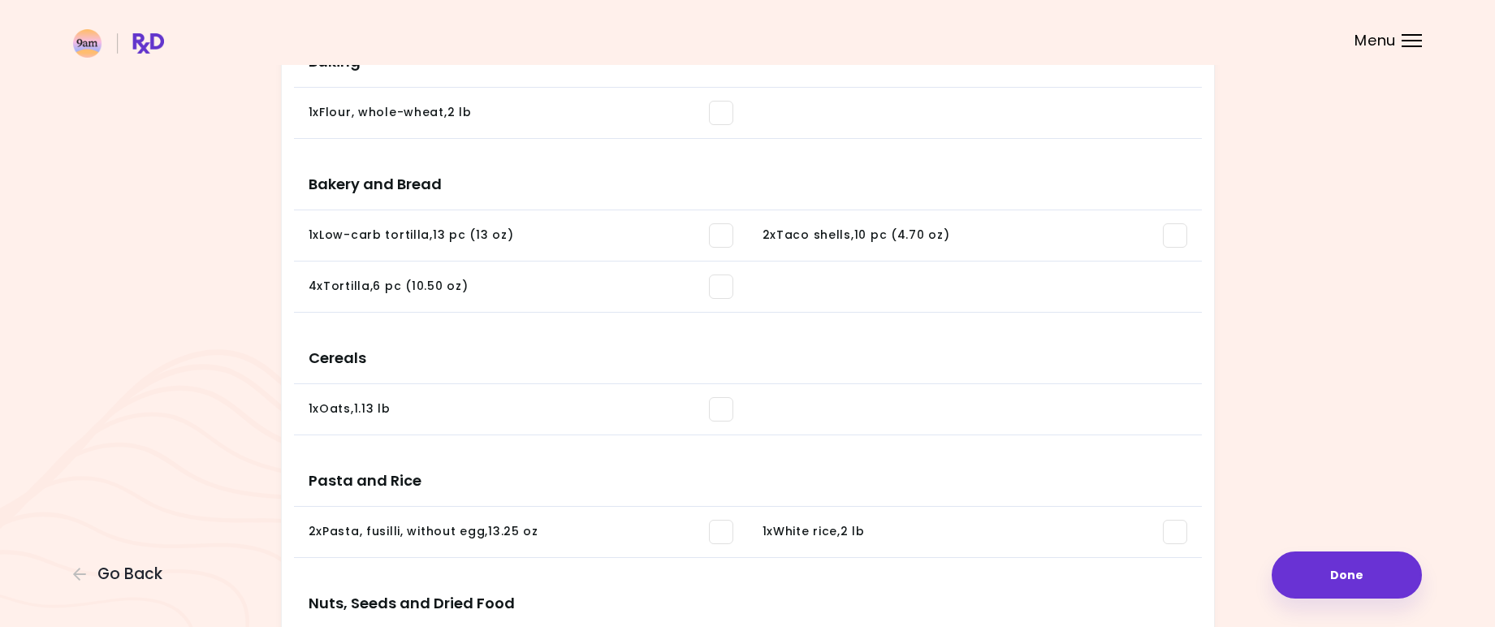
scroll to position [2016, 0]
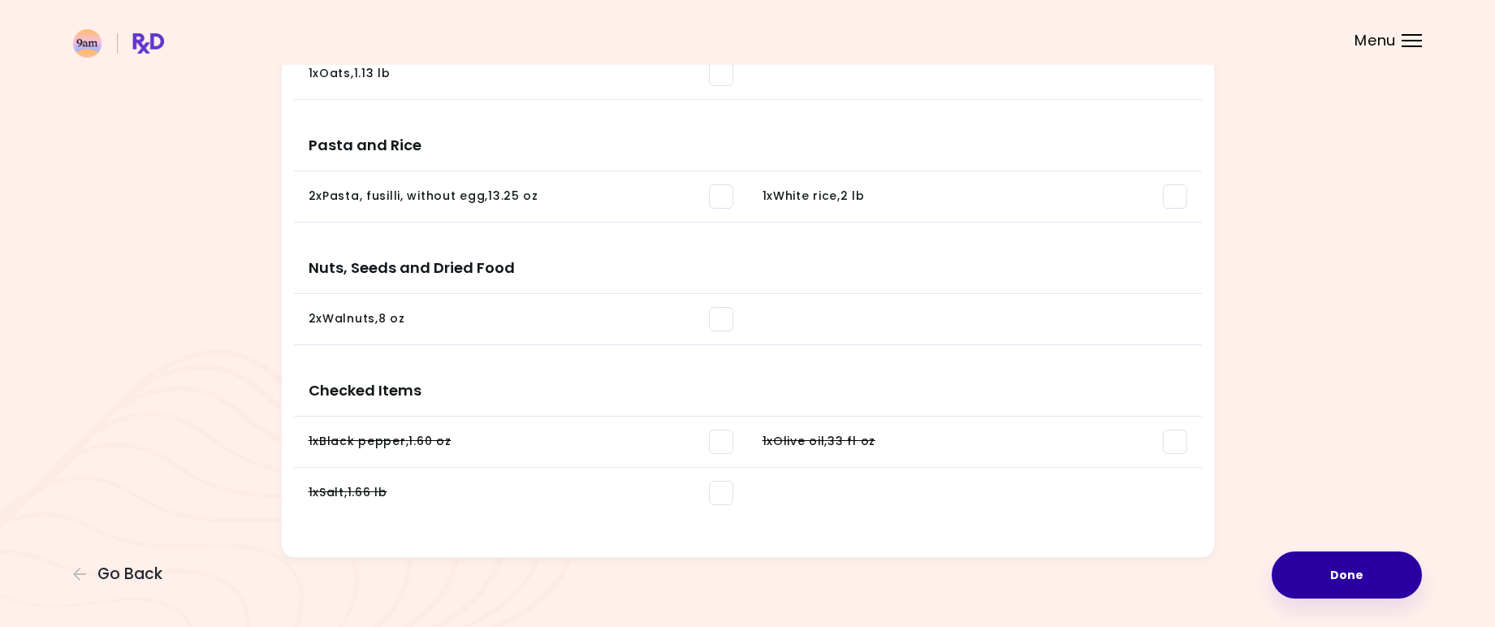
click at [1384, 578] on button "Done" at bounding box center [1347, 575] width 150 height 47
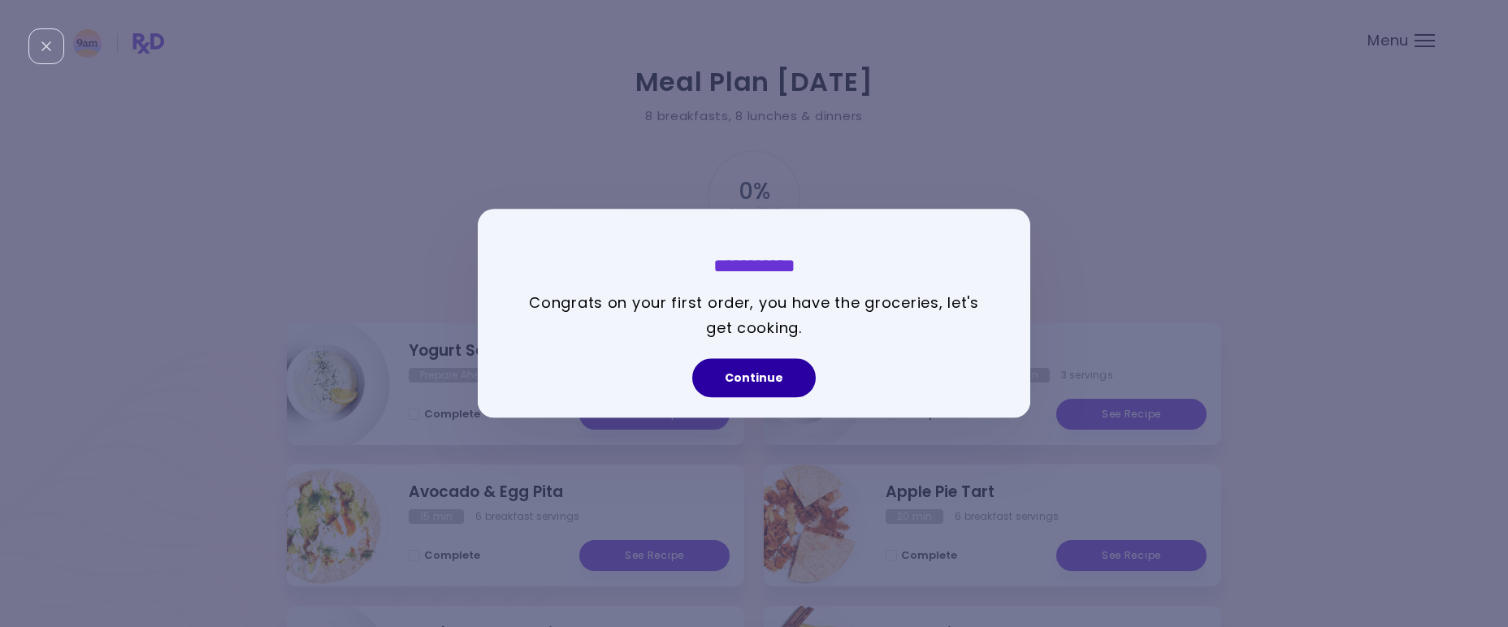
click at [751, 374] on button "Continue" at bounding box center [753, 378] width 123 height 39
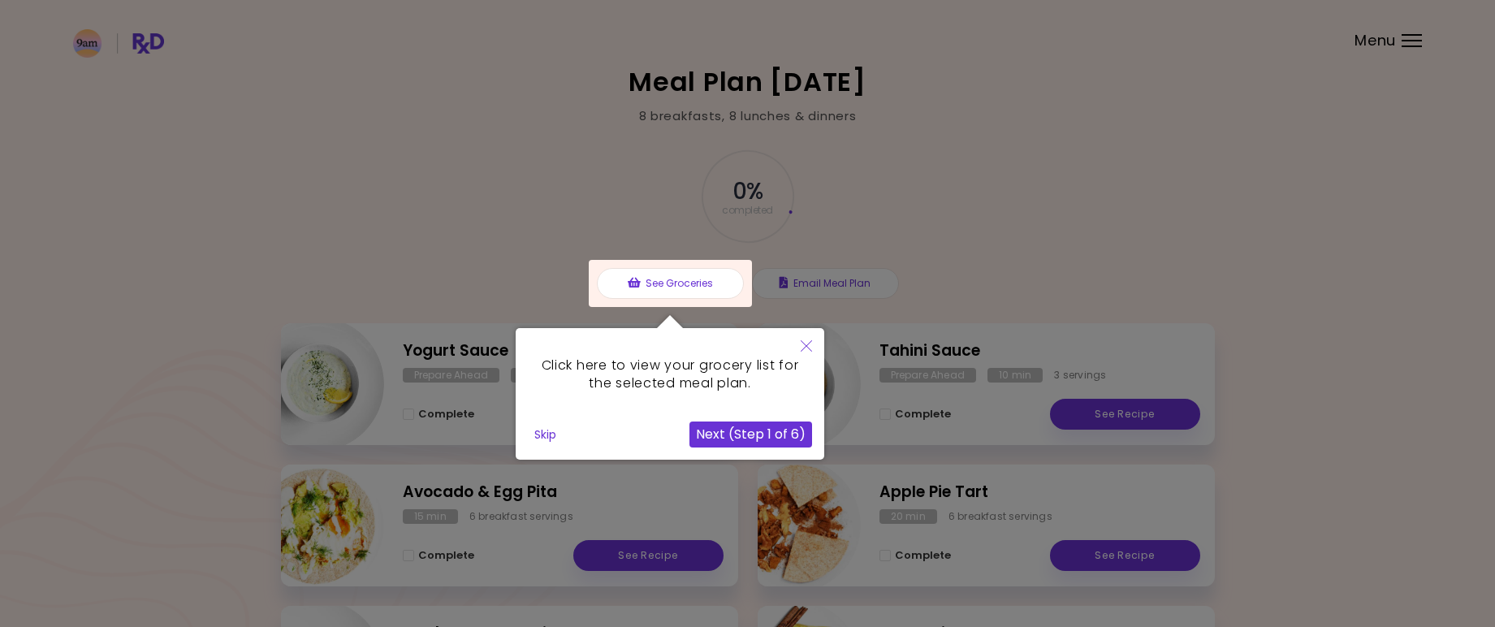
click at [776, 433] on button "Next (Step 1 of 6)" at bounding box center [751, 435] width 123 height 26
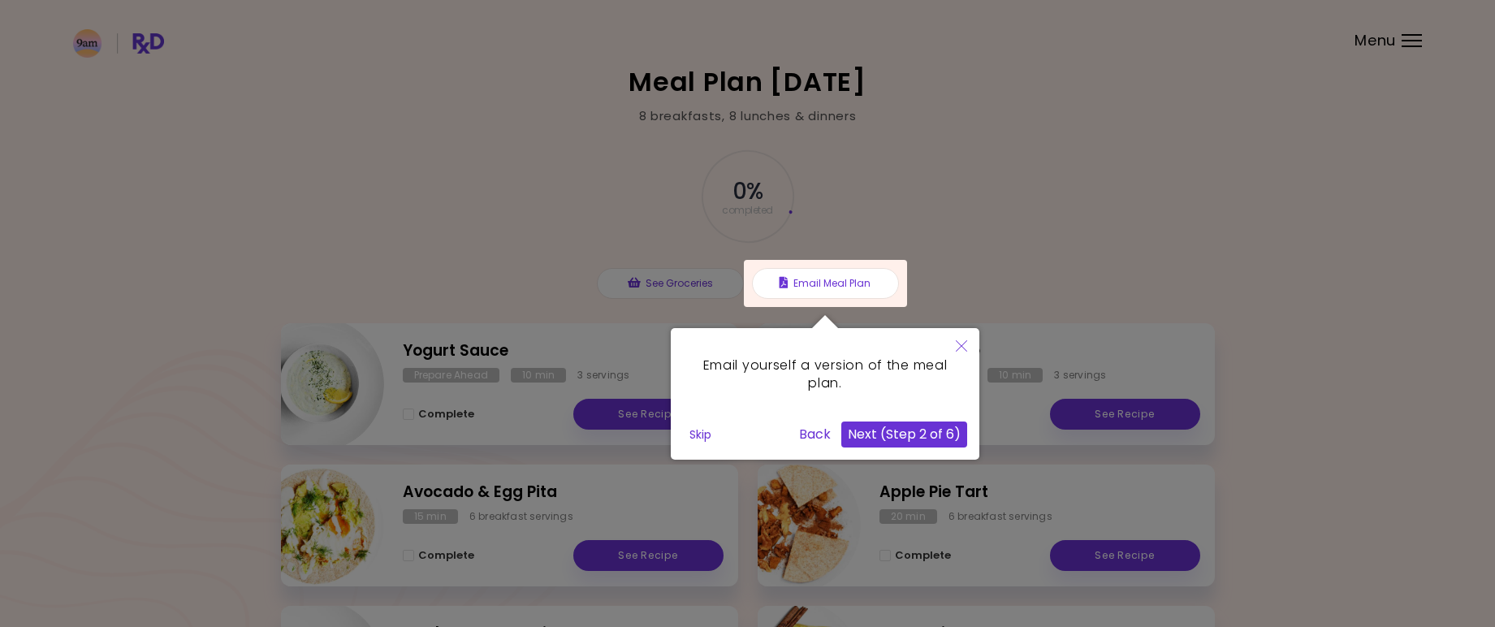
click at [911, 439] on button "Next (Step 2 of 6)" at bounding box center [905, 435] width 126 height 26
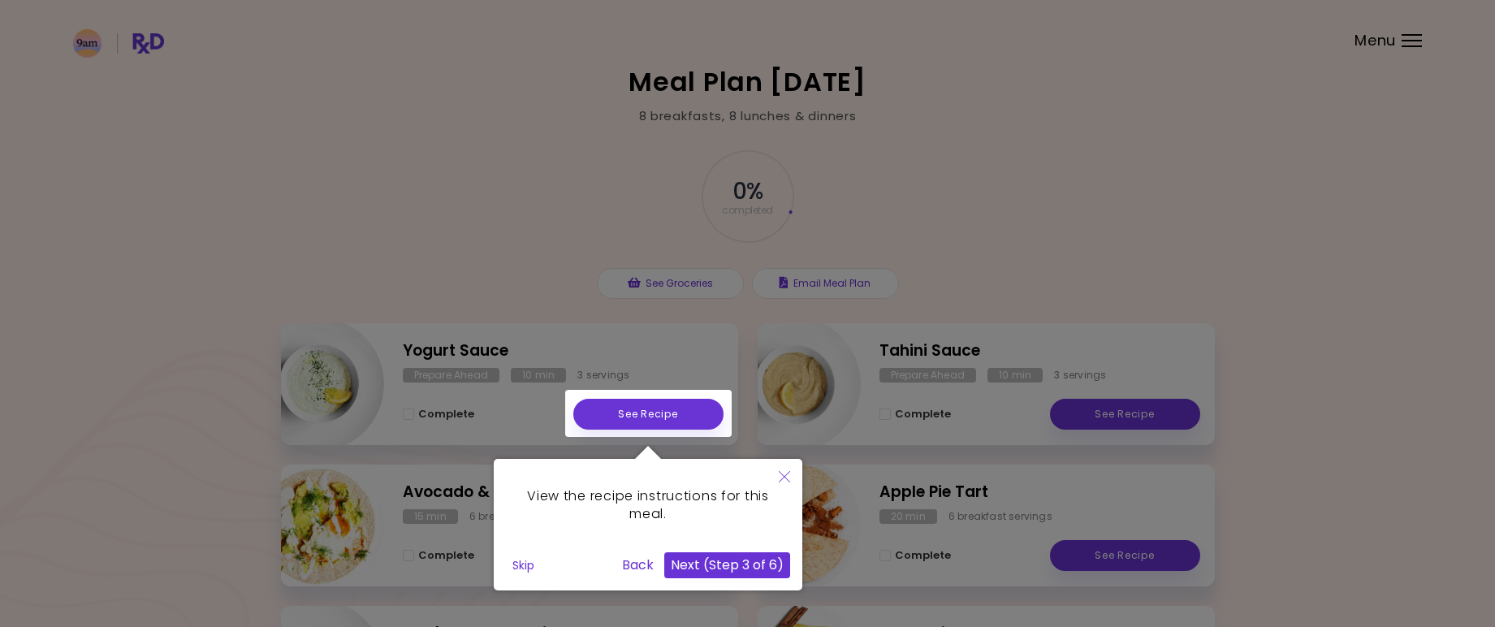
click at [738, 567] on button "Next (Step 3 of 6)" at bounding box center [727, 565] width 126 height 26
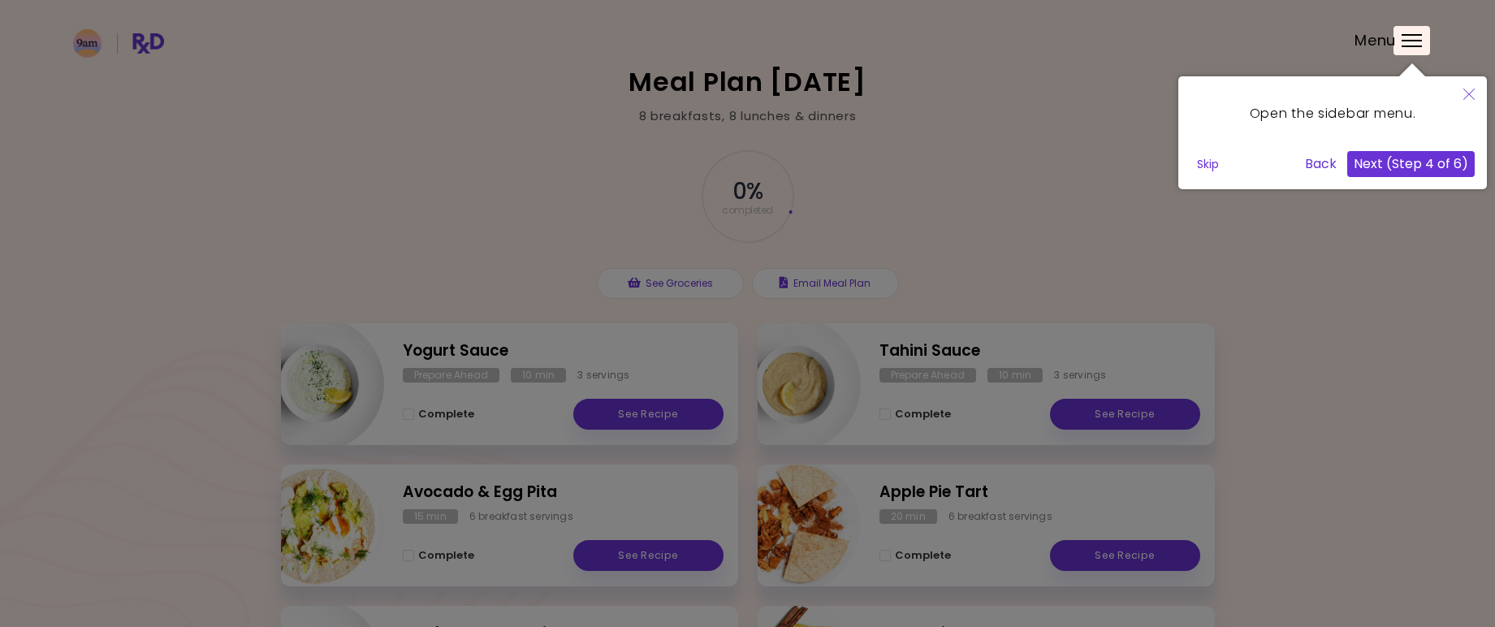
click at [1417, 166] on button "Next (Step 4 of 6)" at bounding box center [1412, 164] width 128 height 26
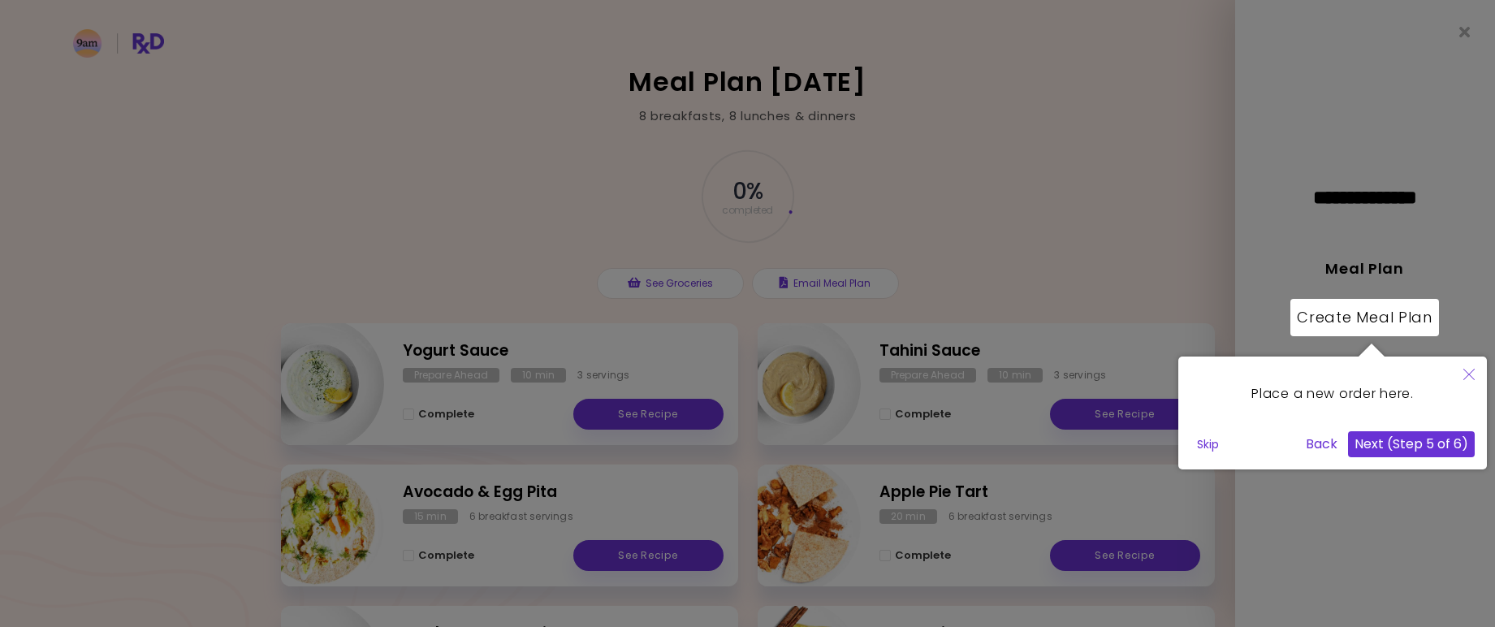
click at [1405, 442] on button "Next (Step 5 of 6)" at bounding box center [1411, 444] width 127 height 26
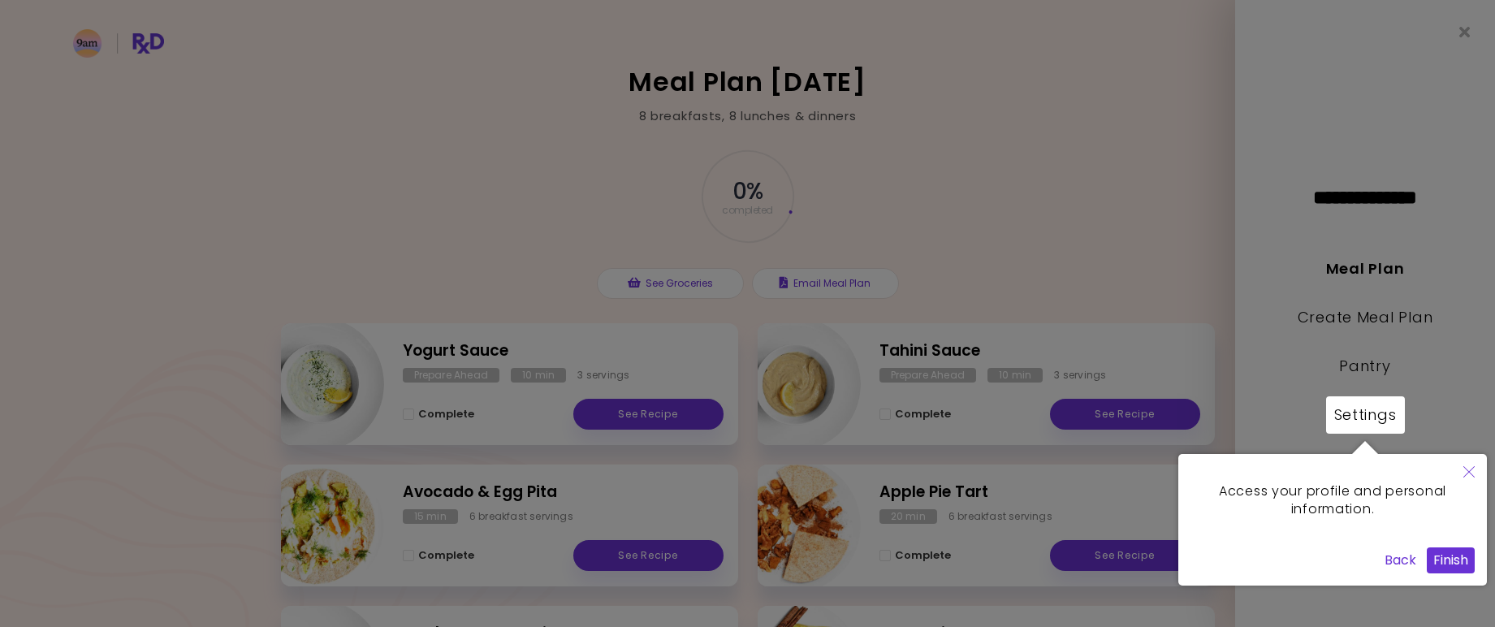
click at [1446, 561] on button "Finish" at bounding box center [1451, 560] width 48 height 26
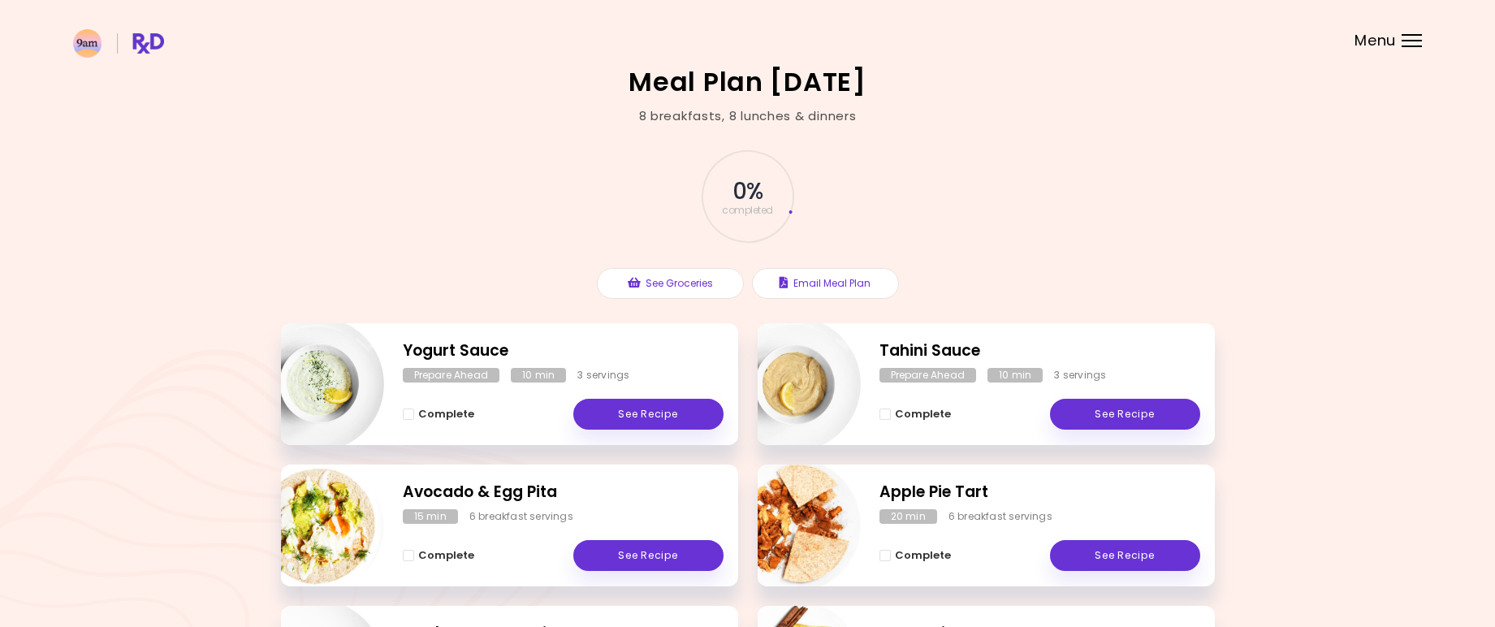
click at [1408, 54] on header at bounding box center [747, 32] width 1495 height 65
click at [1413, 50] on header at bounding box center [747, 32] width 1495 height 65
